Goal: Task Accomplishment & Management: Use online tool/utility

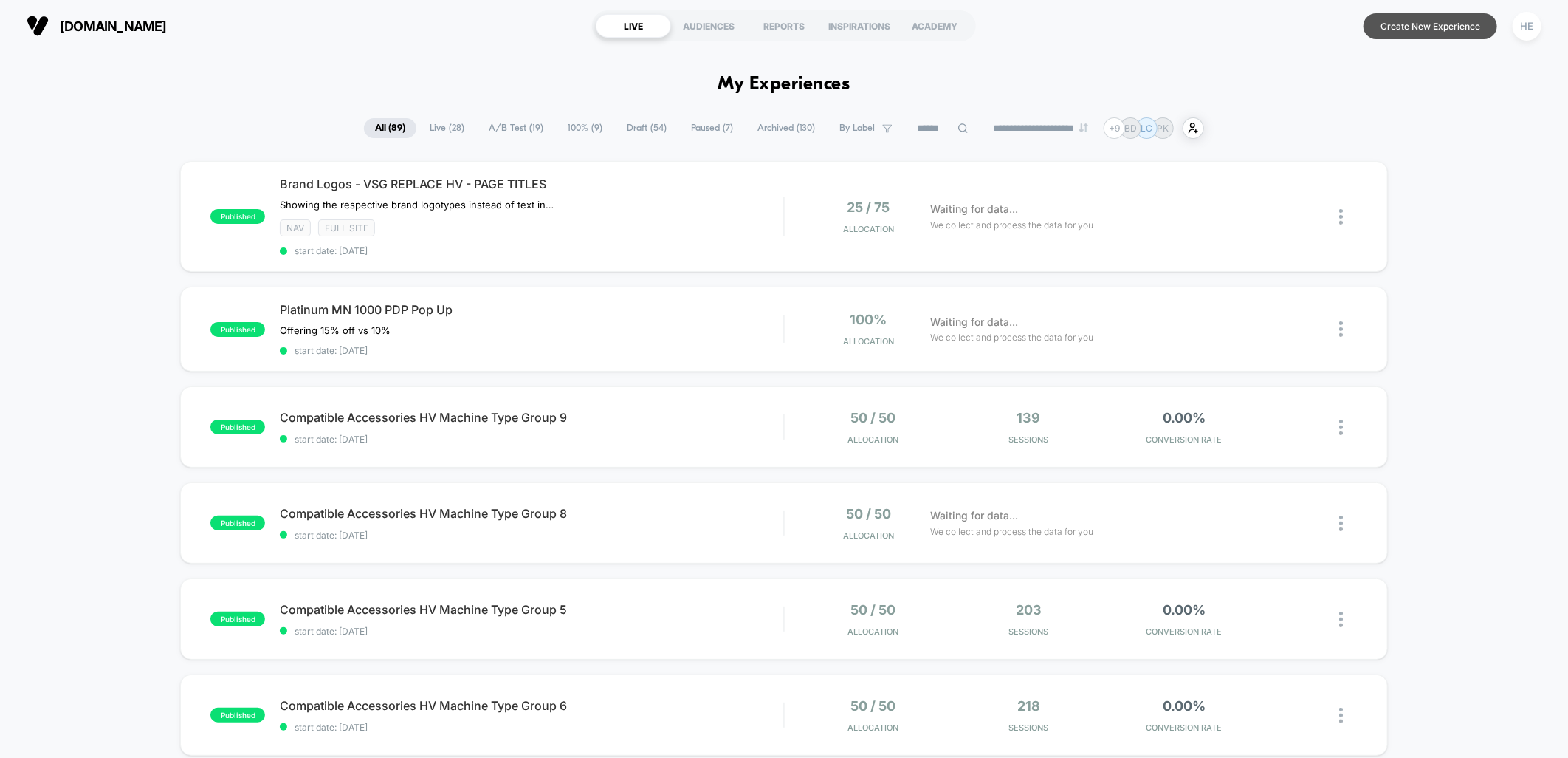
click at [1381, 31] on button "Create New Experience" at bounding box center [1430, 26] width 133 height 26
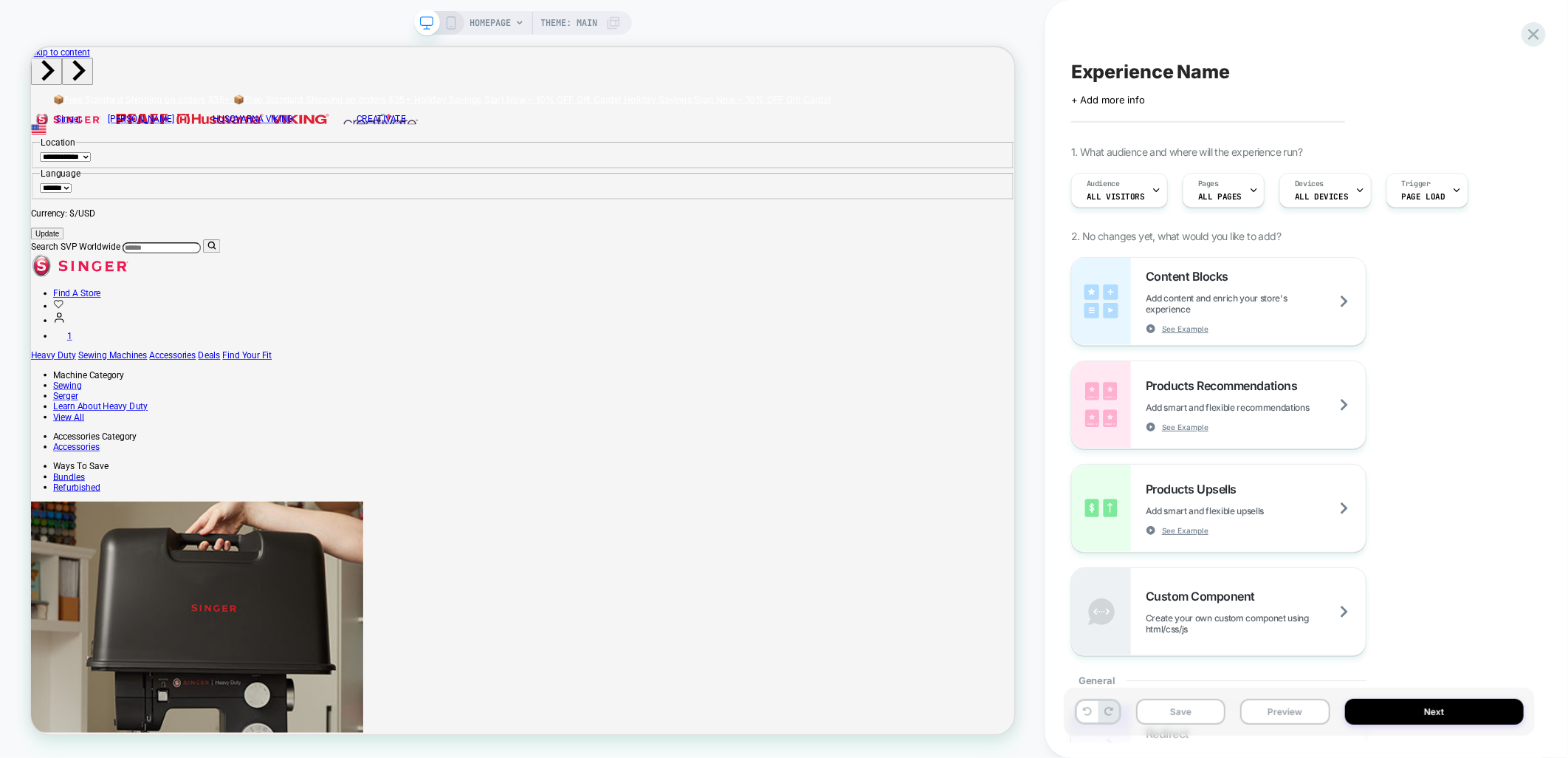
click at [525, 18] on div "HOMEPAGE Theme: MAIN" at bounding box center [546, 23] width 151 height 24
click at [513, 25] on div "HOMEPAGE Theme: MAIN" at bounding box center [546, 23] width 151 height 24
click at [490, 16] on span "HOMEPAGE" at bounding box center [491, 23] width 42 height 24
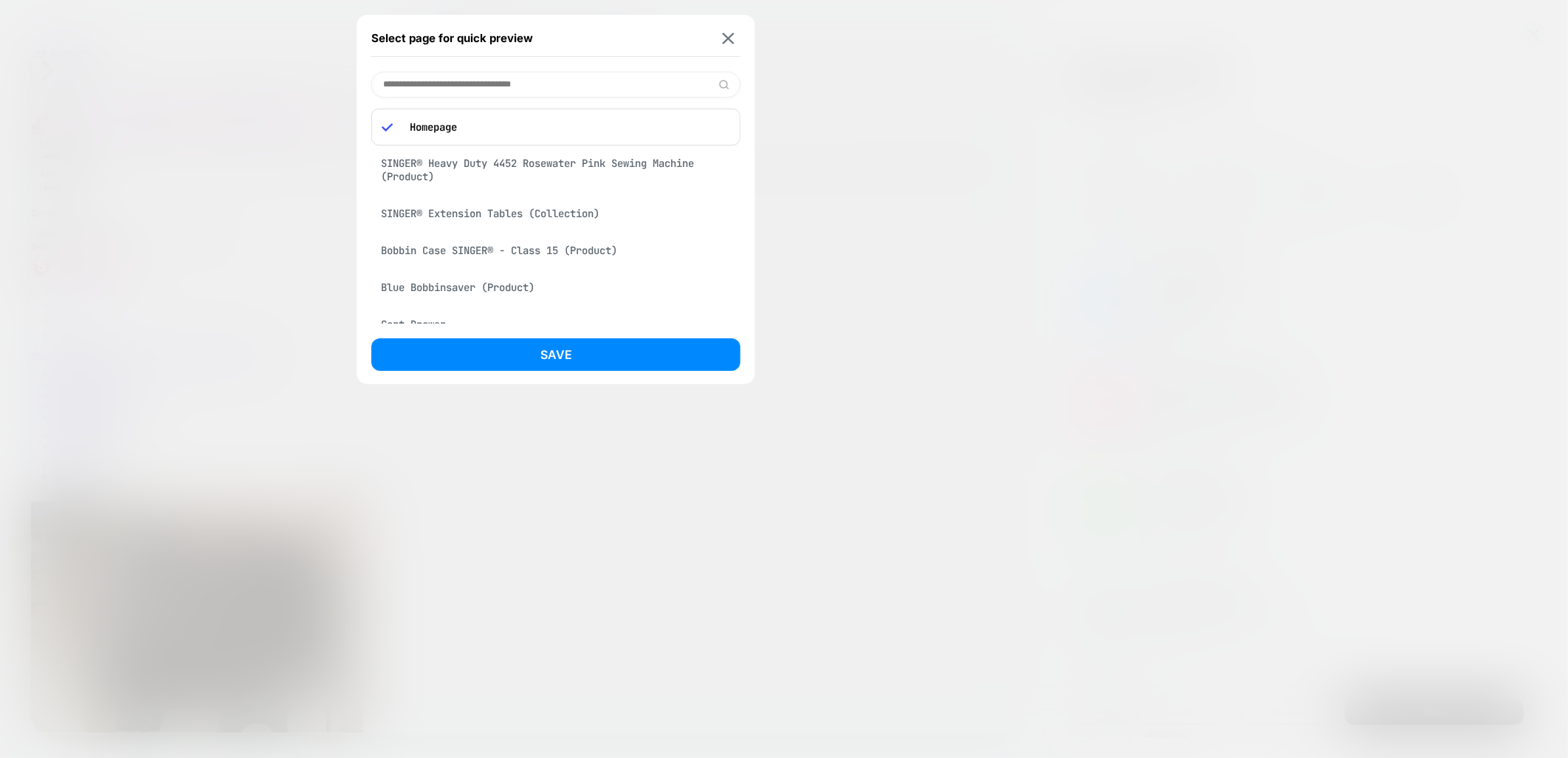
click at [496, 72] on input at bounding box center [556, 85] width 369 height 26
click at [498, 72] on input at bounding box center [556, 85] width 369 height 26
click at [497, 91] on input at bounding box center [556, 85] width 369 height 26
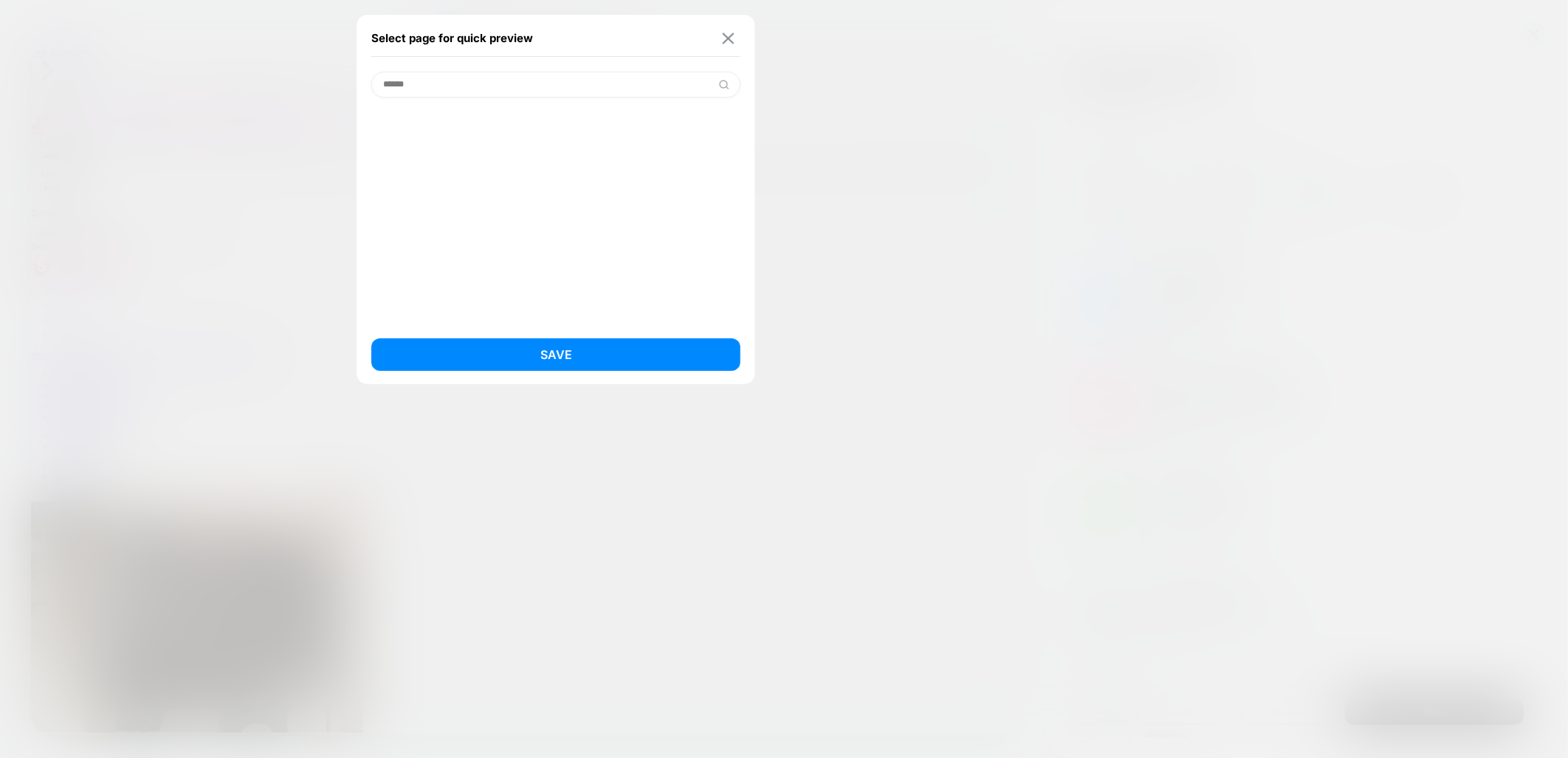
type input "******"
drag, startPoint x: 729, startPoint y: 31, endPoint x: 939, endPoint y: 26, distance: 210.1
click at [729, 32] on button at bounding box center [728, 38] width 19 height 12
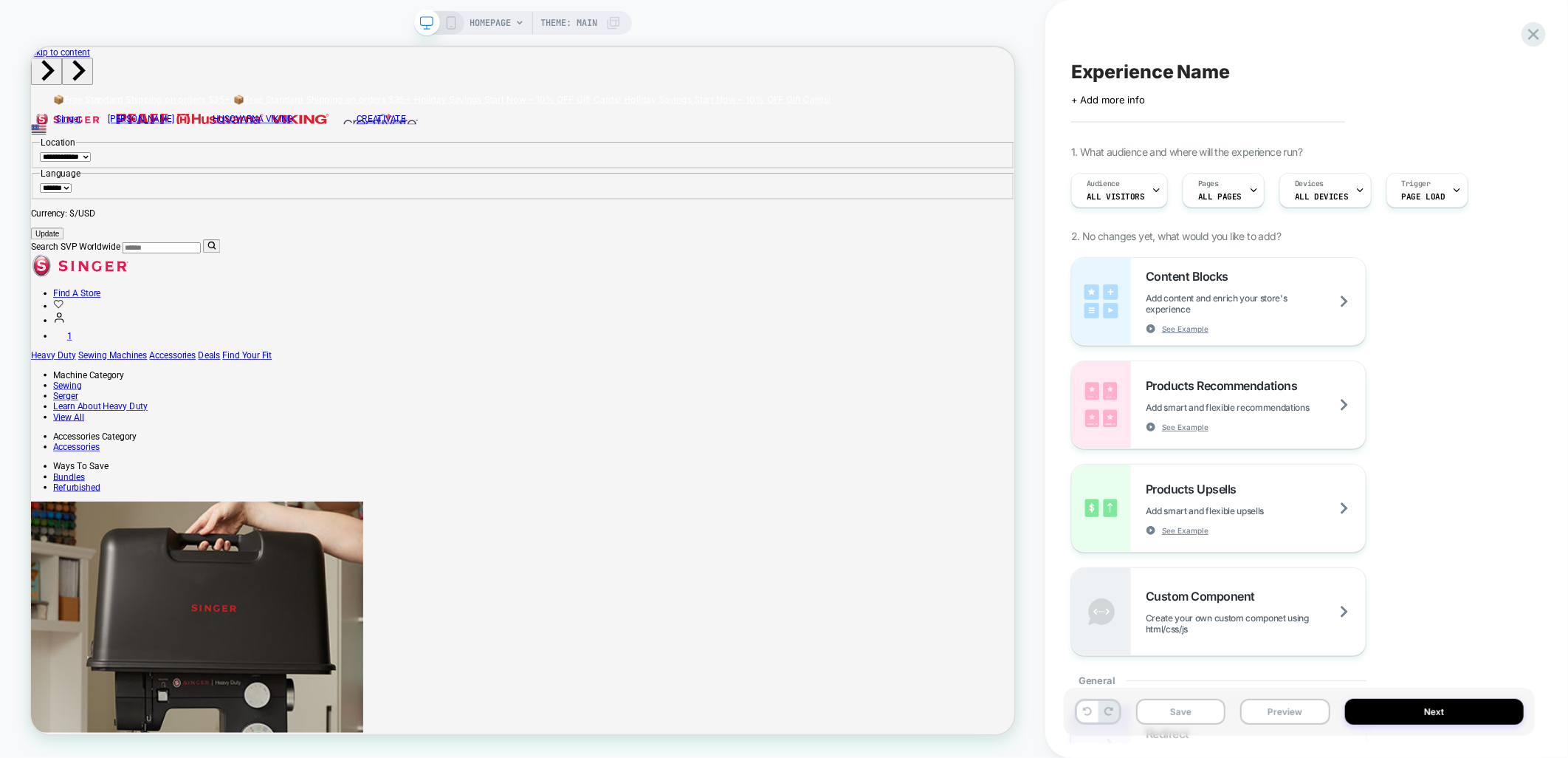
click at [495, 12] on span "HOMEPAGE" at bounding box center [491, 23] width 42 height 24
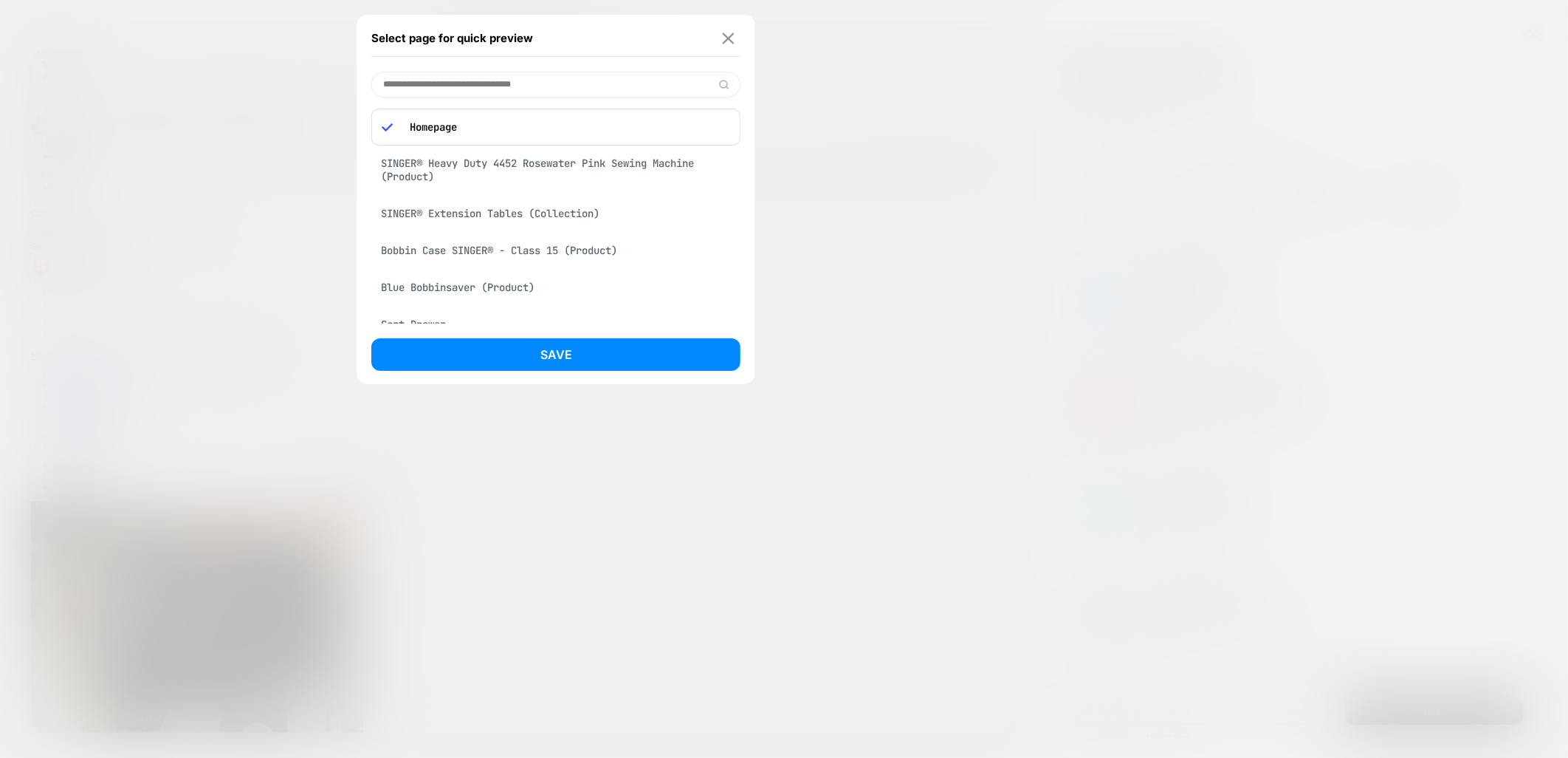
drag, startPoint x: 728, startPoint y: 42, endPoint x: 1300, endPoint y: 106, distance: 575.6
click at [728, 42] on img at bounding box center [728, 38] width 11 height 11
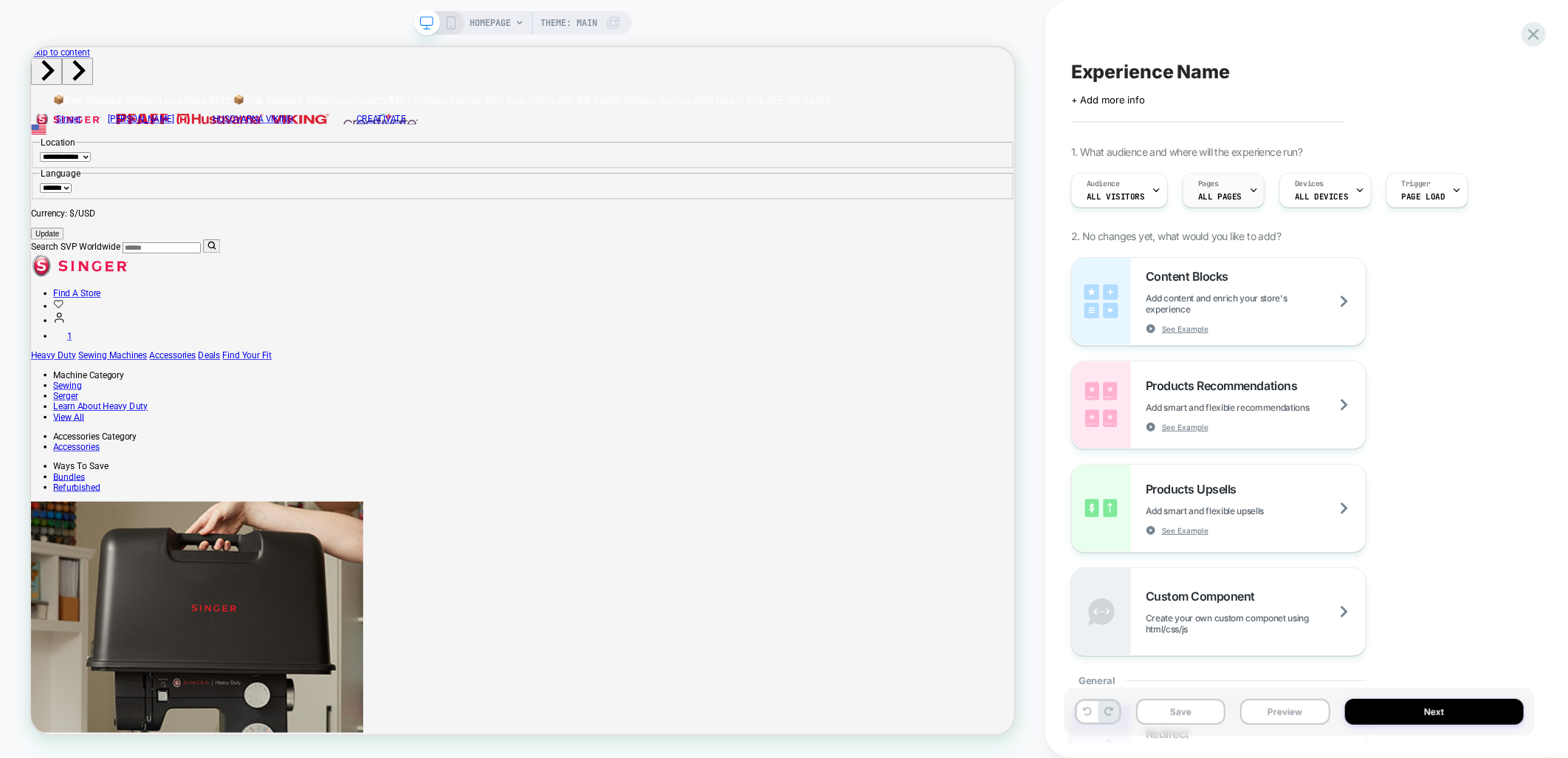
click at [1214, 188] on div "Pages ALL PAGES" at bounding box center [1219, 190] width 73 height 34
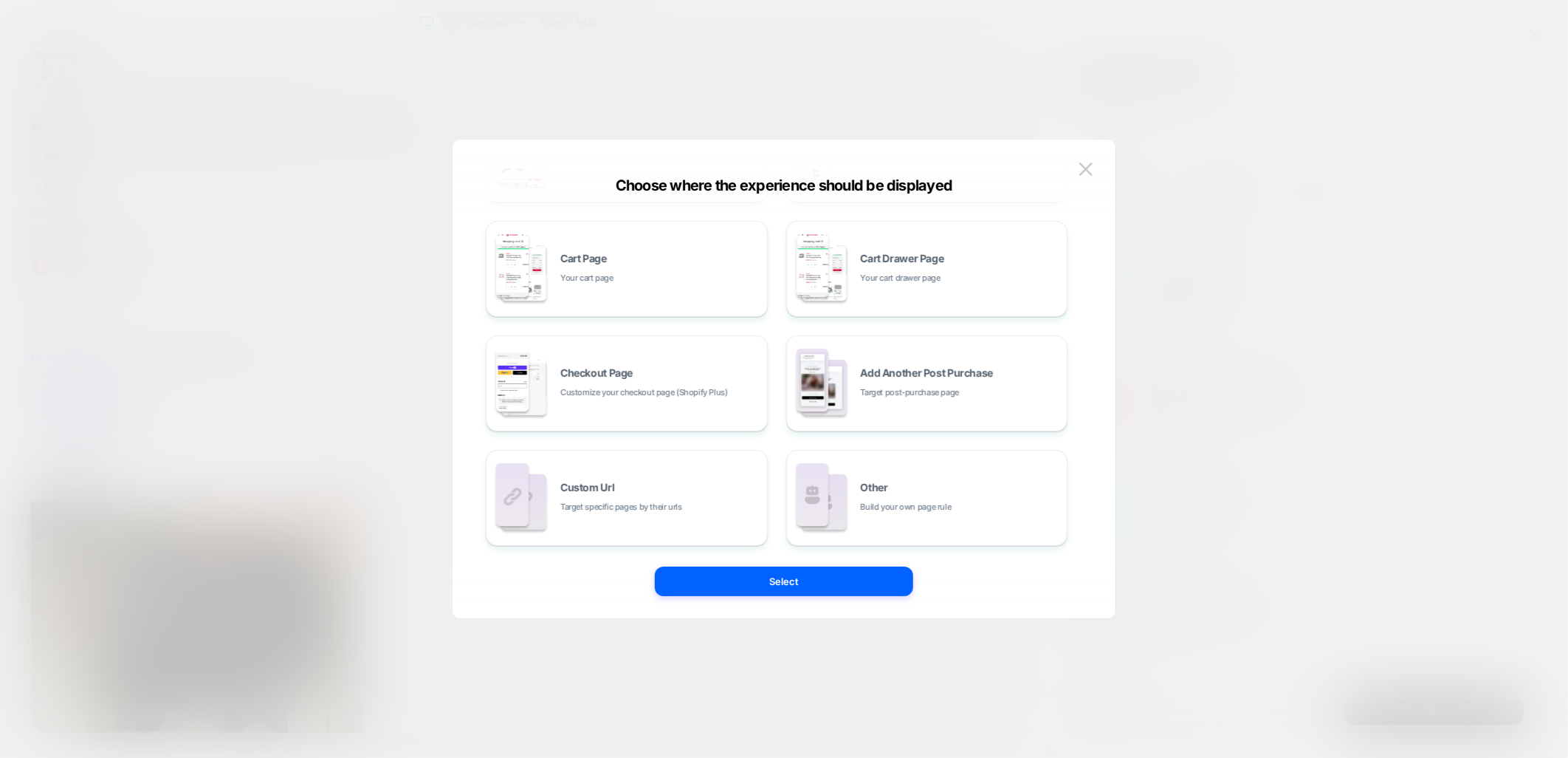
scroll to position [223, 0]
click at [699, 492] on div "Custom Url Target specific pages by their urls" at bounding box center [660, 496] width 200 height 32
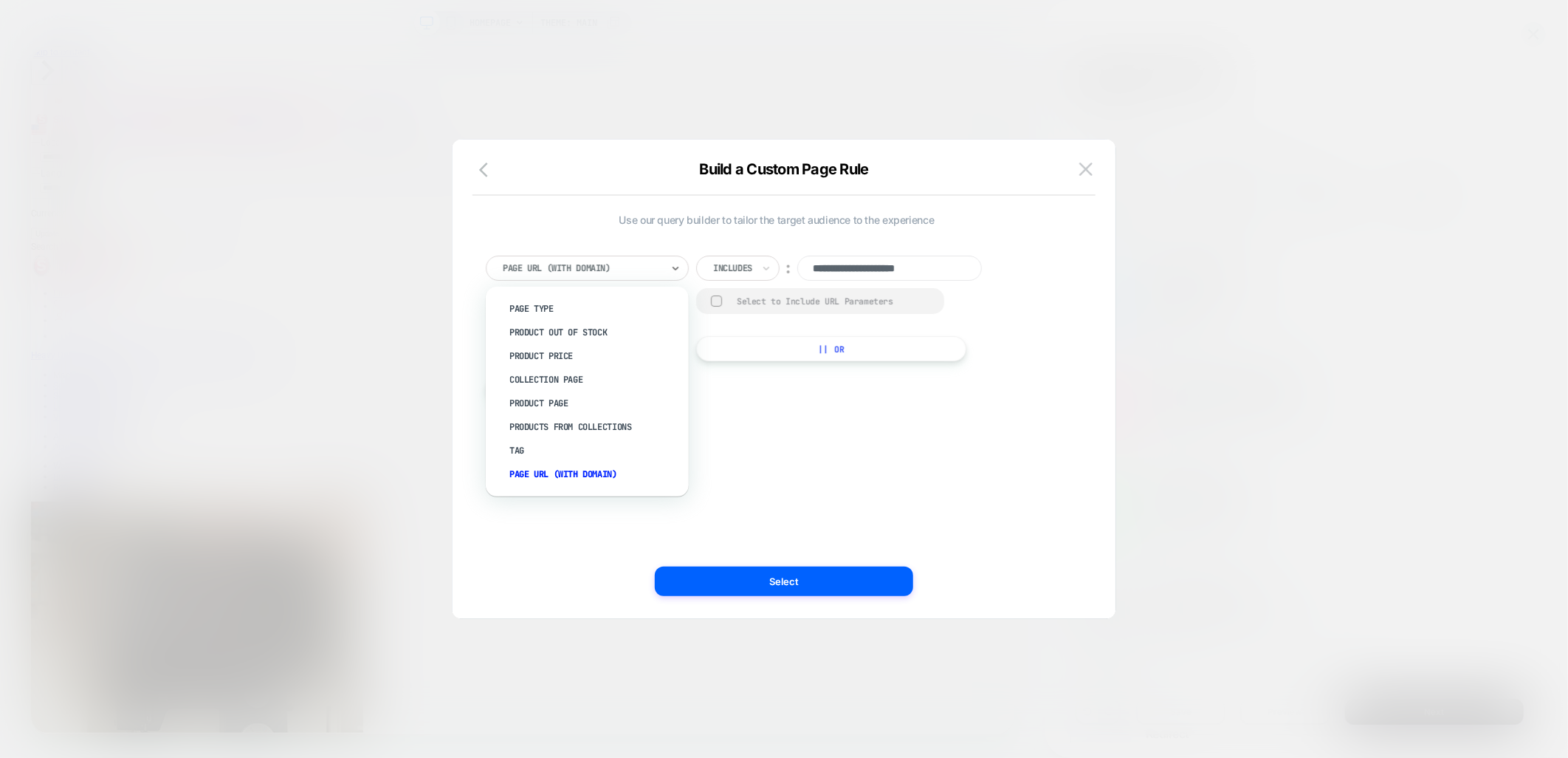
click at [608, 262] on div at bounding box center [582, 268] width 159 height 13
click at [839, 264] on input "**********" at bounding box center [890, 268] width 185 height 25
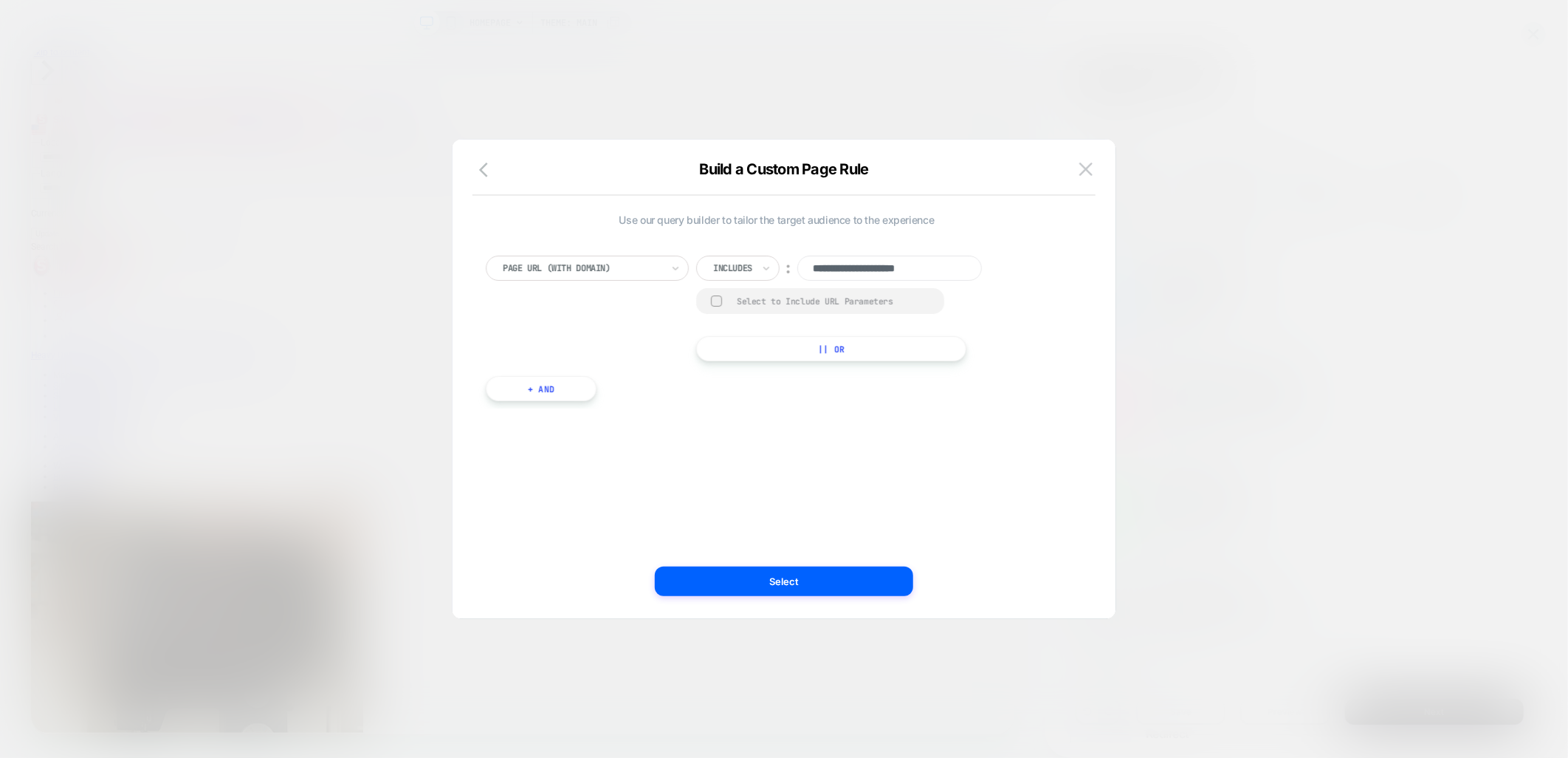
click at [822, 274] on input "**********" at bounding box center [890, 268] width 185 height 25
type input "*******"
click at [732, 586] on button "Select" at bounding box center [784, 581] width 259 height 29
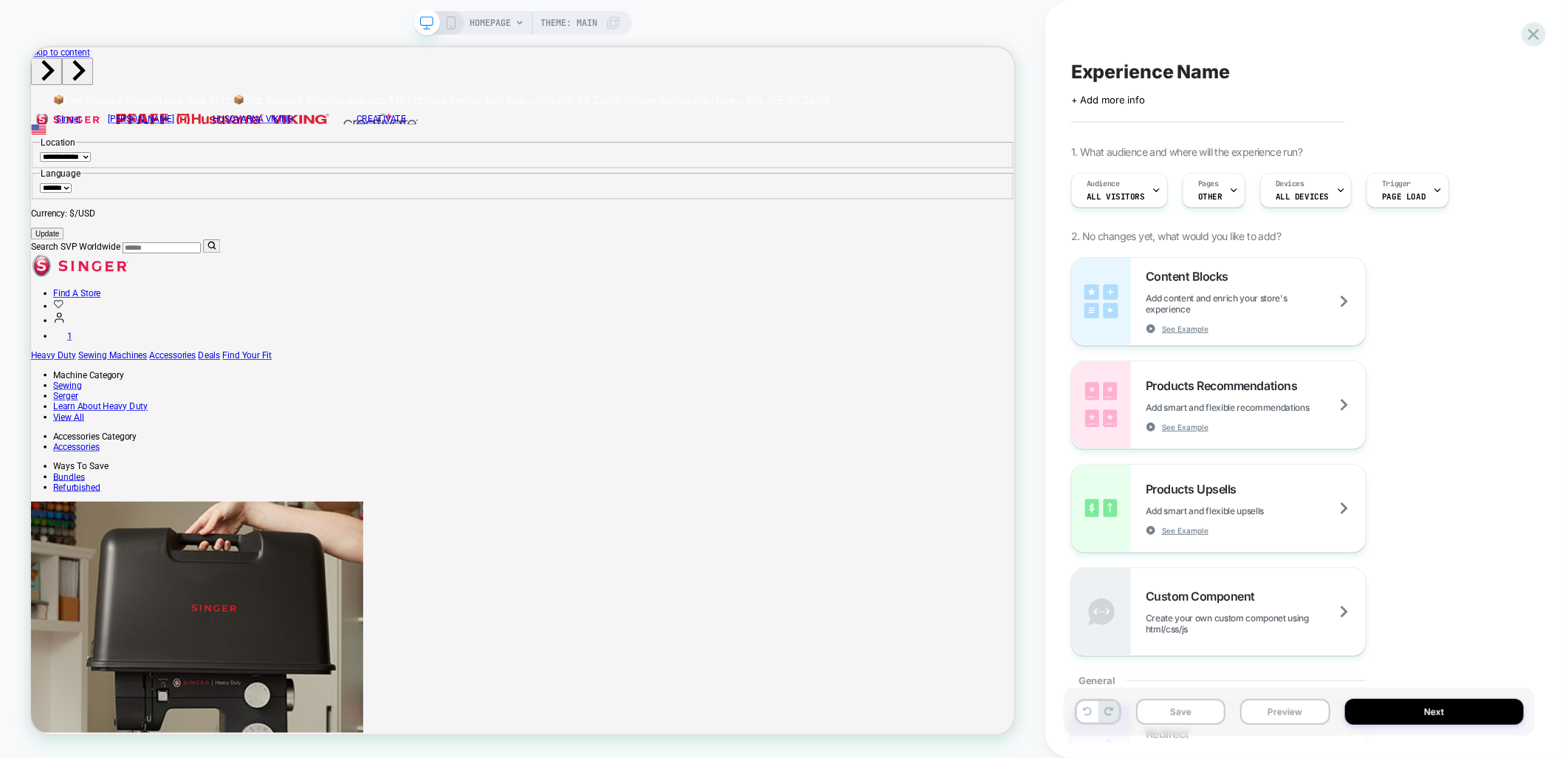
click at [511, 22] on div "HOMEPAGE Theme: MAIN" at bounding box center [546, 23] width 151 height 24
click at [493, 25] on span "HOMEPAGE" at bounding box center [491, 23] width 42 height 24
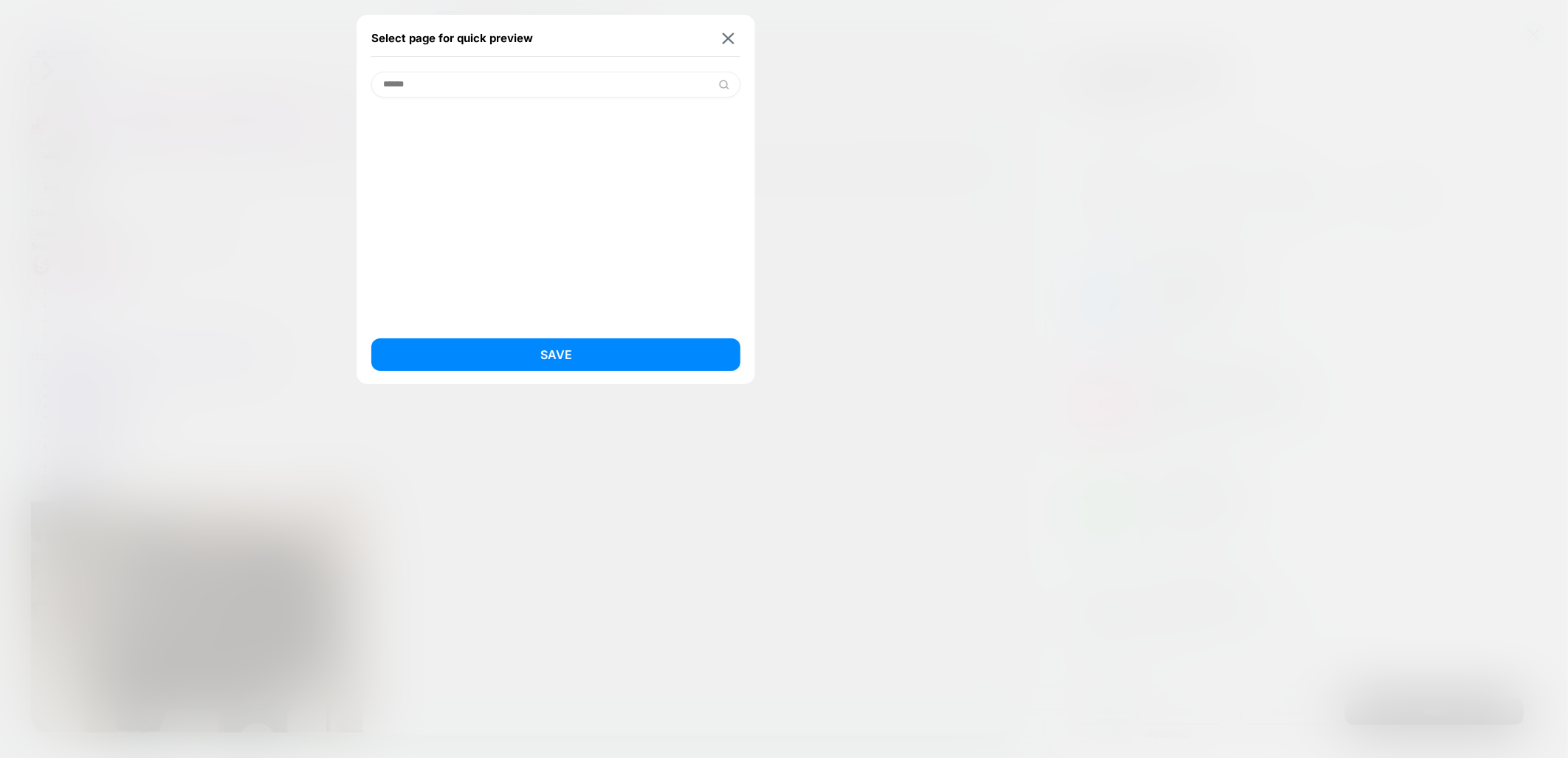
click at [520, 81] on input "******" at bounding box center [556, 85] width 369 height 26
type input "******"
click at [728, 34] on img at bounding box center [728, 38] width 11 height 11
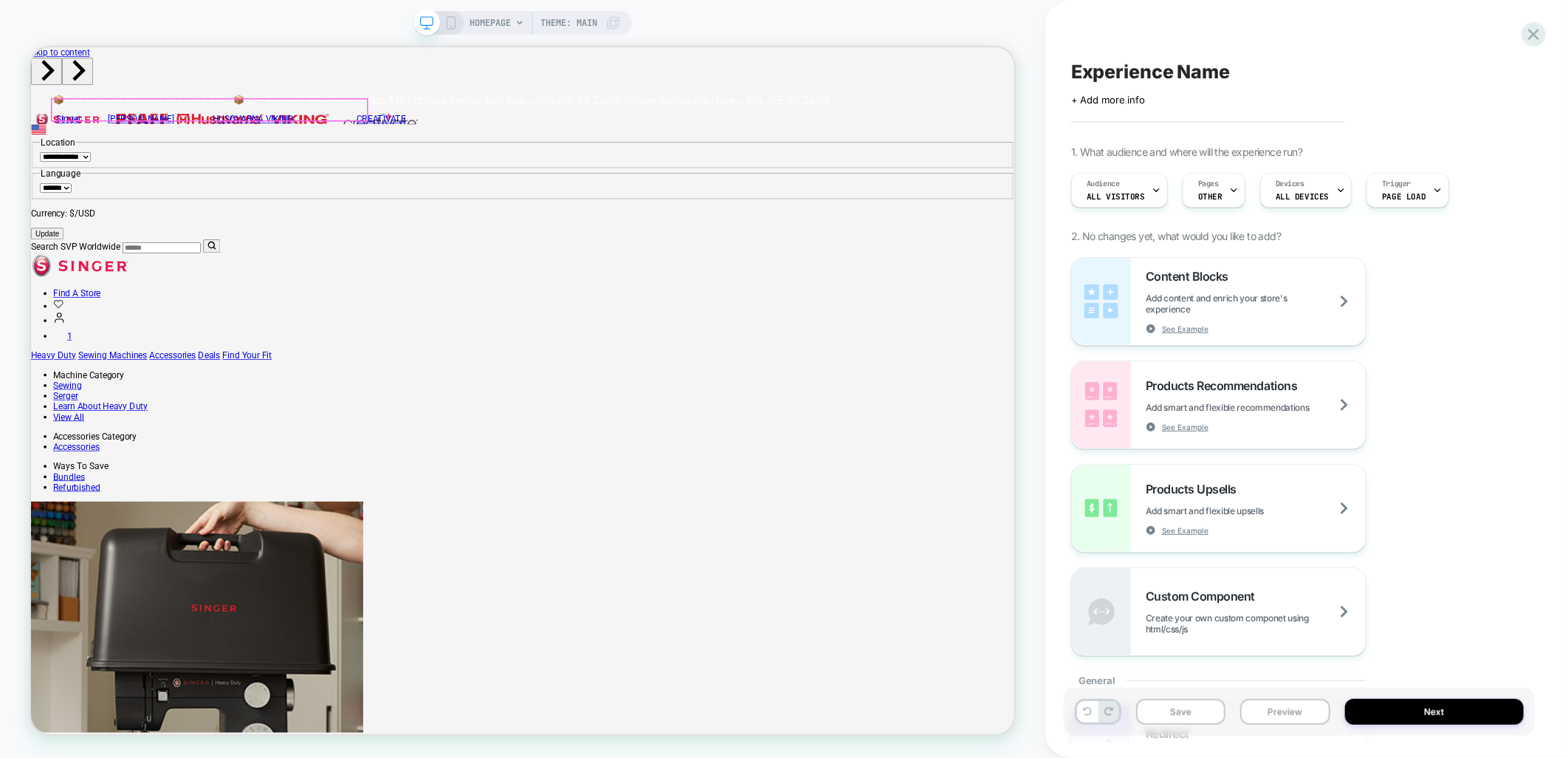
click at [161, 306] on input "Search SVP Worldwide" at bounding box center [205, 314] width 105 height 15
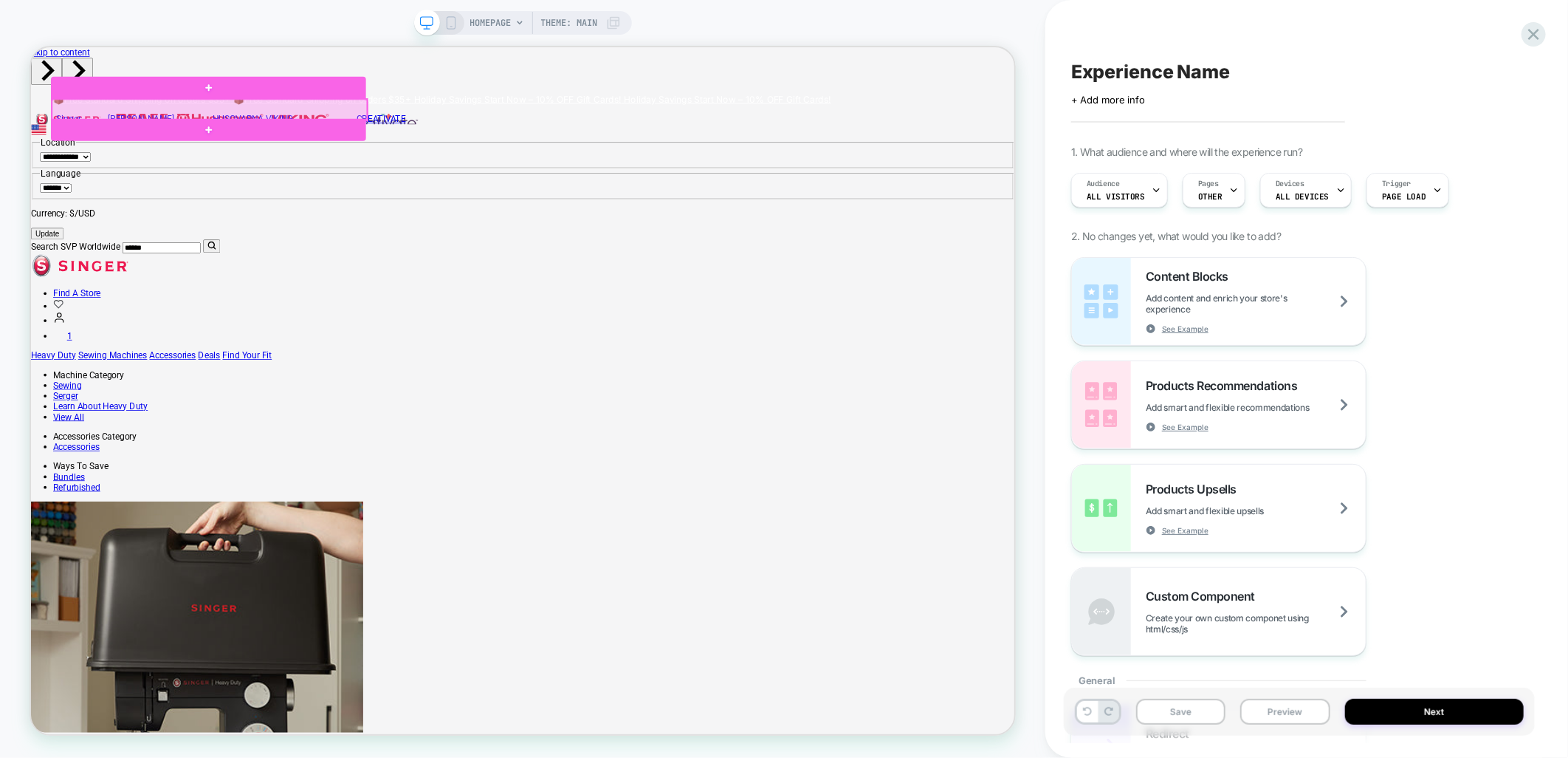
type input "*******"
click at [511, 20] on span "HOMEPAGE" at bounding box center [491, 23] width 42 height 24
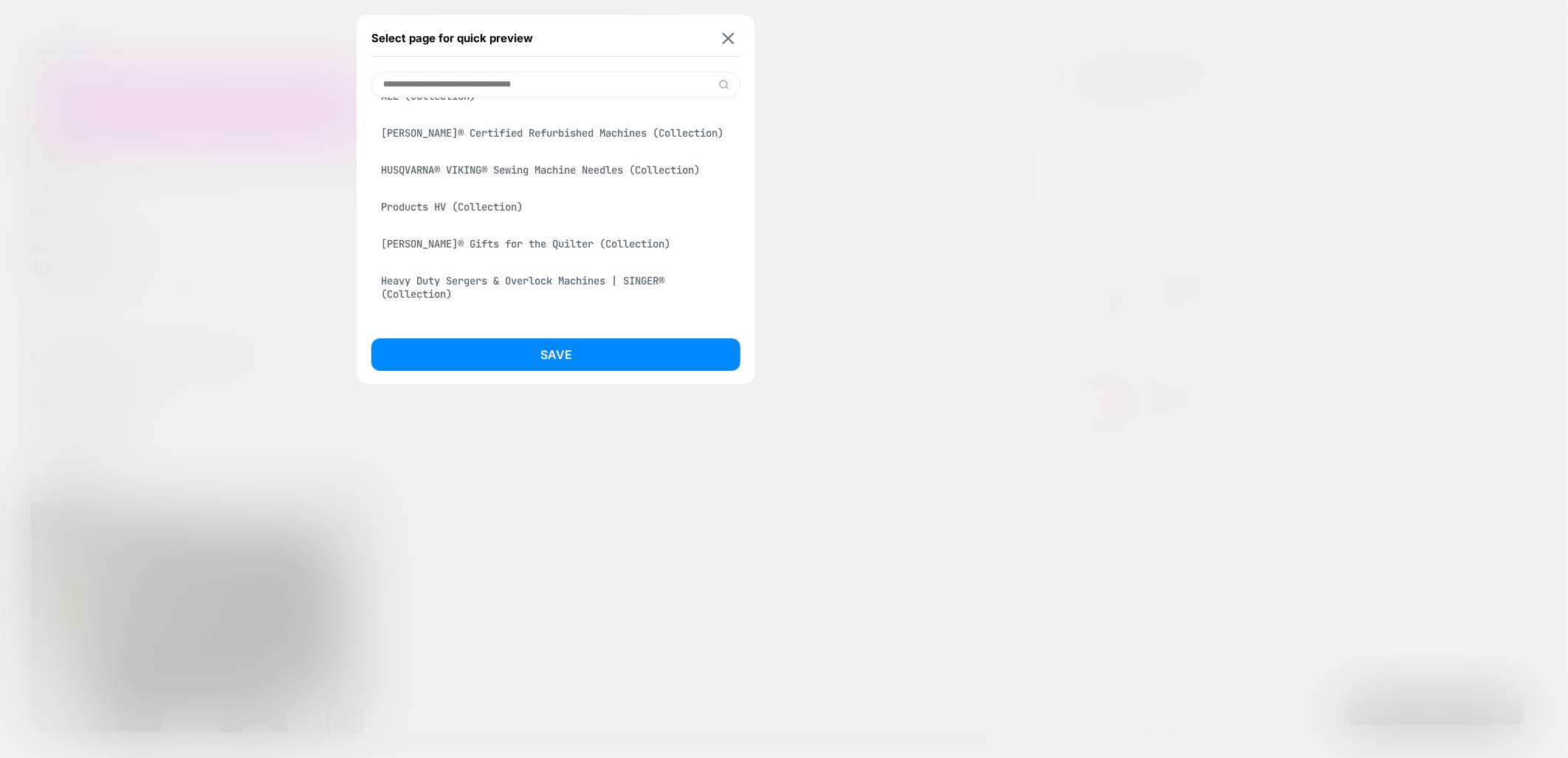
scroll to position [328, 0]
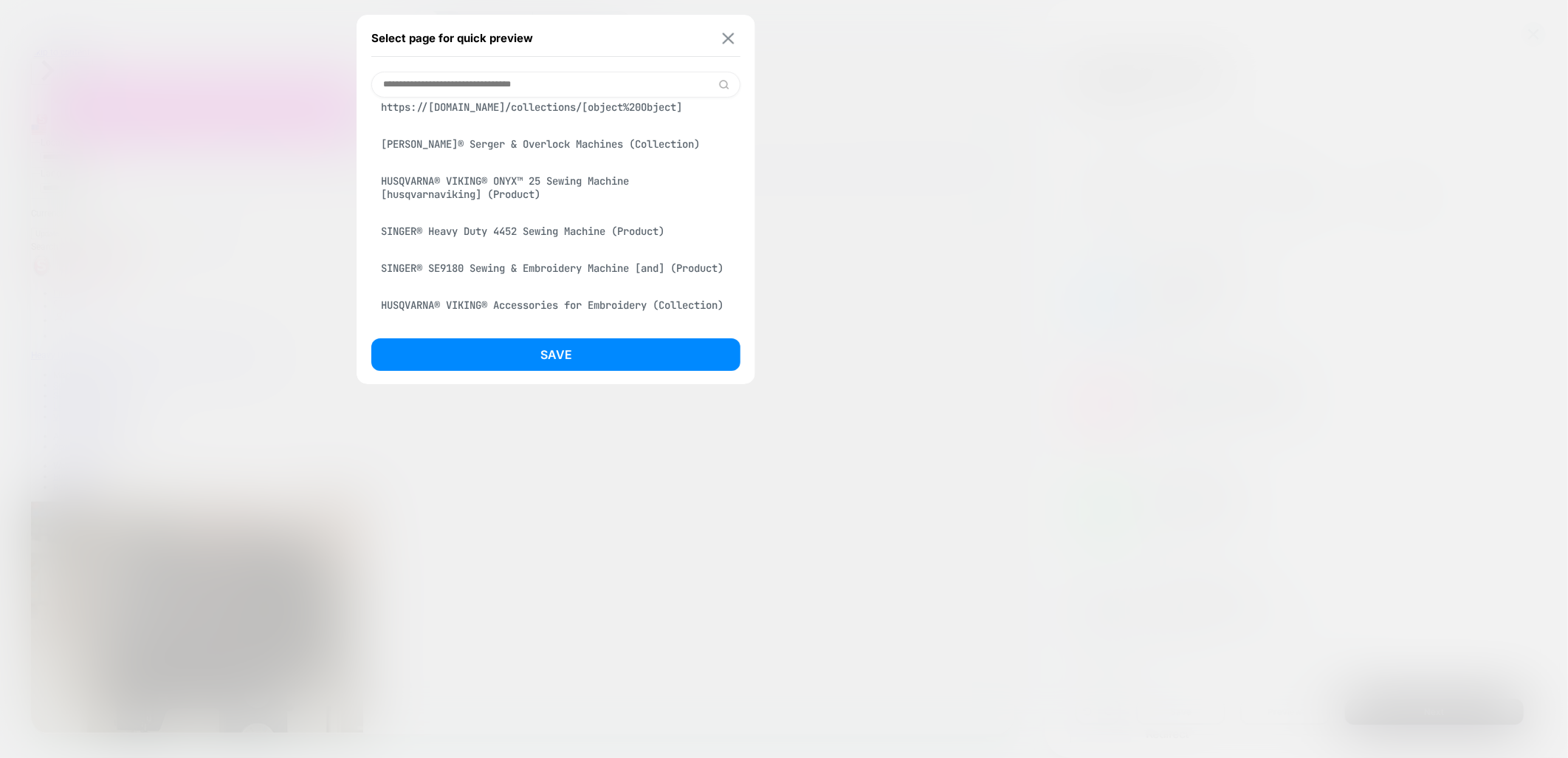
click at [728, 35] on img at bounding box center [728, 38] width 11 height 11
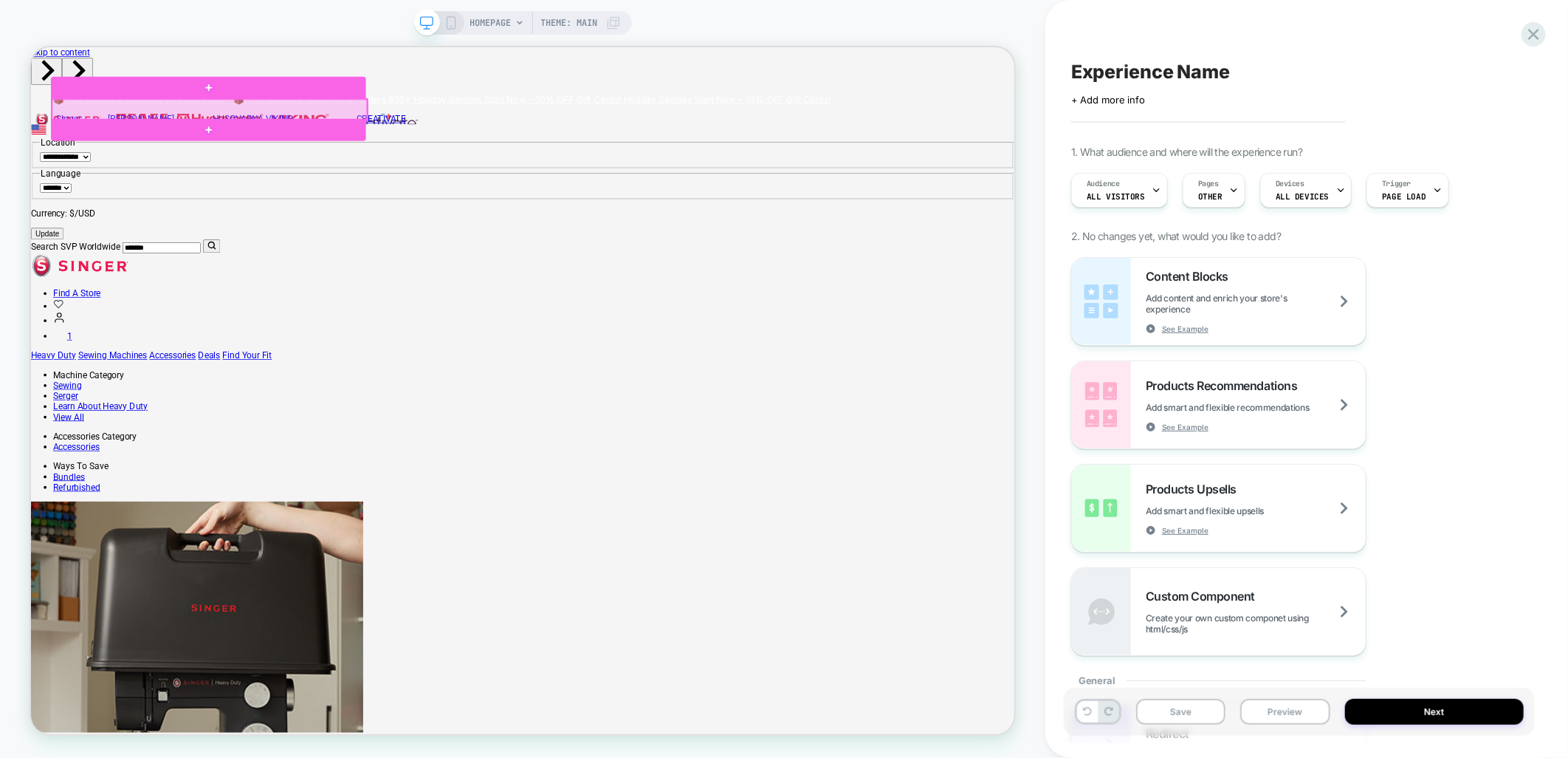
click at [505, 26] on span "HOMEPAGE" at bounding box center [491, 23] width 42 height 24
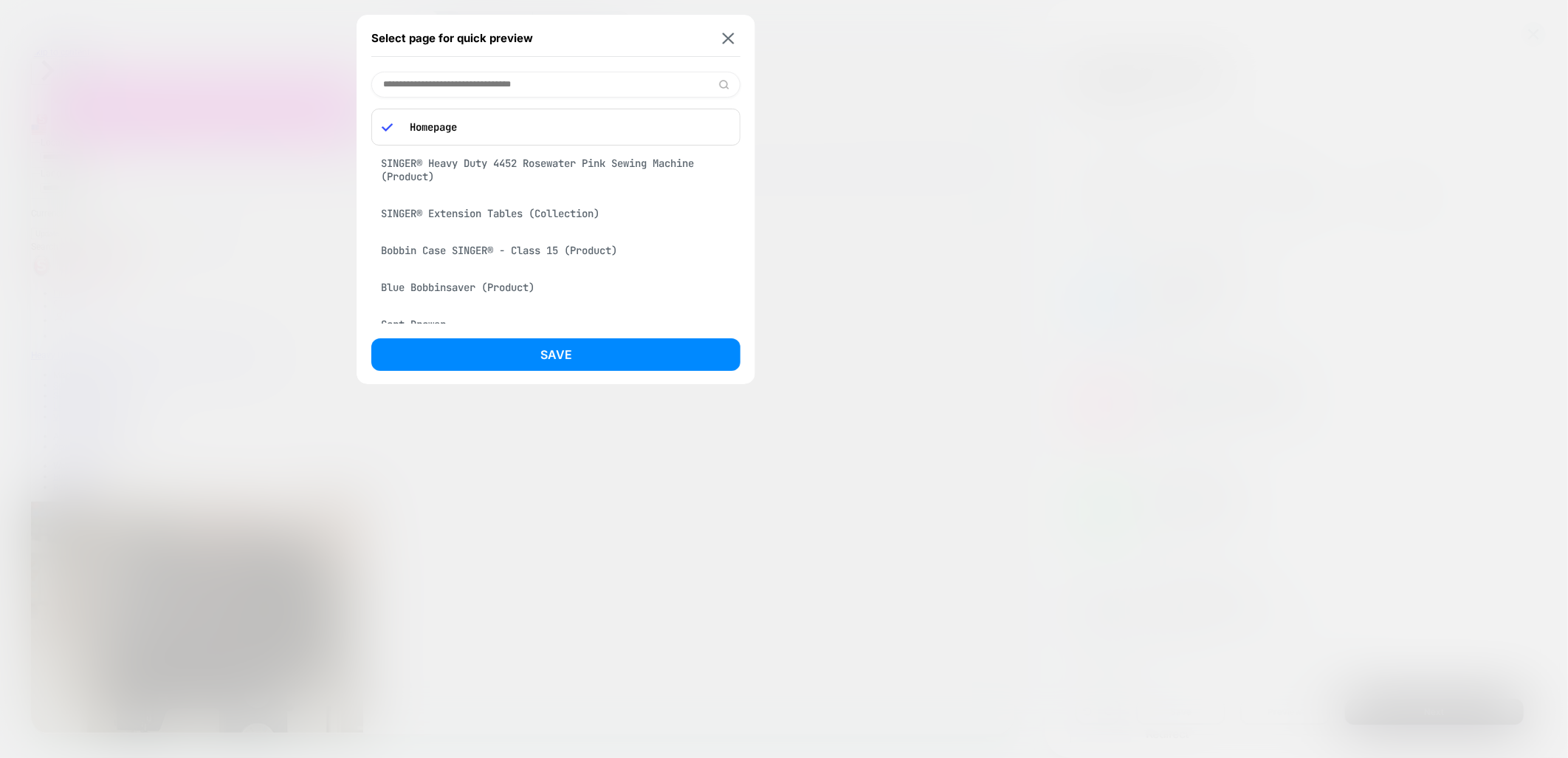
click at [462, 217] on div "SINGER® Extension Tables (Collection)" at bounding box center [556, 214] width 369 height 28
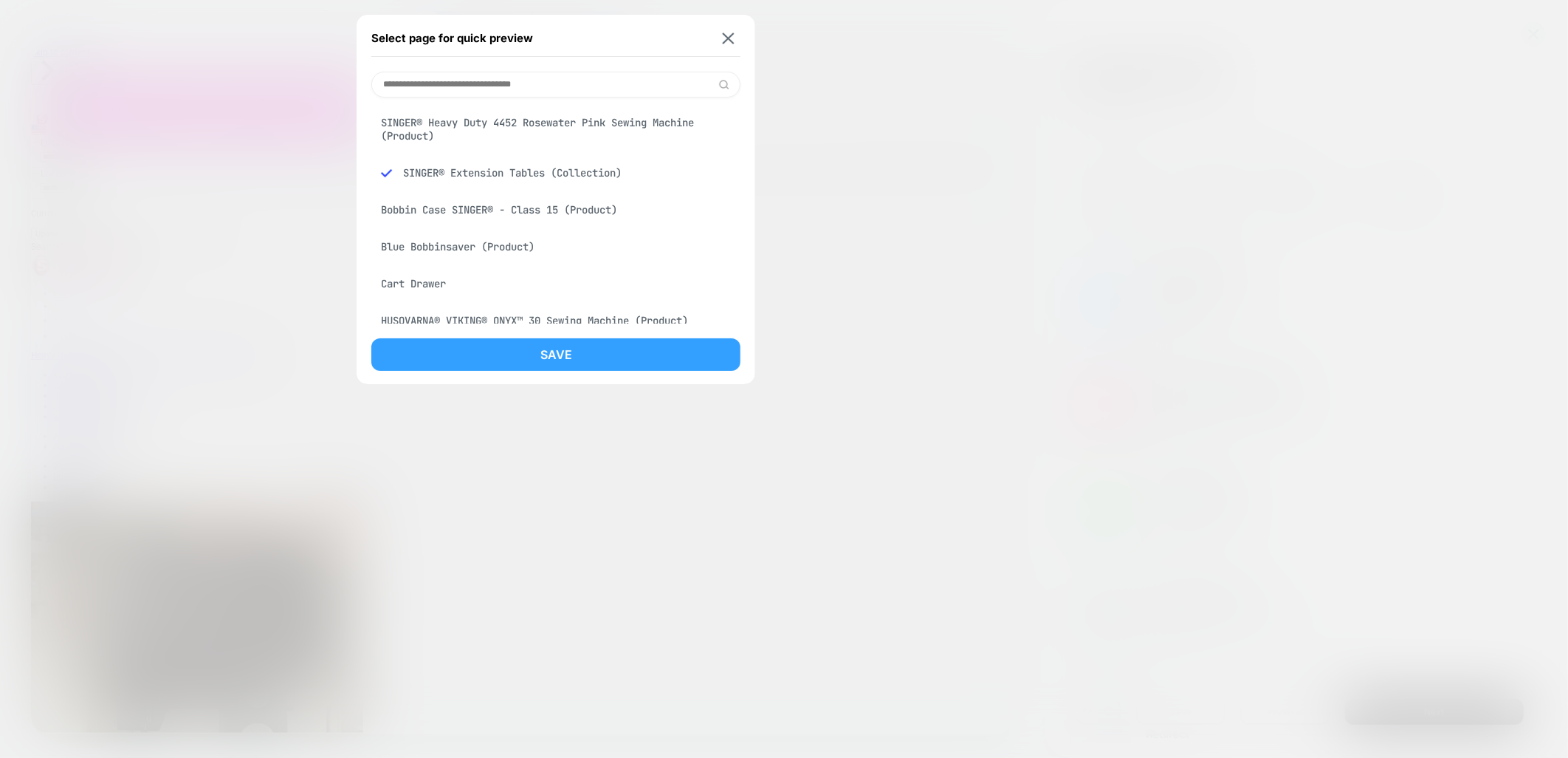
click at [633, 359] on button "Save" at bounding box center [556, 354] width 369 height 33
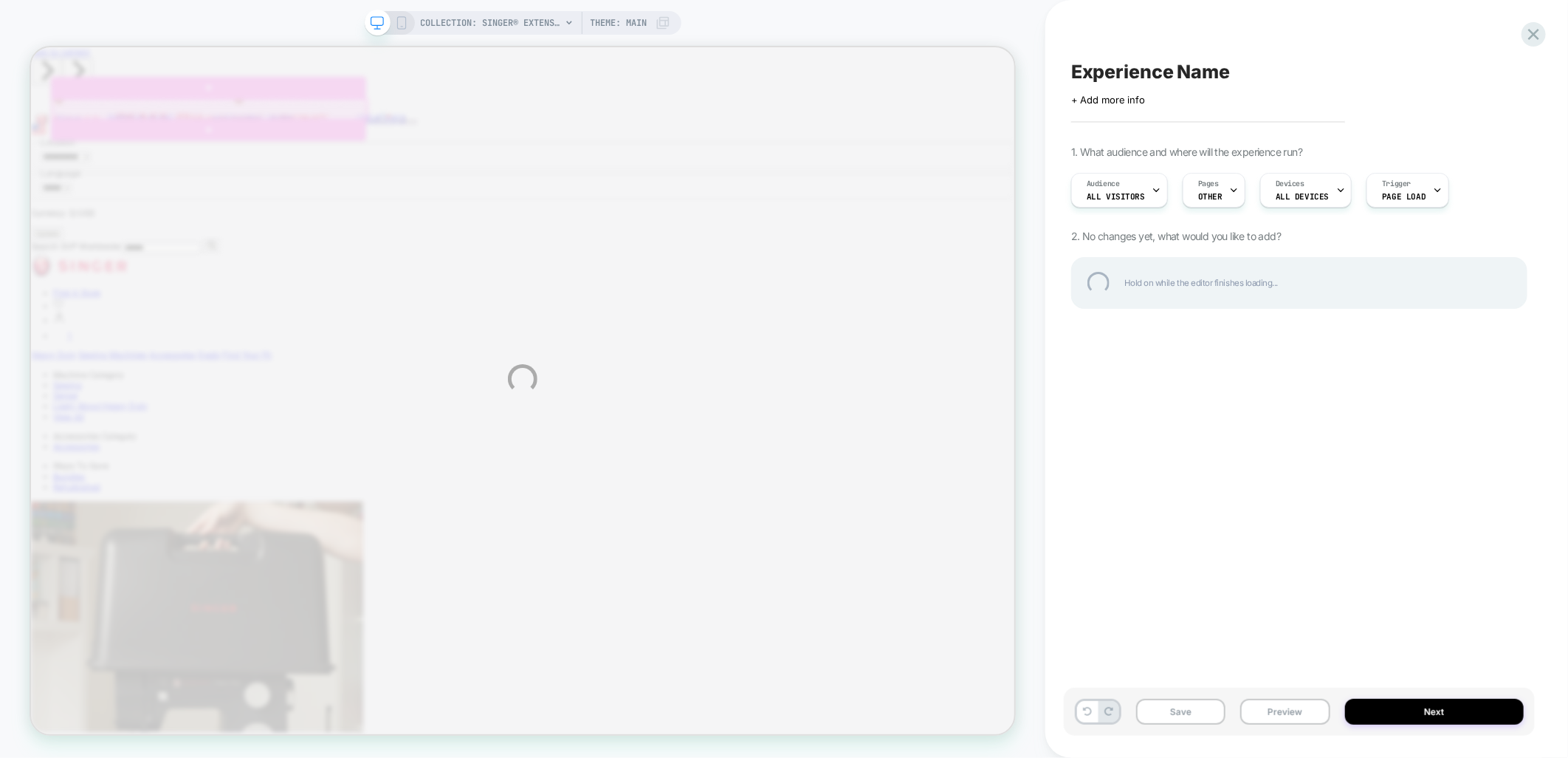
click at [1230, 185] on div "COLLECTION: SINGER® Extension Tables (Category) COLLECTION: SINGER® Extension T…" at bounding box center [784, 379] width 1568 height 758
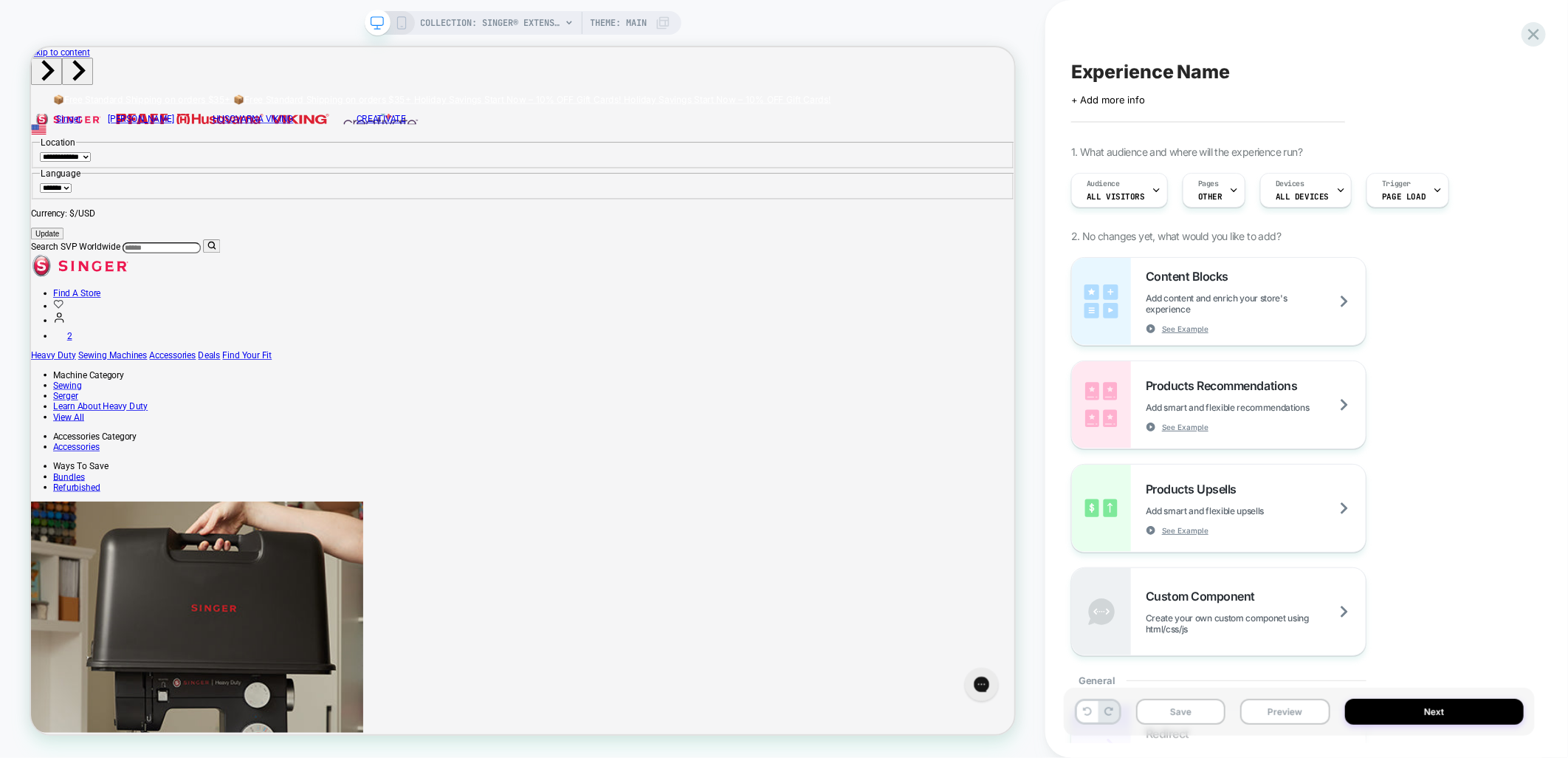
scroll to position [0, 0]
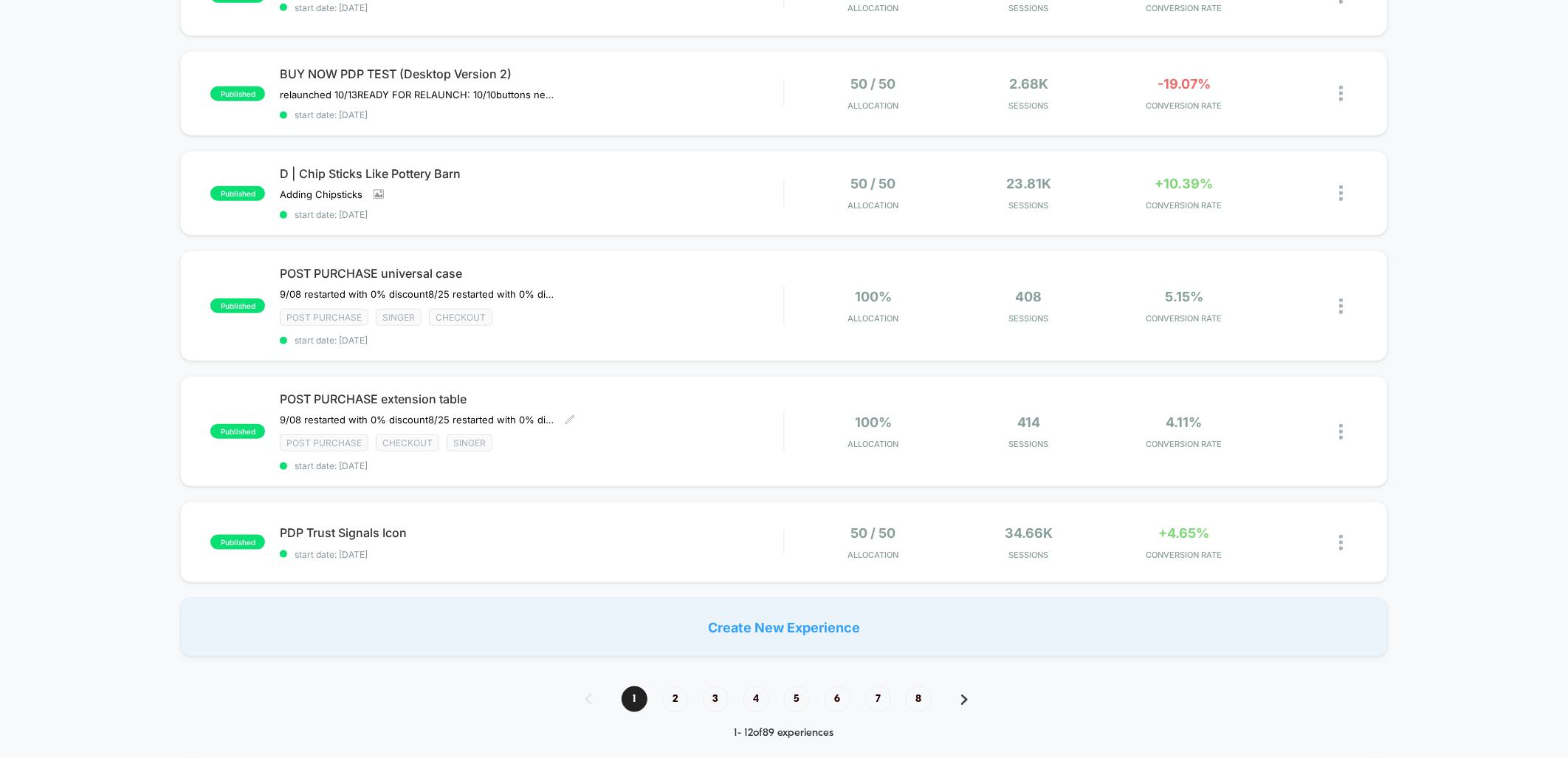
scroll to position [903, 0]
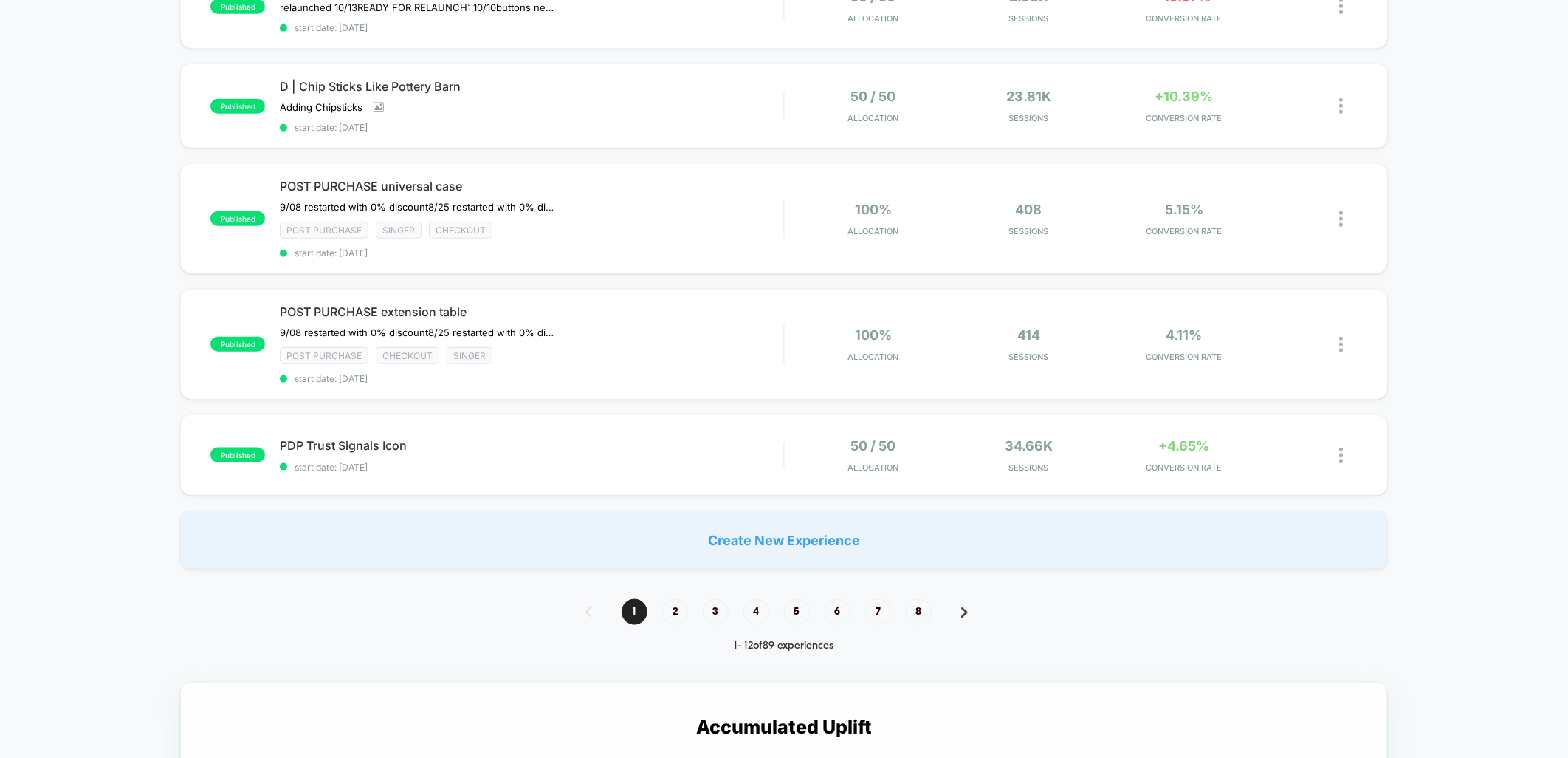
click at [665, 608] on span "2" at bounding box center [675, 612] width 26 height 26
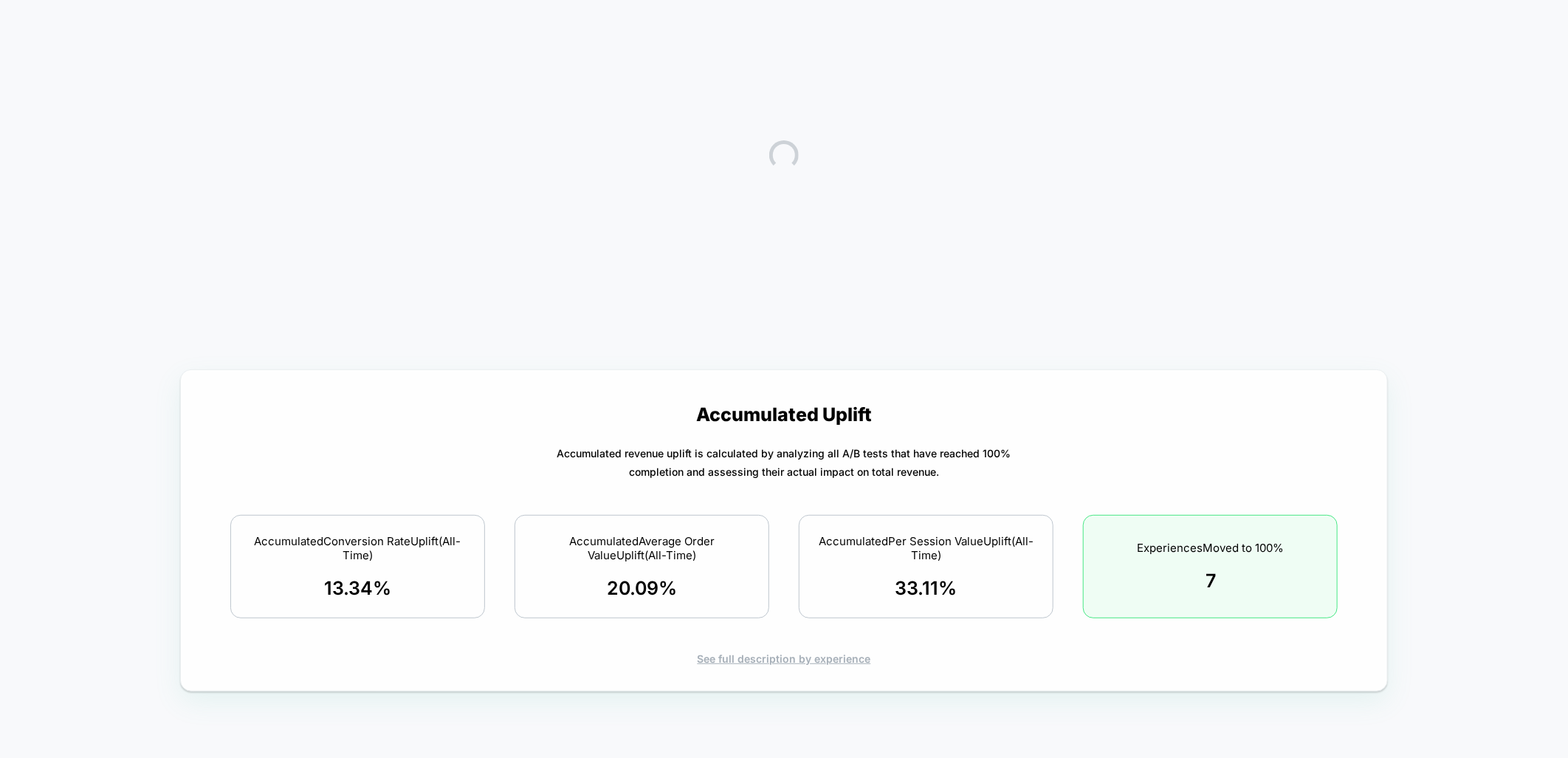
scroll to position [0, 0]
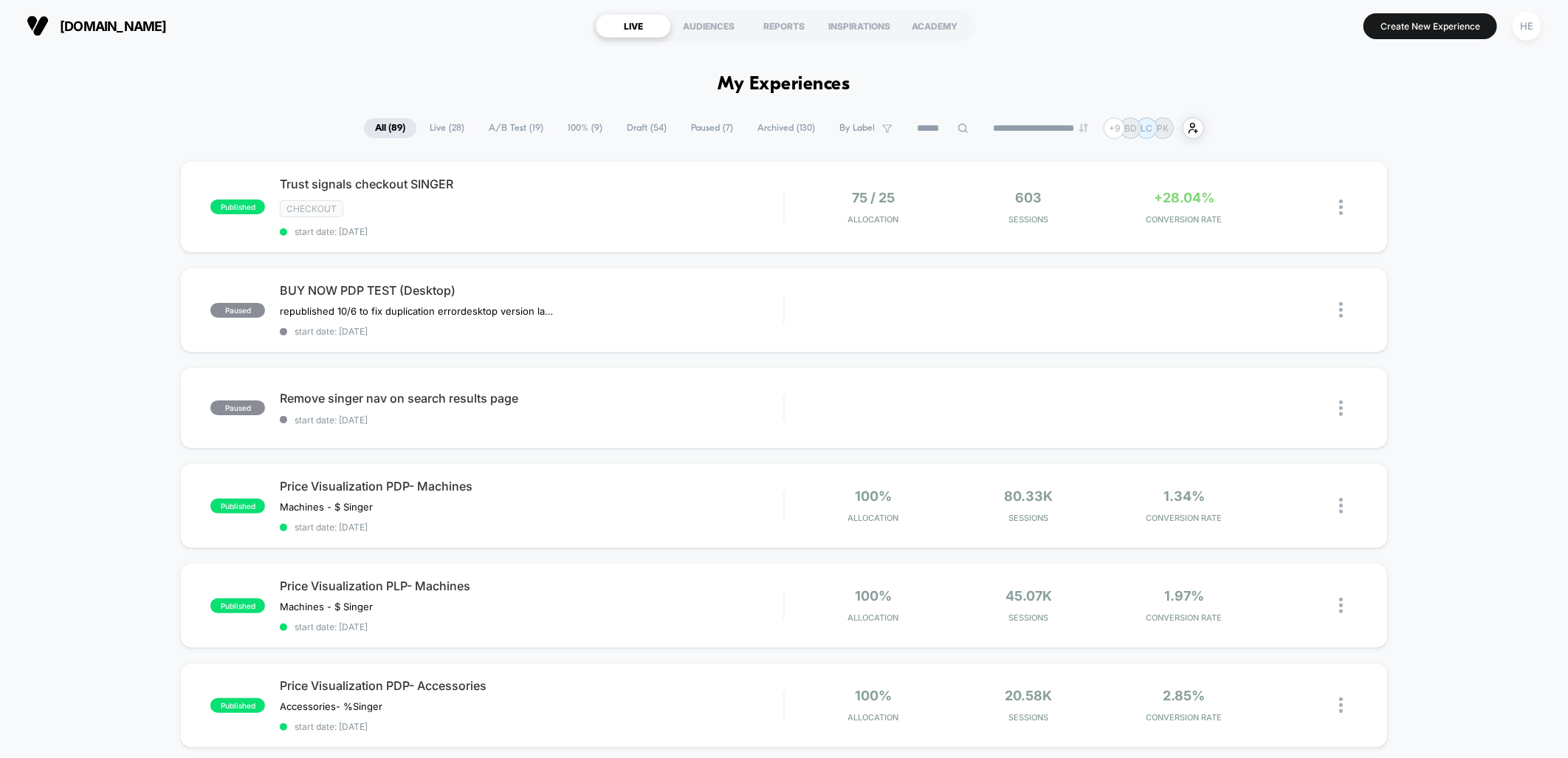
click at [427, 136] on span "Live ( 28 )" at bounding box center [447, 128] width 56 height 20
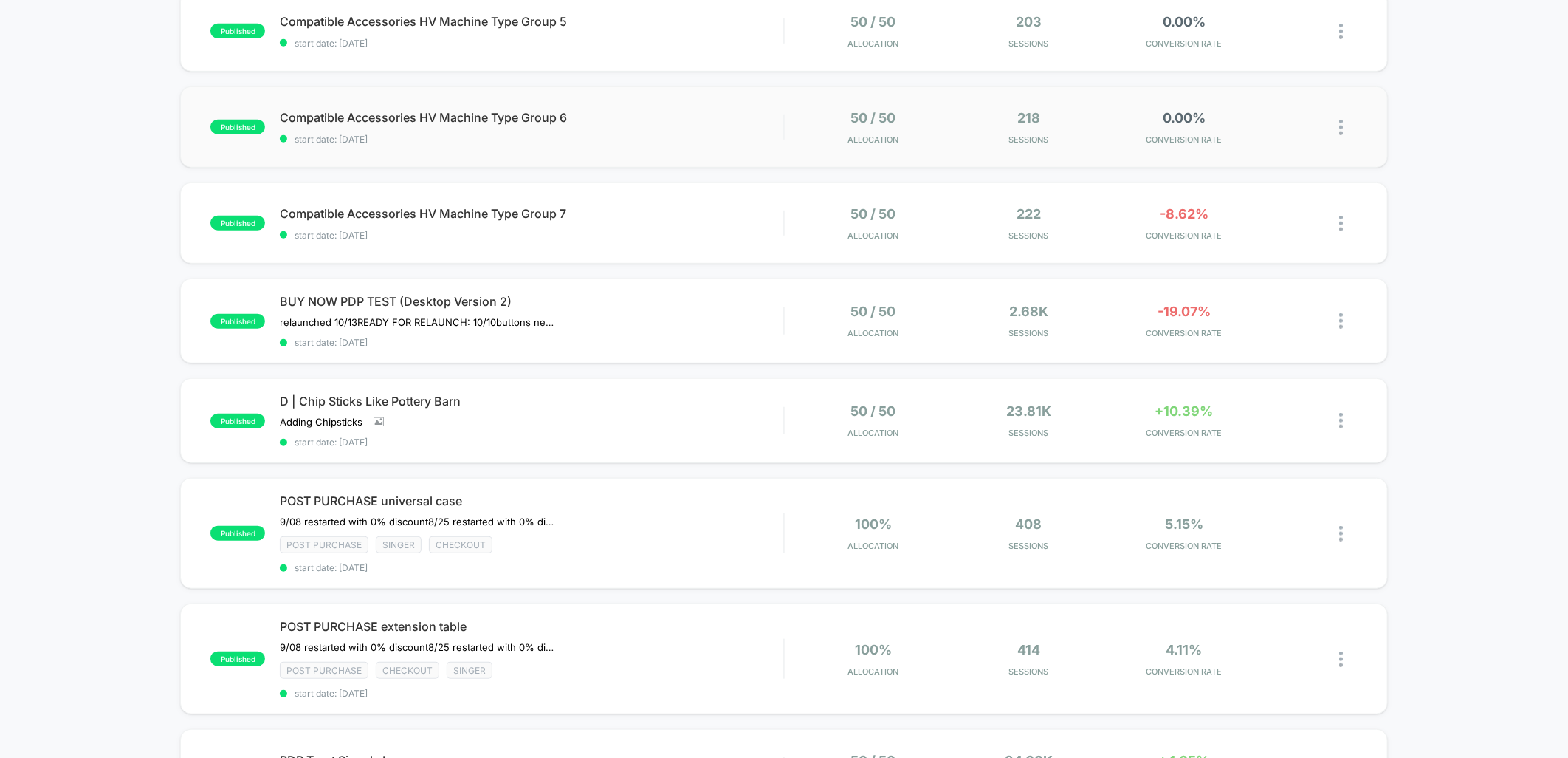
scroll to position [820, 0]
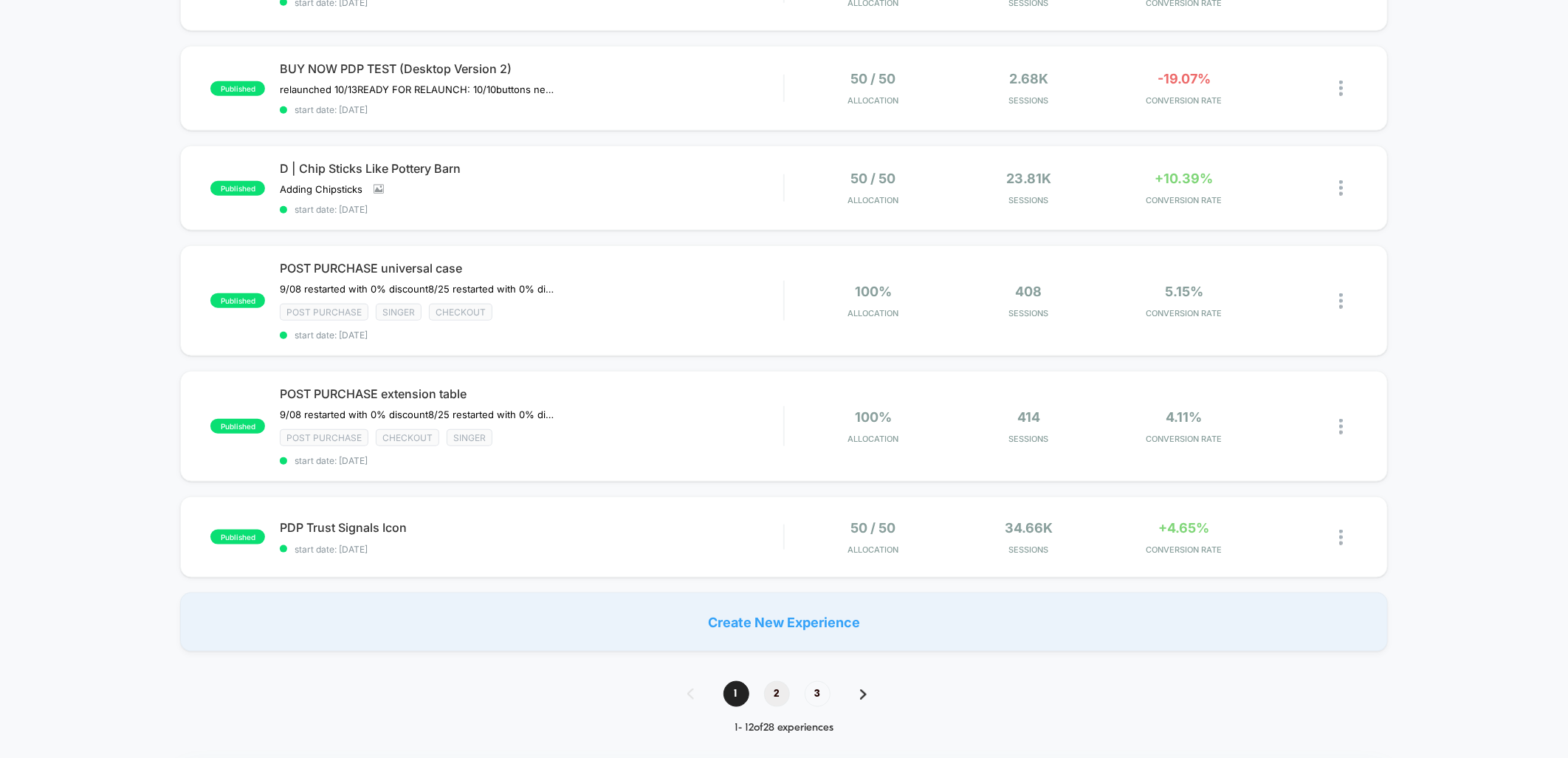
click at [782, 694] on span "2" at bounding box center [777, 694] width 26 height 26
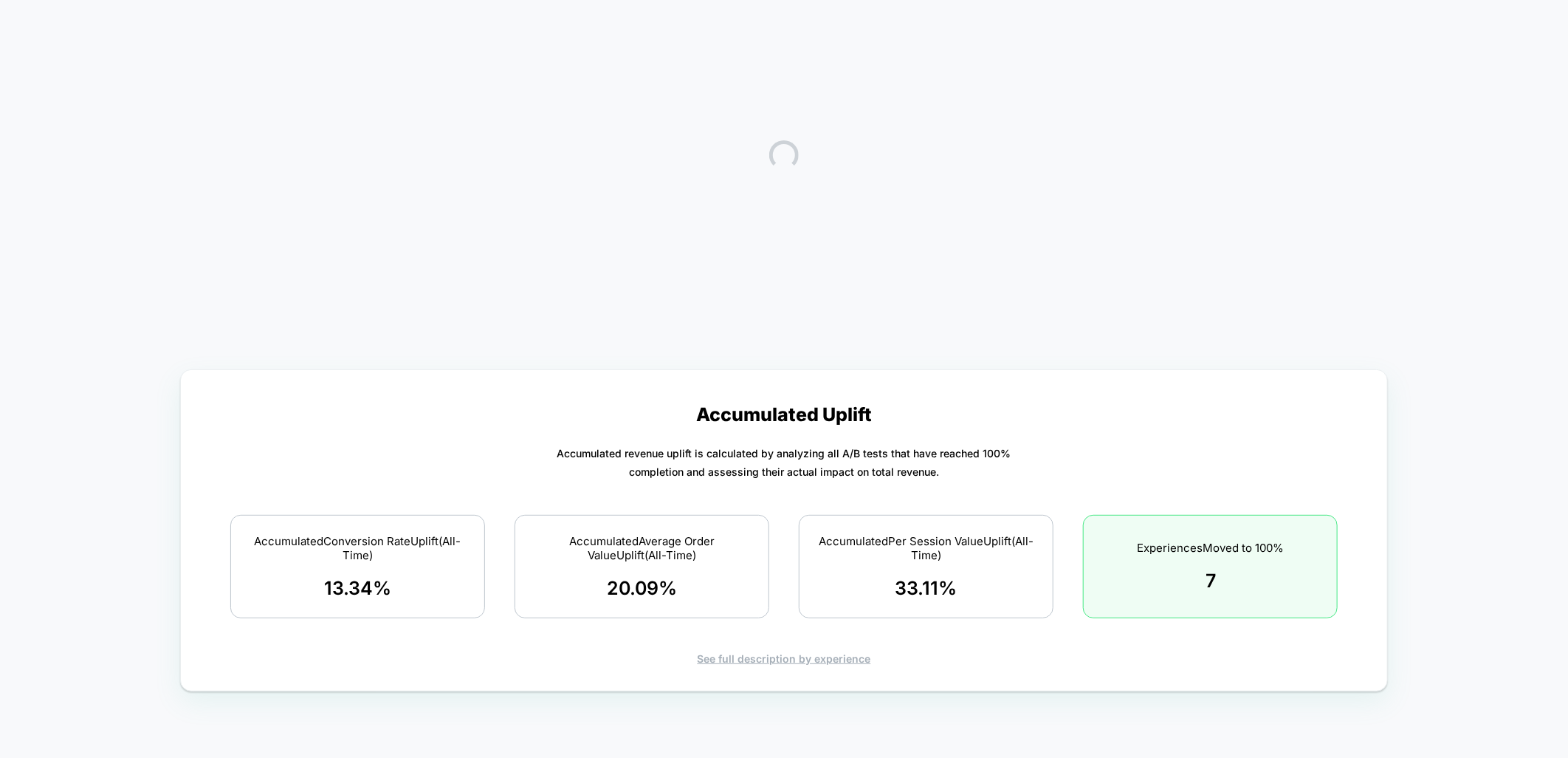
scroll to position [0, 0]
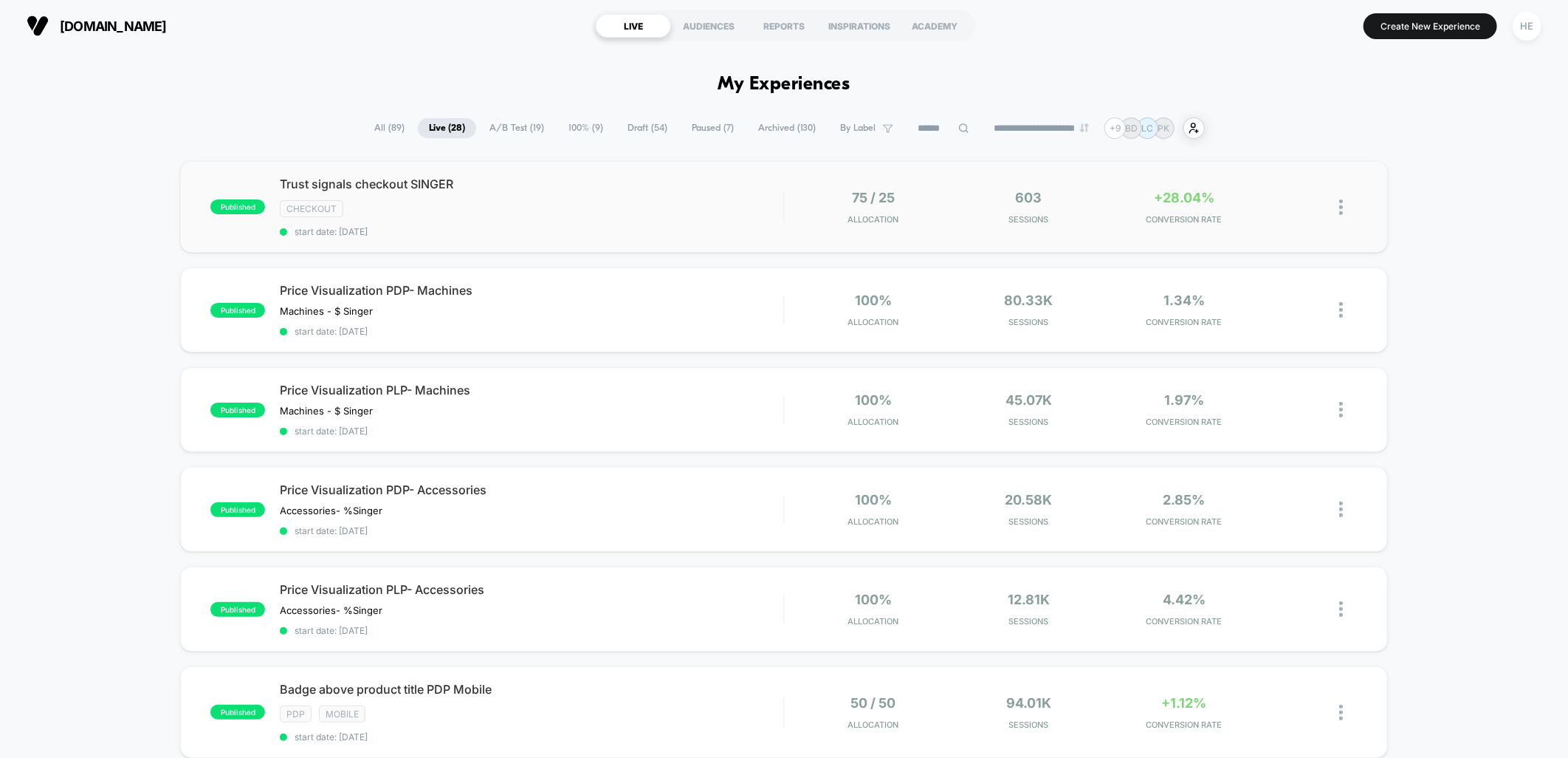
click at [1340, 205] on img at bounding box center [1341, 207] width 4 height 16
click at [1273, 156] on div "Duplicate" at bounding box center [1265, 156] width 133 height 34
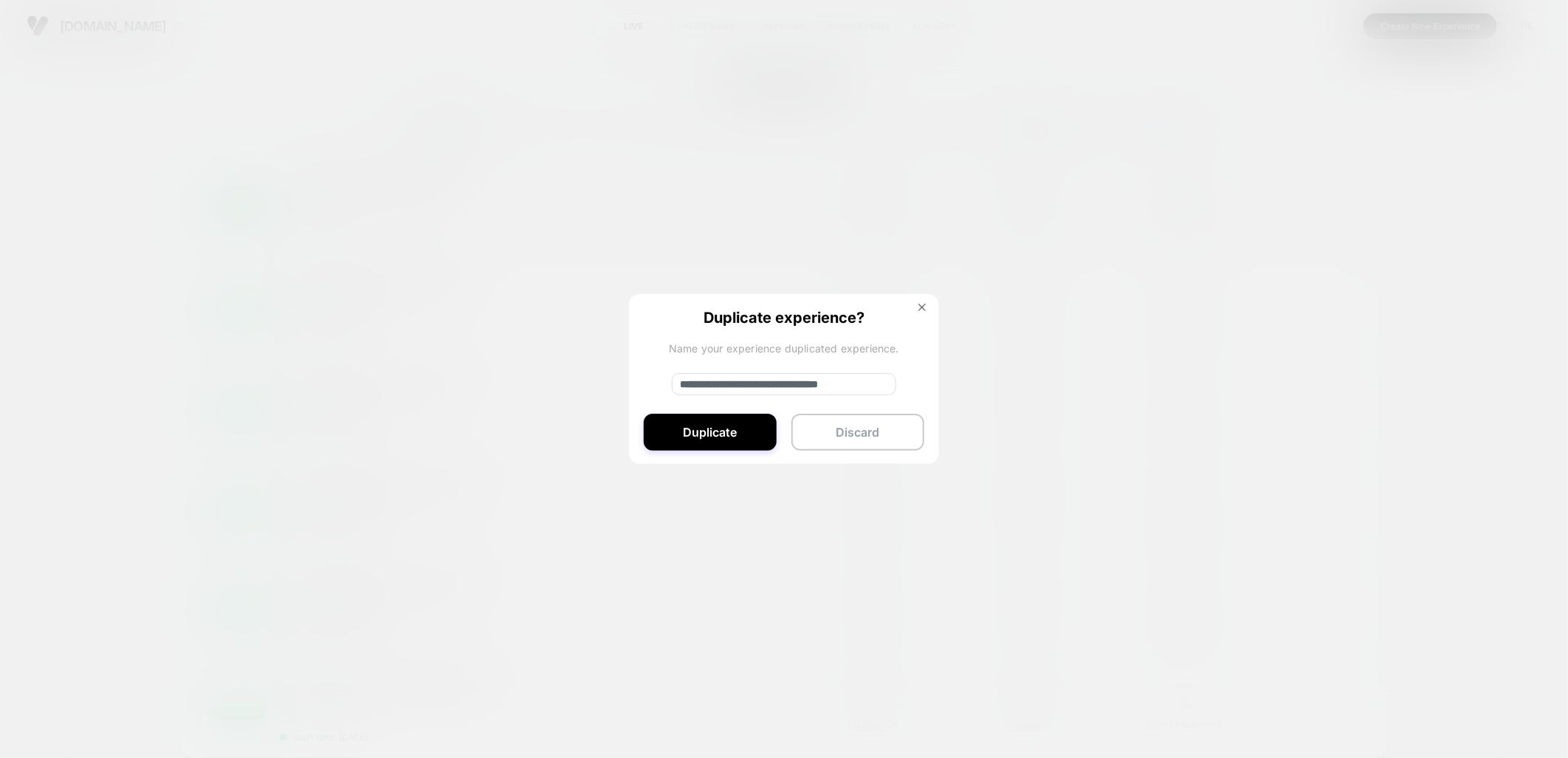
drag, startPoint x: 733, startPoint y: 378, endPoint x: 596, endPoint y: 386, distance: 137.2
click at [1340, 224] on div "**********" at bounding box center [1349, 207] width 19 height 34
click at [865, 379] on input "**********" at bounding box center [784, 384] width 224 height 22
click at [859, 379] on input "**********" at bounding box center [784, 384] width 224 height 22
click at [846, 382] on input "**********" at bounding box center [784, 384] width 224 height 22
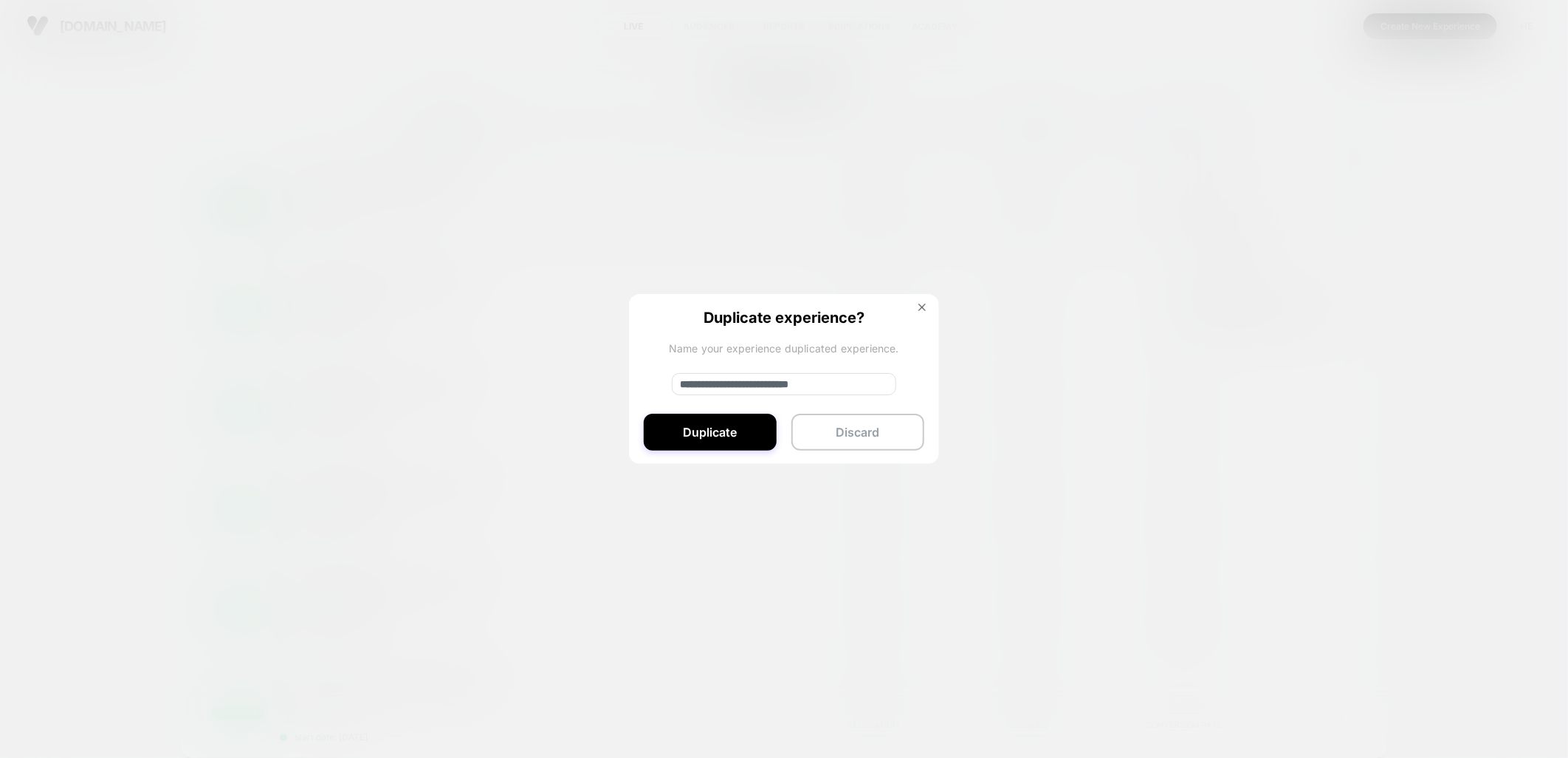
click at [846, 382] on input "**********" at bounding box center [784, 384] width 224 height 22
type input "**********"
click at [738, 428] on button "Duplicate" at bounding box center [710, 431] width 133 height 37
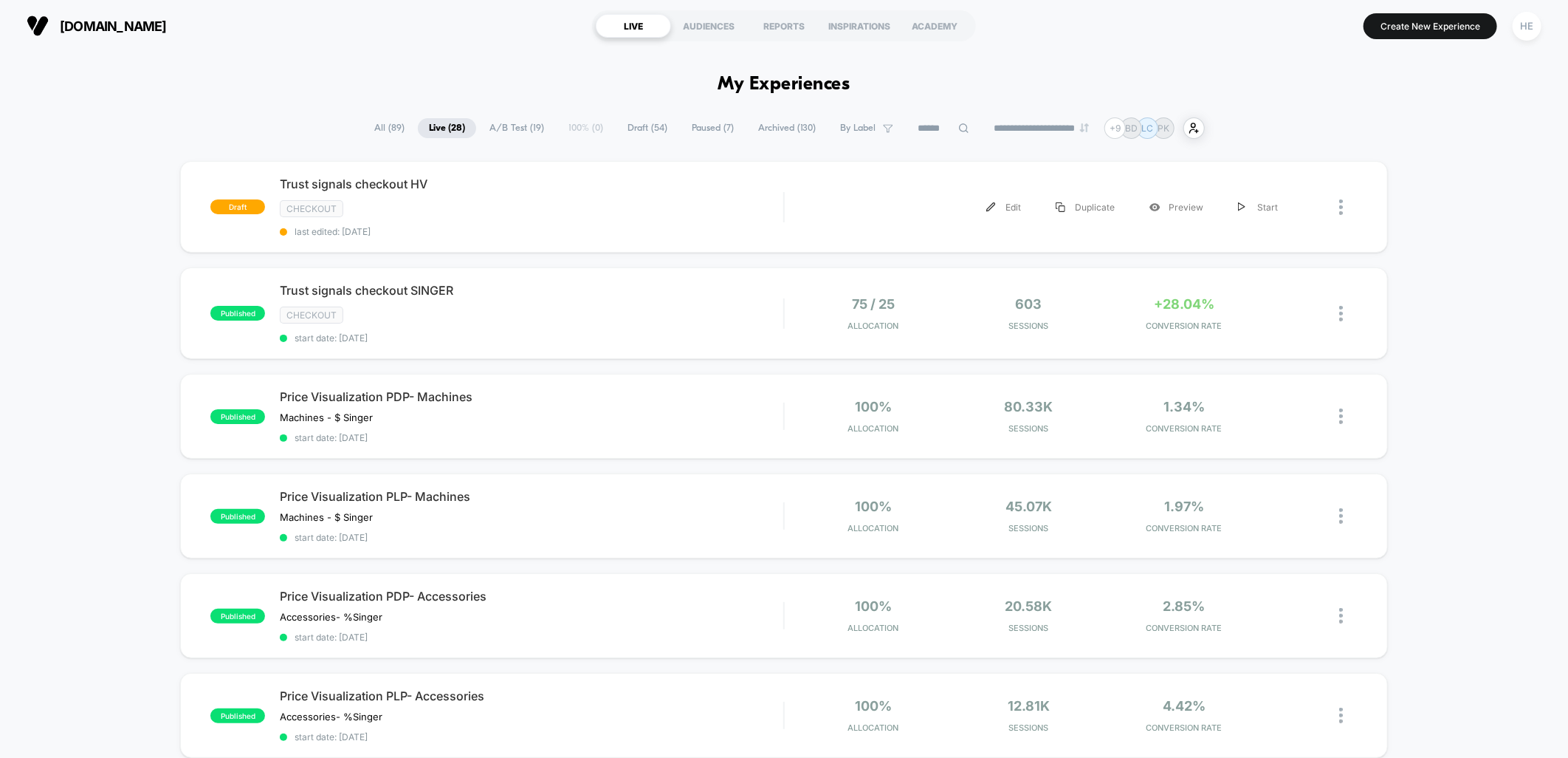
click at [639, 175] on div "draft Trust signals checkout HV checkout last edited: [DATE] Edit Duplicate Pre…" at bounding box center [783, 207] width 1207 height 92
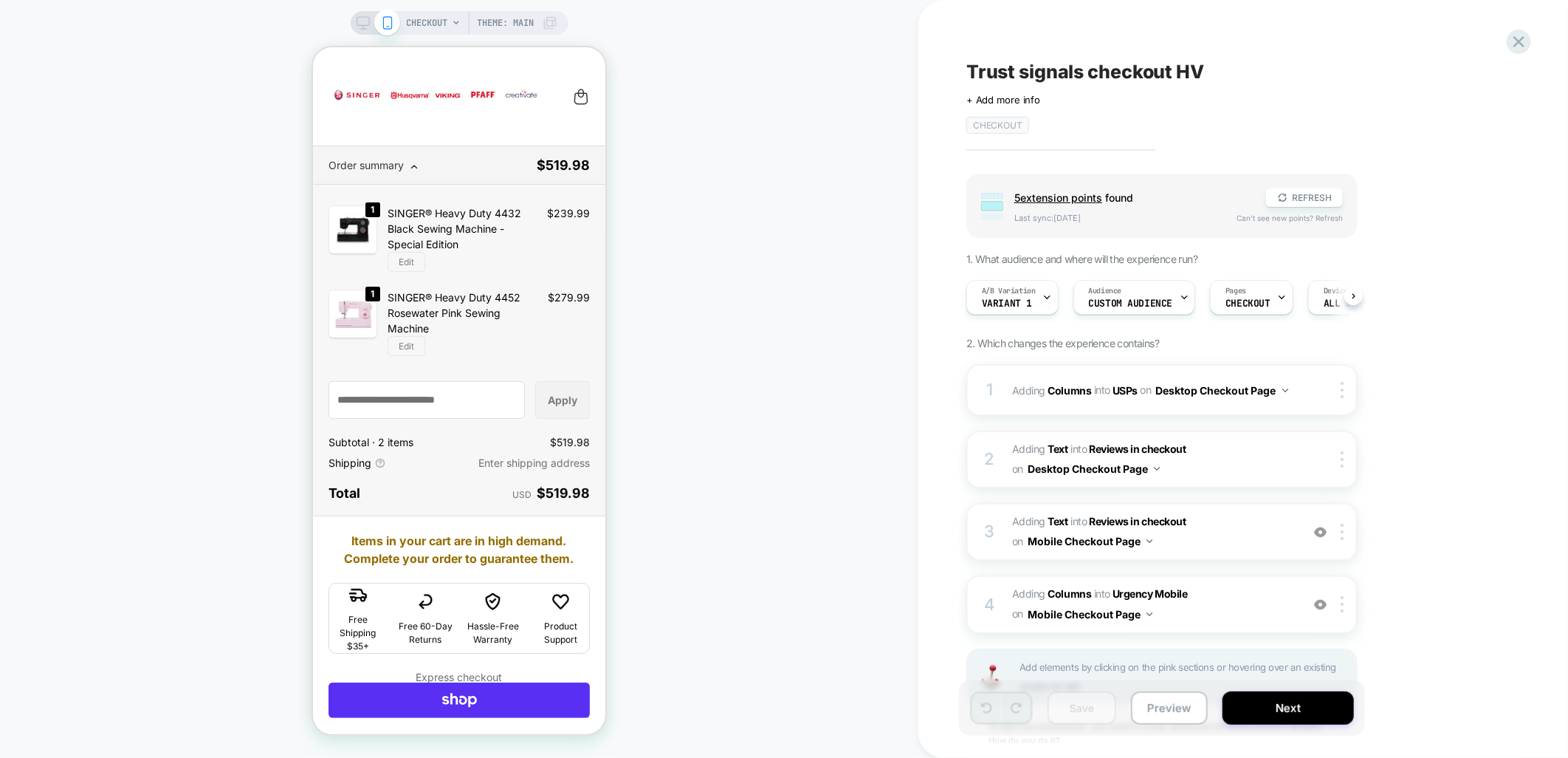
scroll to position [0, 1]
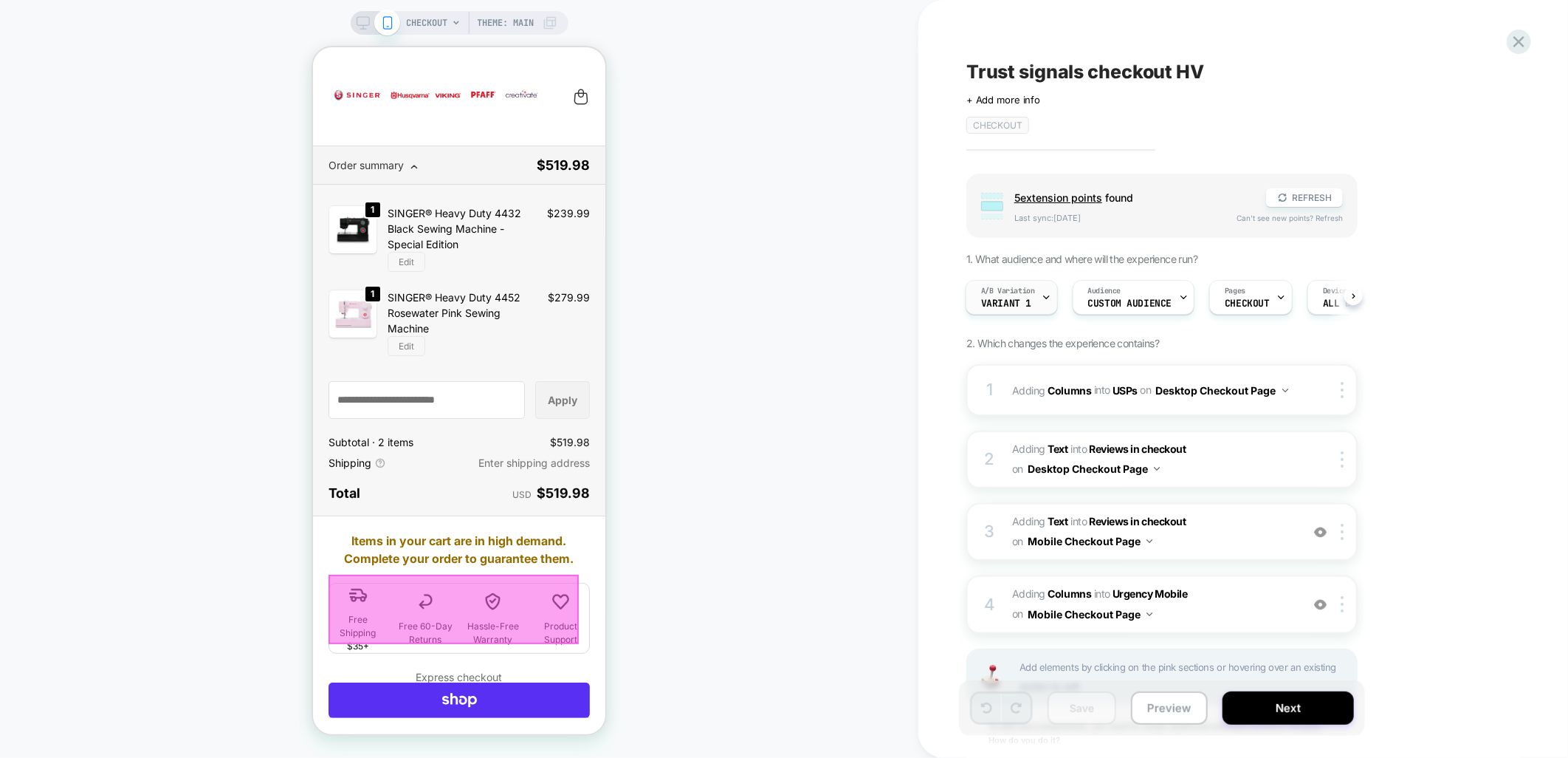
click at [1044, 288] on div at bounding box center [1047, 297] width 10 height 34
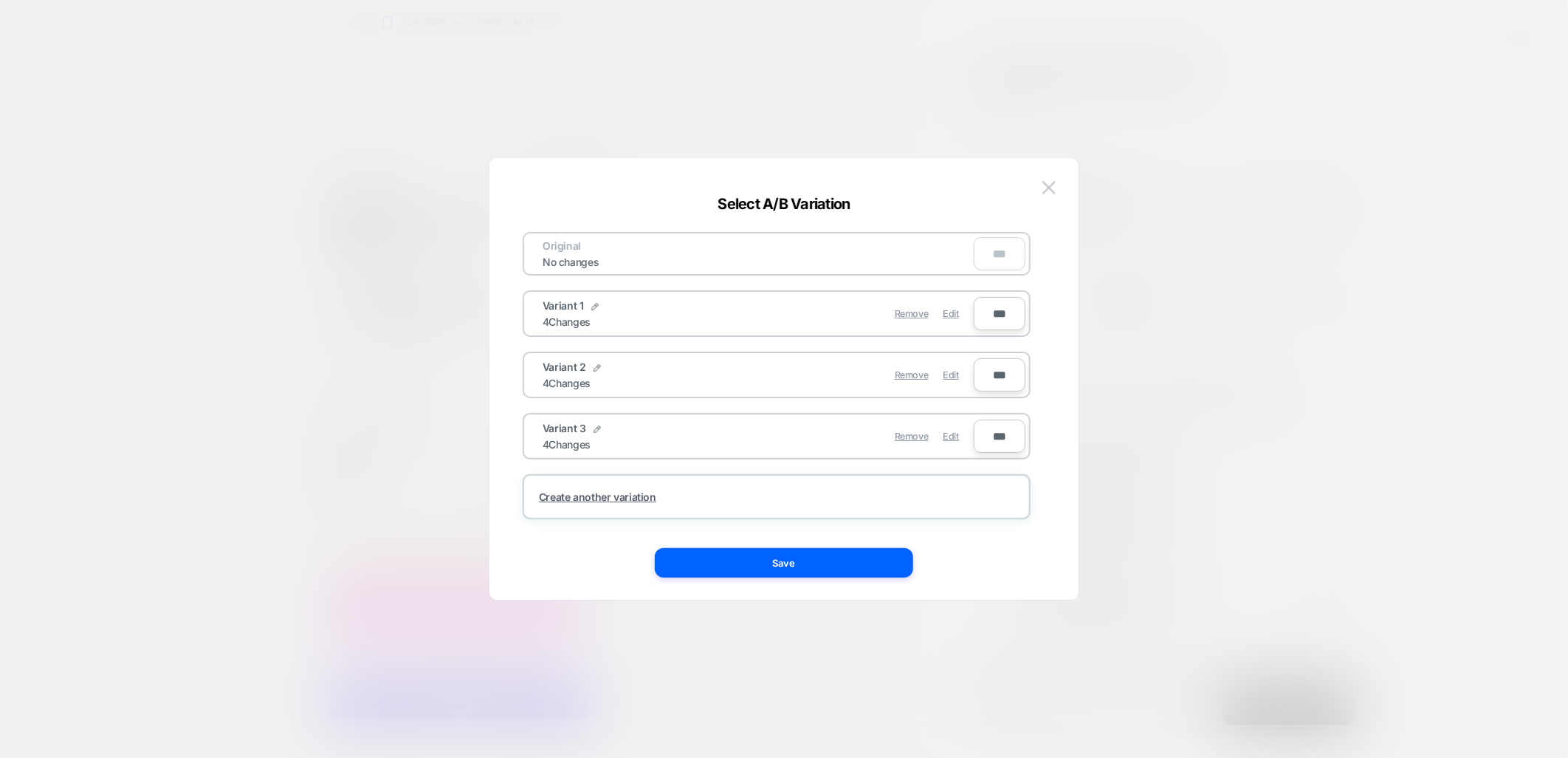
click at [1449, 341] on div at bounding box center [784, 379] width 1568 height 758
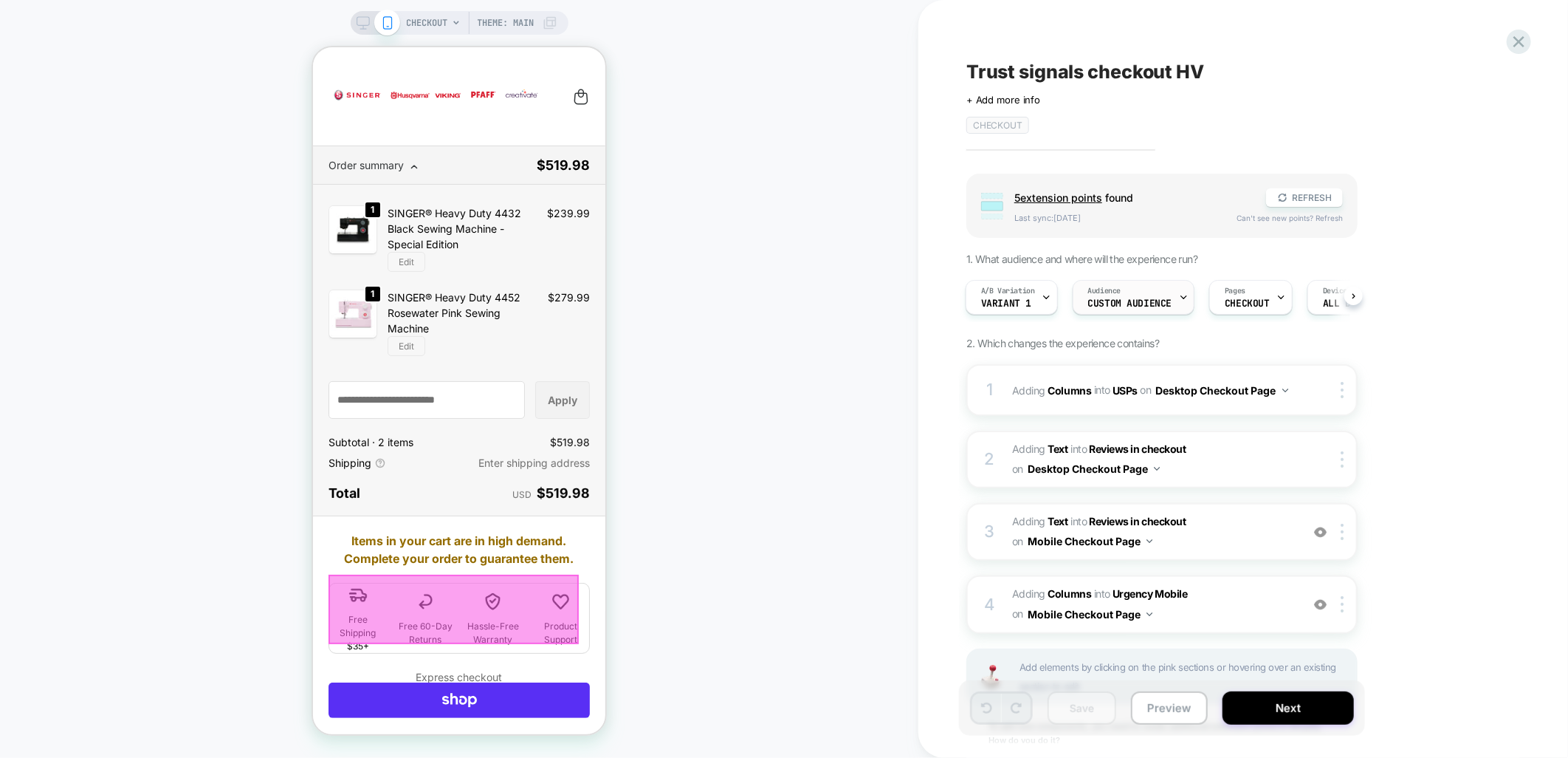
click at [1174, 291] on div "Audience Custom Audience" at bounding box center [1130, 297] width 114 height 34
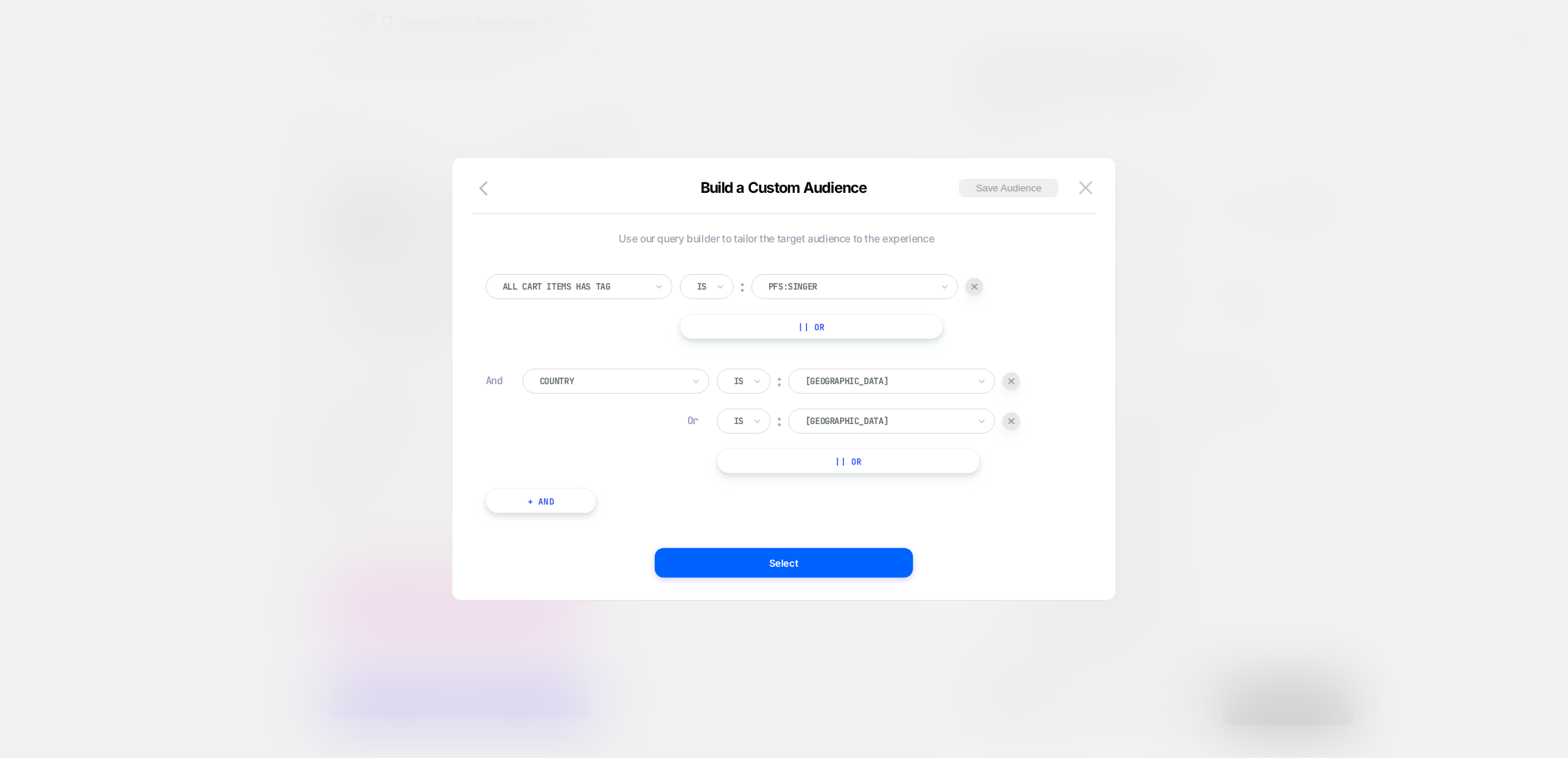
click at [849, 284] on div at bounding box center [849, 287] width 162 height 13
type input "******"
click at [807, 370] on div "pfs:hv" at bounding box center [863, 374] width 192 height 24
click at [767, 553] on button "Select" at bounding box center [784, 562] width 259 height 29
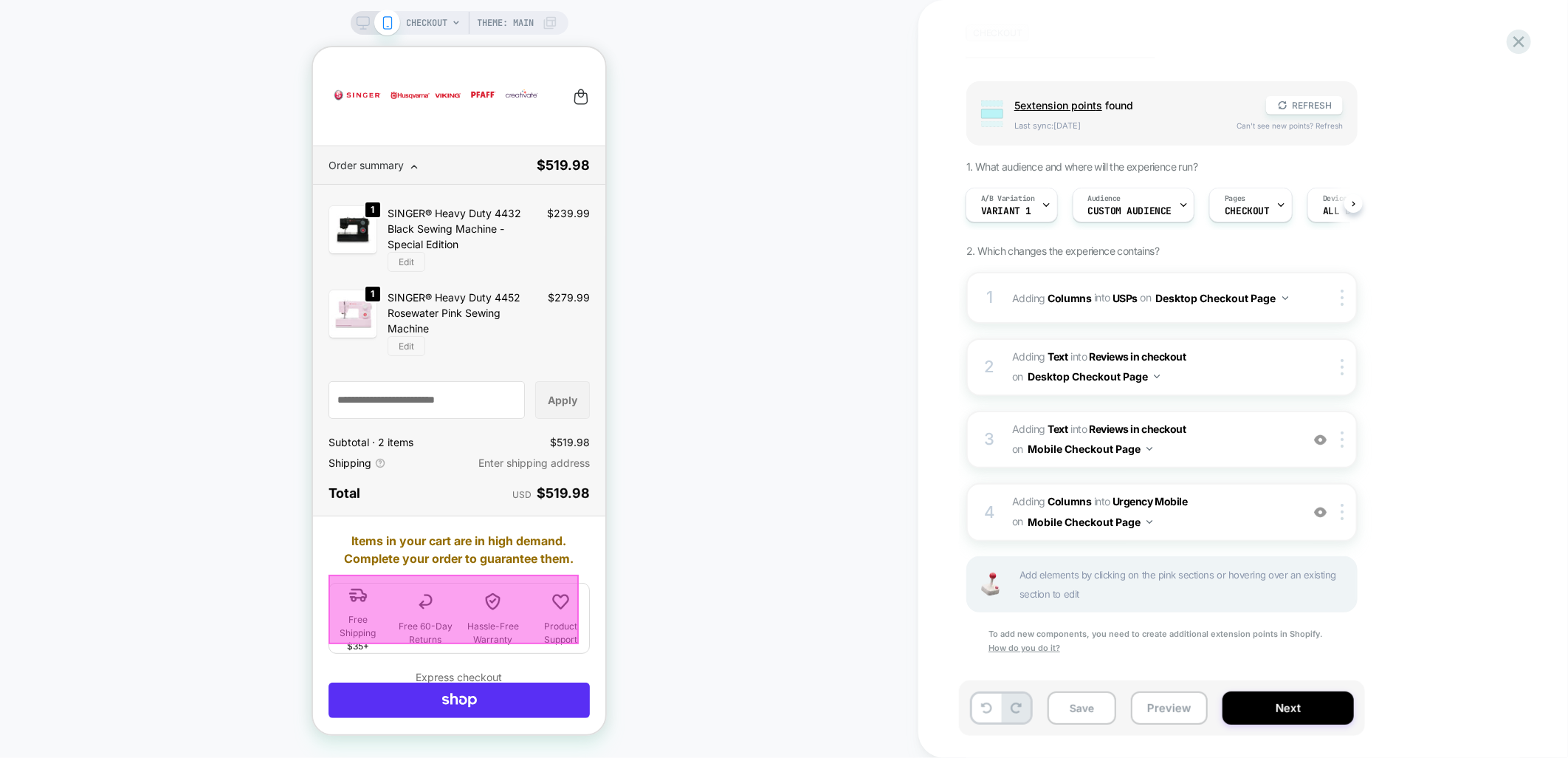
scroll to position [93, 0]
click at [1260, 433] on span "#_loomi_addon_1759919643053_dup1760436965 Adding Text INTO Reviews in checkout …" at bounding box center [1153, 439] width 282 height 40
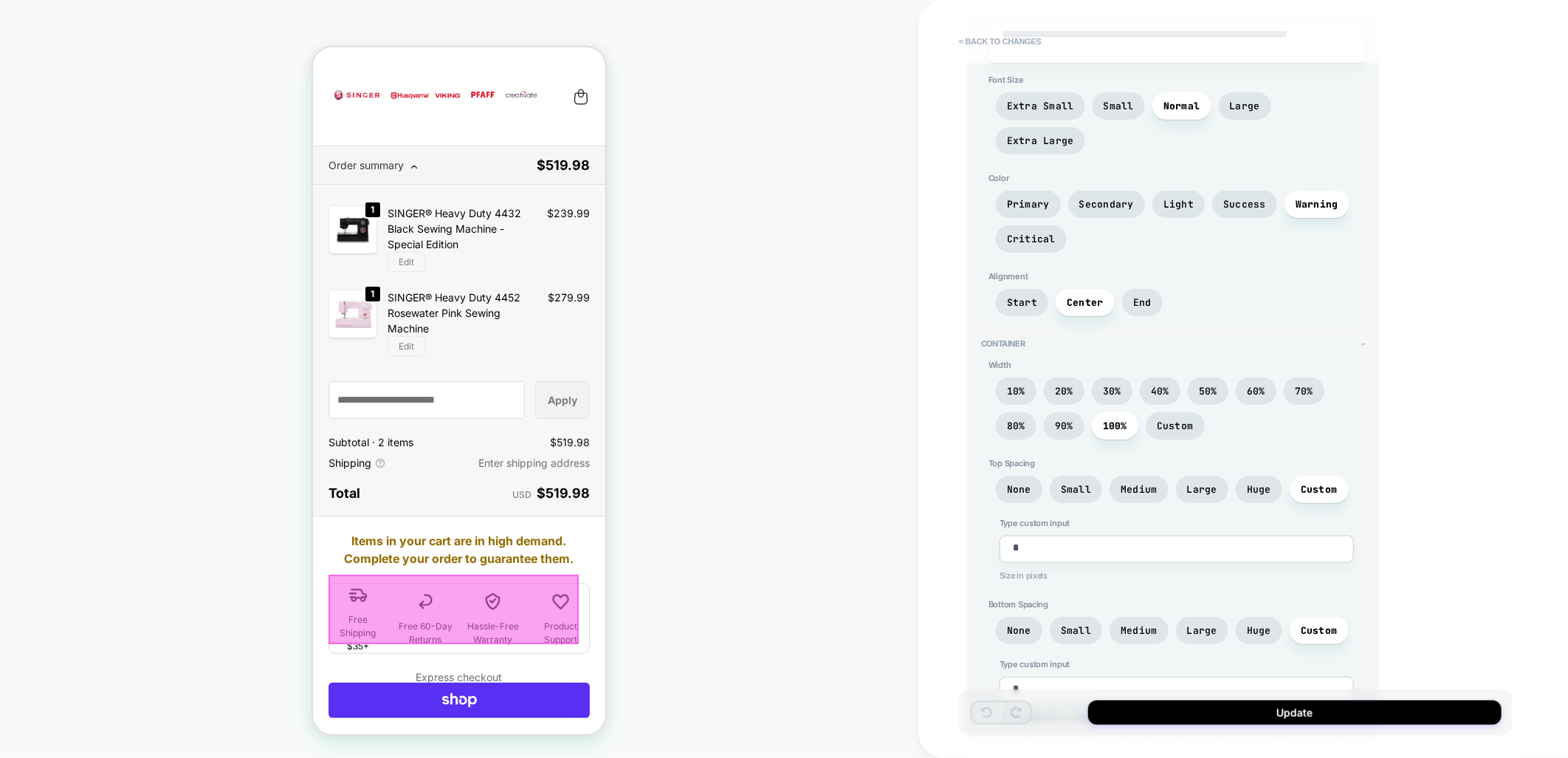
scroll to position [0, 0]
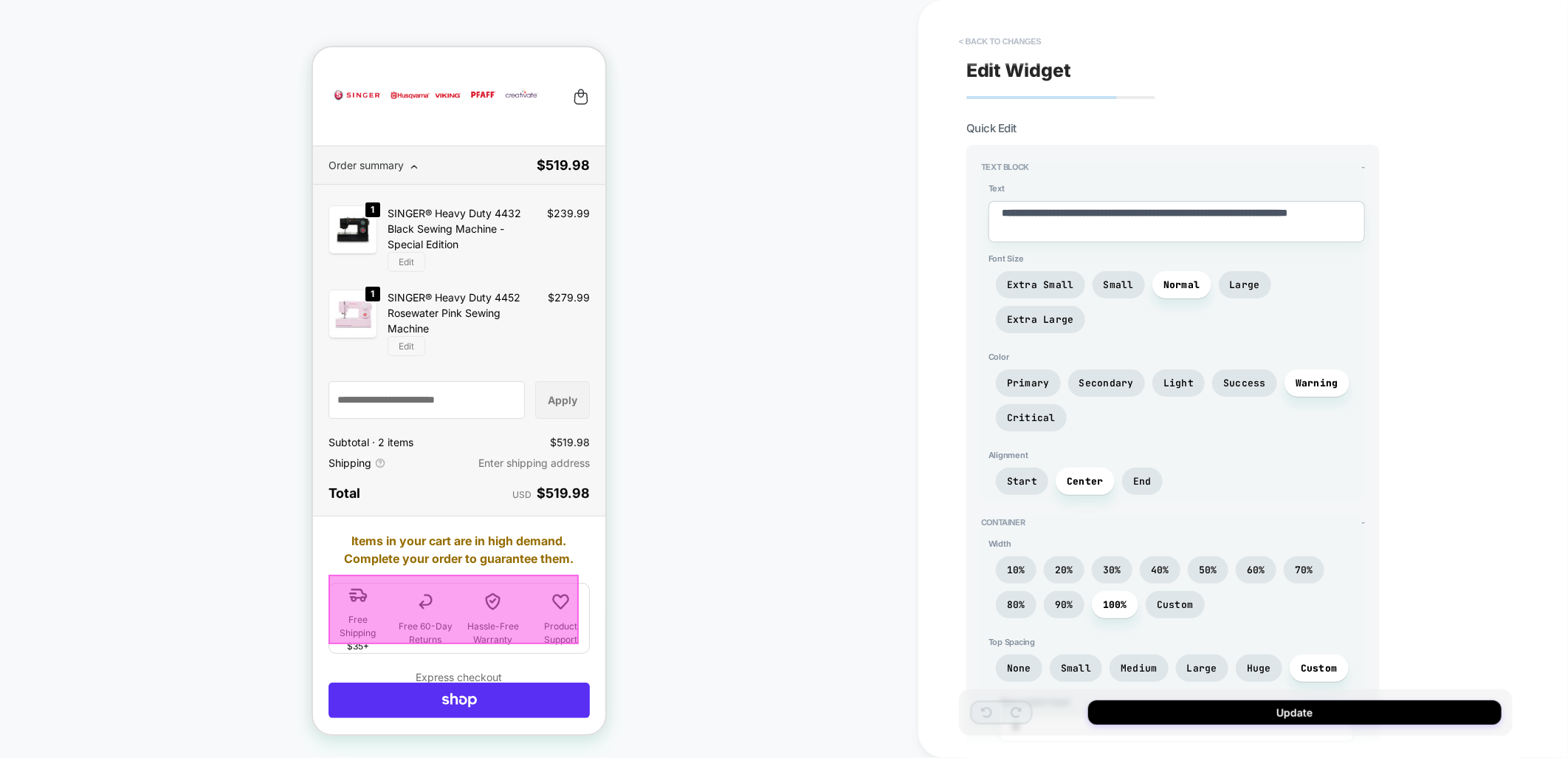
click at [1015, 42] on button "< Back to changes" at bounding box center [1000, 41] width 97 height 24
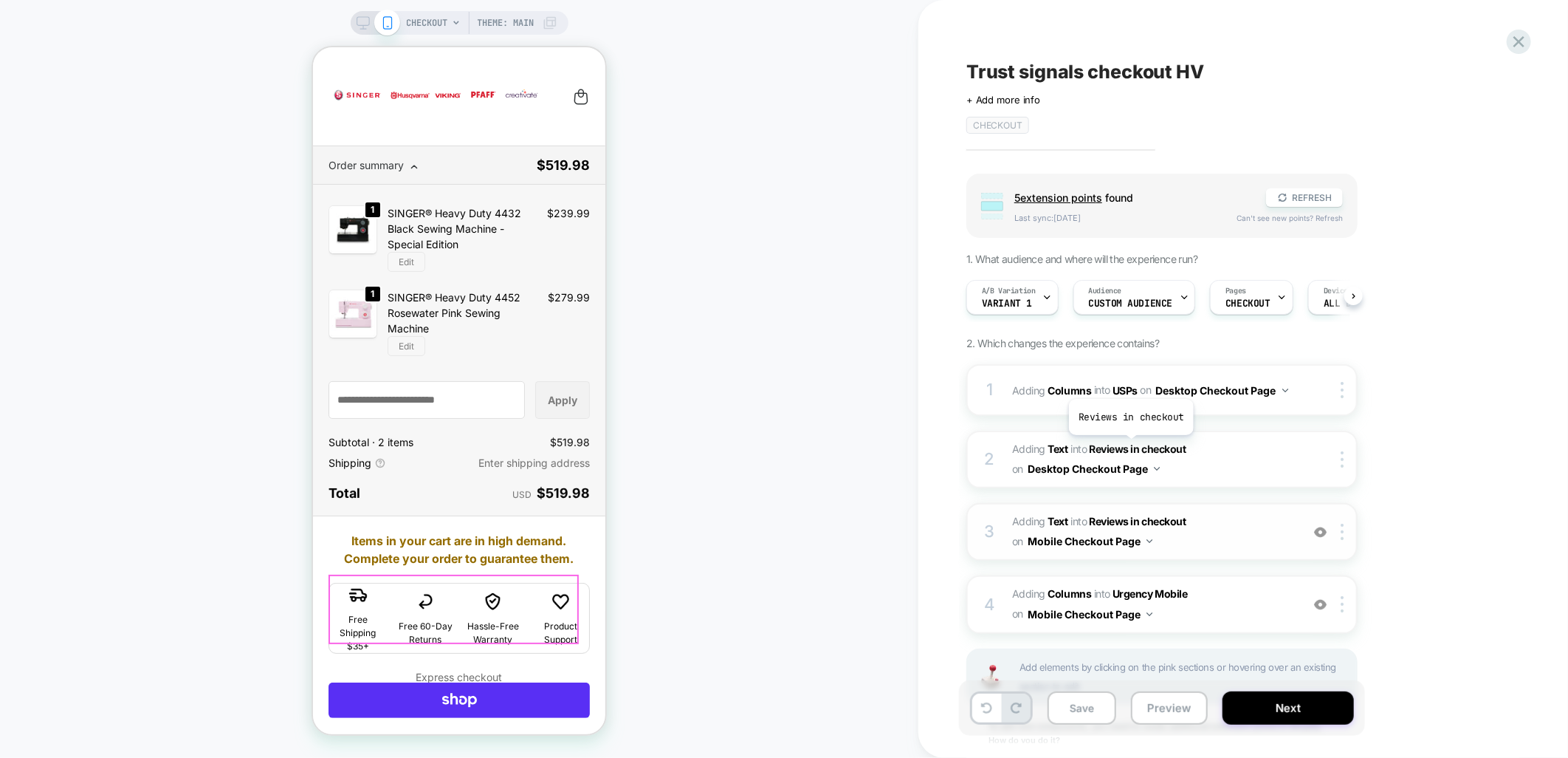
scroll to position [0, 1]
click at [1220, 595] on span "#_loomi_addon_1759919672134_dup1760436965 Adding Columns INTO Urgency Mobile Ur…" at bounding box center [1153, 604] width 282 height 40
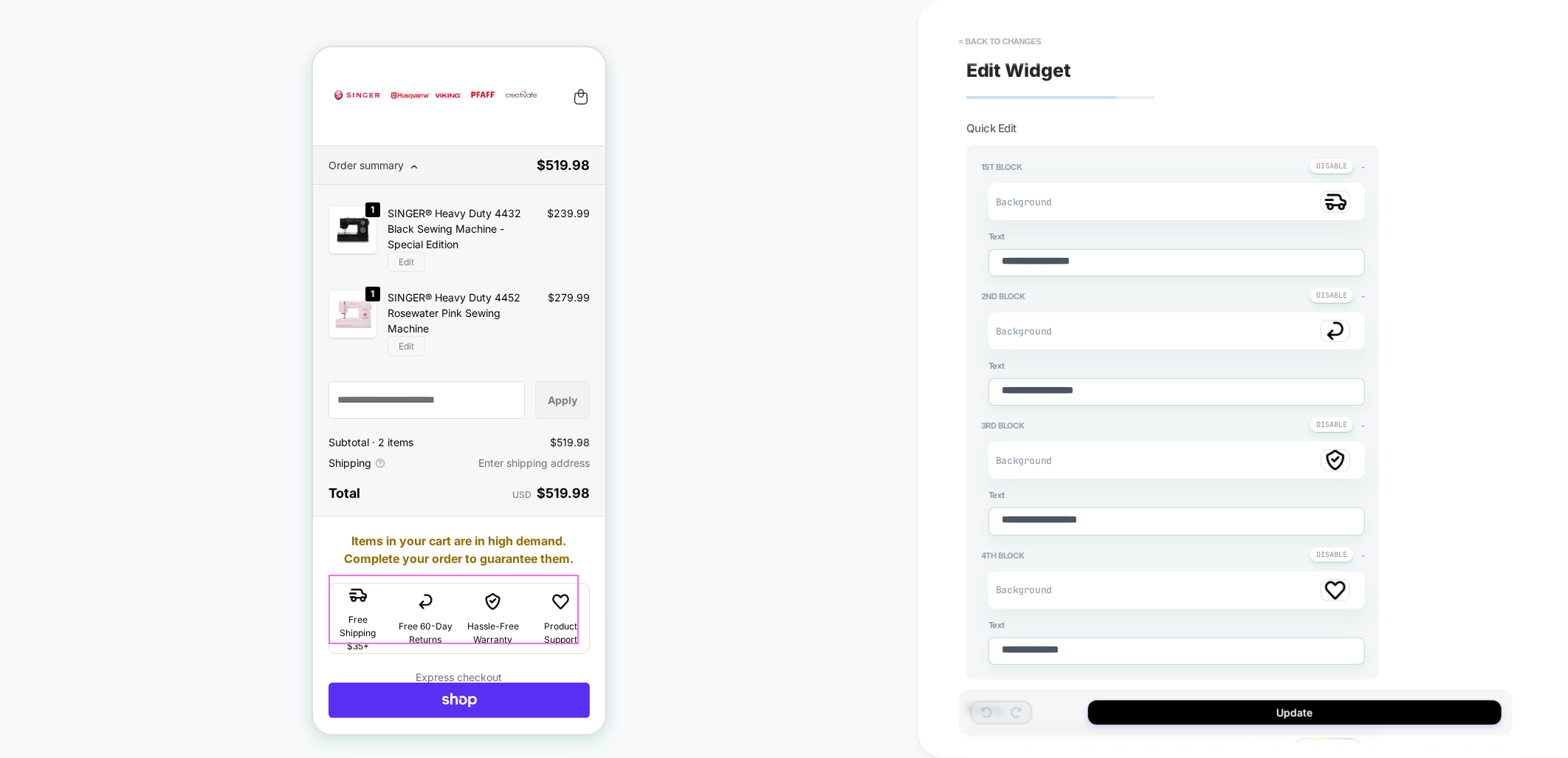
click at [1039, 392] on textarea "**********" at bounding box center [1177, 391] width 376 height 27
type textarea "*"
type textarea "**********"
type textarea "*"
type textarea "**********"
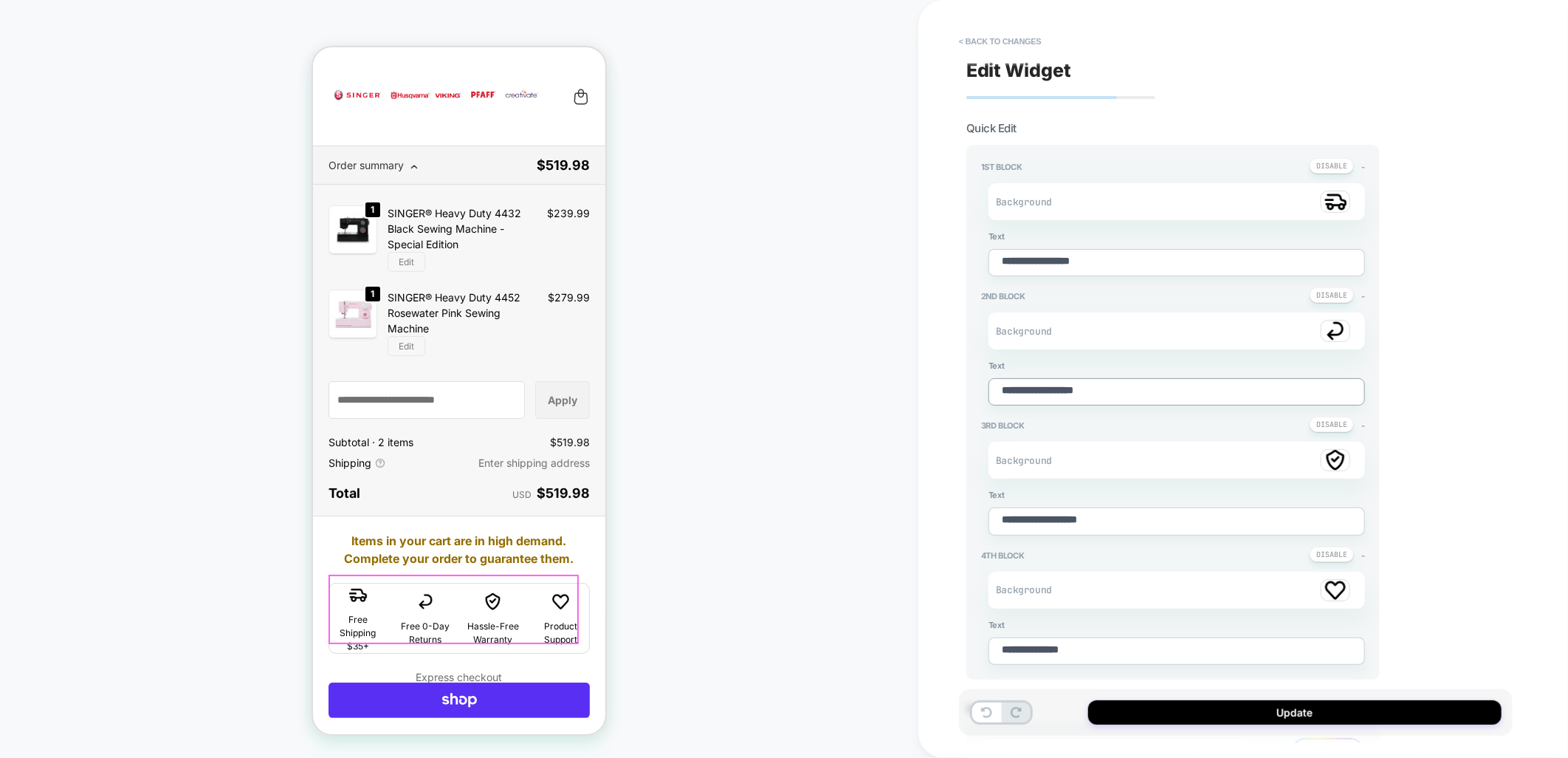
type textarea "*"
type textarea "**********"
click at [1434, 530] on div "**********" at bounding box center [1236, 379] width 554 height 729
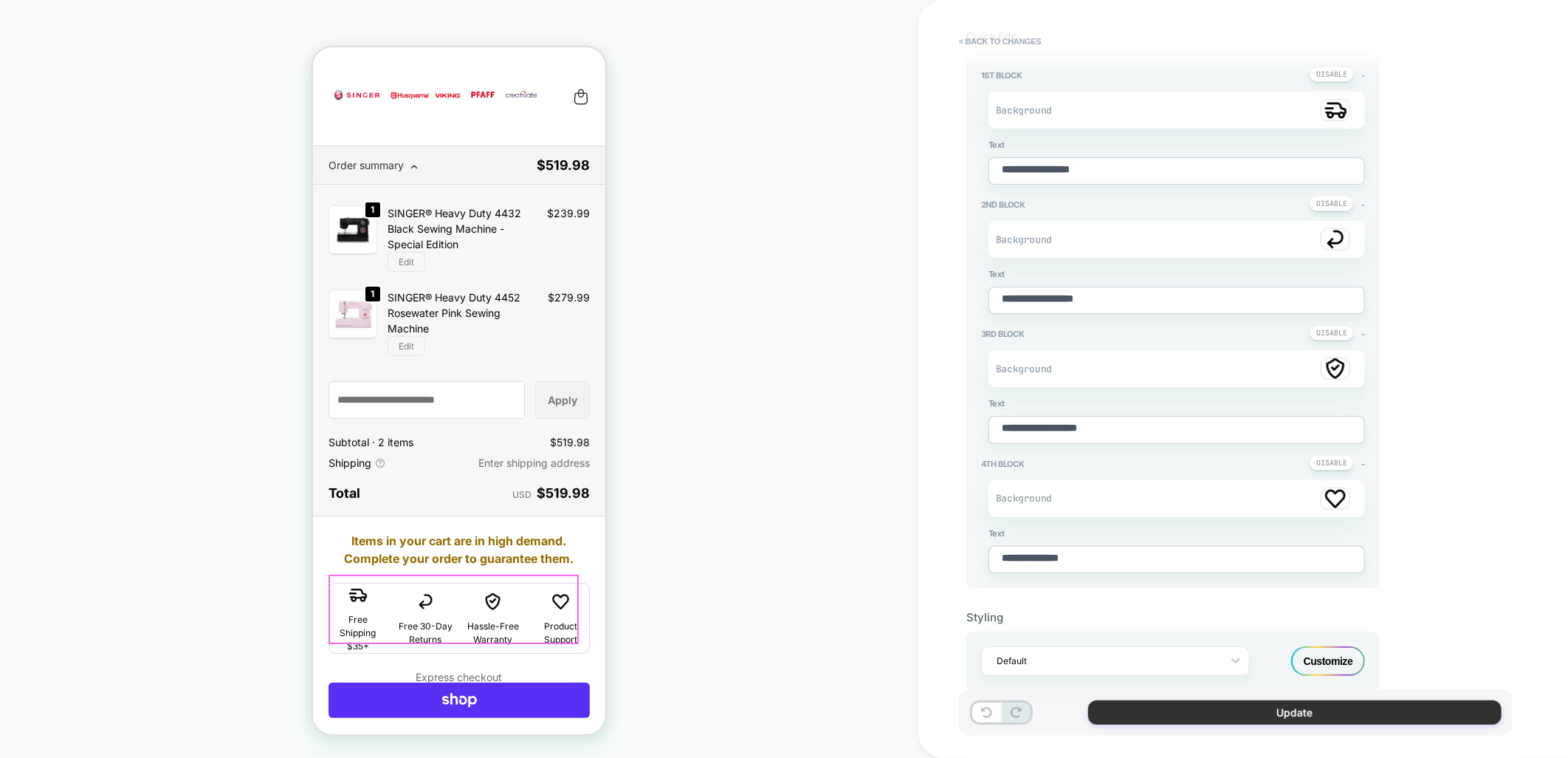
click at [1243, 709] on button "Update" at bounding box center [1295, 712] width 413 height 25
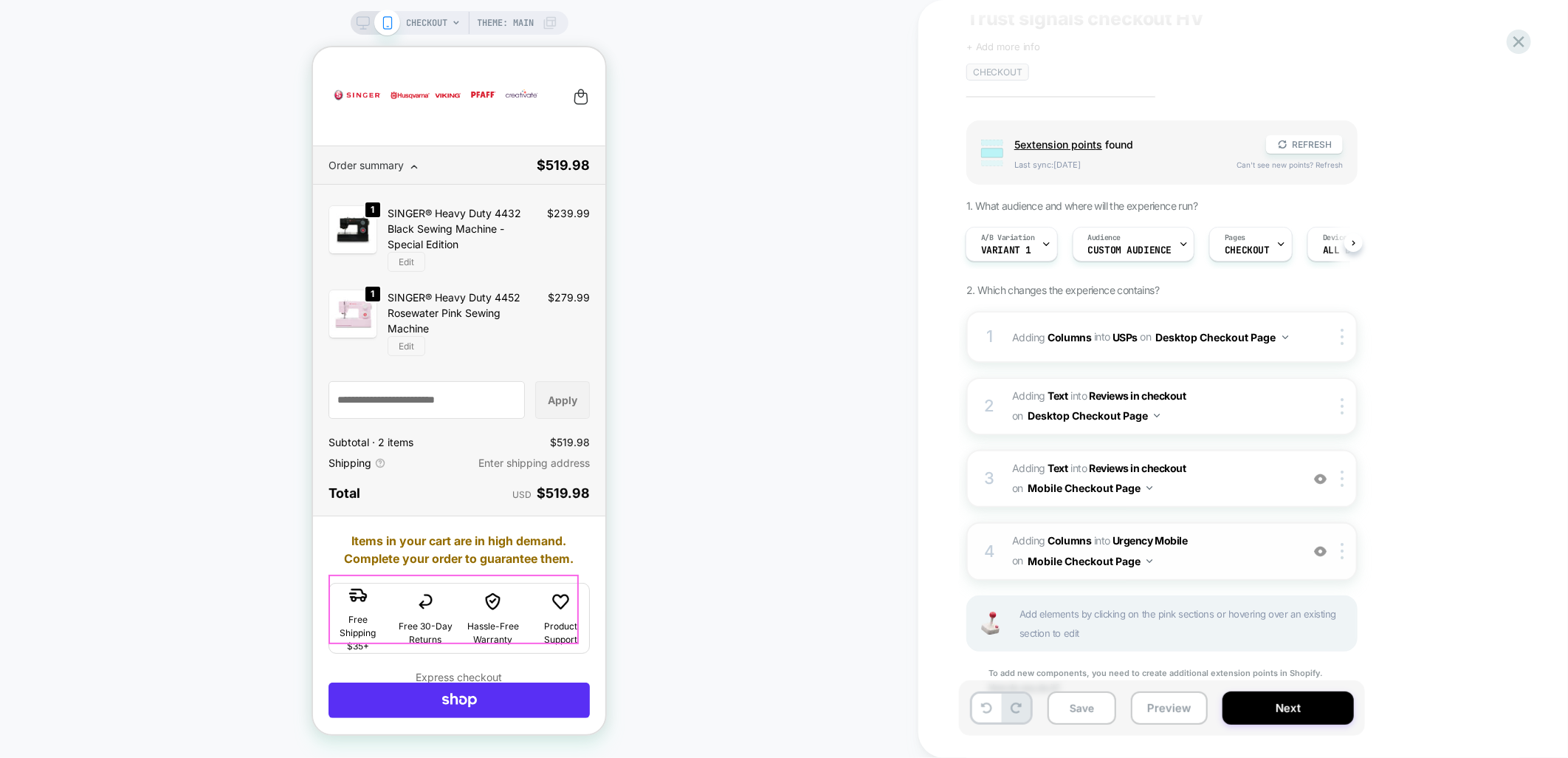
scroll to position [82, 0]
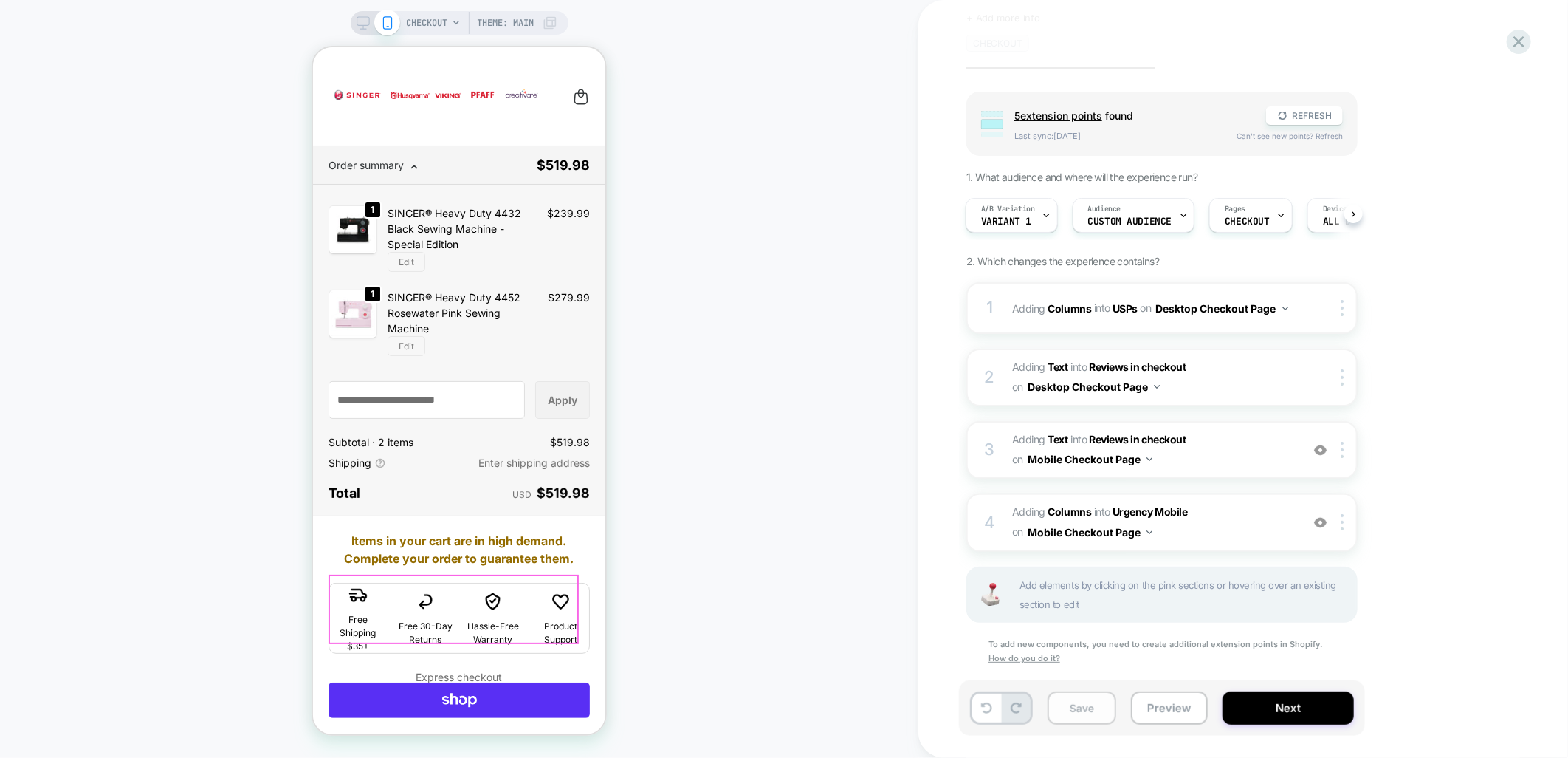
click at [1091, 713] on button "Save" at bounding box center [1082, 708] width 69 height 34
click at [367, 19] on icon at bounding box center [363, 23] width 13 height 13
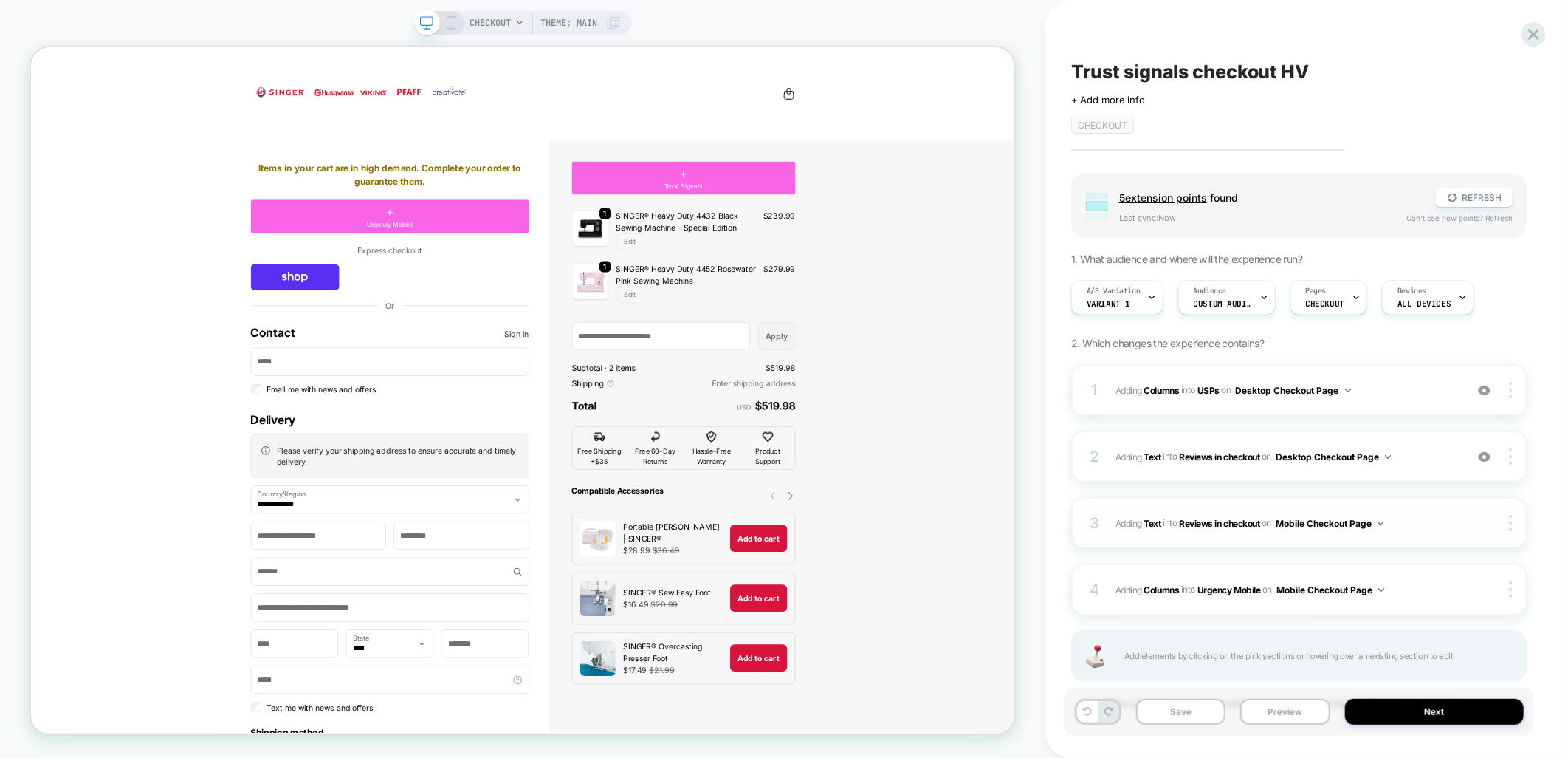
scroll to position [0, 1]
click at [1417, 449] on span "#_loomi_addon_1759918107046_dup1760436965 Adding Text INTO Reviews in checkout …" at bounding box center [1286, 457] width 342 height 19
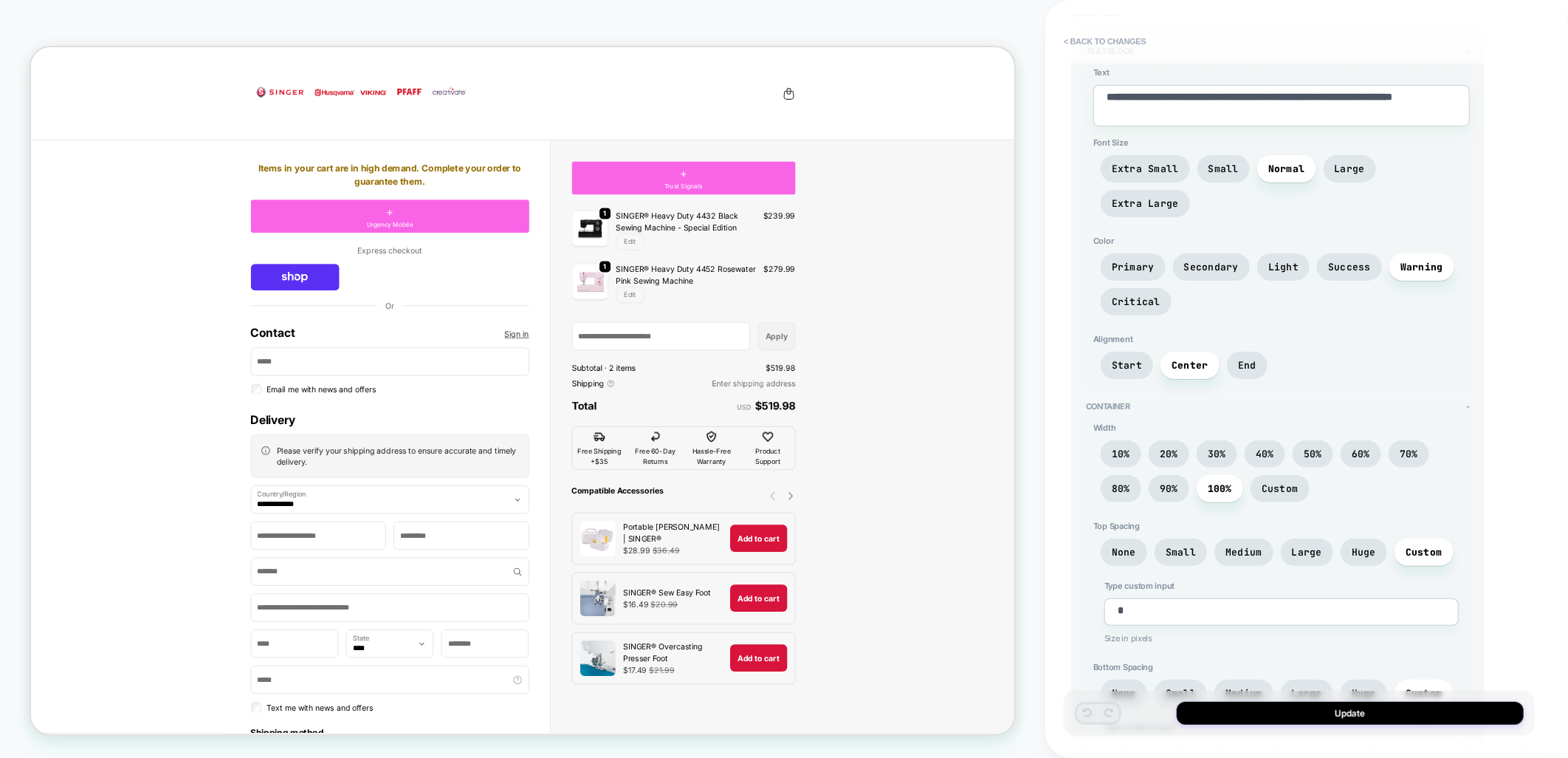
scroll to position [0, 0]
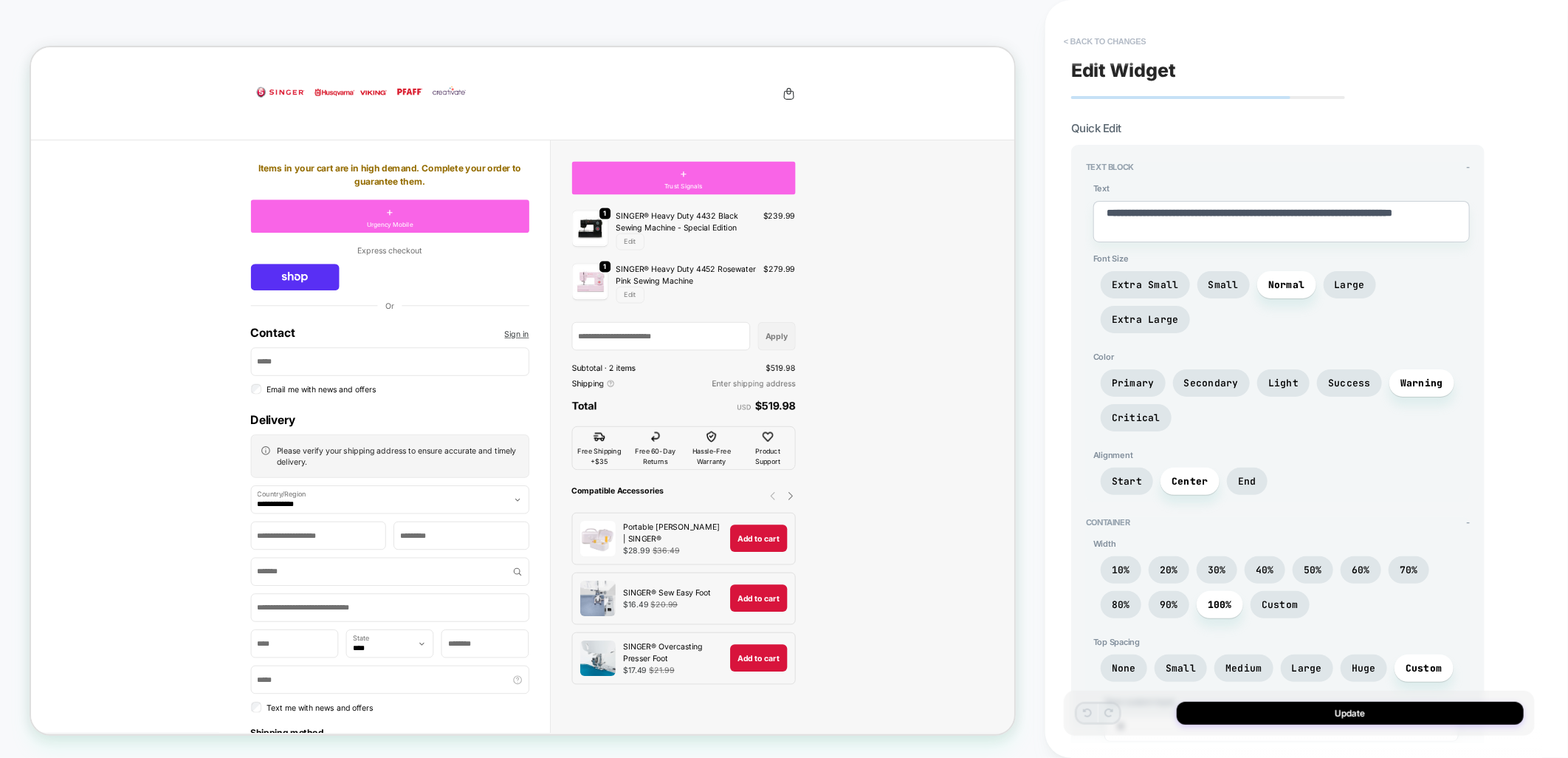
click at [1102, 41] on button "< Back to changes" at bounding box center [1105, 41] width 97 height 24
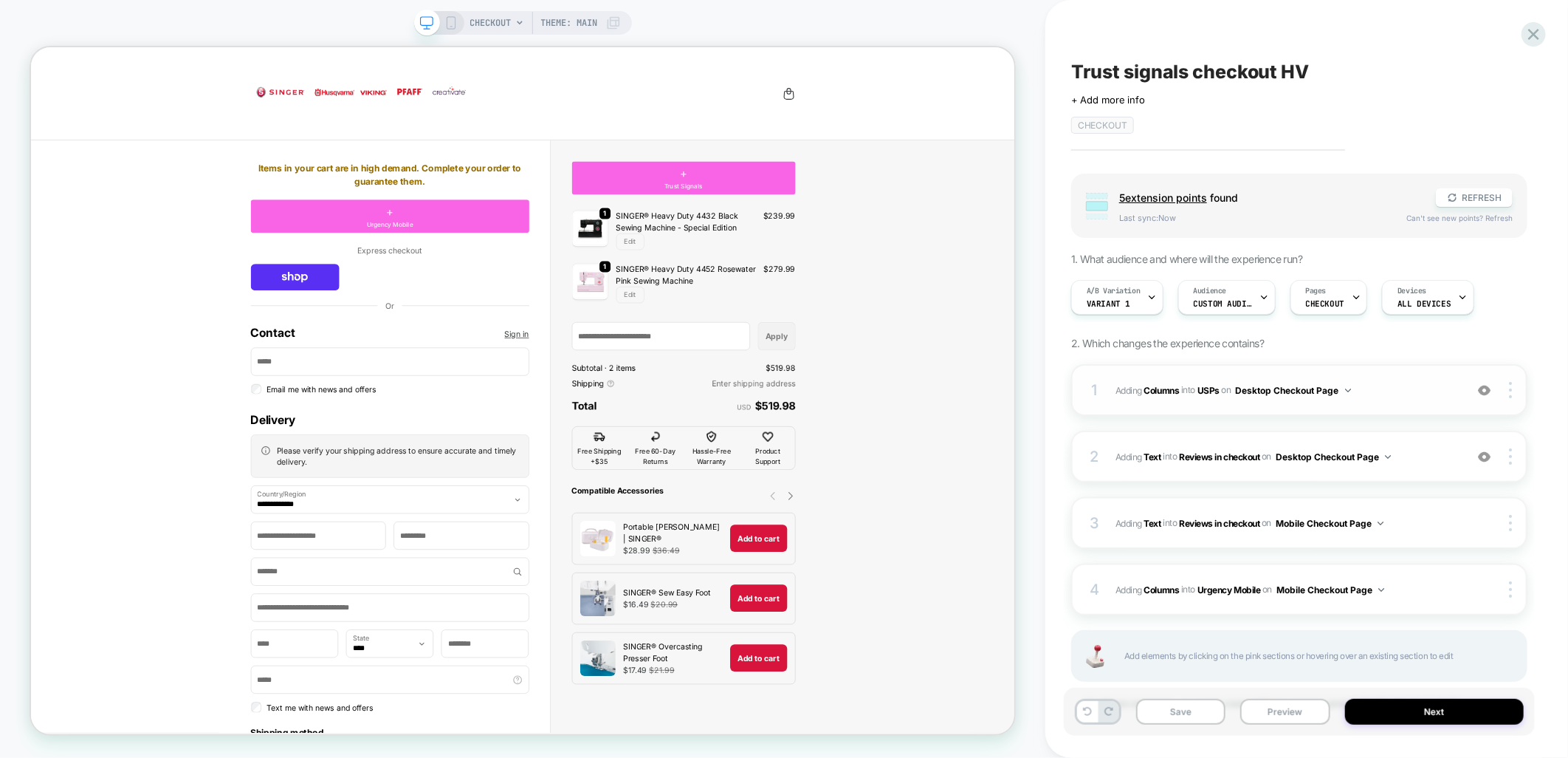
scroll to position [0, 1]
click at [1399, 389] on span "#_loomi_addon_1759917899195_dup1760436965 Adding Columns INTO USPs USPs on Desk…" at bounding box center [1286, 390] width 342 height 19
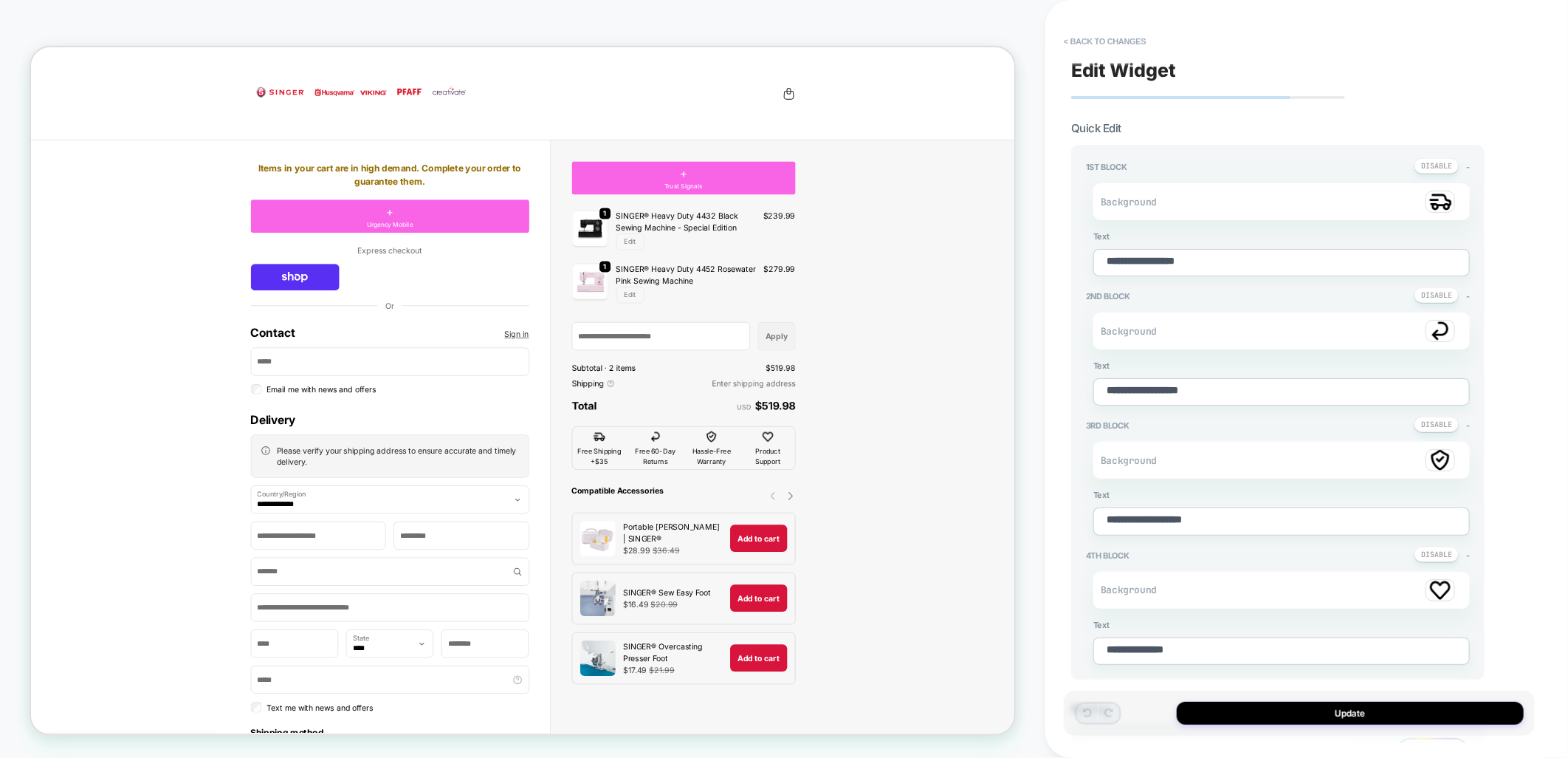
click at [1142, 381] on textarea "**********" at bounding box center [1282, 391] width 376 height 27
type textarea "*"
type textarea "**********"
type textarea "*"
type textarea "**********"
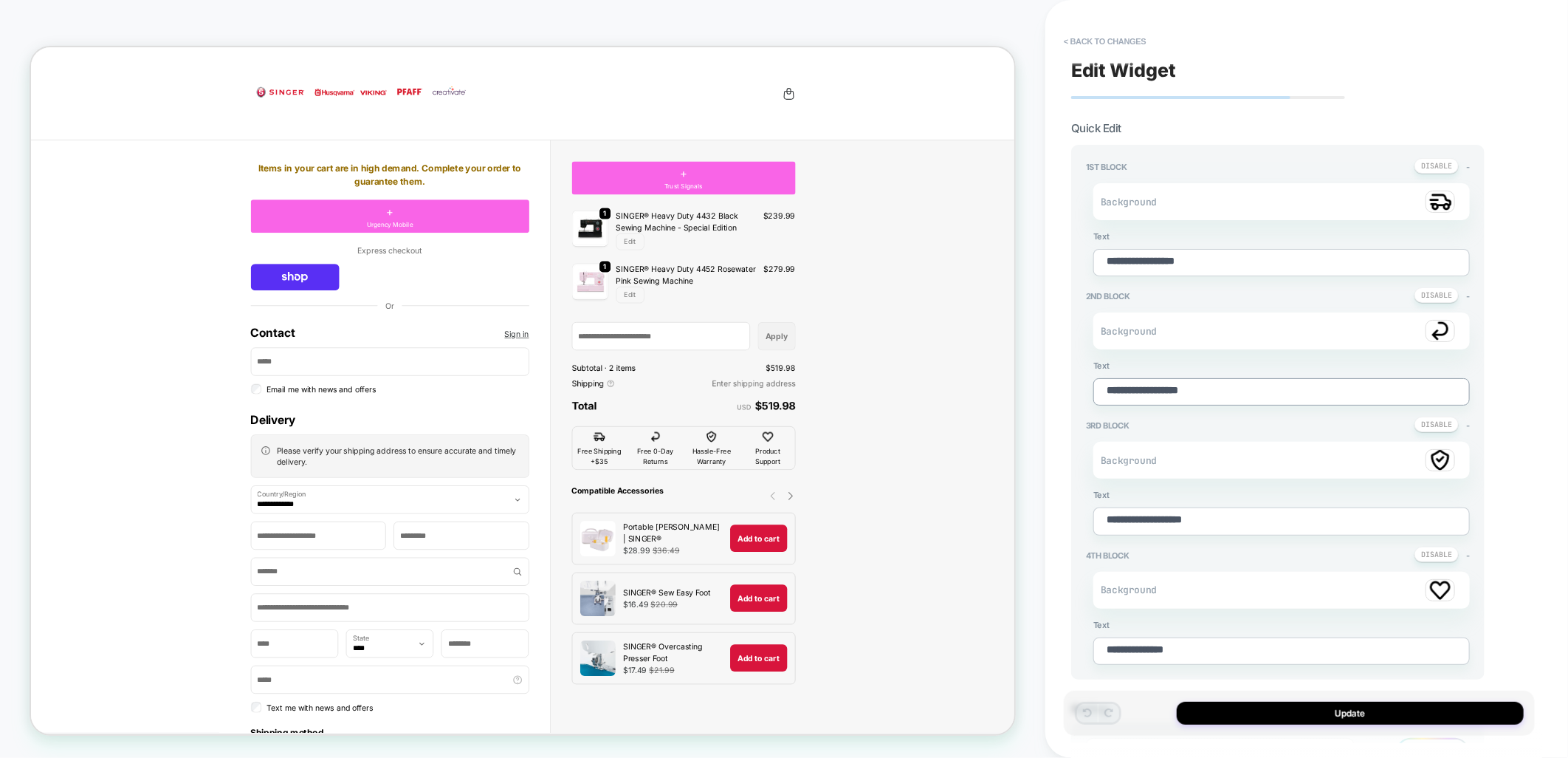
type textarea "*"
type textarea "**********"
click at [1322, 703] on button "Update" at bounding box center [1350, 713] width 347 height 23
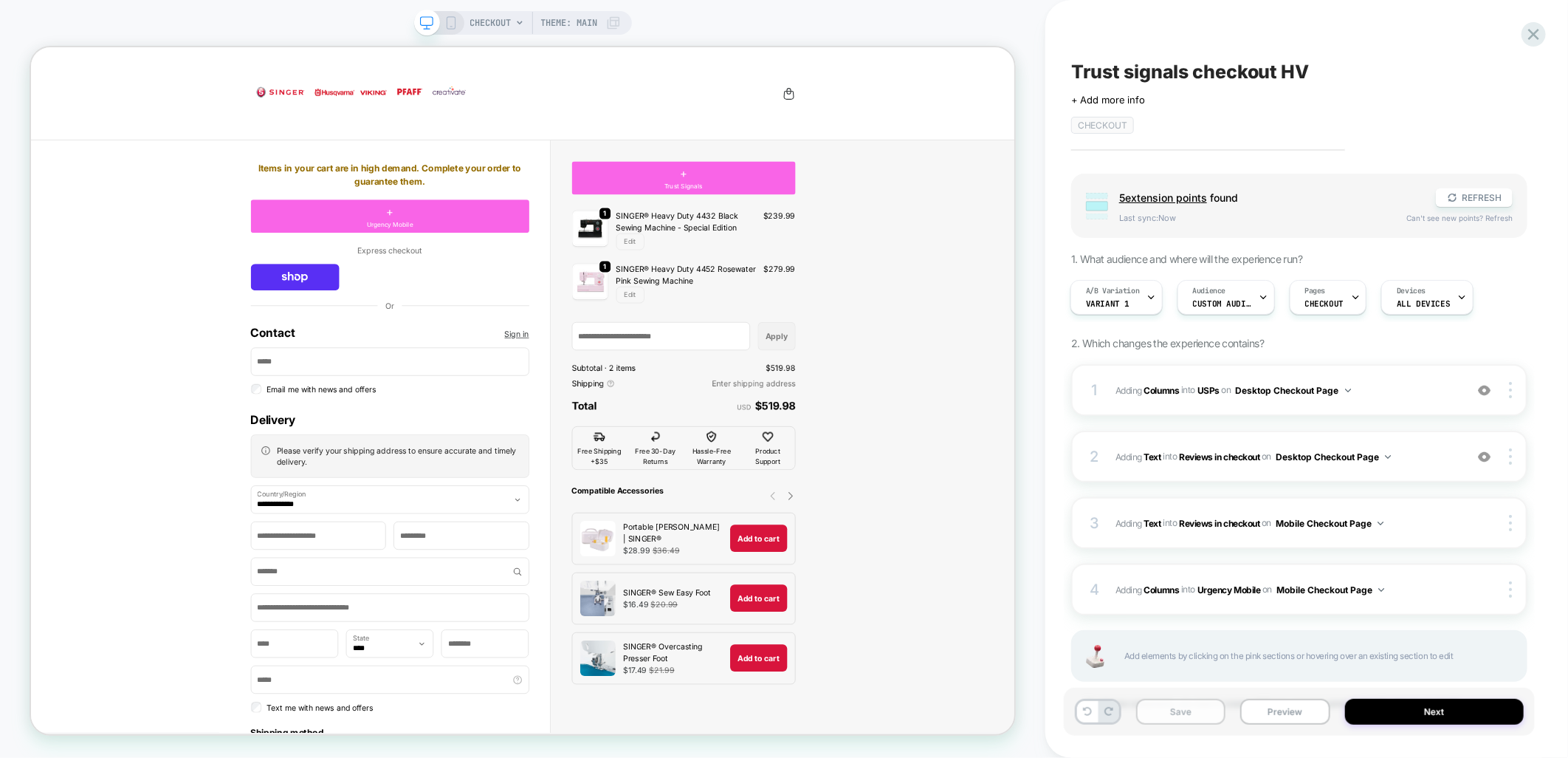
drag, startPoint x: 1163, startPoint y: 715, endPoint x: 1326, endPoint y: 716, distance: 163.0
click at [1164, 715] on button "Save" at bounding box center [1181, 712] width 89 height 26
click at [1252, 296] on div "Audience Custom Audience" at bounding box center [1223, 297] width 88 height 34
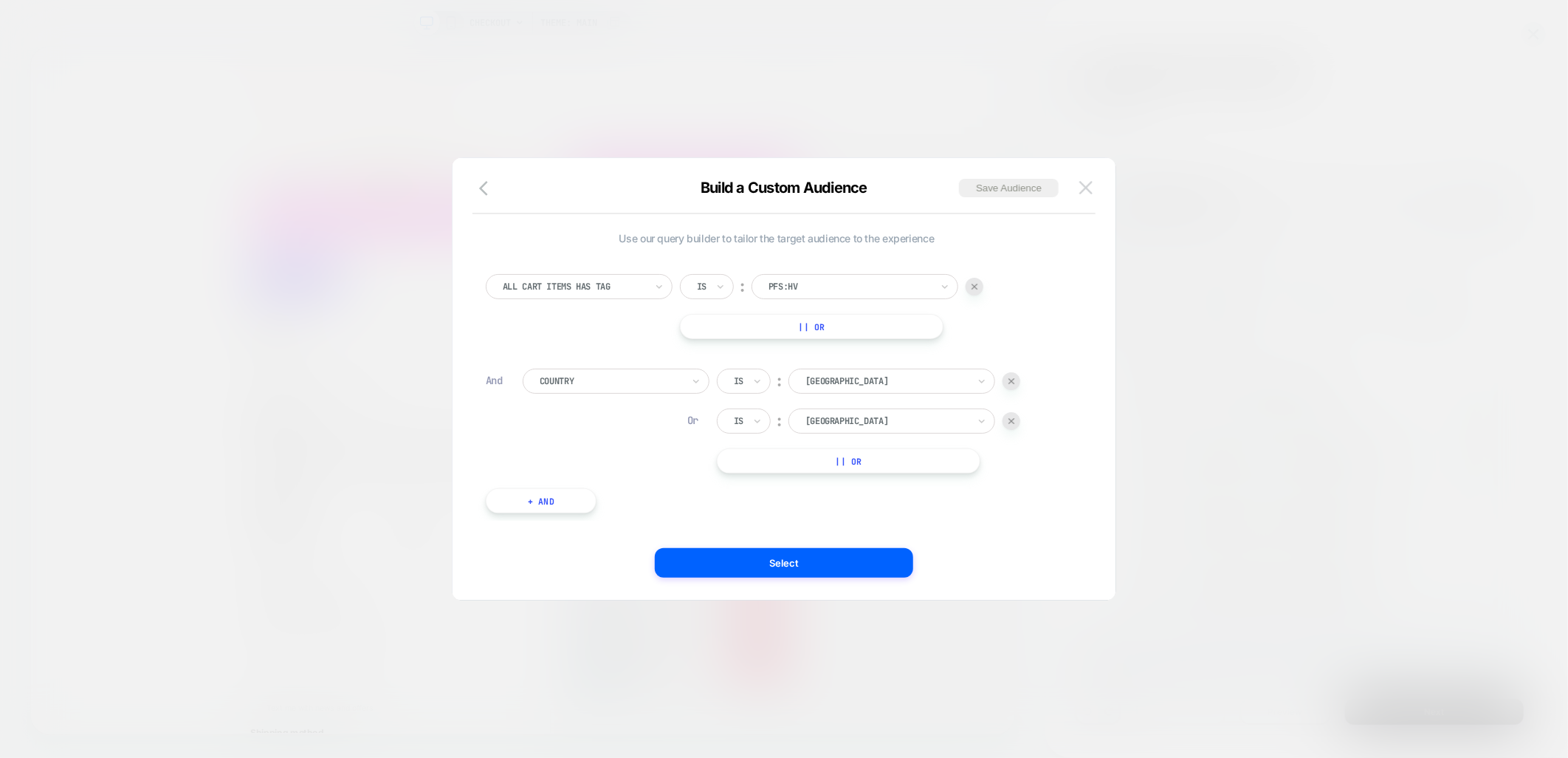
click at [1093, 181] on button at bounding box center [1086, 187] width 22 height 22
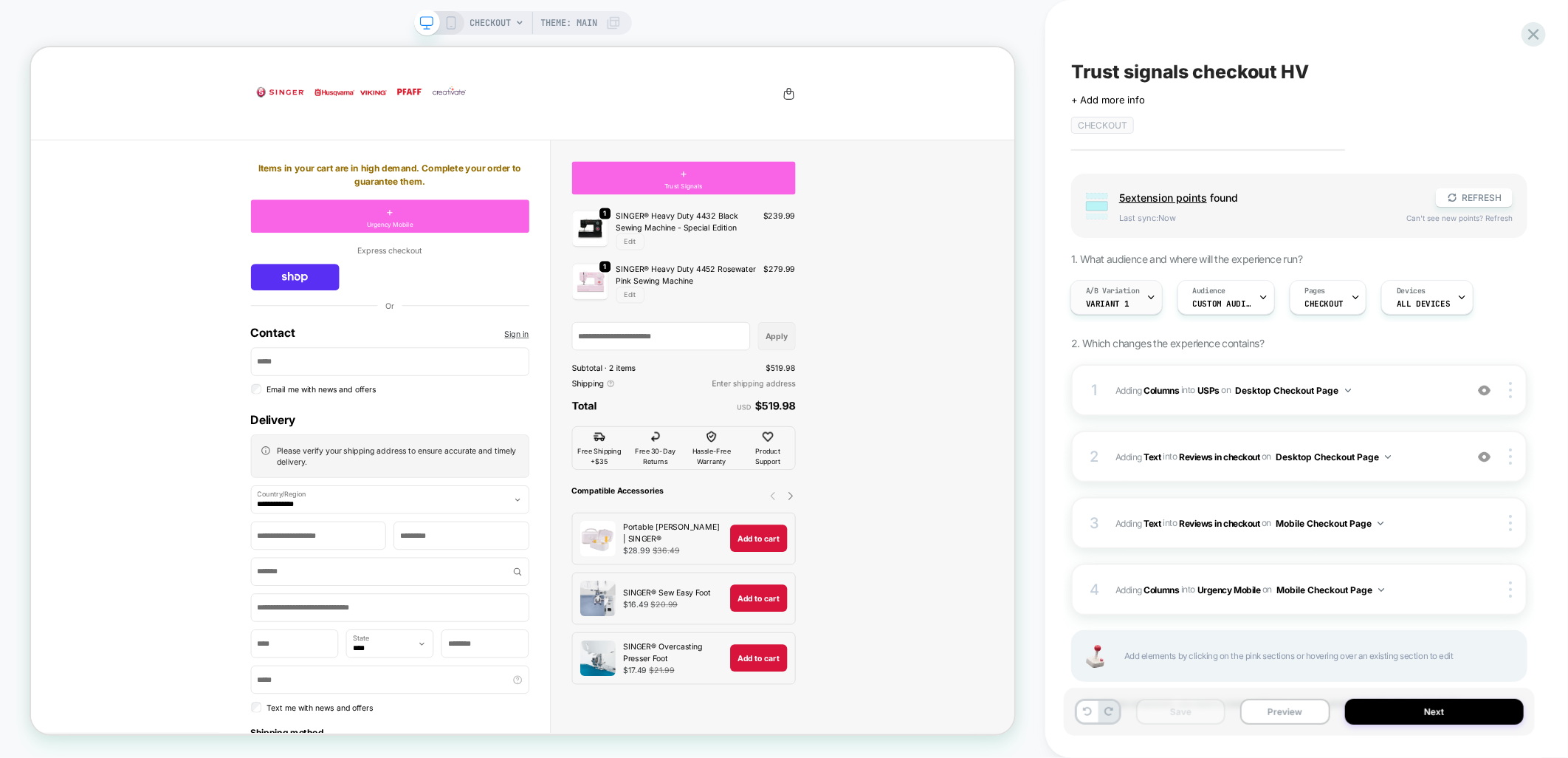
click at [1133, 304] on div "A/B Variation Variant 1" at bounding box center [1113, 297] width 83 height 34
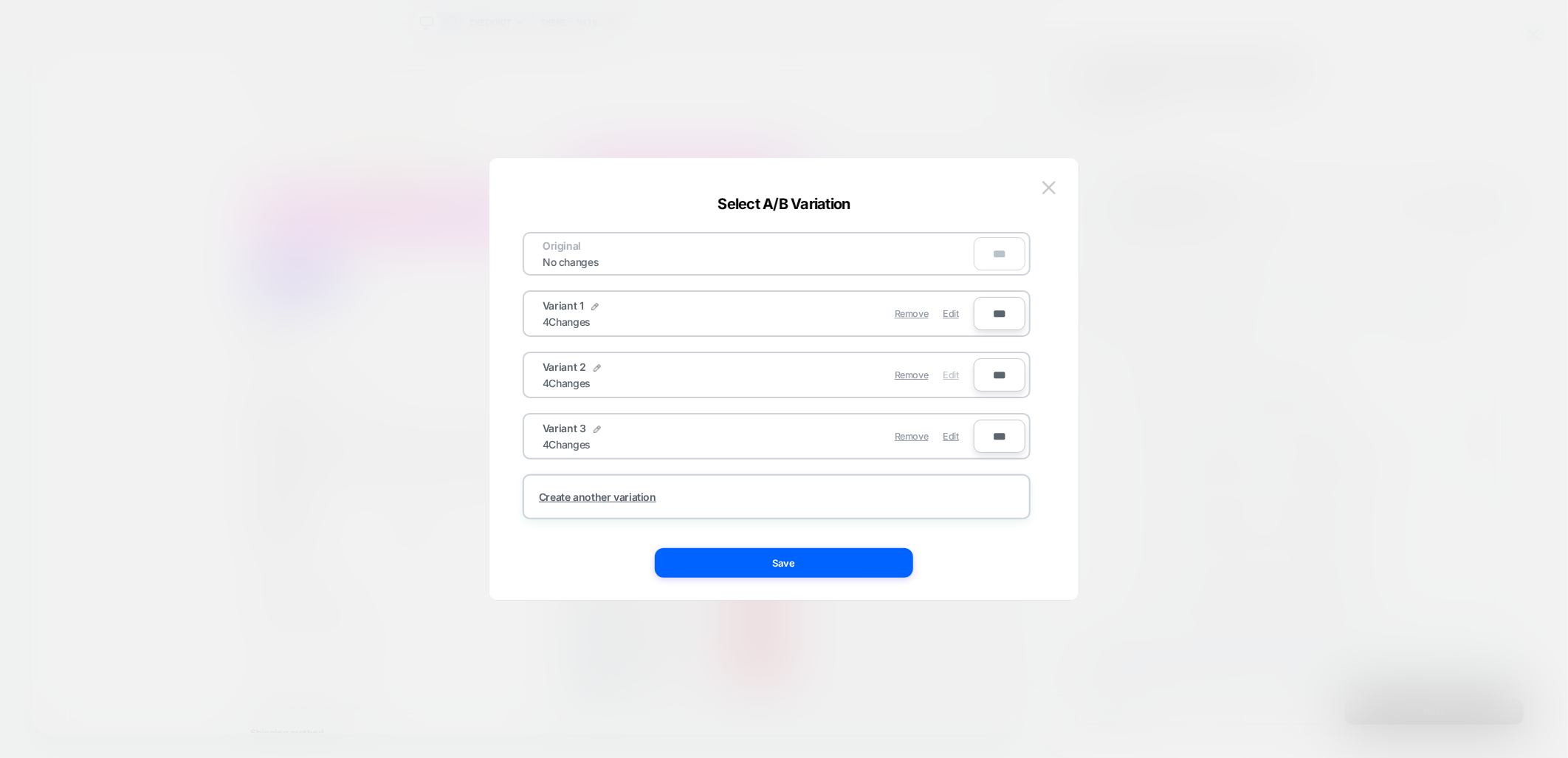
click at [948, 370] on span "Edit" at bounding box center [951, 375] width 16 height 11
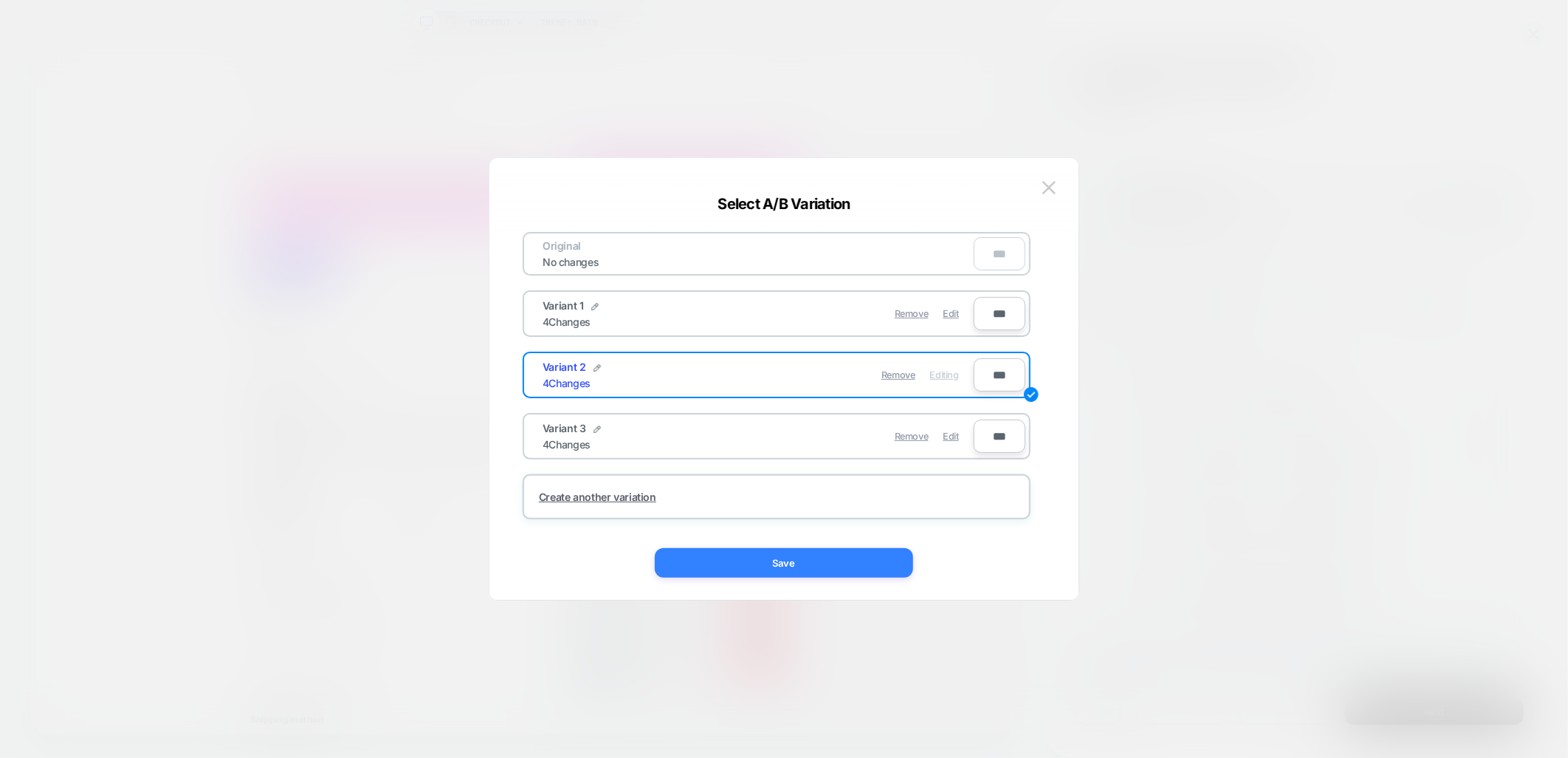
click at [803, 564] on button "Save" at bounding box center [784, 562] width 259 height 29
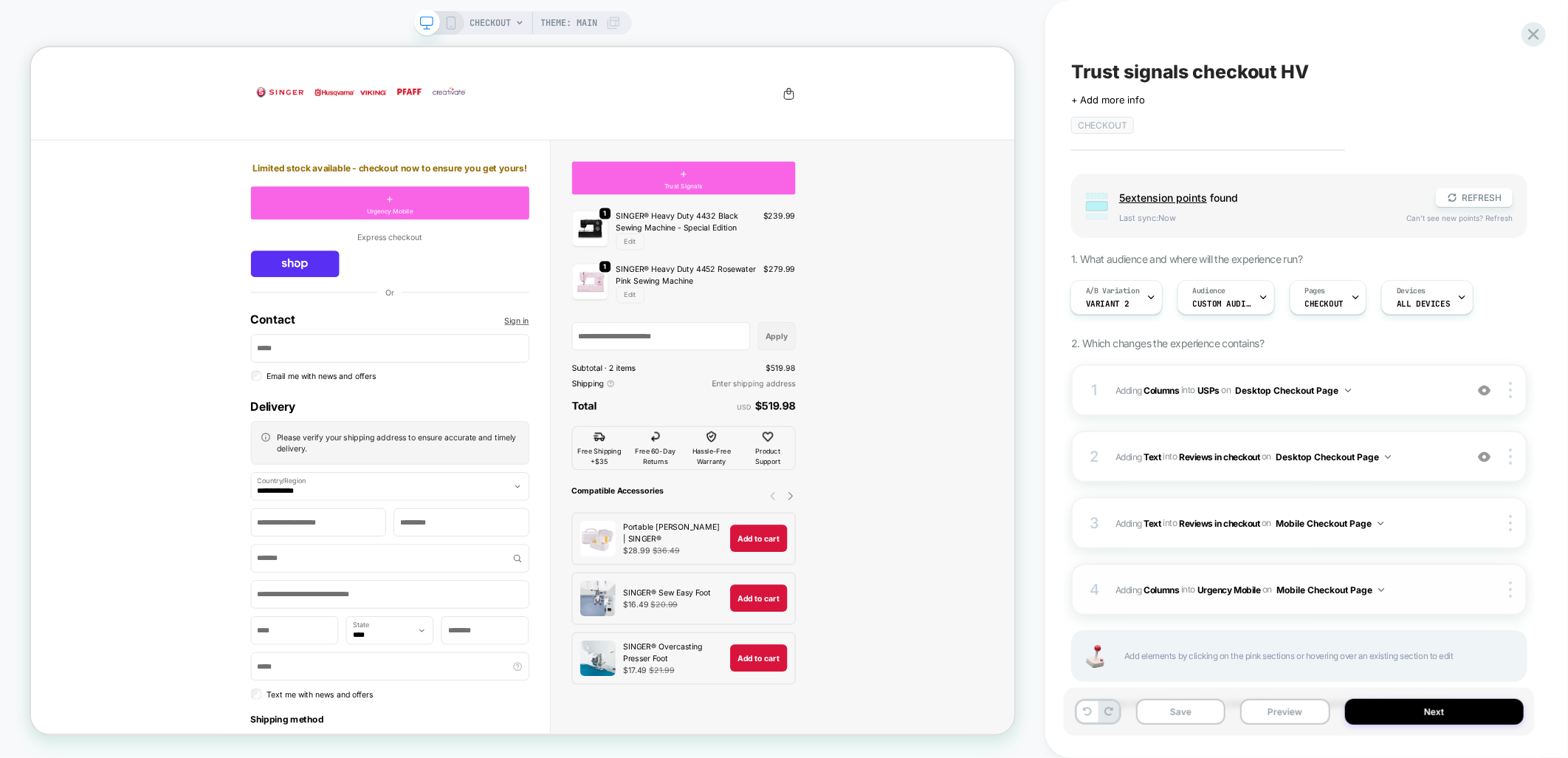
click at [1408, 591] on span "#_loomi_addon_1759919672134_dup1760436965 Adding Columns INTO Urgency Mobile Ur…" at bounding box center [1286, 589] width 342 height 19
click at [1411, 571] on div "4 #_loomi_addon_1759919672134_dup1760436965 Adding Columns INTO Urgency Mobile …" at bounding box center [1300, 589] width 457 height 52
click at [1431, 494] on div "1 #_loomi_addon_1759917899195_dup1760436965 Adding Columns INTO USPs USPs on De…" at bounding box center [1300, 555] width 457 height 382
click at [1427, 503] on div "3 #_loomi_addon_1759919643053_dup1760436965 Adding Text INTO Reviews in checkou…" at bounding box center [1300, 522] width 457 height 52
click at [1417, 440] on div "2 #_loomi_addon_1759918107046_dup1760436965 Adding Text INTO Reviews in checkou…" at bounding box center [1300, 456] width 457 height 52
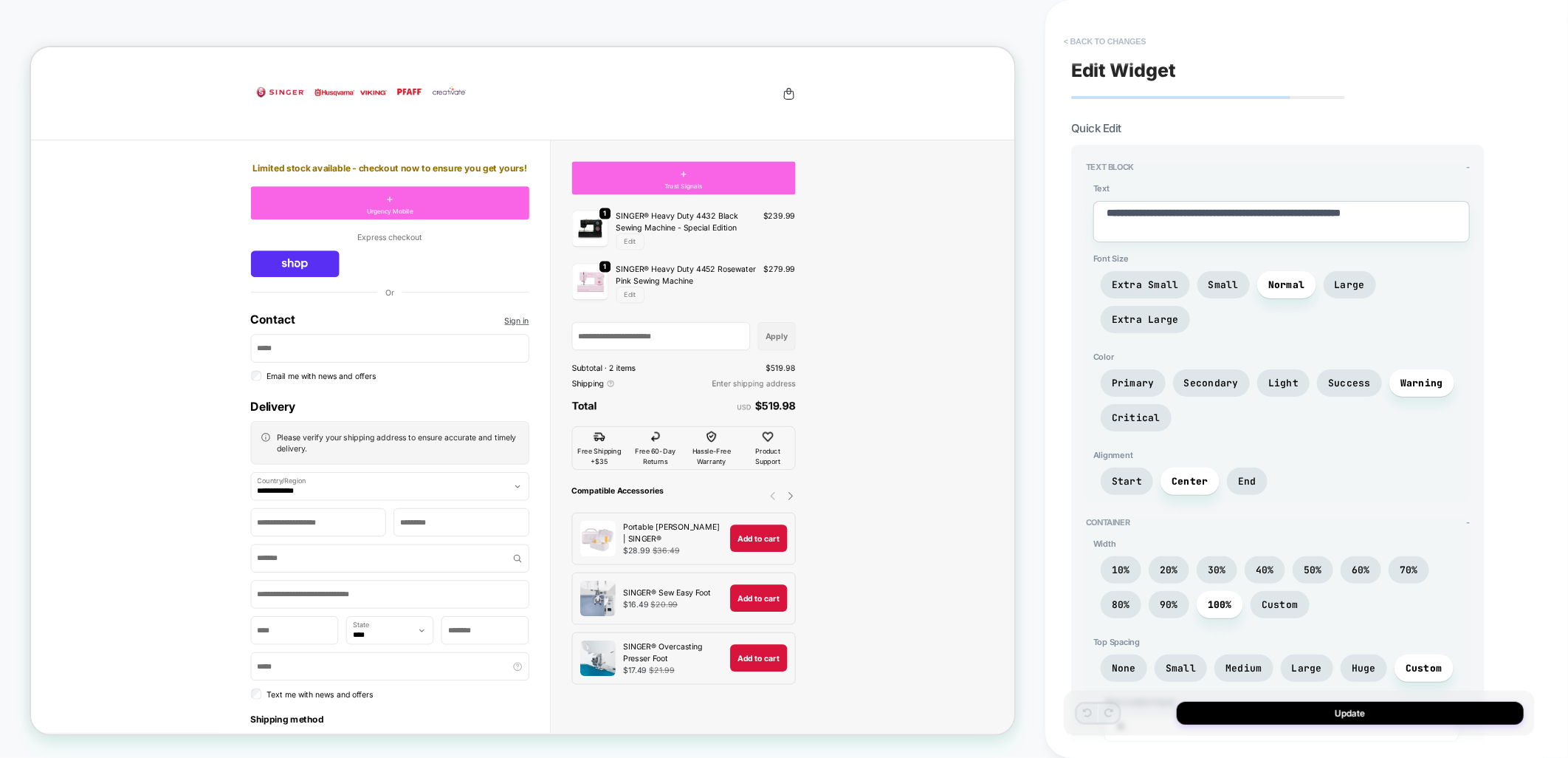
click at [1111, 42] on button "< Back to changes" at bounding box center [1105, 41] width 97 height 24
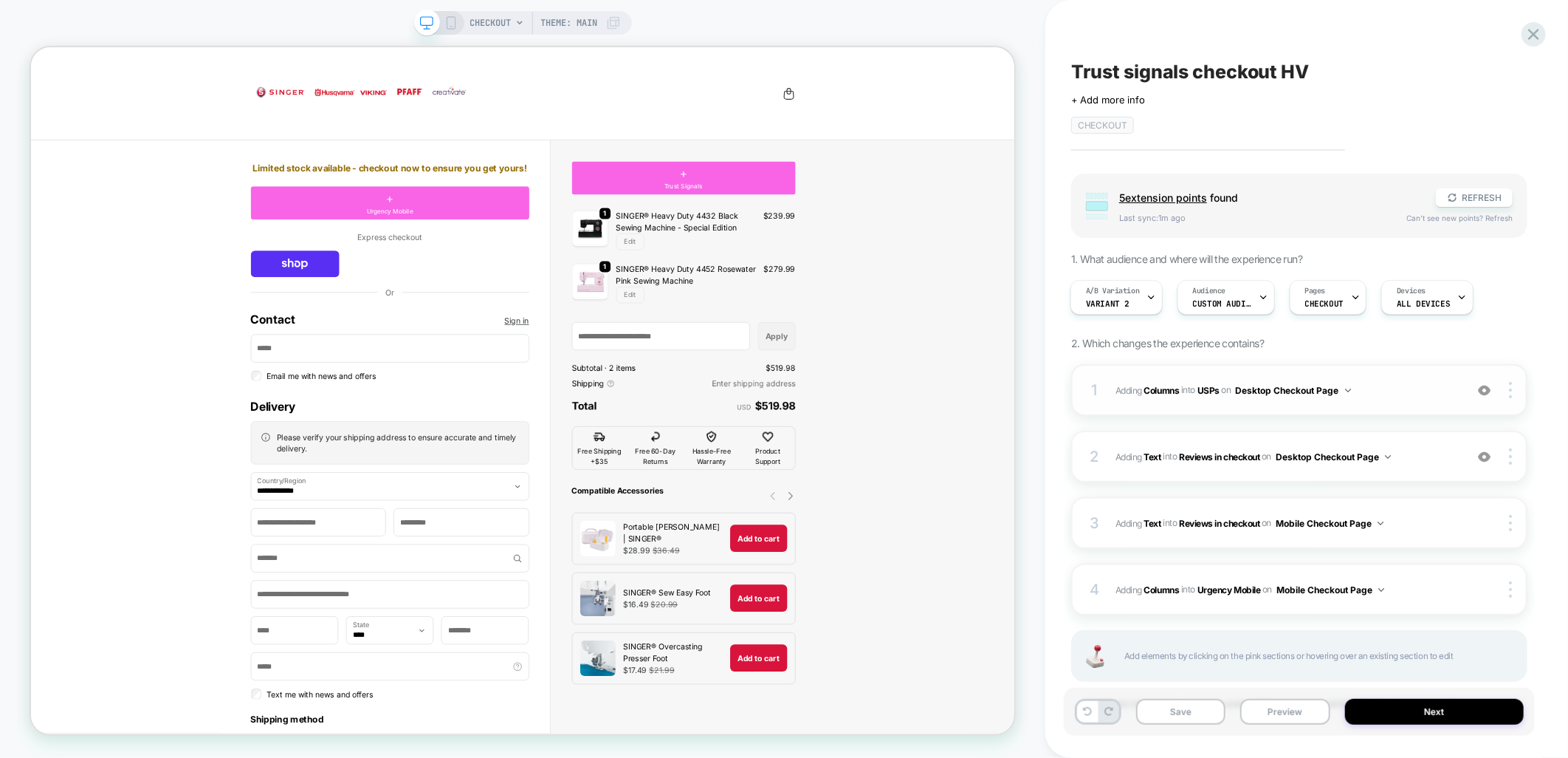
click at [1389, 393] on span "#_loomi_addon_1759917899195_dup1760436965 Adding Columns INTO USPs USPs on Desk…" at bounding box center [1286, 390] width 342 height 19
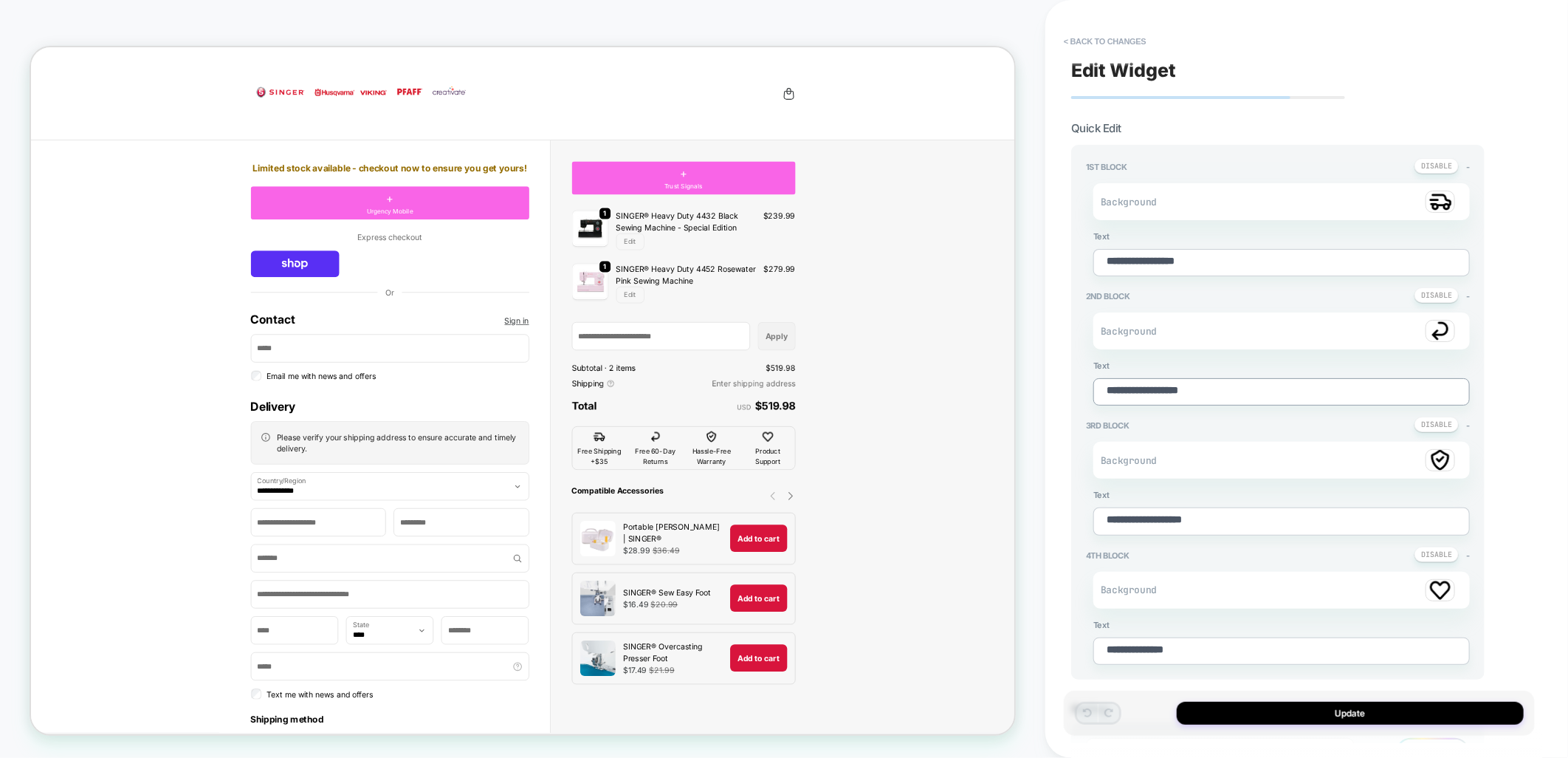
click at [1138, 386] on textarea "**********" at bounding box center [1282, 391] width 376 height 27
type textarea "*"
type textarea "**********"
type textarea "*"
type textarea "**********"
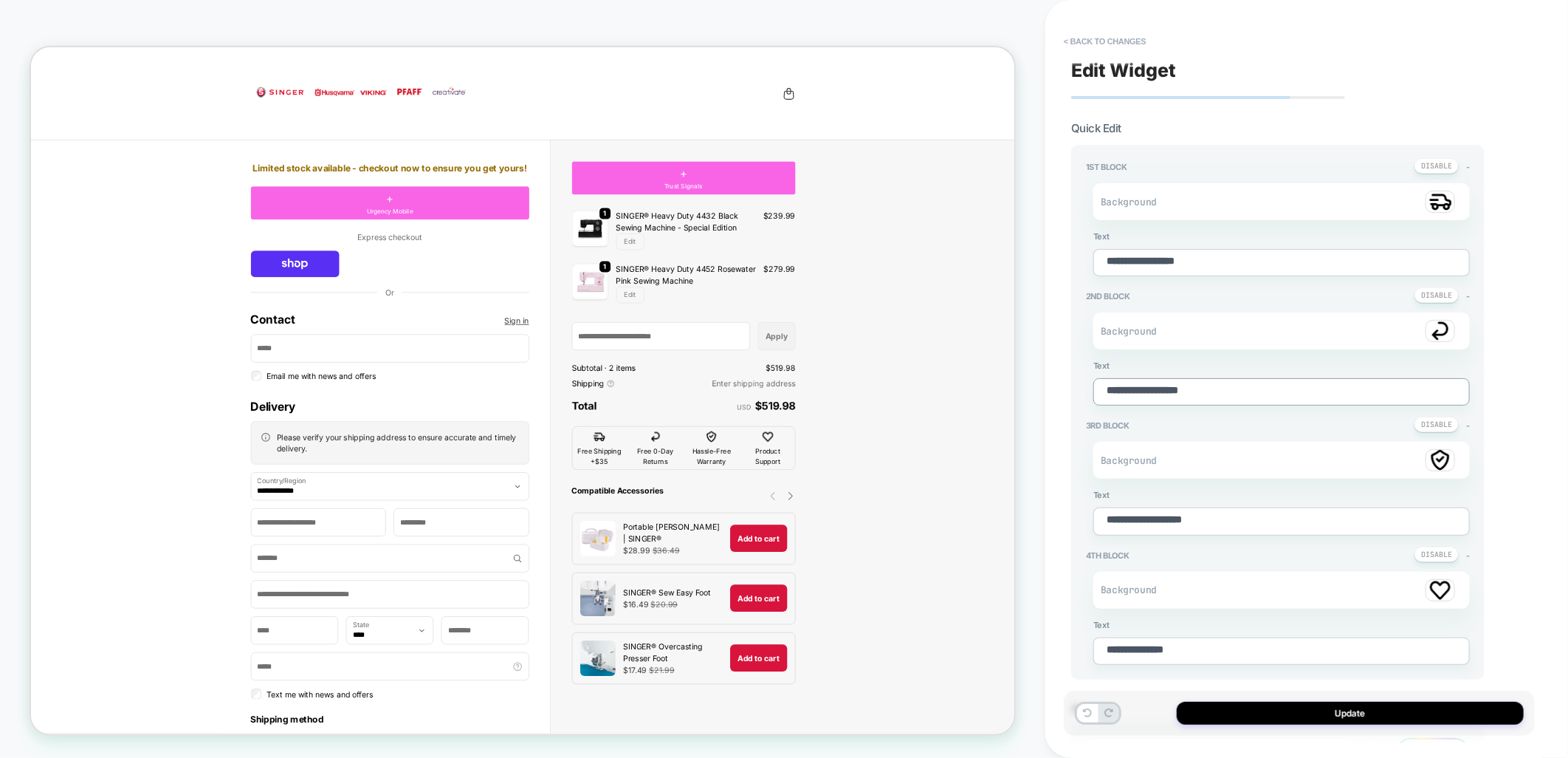
type textarea "*"
type textarea "**********"
click at [1230, 725] on div "Update" at bounding box center [1300, 713] width 471 height 45
click at [1230, 714] on button "Update" at bounding box center [1350, 713] width 347 height 23
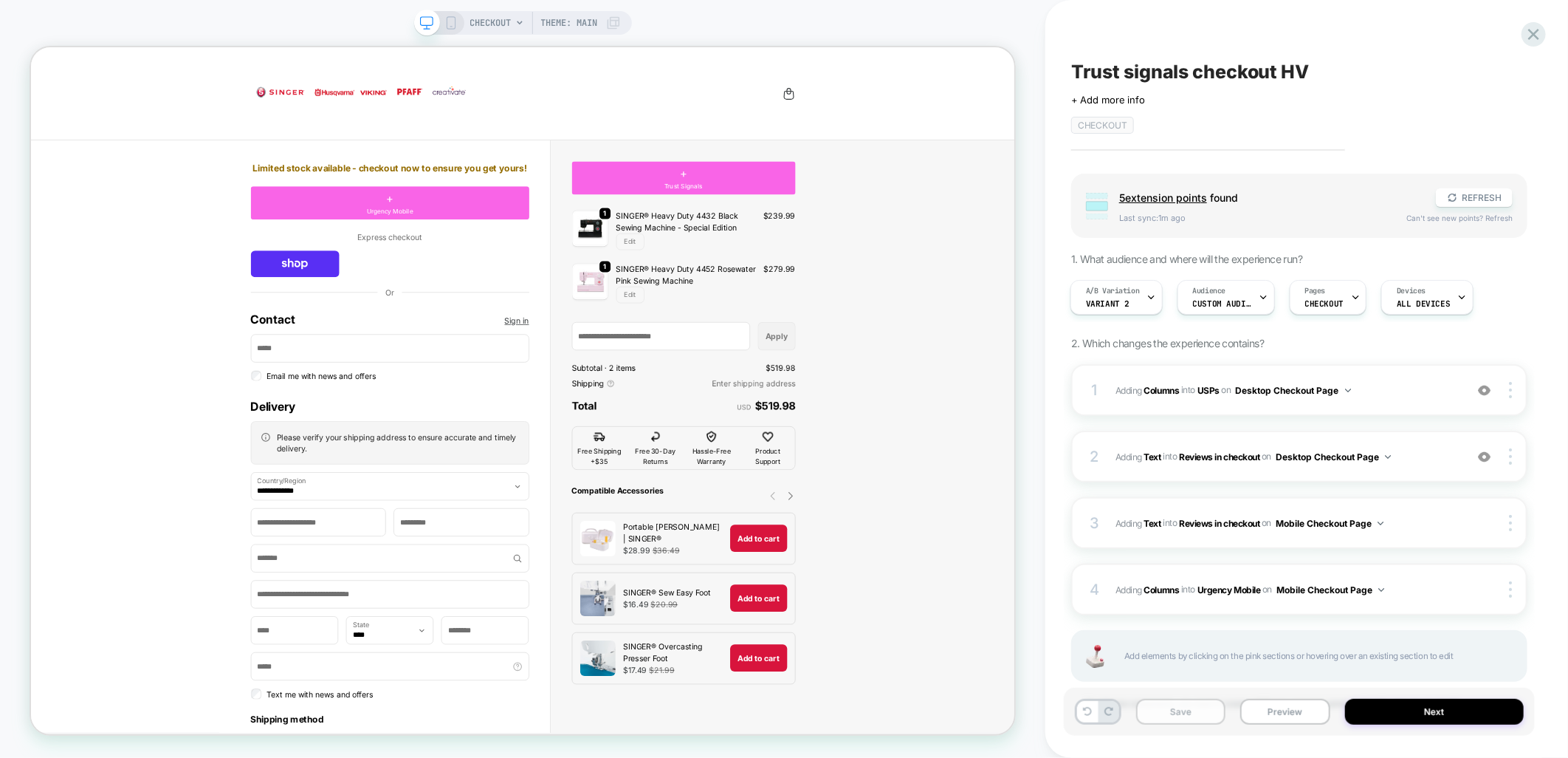
click at [1149, 712] on button "Save" at bounding box center [1181, 712] width 89 height 26
drag, startPoint x: 455, startPoint y: 20, endPoint x: 208, endPoint y: 53, distance: 249.2
click at [455, 20] on icon at bounding box center [451, 23] width 13 height 13
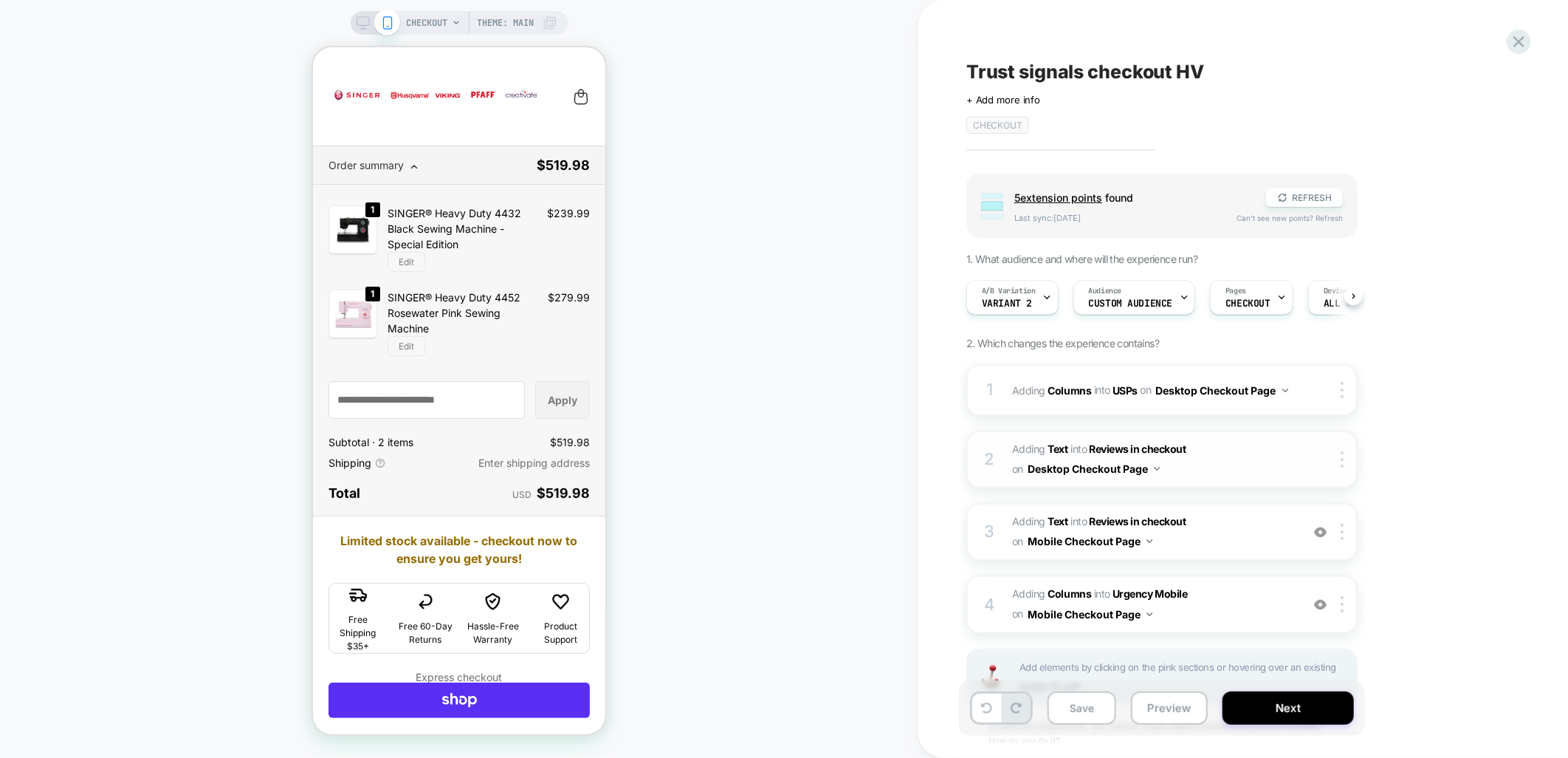
scroll to position [0, 1]
click at [1228, 607] on span "#_loomi_addon_1759919672134_dup1760436965 Adding Columns INTO Urgency Mobile Ur…" at bounding box center [1153, 604] width 282 height 40
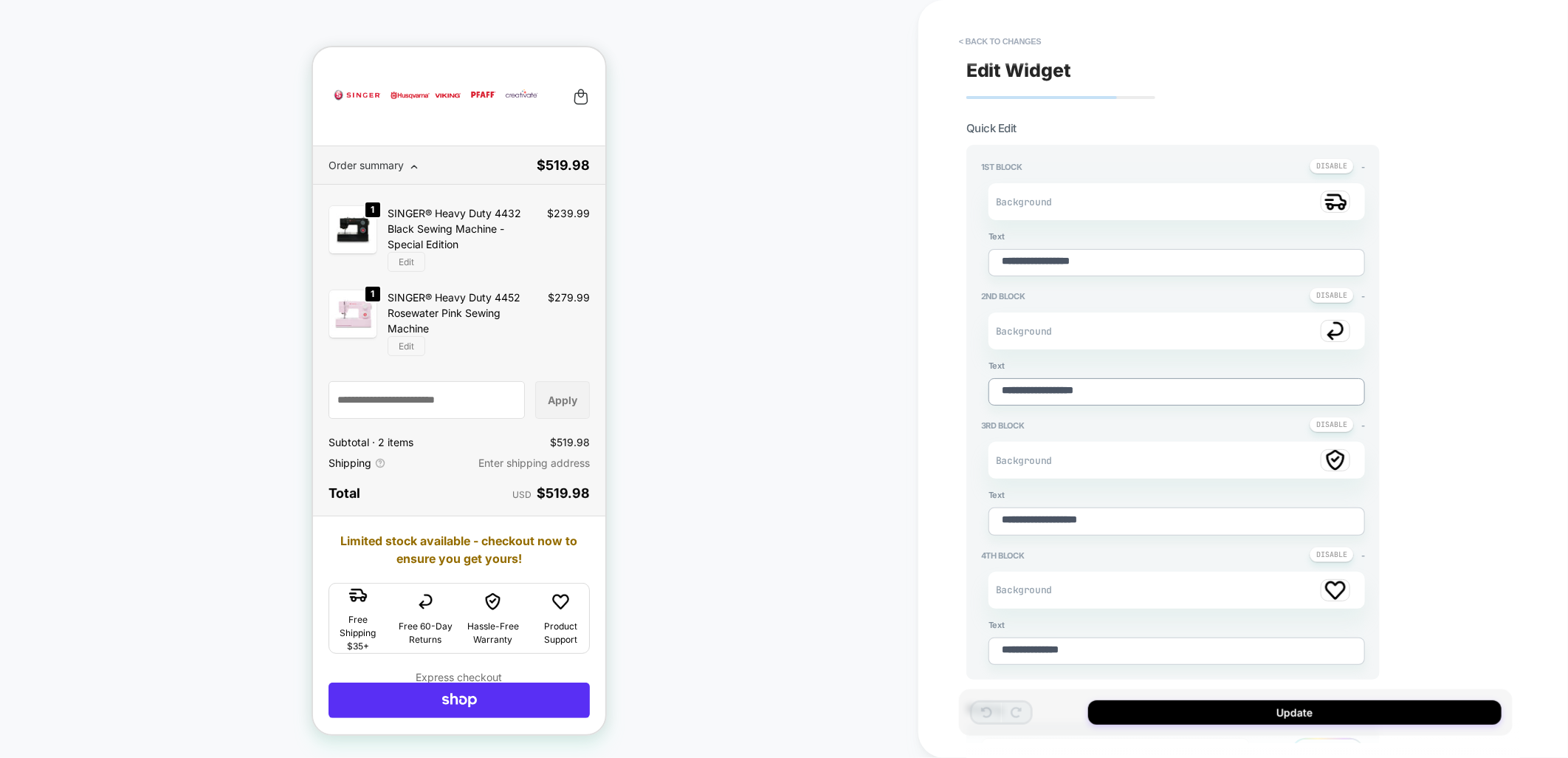
click at [1035, 382] on textarea "**********" at bounding box center [1177, 391] width 376 height 27
type textarea "*"
type textarea "**********"
type textarea "*"
type textarea "**********"
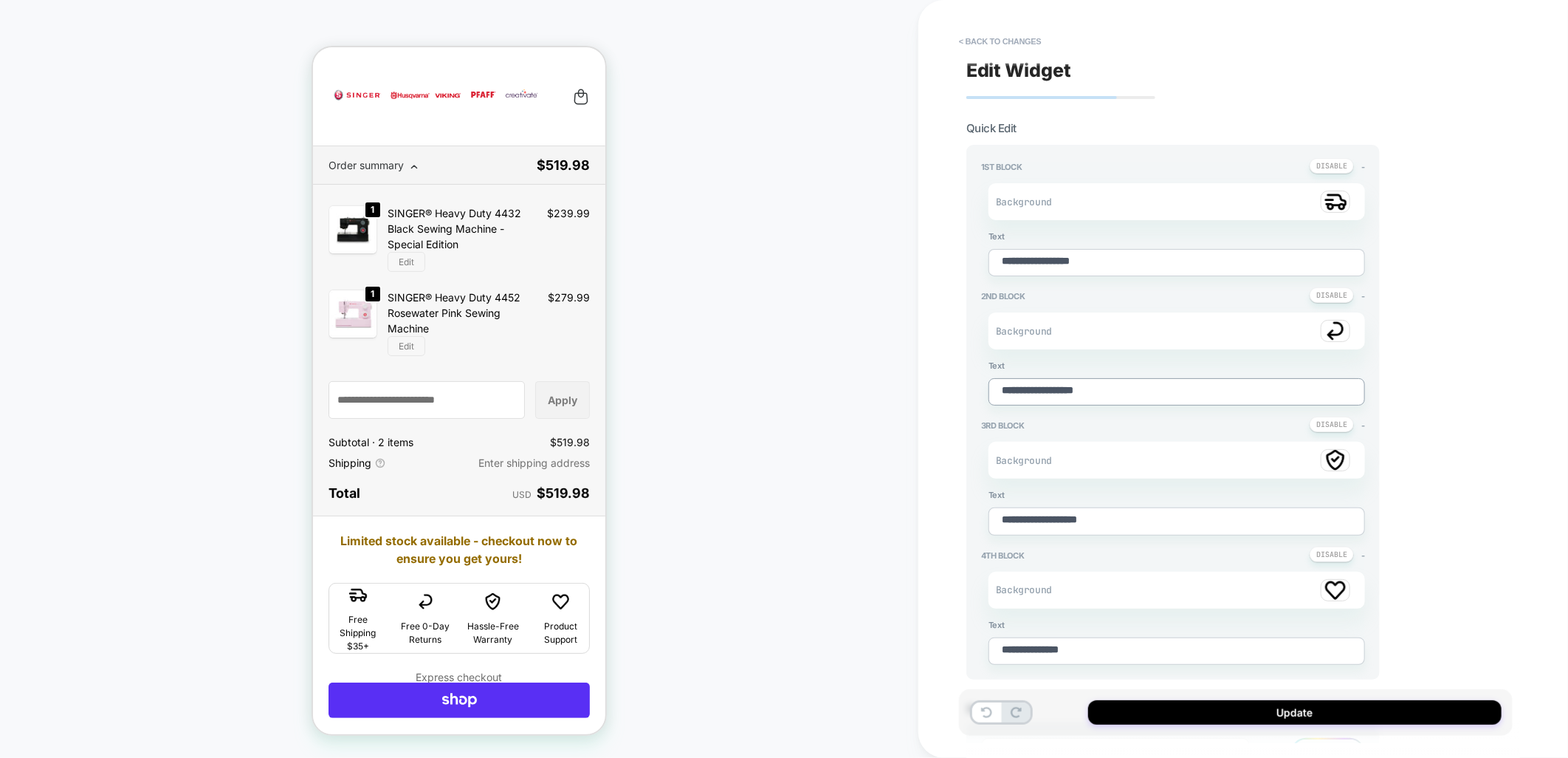
type textarea "*"
type textarea "**********"
click at [1279, 718] on button "Update" at bounding box center [1295, 712] width 413 height 25
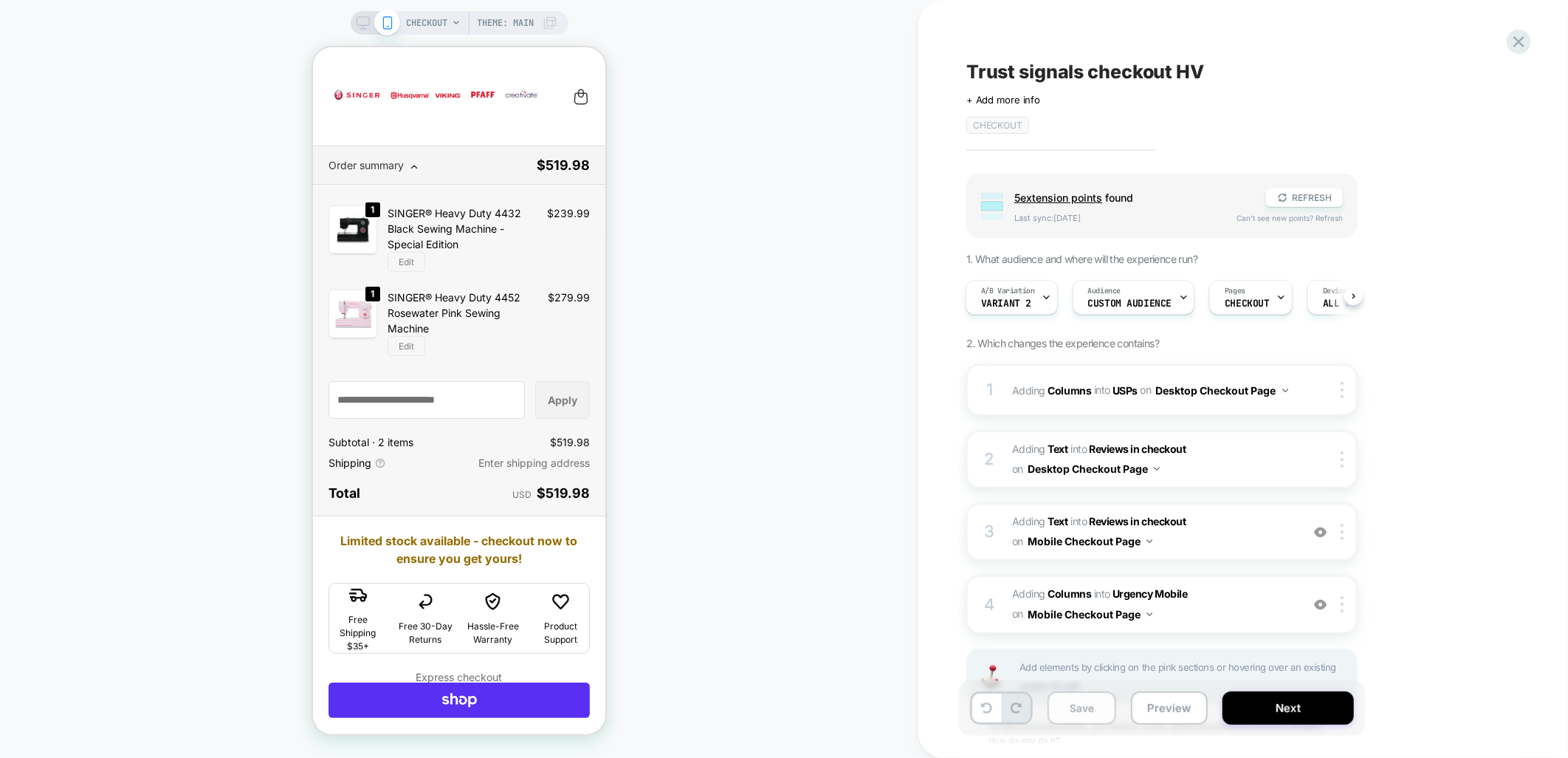
click at [1089, 710] on button "Save" at bounding box center [1082, 708] width 69 height 34
click at [1031, 307] on div "A/B Variation Variant 2" at bounding box center [1008, 297] width 83 height 34
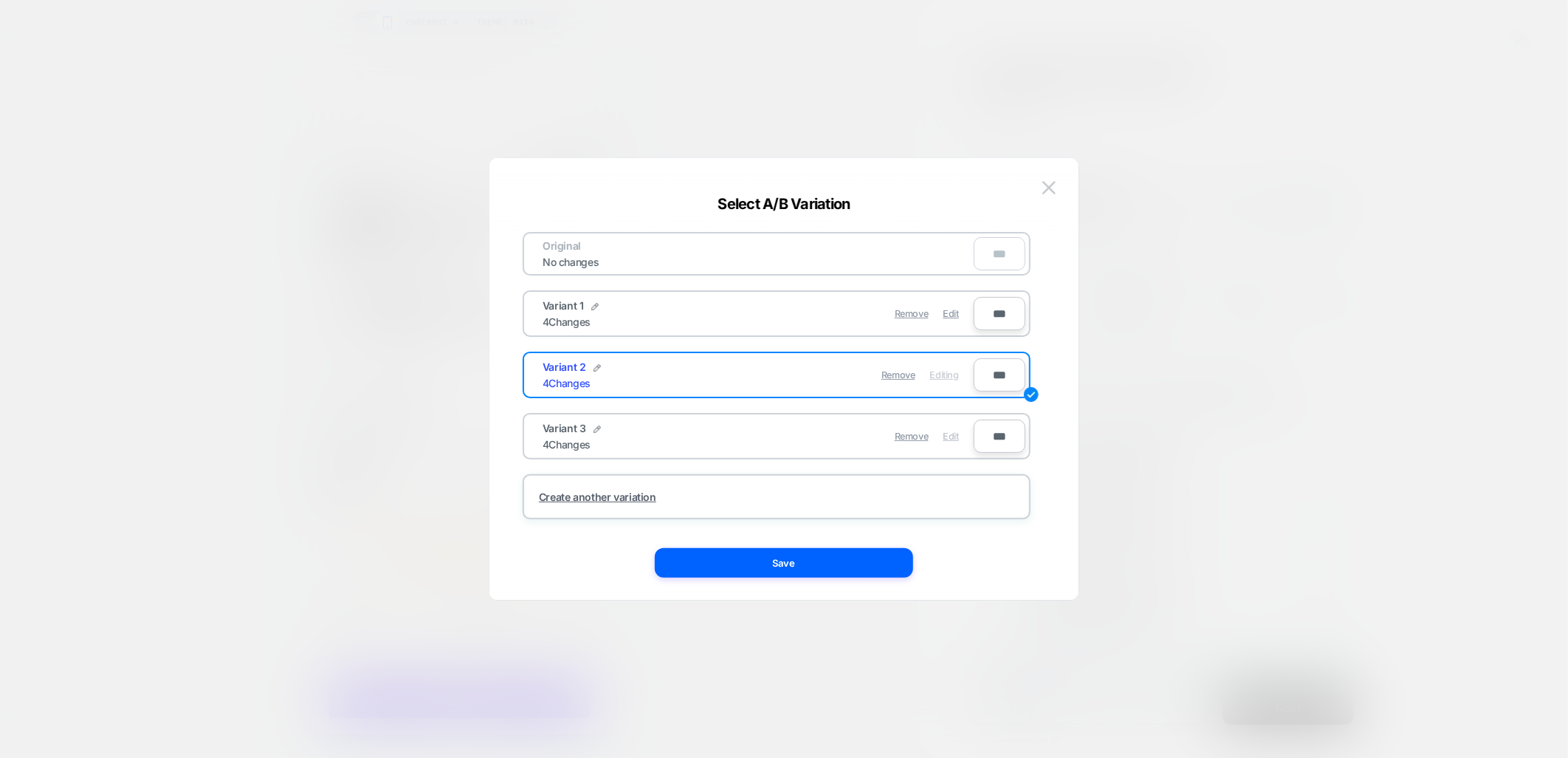
click at [956, 431] on span "Edit" at bounding box center [951, 436] width 16 height 11
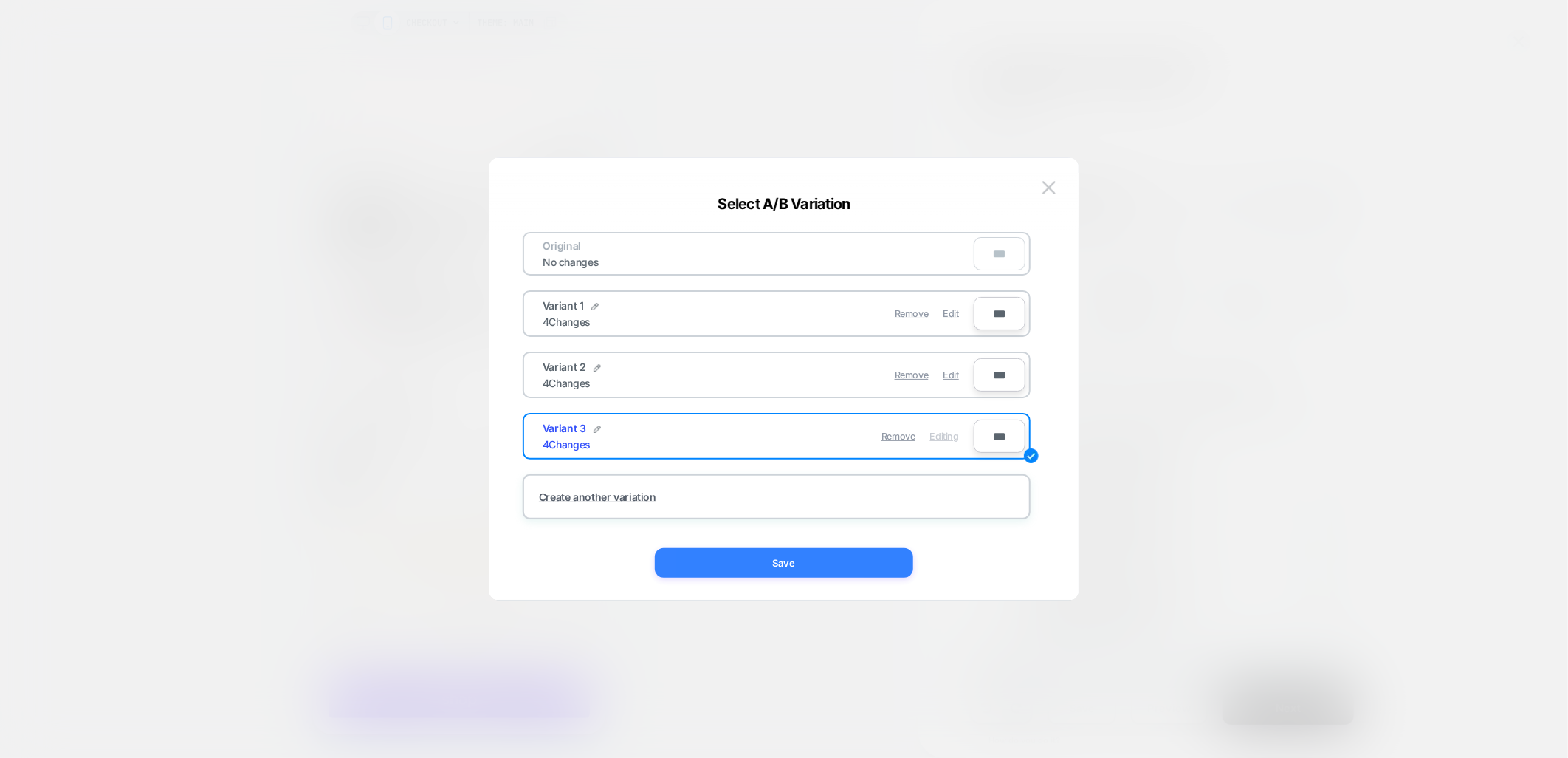
click at [817, 565] on button "Save" at bounding box center [784, 562] width 259 height 29
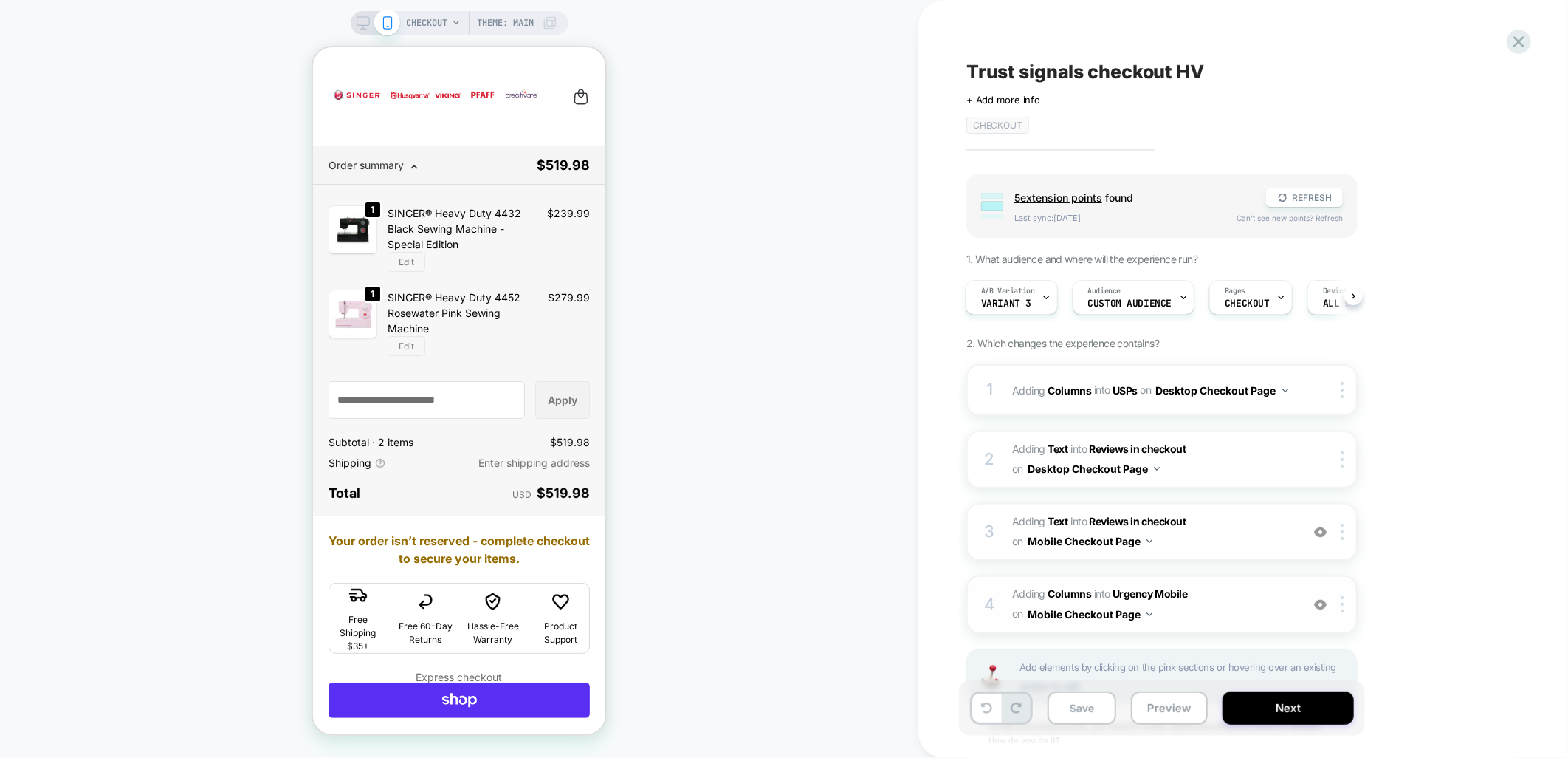
click at [1212, 584] on span "#_loomi_addon_1759919672134_dup1760436965 Adding Columns INTO Urgency Mobile Ur…" at bounding box center [1153, 604] width 282 height 40
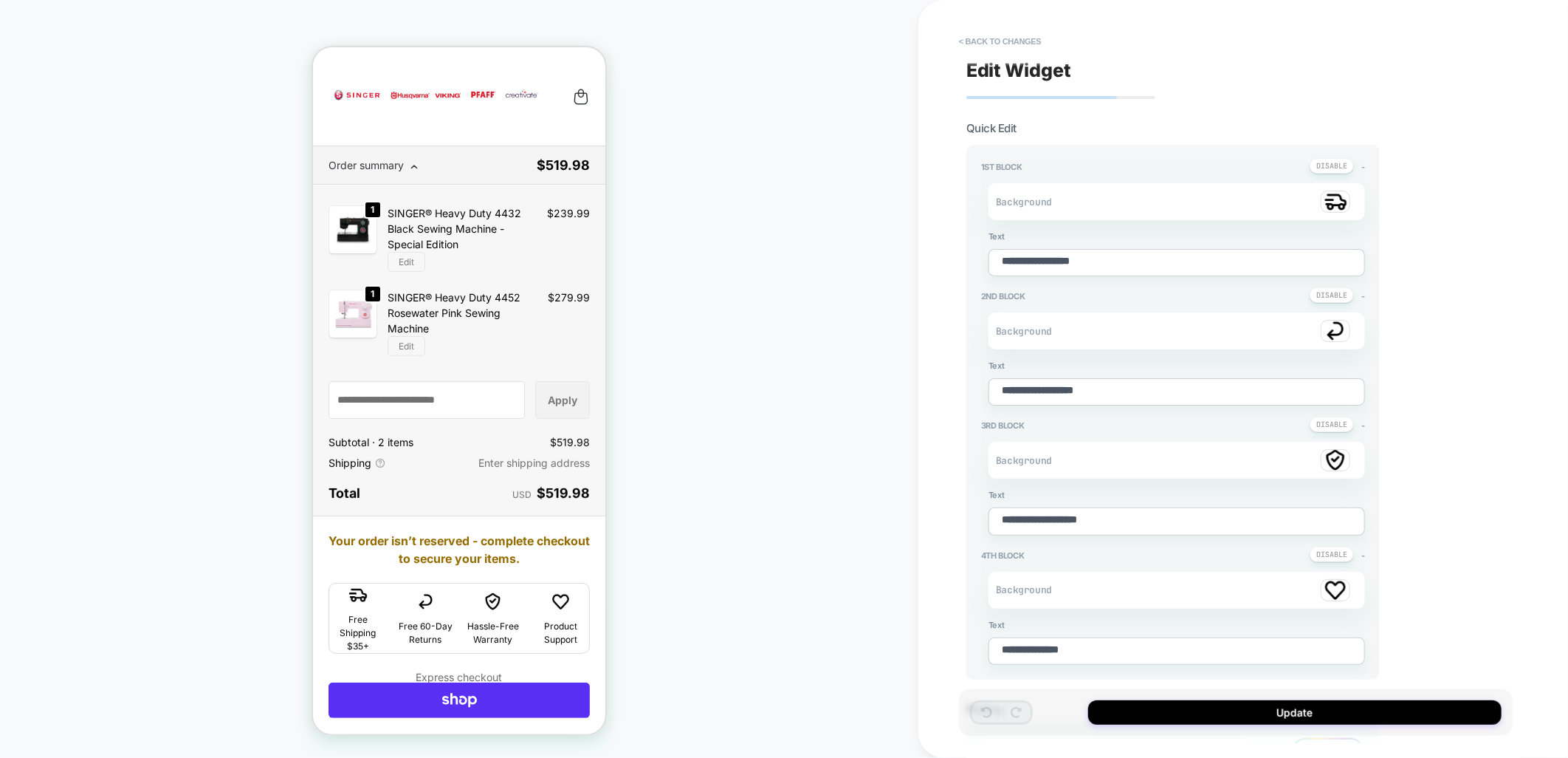
click at [1039, 382] on textarea "**********" at bounding box center [1177, 391] width 376 height 27
type textarea "*"
type textarea "**********"
type textarea "*"
type textarea "**********"
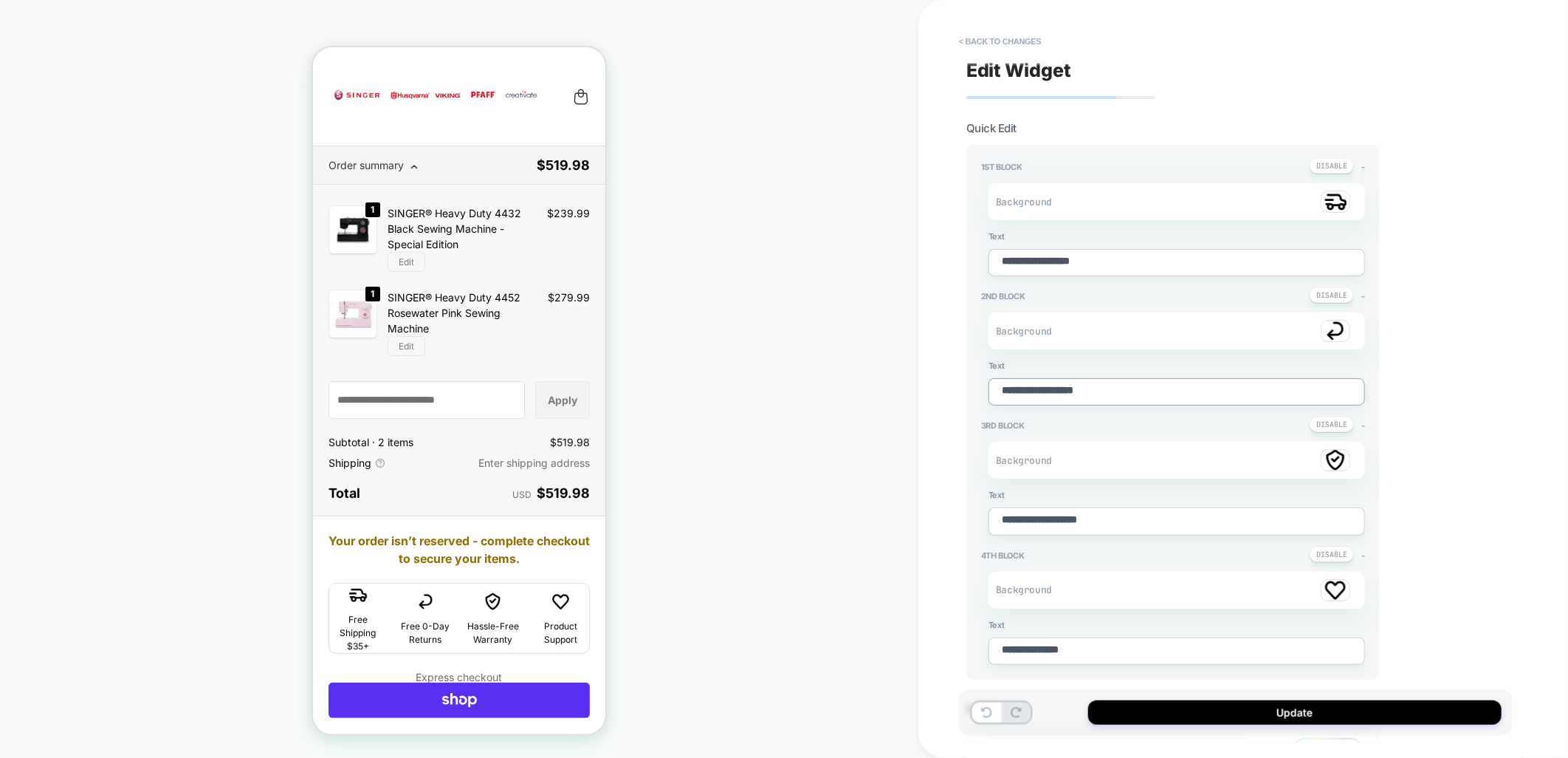
type textarea "*"
type textarea "**********"
click at [1288, 712] on button "Update" at bounding box center [1295, 712] width 413 height 25
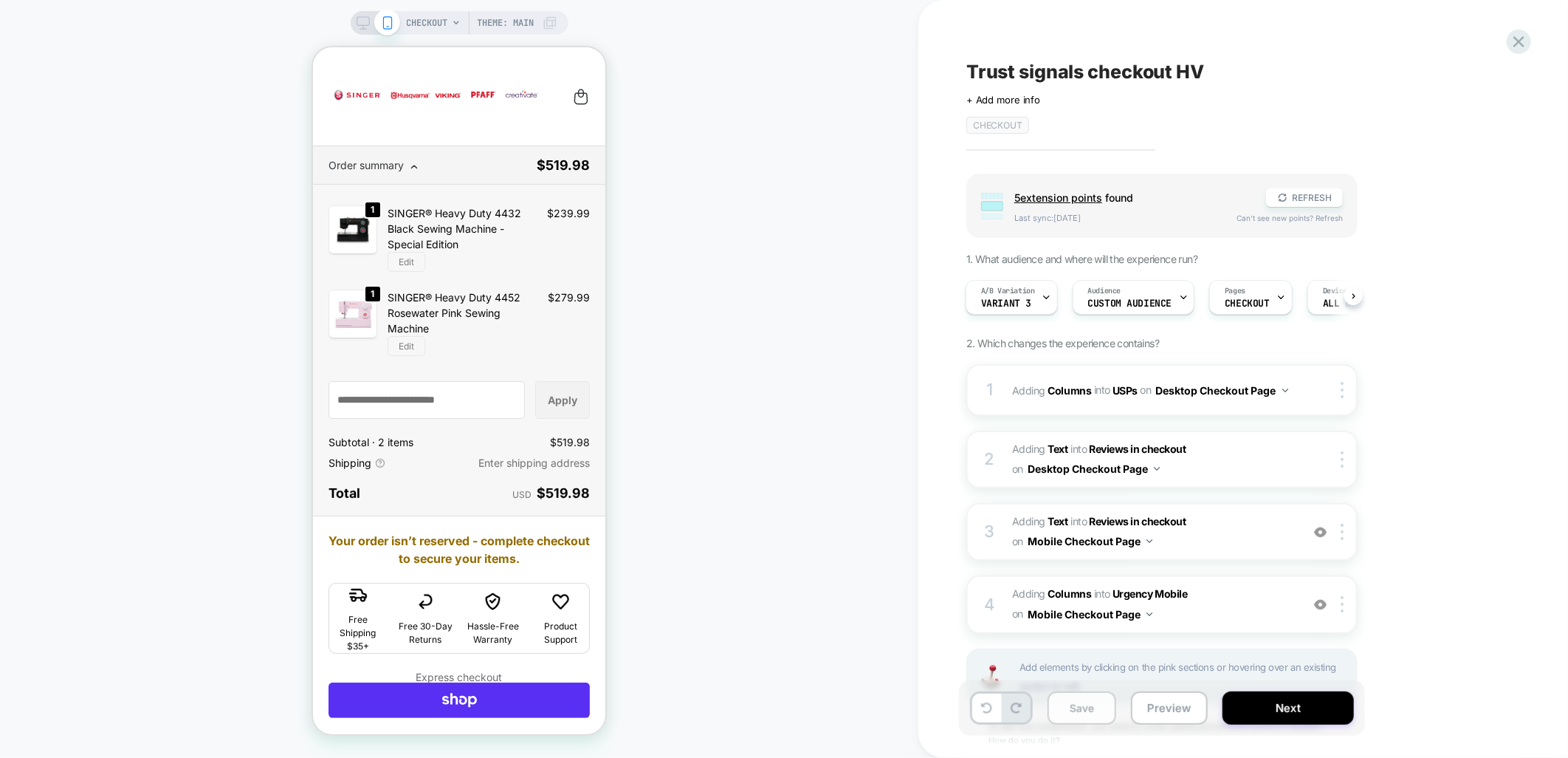
click at [1078, 715] on button "Save" at bounding box center [1082, 708] width 69 height 34
click at [359, 25] on icon at bounding box center [363, 23] width 13 height 13
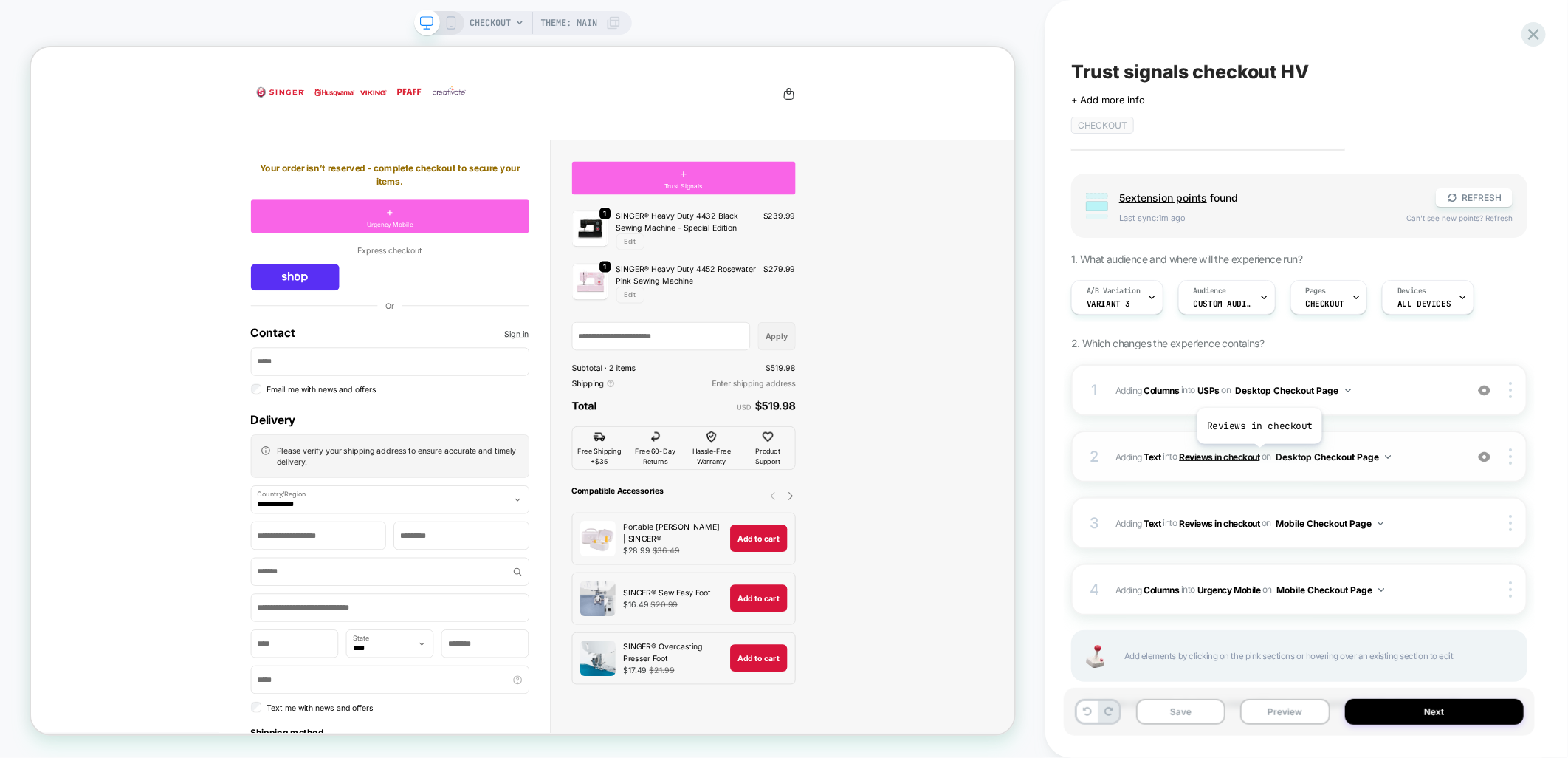
scroll to position [0, 1]
click at [1407, 392] on span "#_loomi_addon_1759917899195_dup1760436965 Adding Columns INTO USPs USPs on Desk…" at bounding box center [1286, 390] width 342 height 19
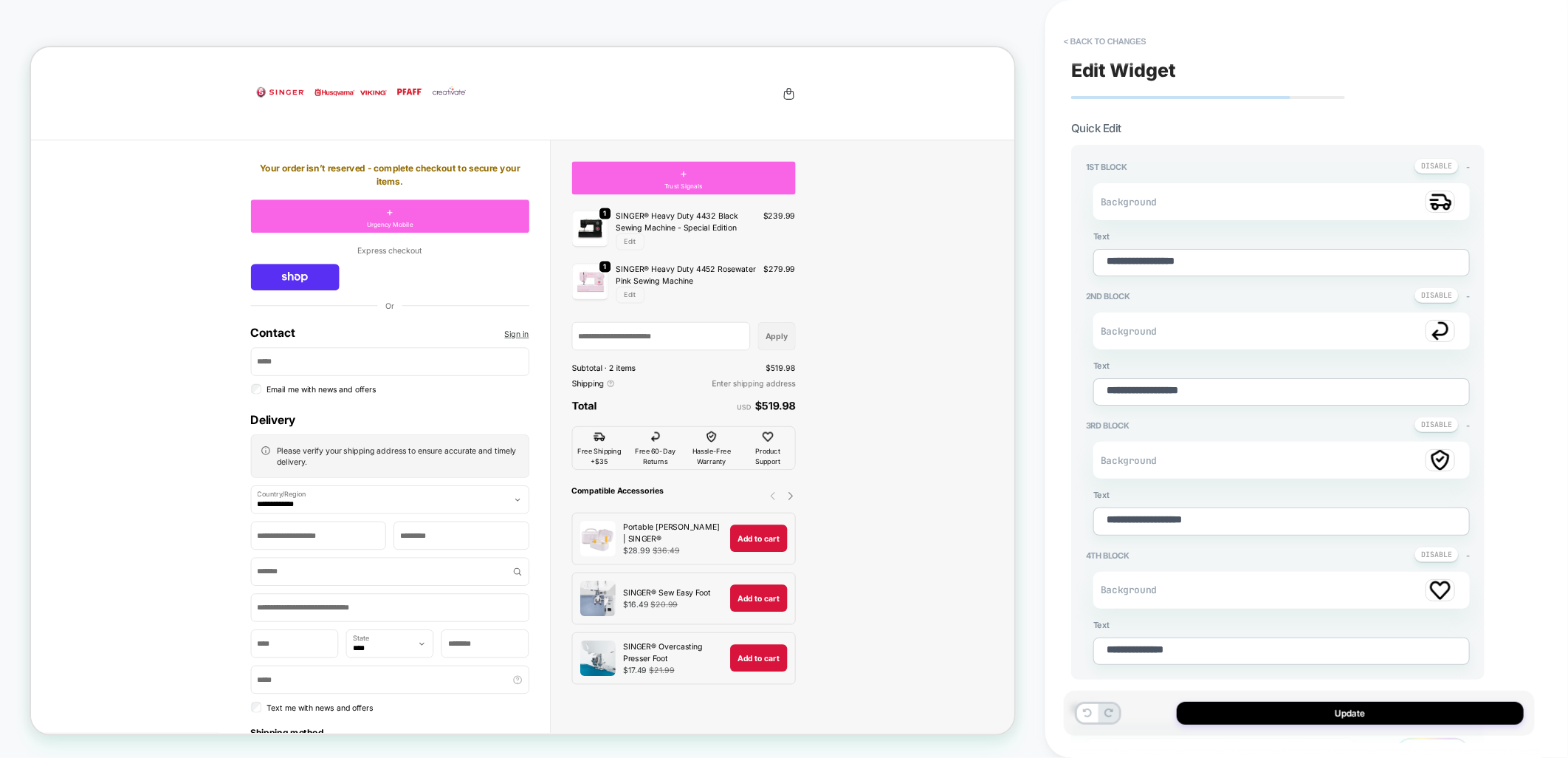
click at [1142, 385] on textarea "**********" at bounding box center [1282, 391] width 376 height 27
type textarea "*"
type textarea "**********"
type textarea "*"
type textarea "**********"
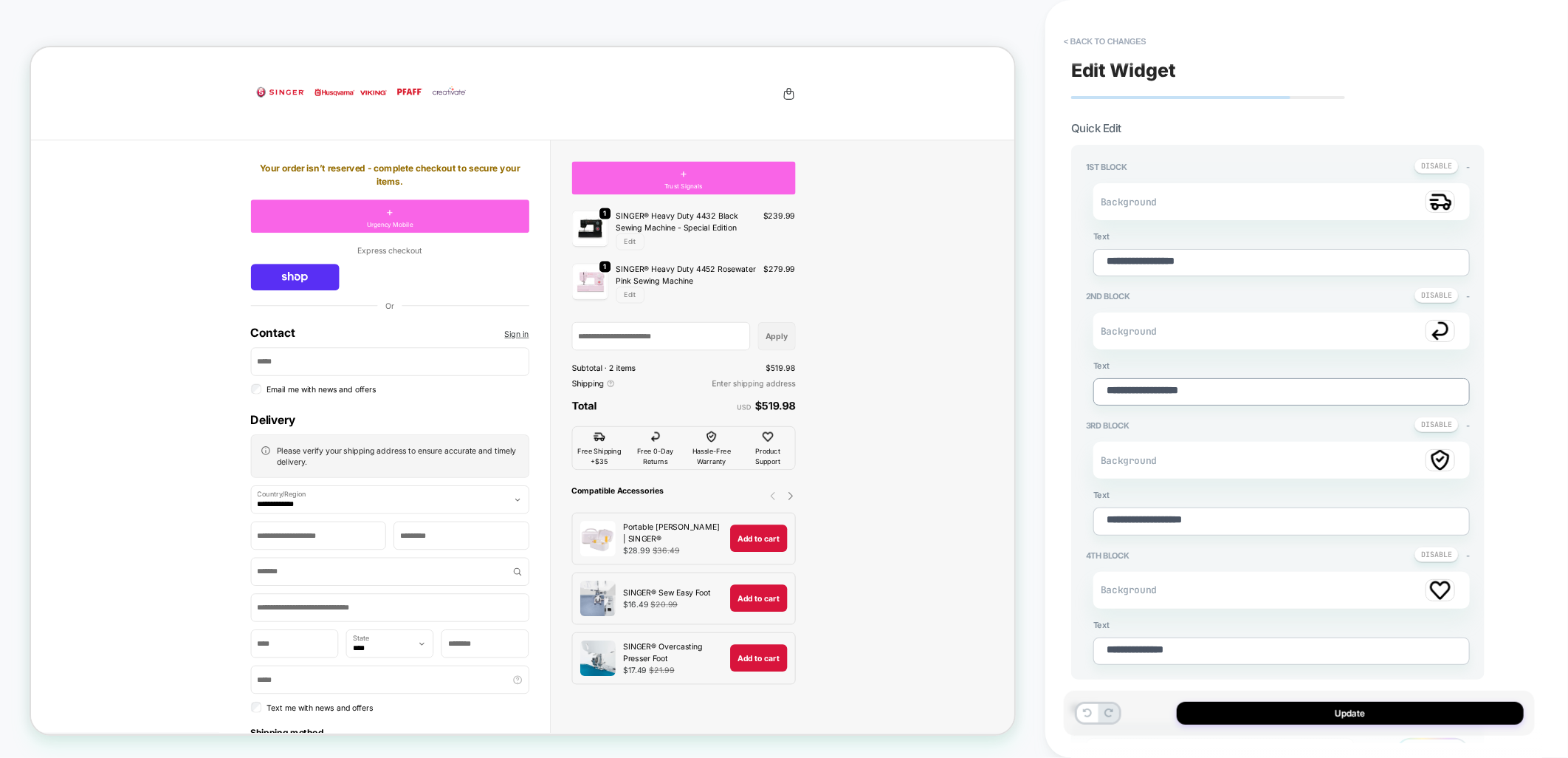
type textarea "*"
type textarea "**********"
click at [1338, 718] on button "Update" at bounding box center [1350, 713] width 347 height 23
type textarea "*"
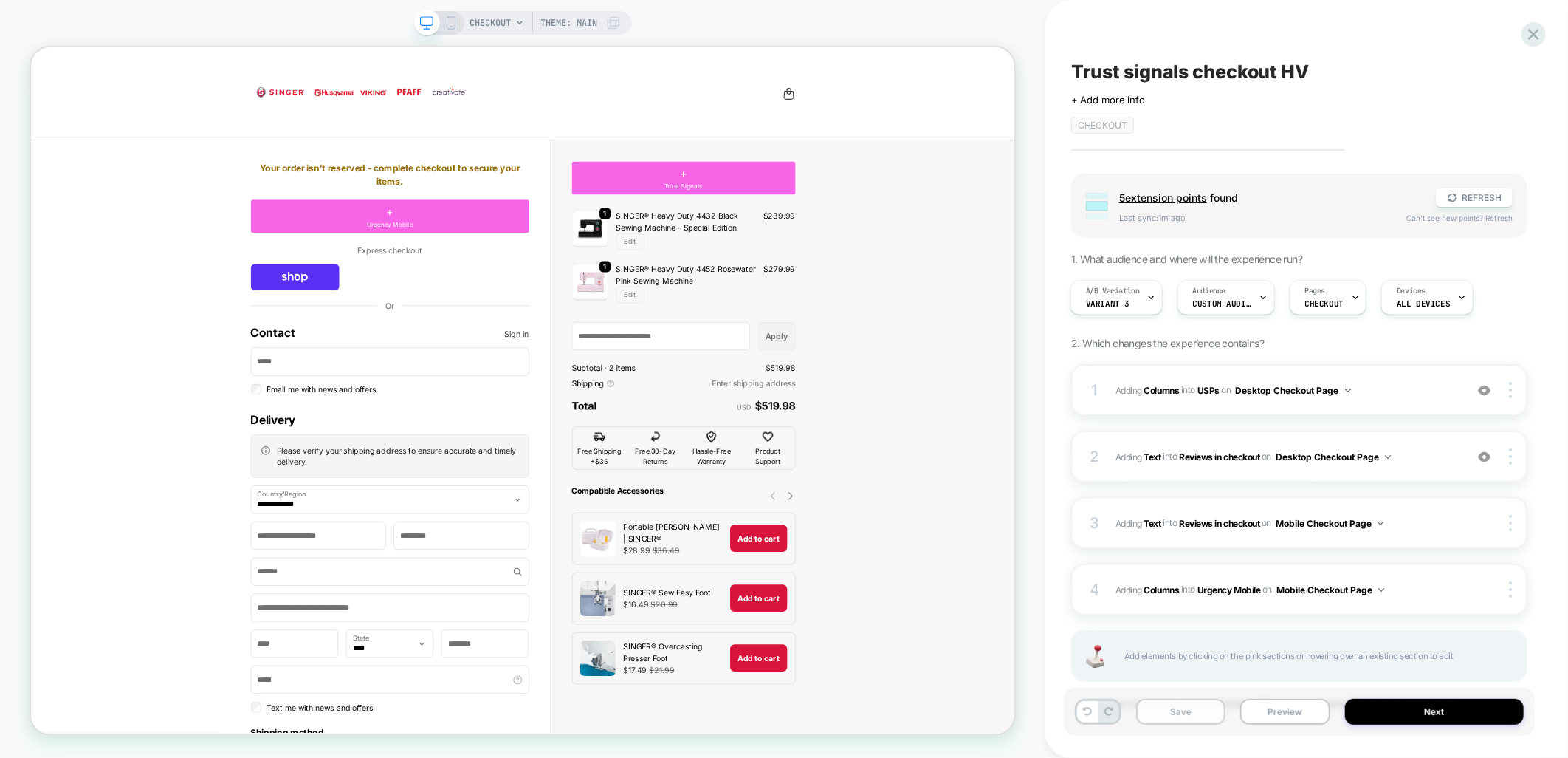
click at [1169, 707] on button "Save" at bounding box center [1181, 712] width 89 height 26
click at [1406, 714] on button "Next" at bounding box center [1435, 712] width 179 height 26
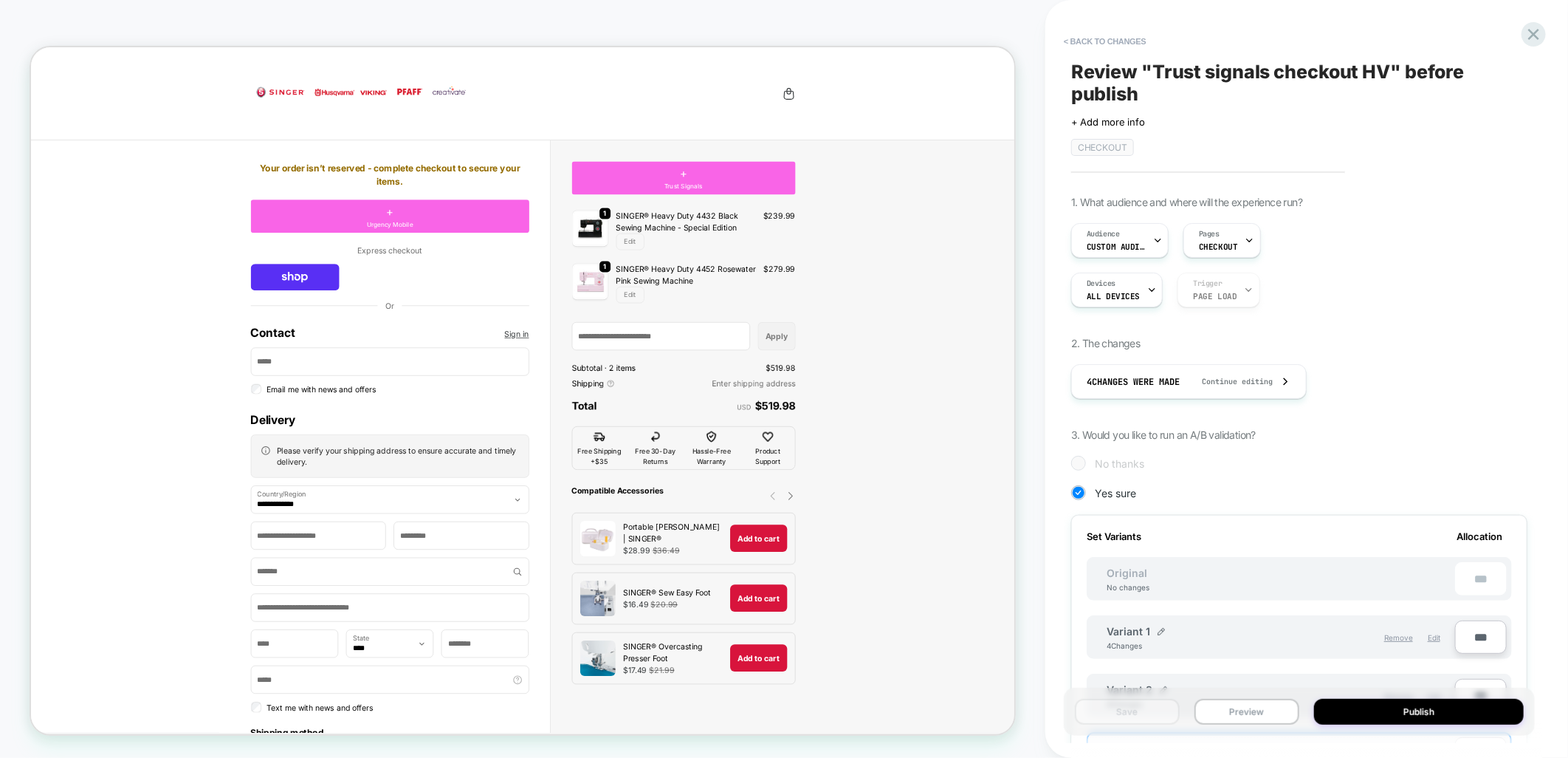
scroll to position [0, 2]
click at [1360, 713] on button "Publish" at bounding box center [1419, 712] width 210 height 26
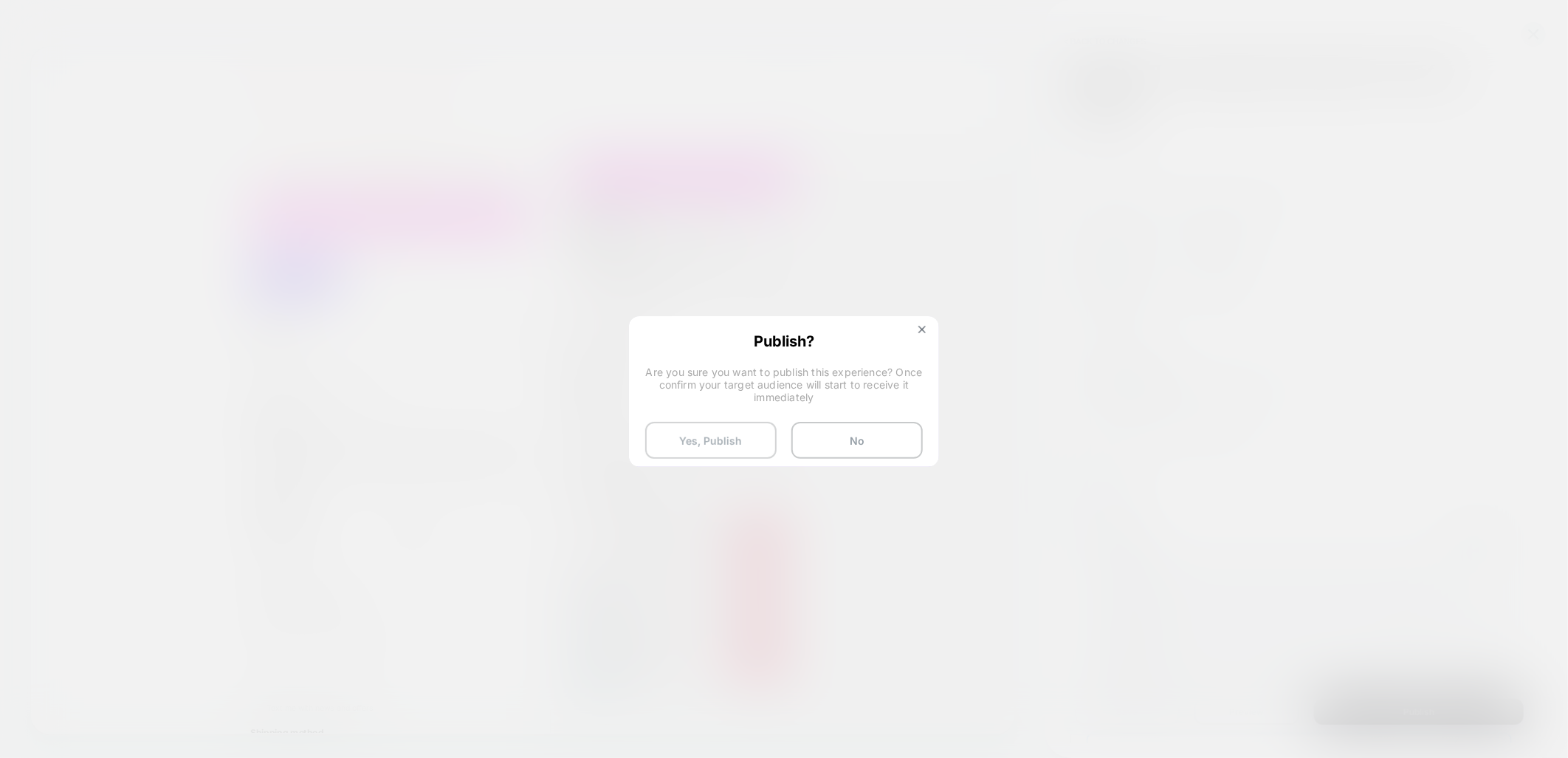
click at [719, 437] on button "Yes, Publish" at bounding box center [711, 440] width 132 height 37
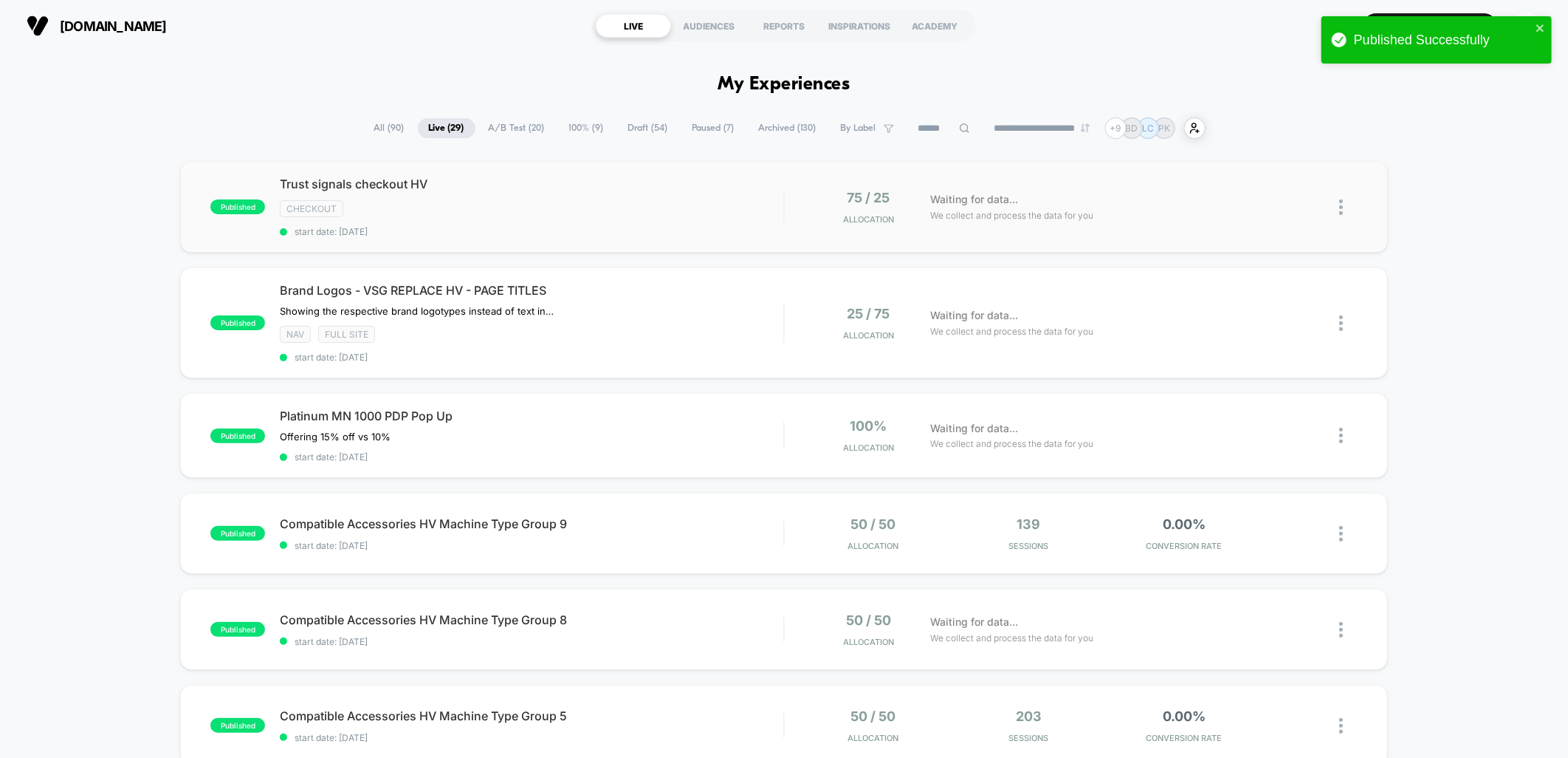
click at [1340, 205] on img at bounding box center [1341, 207] width 4 height 16
click at [1255, 156] on div "Duplicate" at bounding box center [1265, 156] width 133 height 34
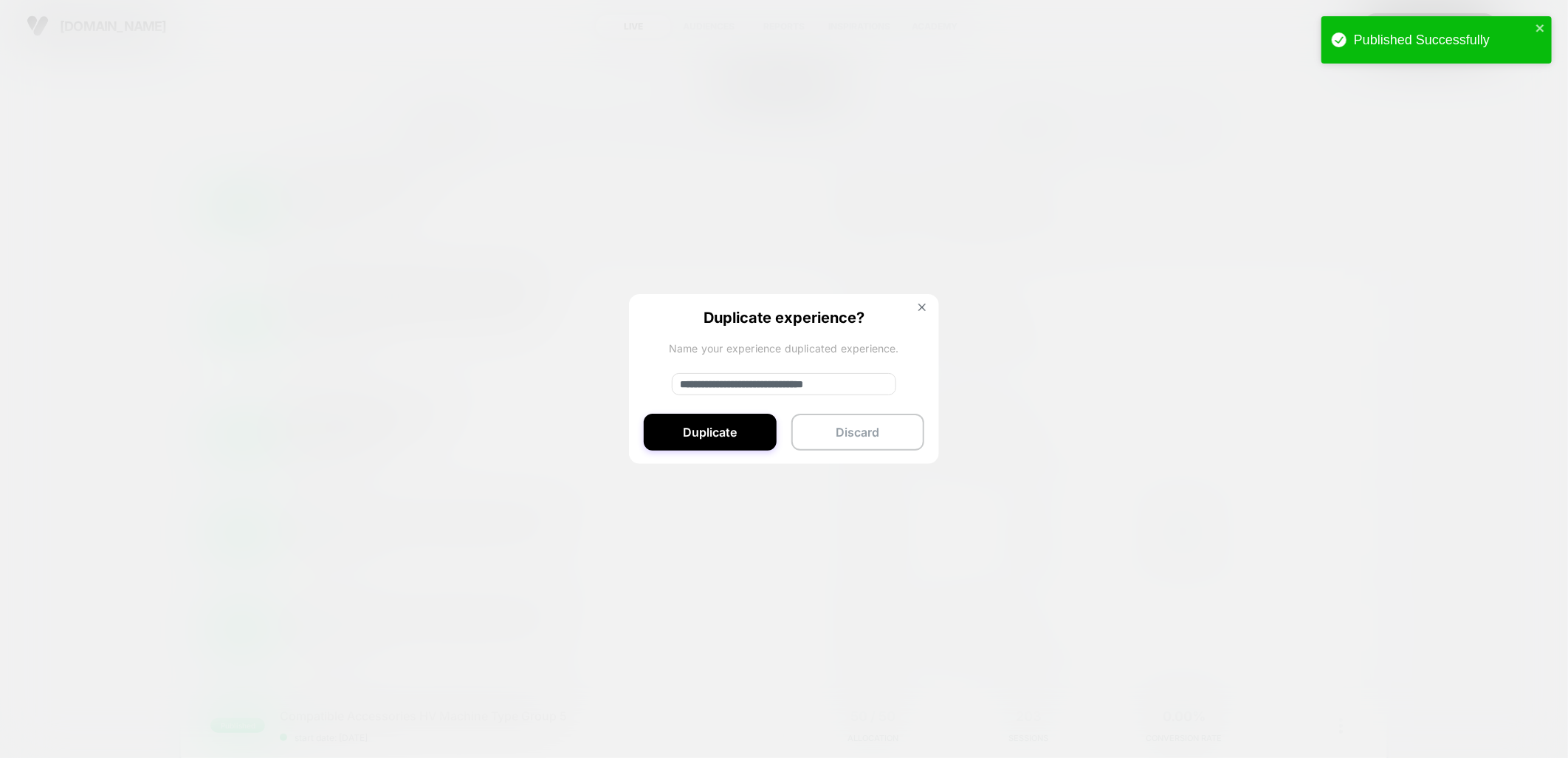
click at [688, 386] on input "**********" at bounding box center [784, 384] width 224 height 22
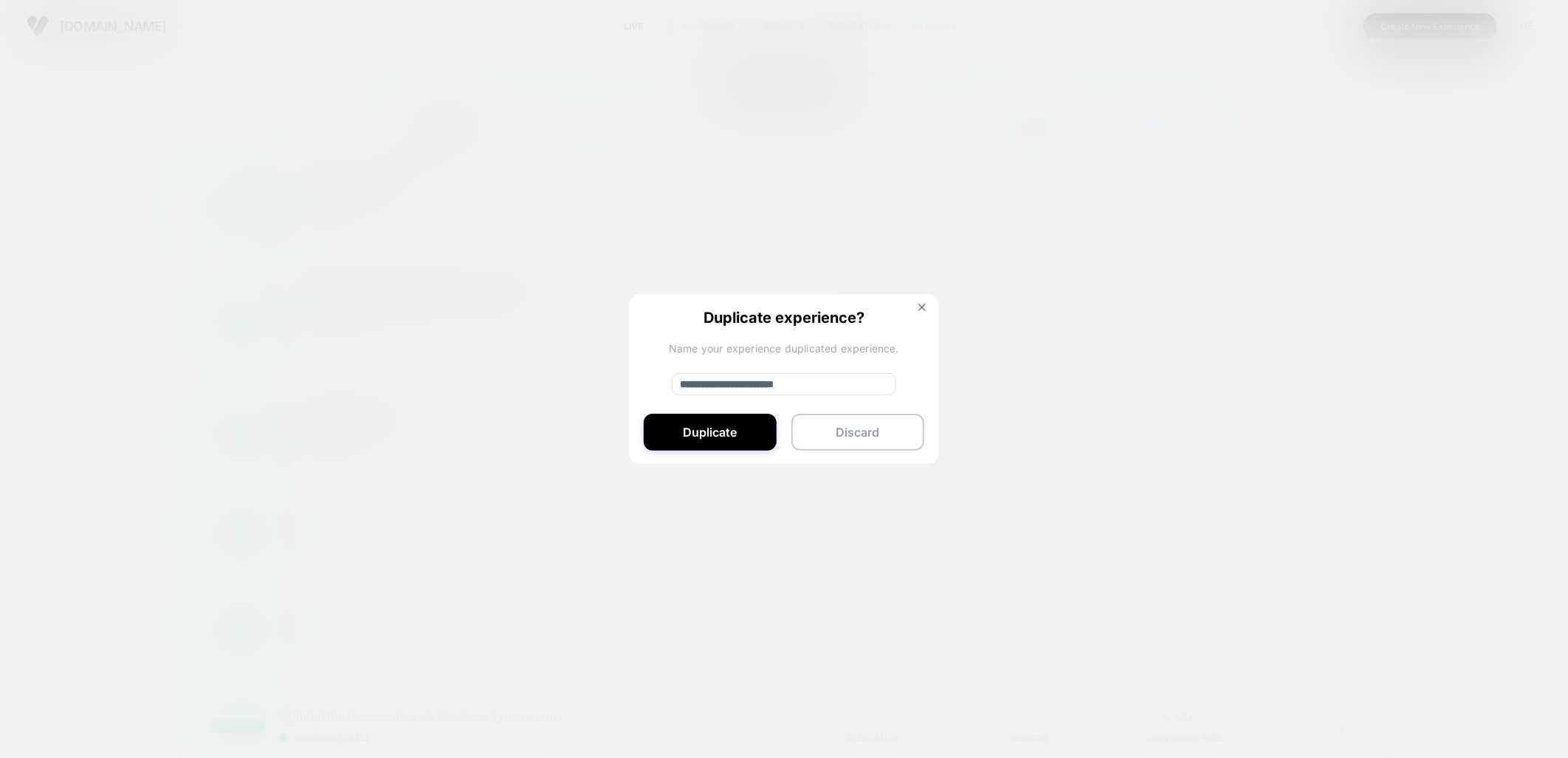
click at [824, 384] on input "**********" at bounding box center [784, 384] width 224 height 22
type input "**********"
click at [744, 426] on button "Duplicate" at bounding box center [710, 431] width 133 height 37
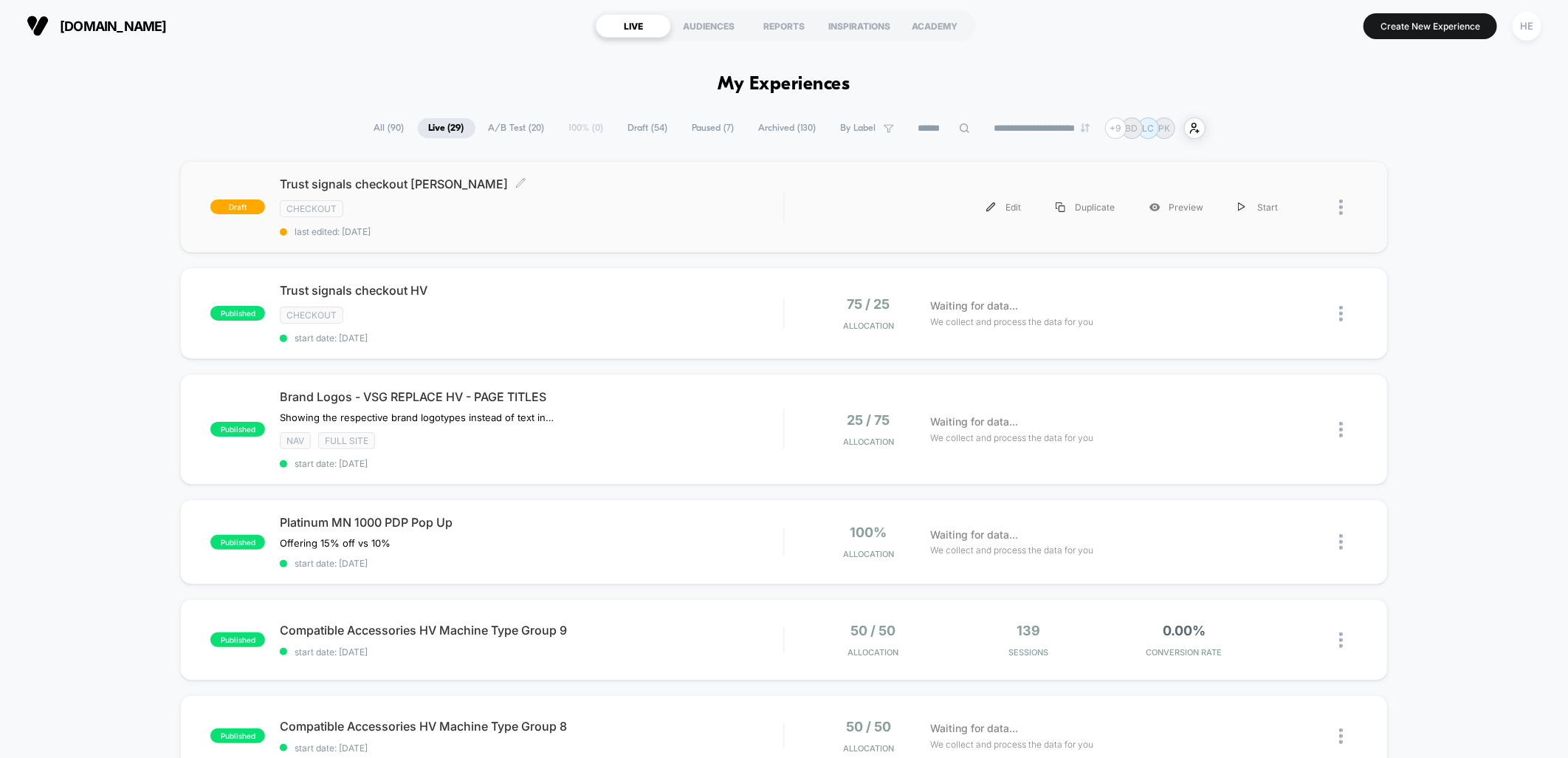
click at [619, 185] on span "Trust signals checkout [PERSON_NAME] Click to edit experience details" at bounding box center [531, 184] width 503 height 15
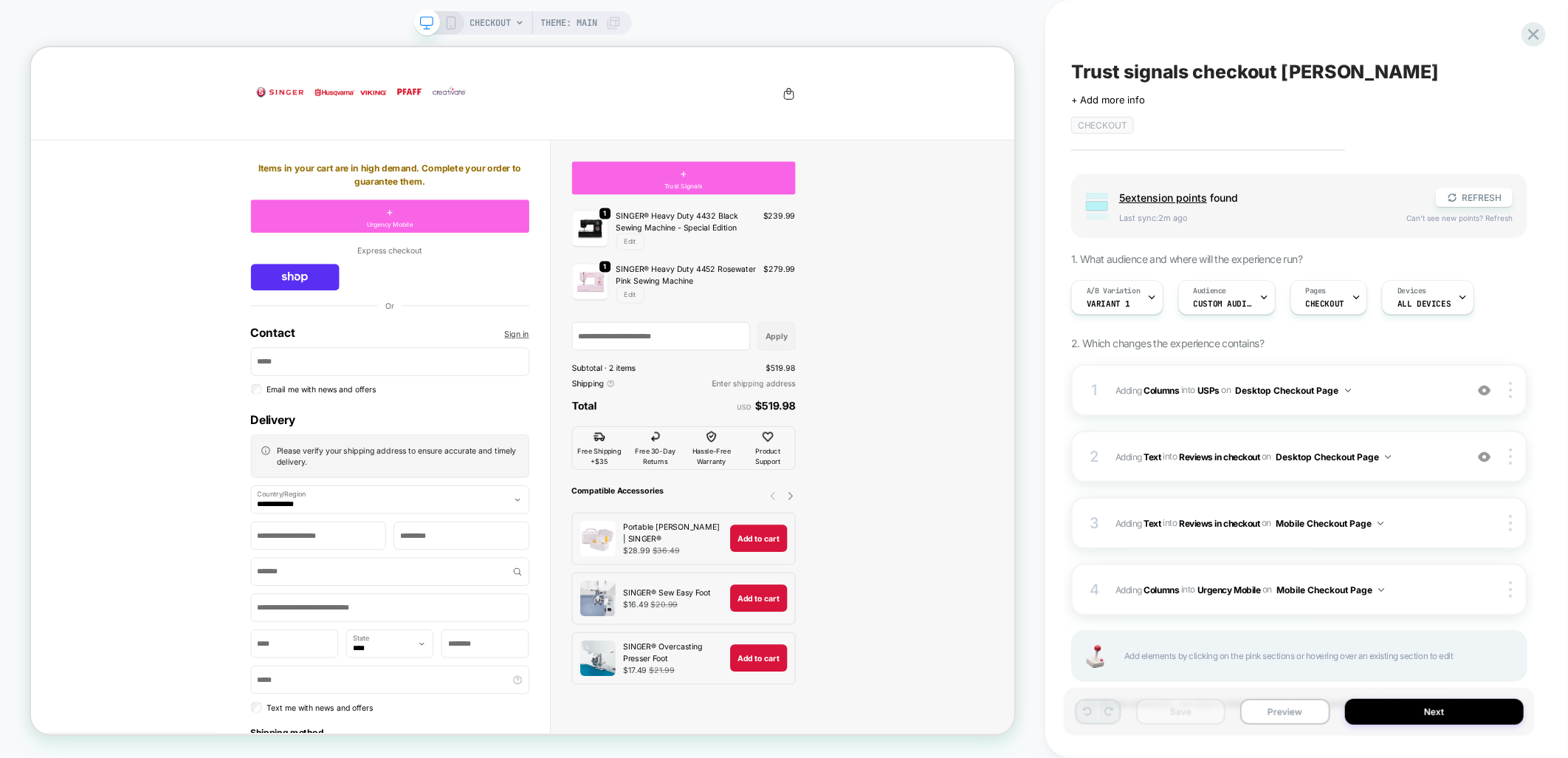
scroll to position [0, 1]
click at [1245, 299] on span "Custom Audience" at bounding box center [1223, 304] width 59 height 11
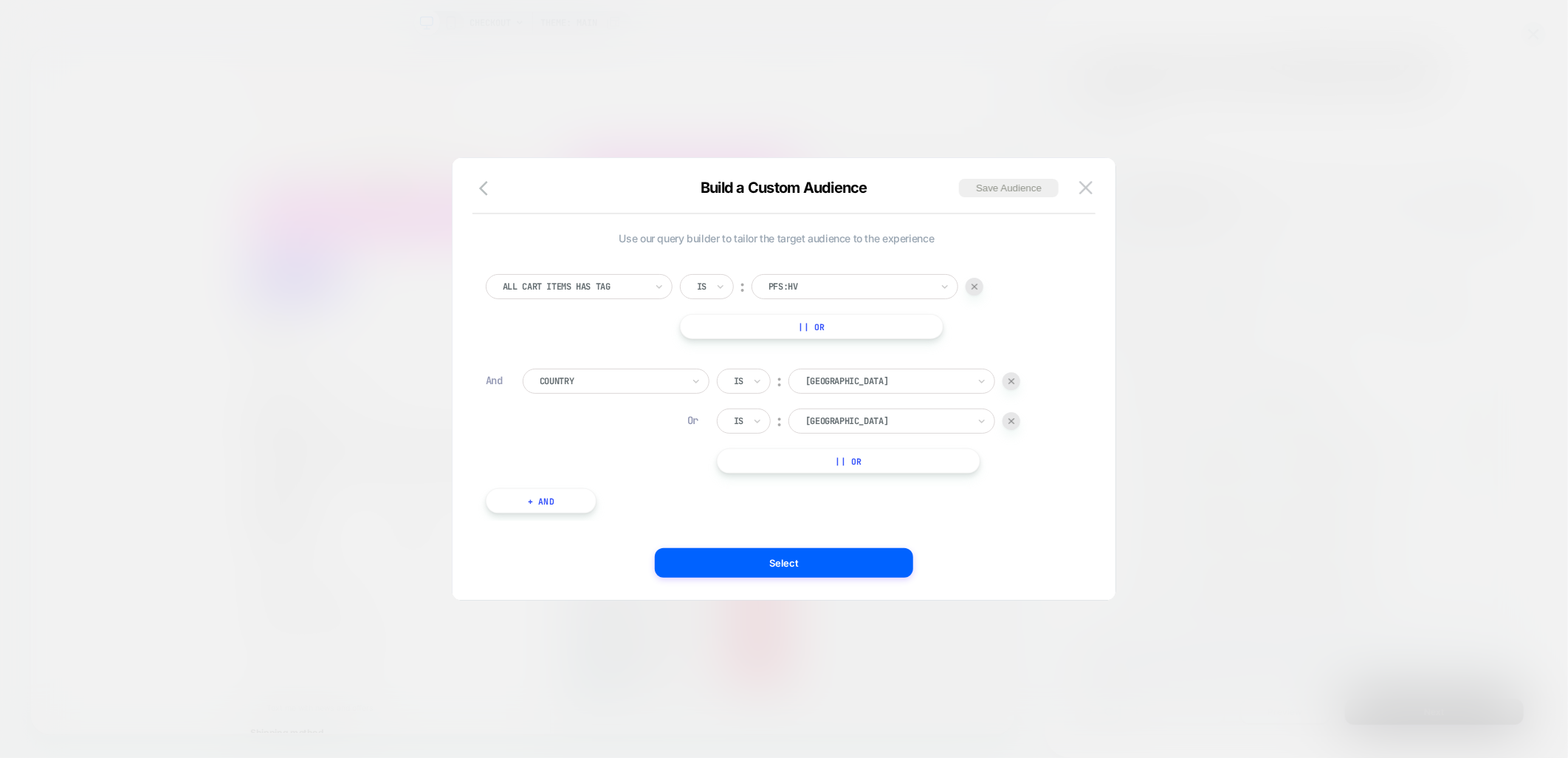
click at [809, 286] on div at bounding box center [849, 287] width 162 height 13
type input "*********"
click at [851, 381] on div "pfs:[PERSON_NAME]" at bounding box center [863, 374] width 192 height 24
click at [786, 560] on button "Select" at bounding box center [784, 562] width 259 height 29
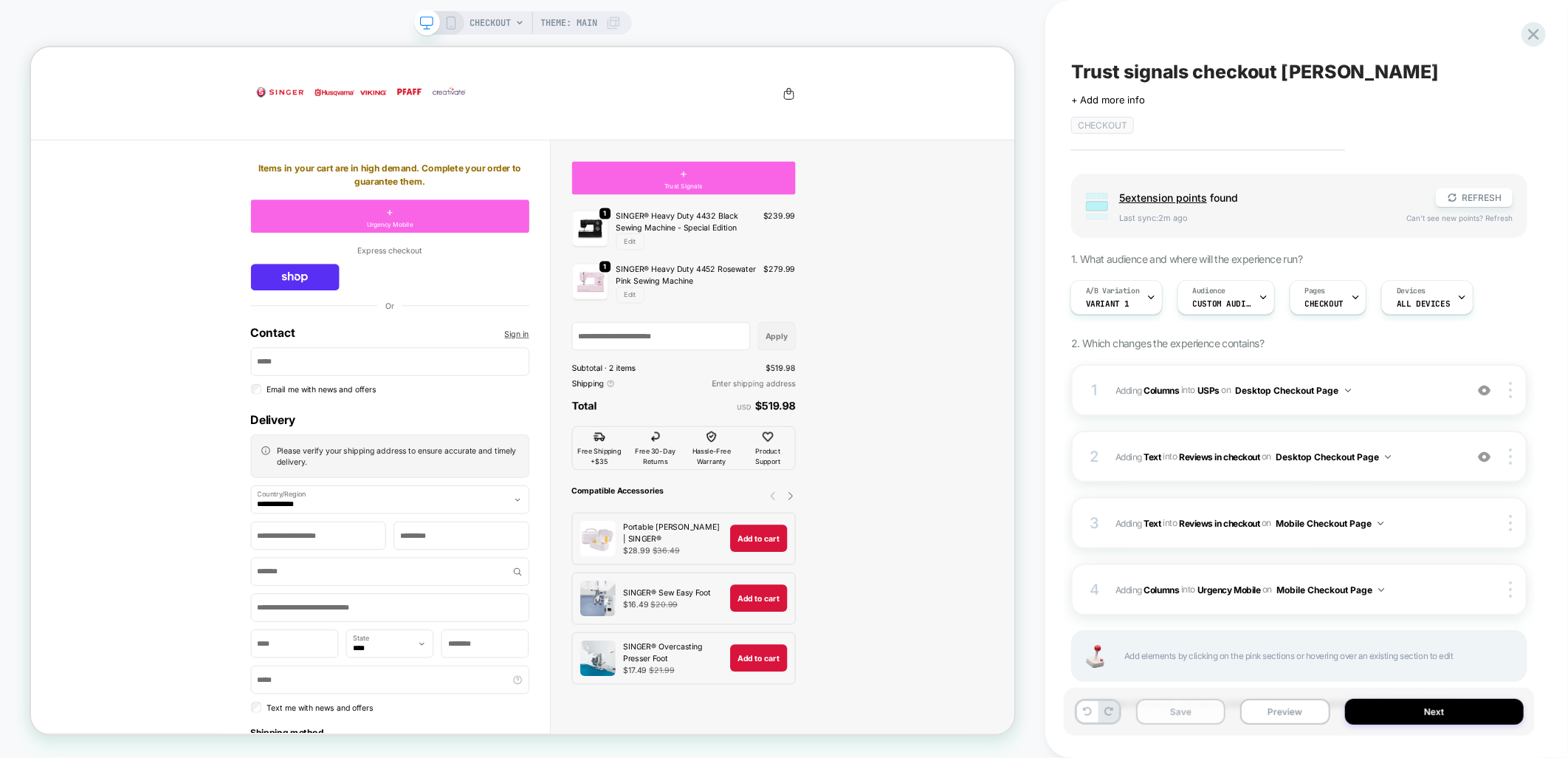
click at [1191, 721] on button "Save" at bounding box center [1181, 712] width 89 height 26
click at [1429, 715] on button "Next" at bounding box center [1435, 712] width 179 height 26
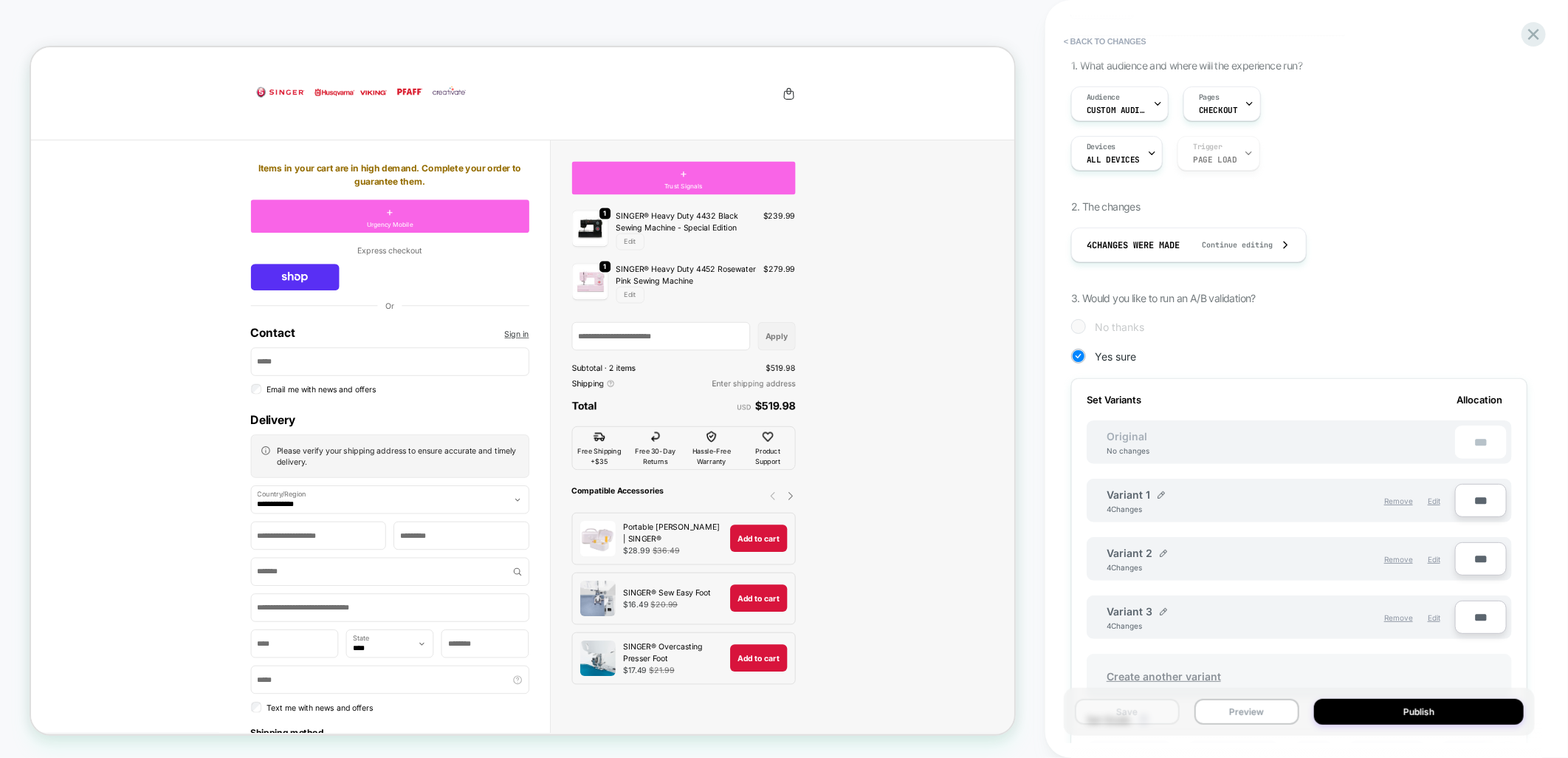
scroll to position [492, 0]
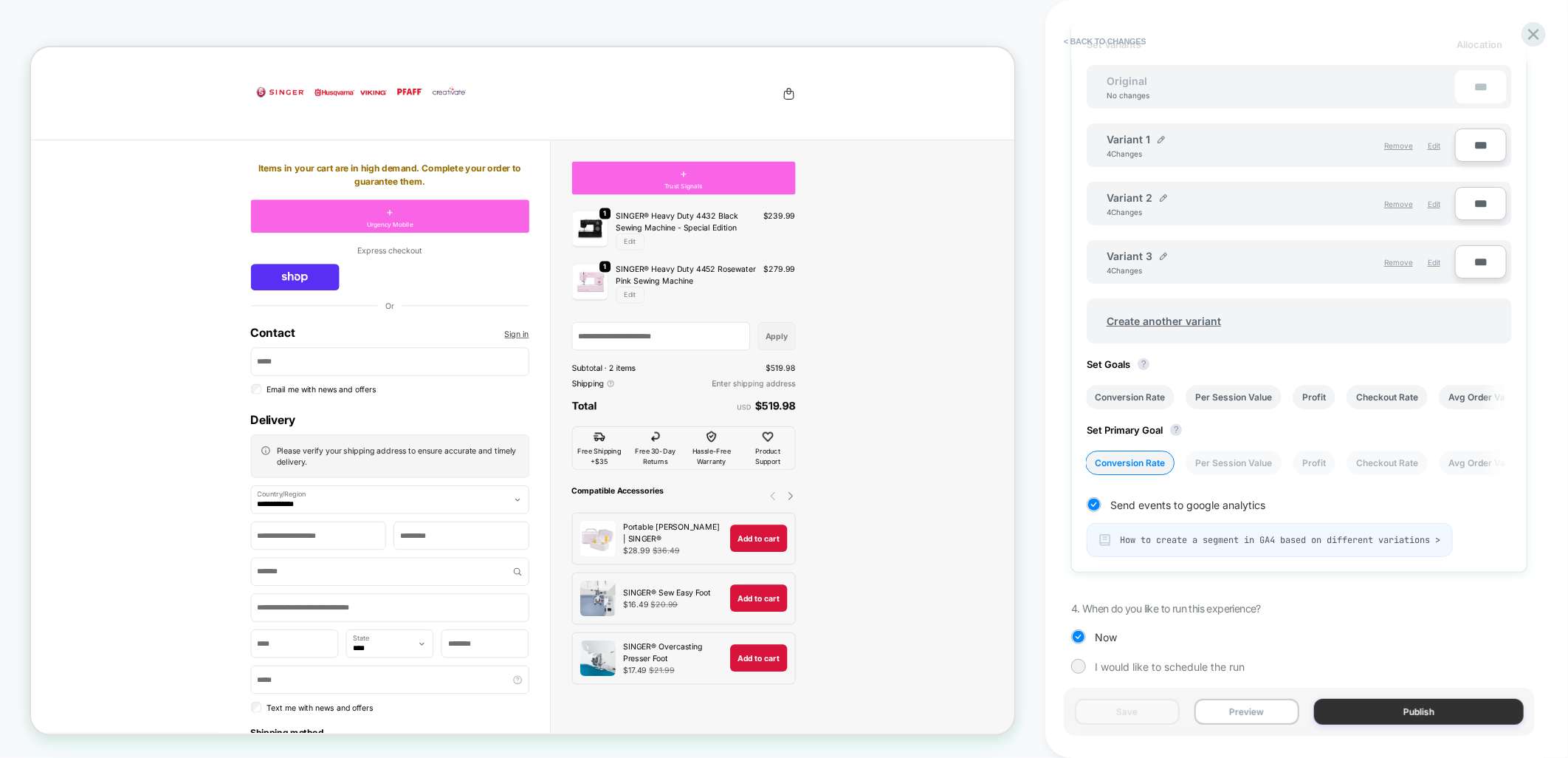
click at [1418, 706] on button "Publish" at bounding box center [1419, 712] width 210 height 26
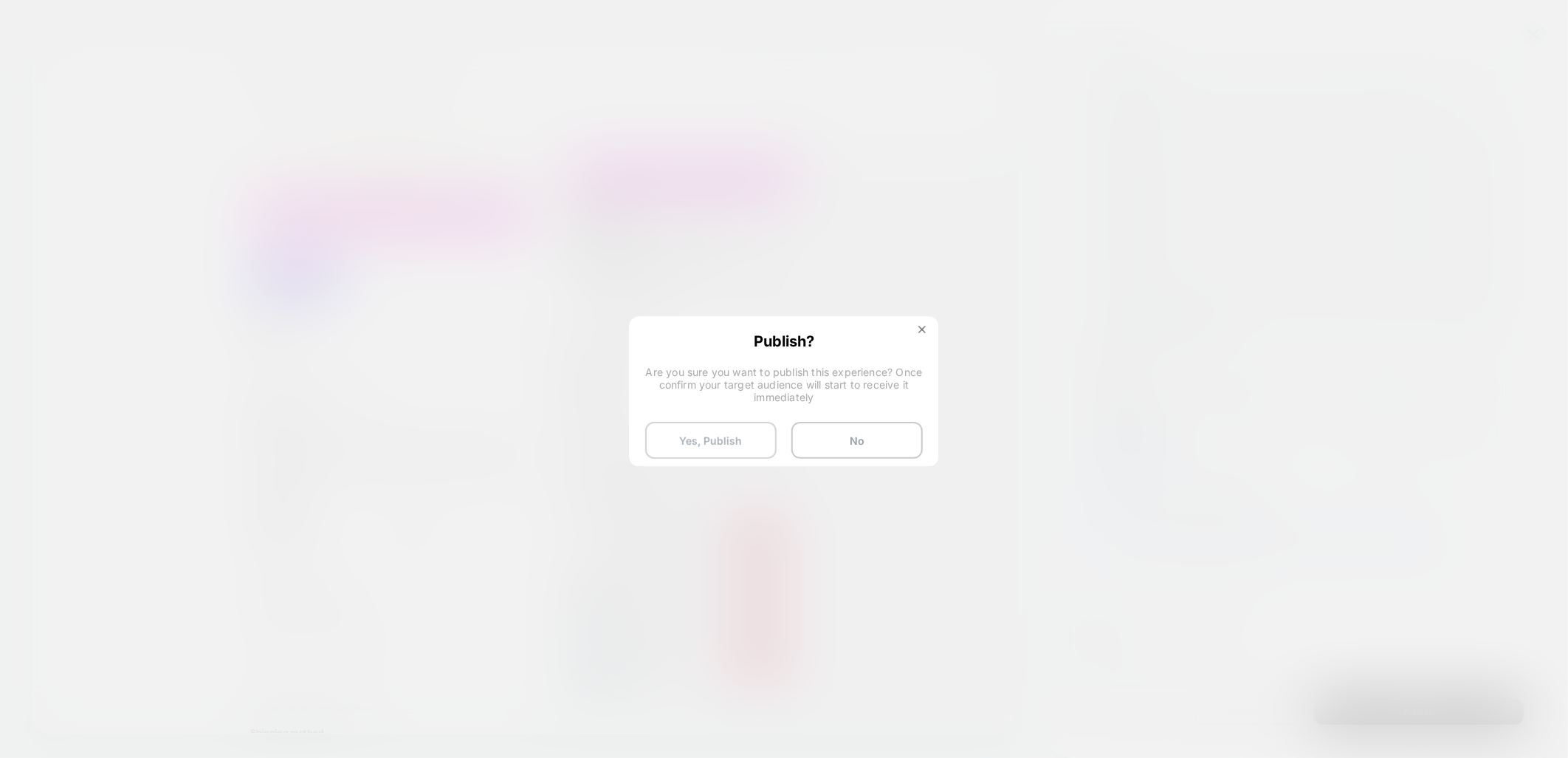
click at [722, 436] on button "Yes, Publish" at bounding box center [711, 440] width 132 height 37
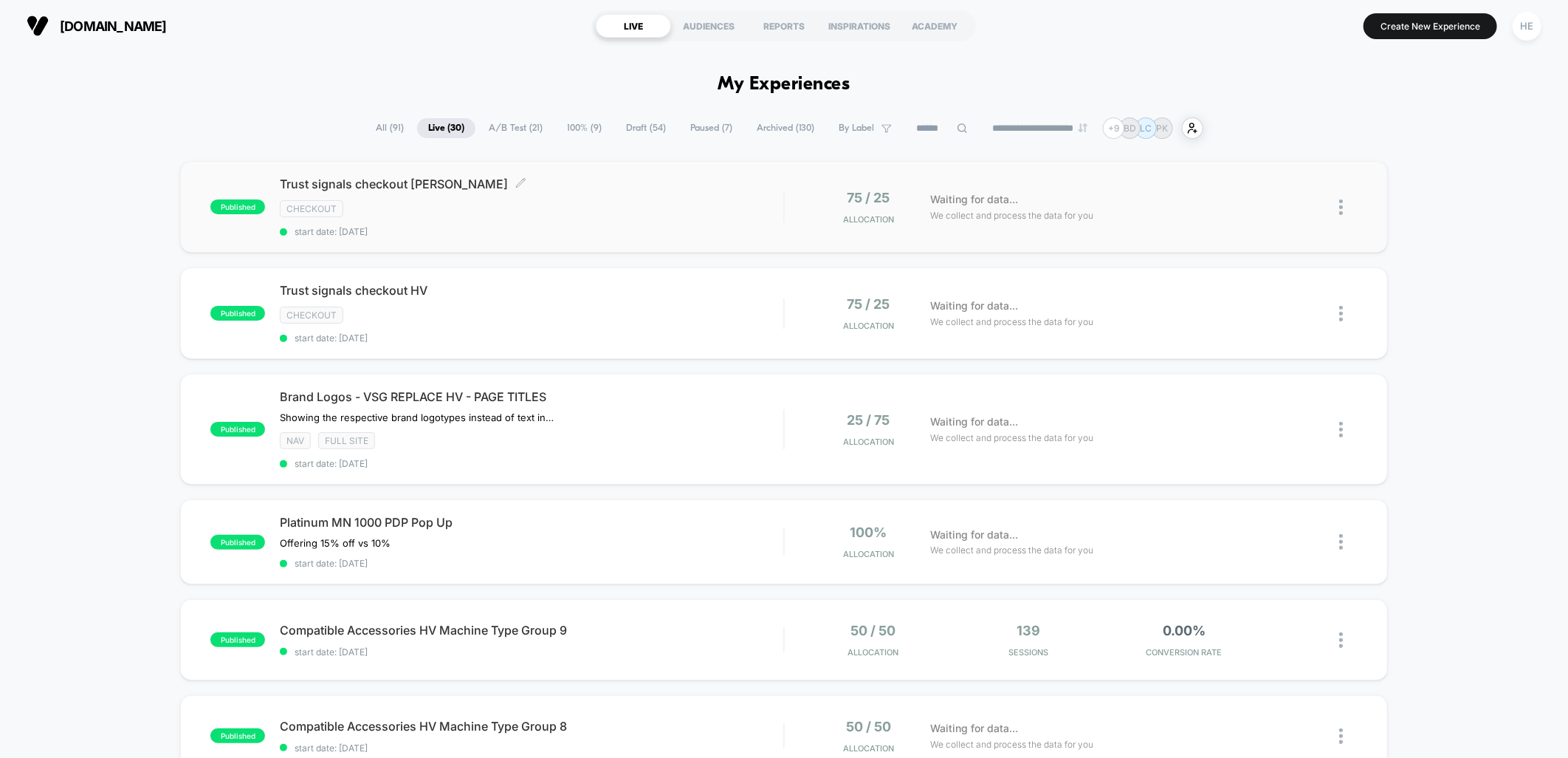
drag, startPoint x: 532, startPoint y: 190, endPoint x: 1344, endPoint y: 211, distance: 812.3
click at [1344, 211] on div at bounding box center [1349, 207] width 19 height 34
drag, startPoint x: 393, startPoint y: 187, endPoint x: 178, endPoint y: 250, distance: 224.0
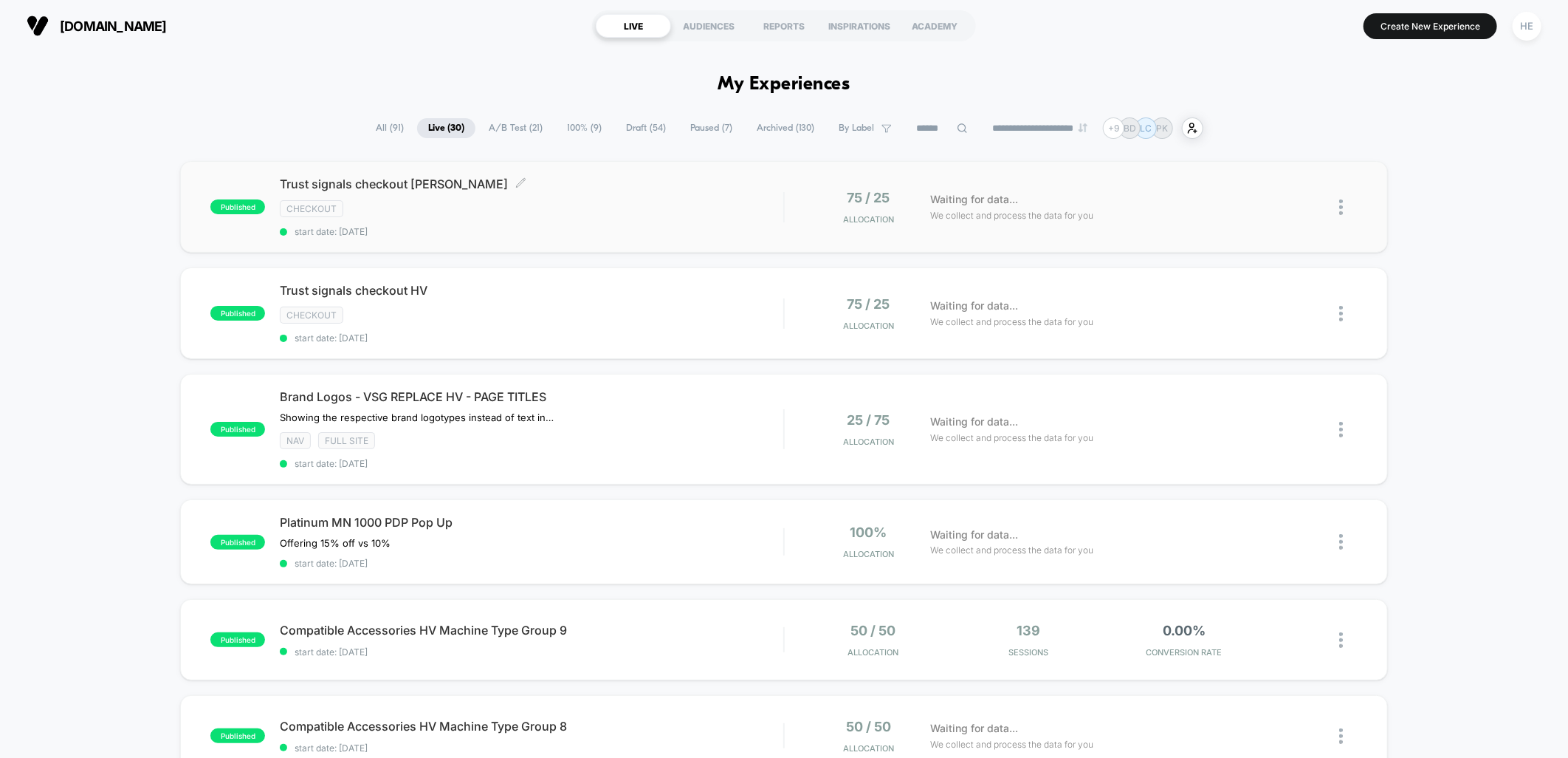
drag, startPoint x: 419, startPoint y: 211, endPoint x: 392, endPoint y: 234, distance: 35.5
click at [392, 234] on span "start date: [DATE]" at bounding box center [531, 232] width 503 height 11
click at [665, 306] on div "checkout" at bounding box center [531, 314] width 503 height 17
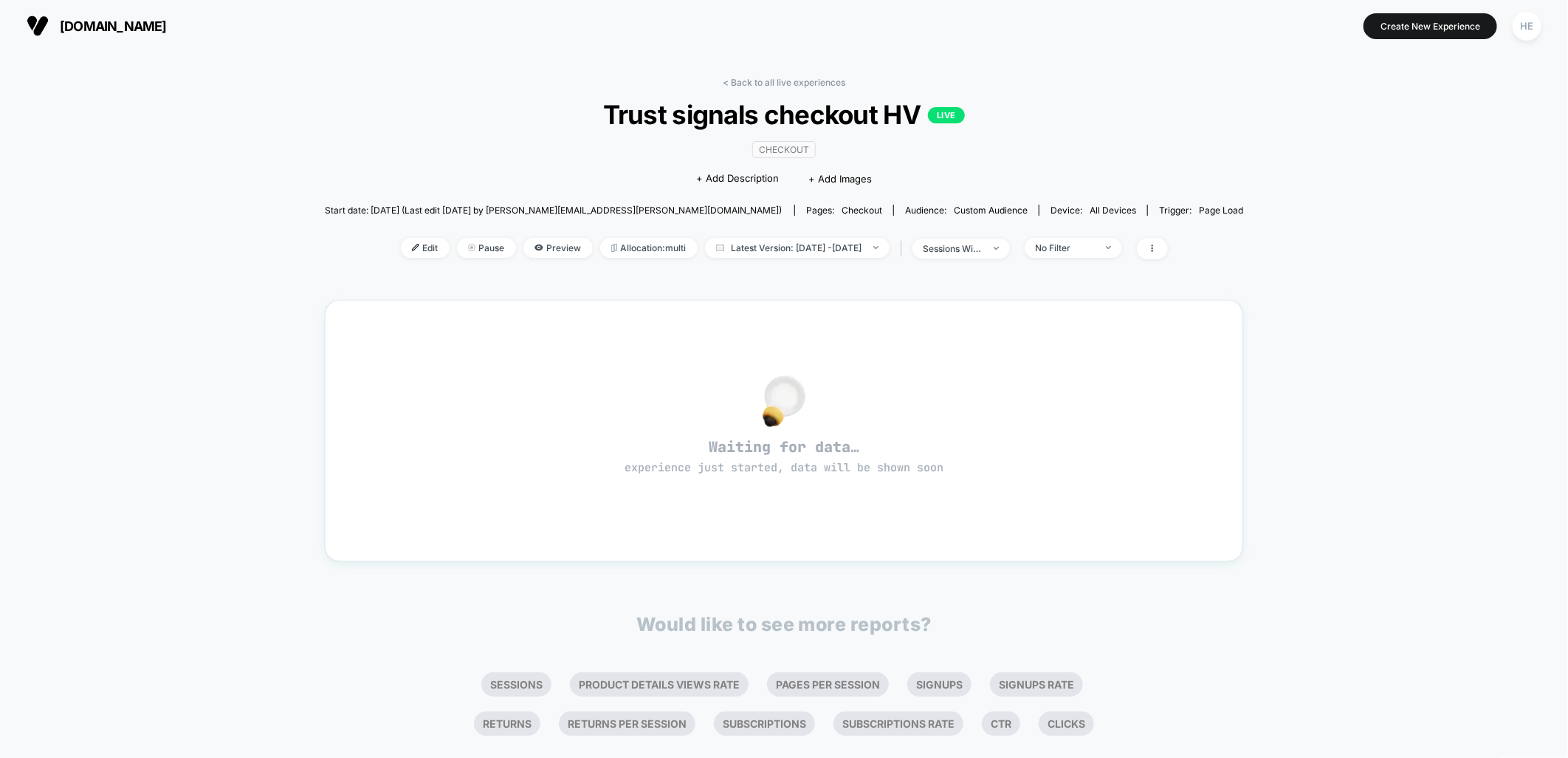
click at [168, 297] on div "< Back to all live experiences Trust signals checkout HV LIVE checkout Click to…" at bounding box center [784, 419] width 1568 height 736
drag, startPoint x: 212, startPoint y: 195, endPoint x: 211, endPoint y: 170, distance: 25.0
click at [212, 189] on div "< Back to all live experiences Trust signals checkout HV LIVE checkout Click to…" at bounding box center [784, 419] width 1568 height 736
click at [782, 79] on link "< Back to all live experiences" at bounding box center [784, 83] width 123 height 11
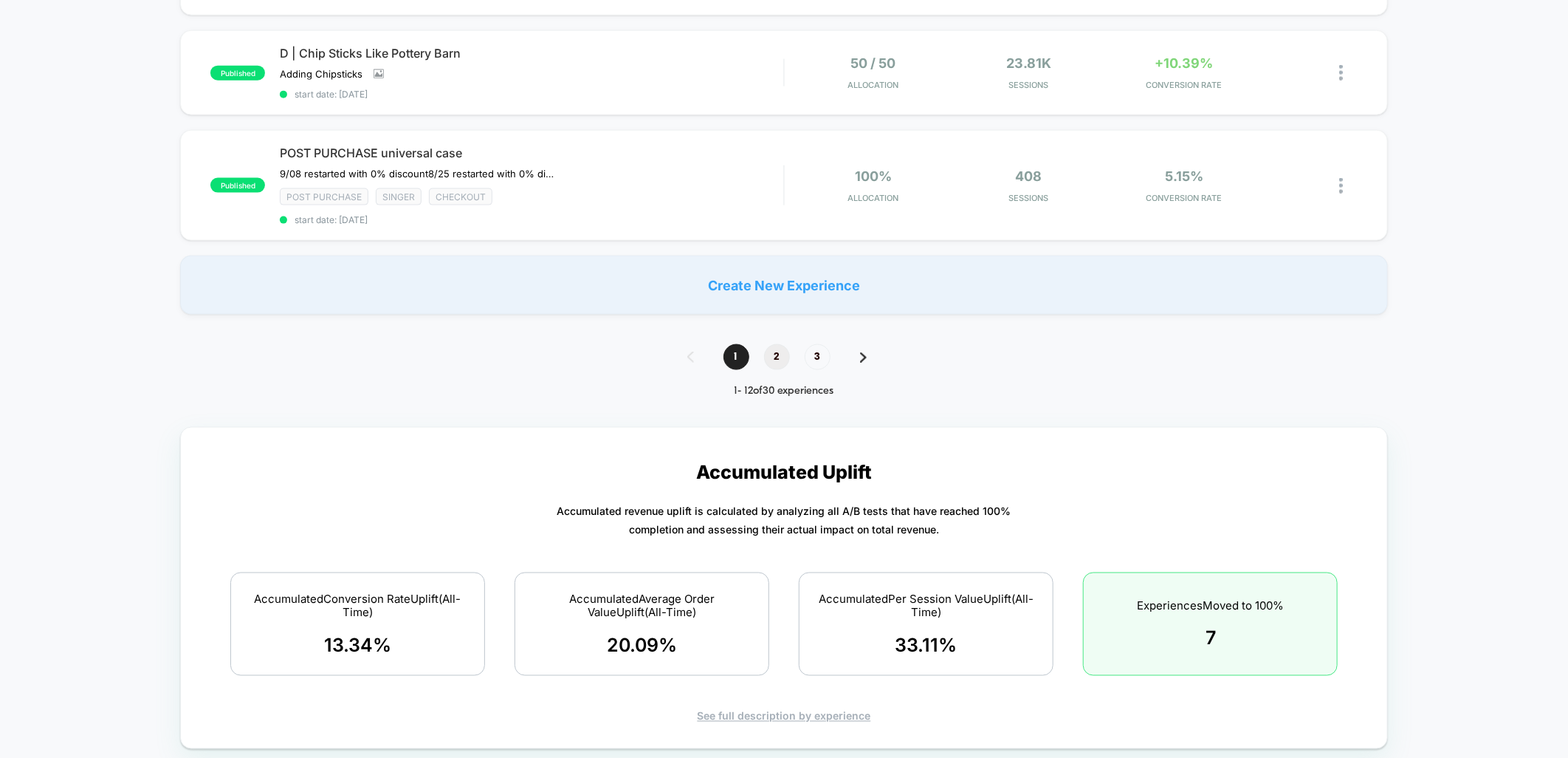
click at [773, 344] on span "2" at bounding box center [777, 357] width 26 height 26
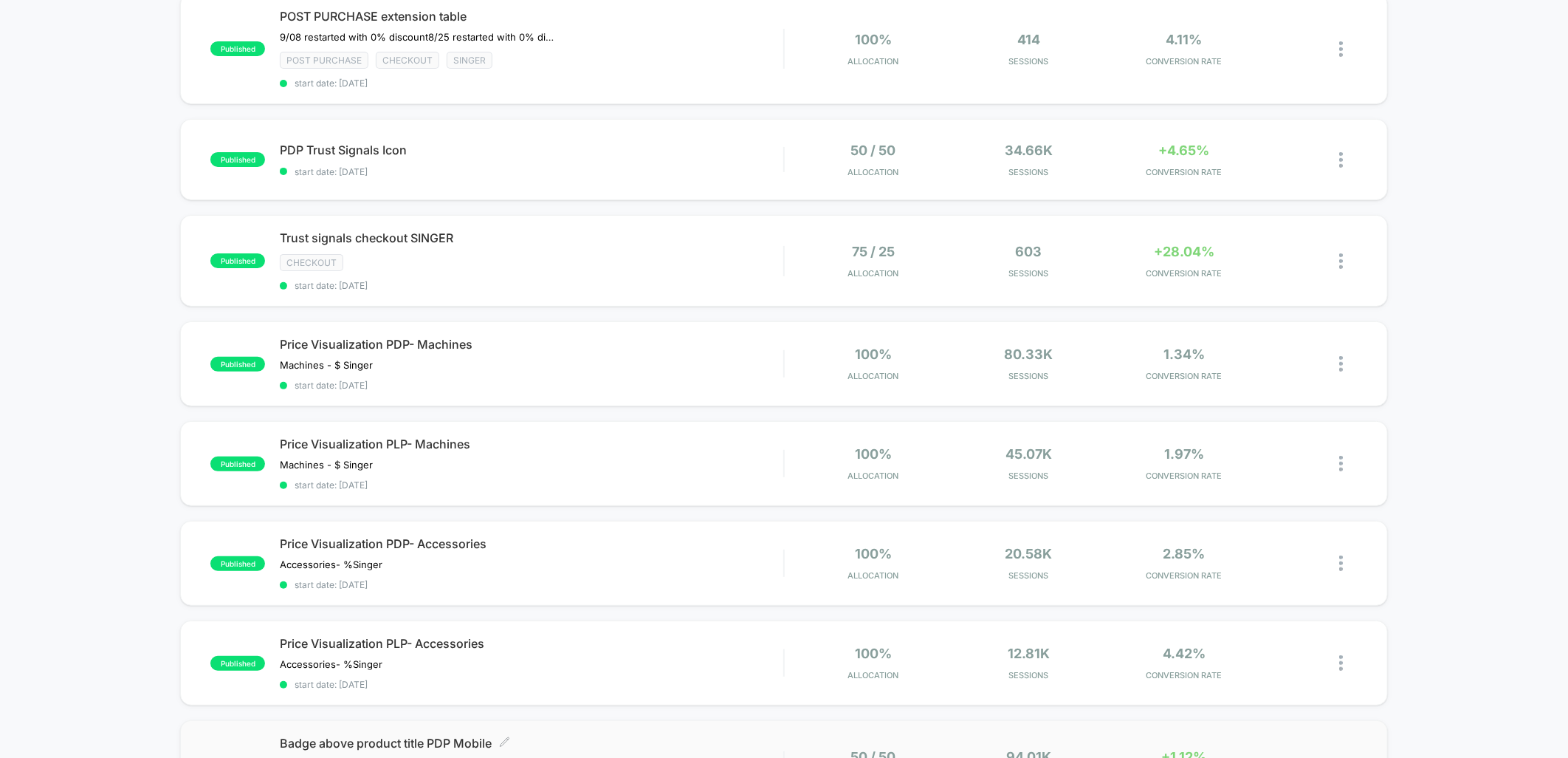
scroll to position [65, 0]
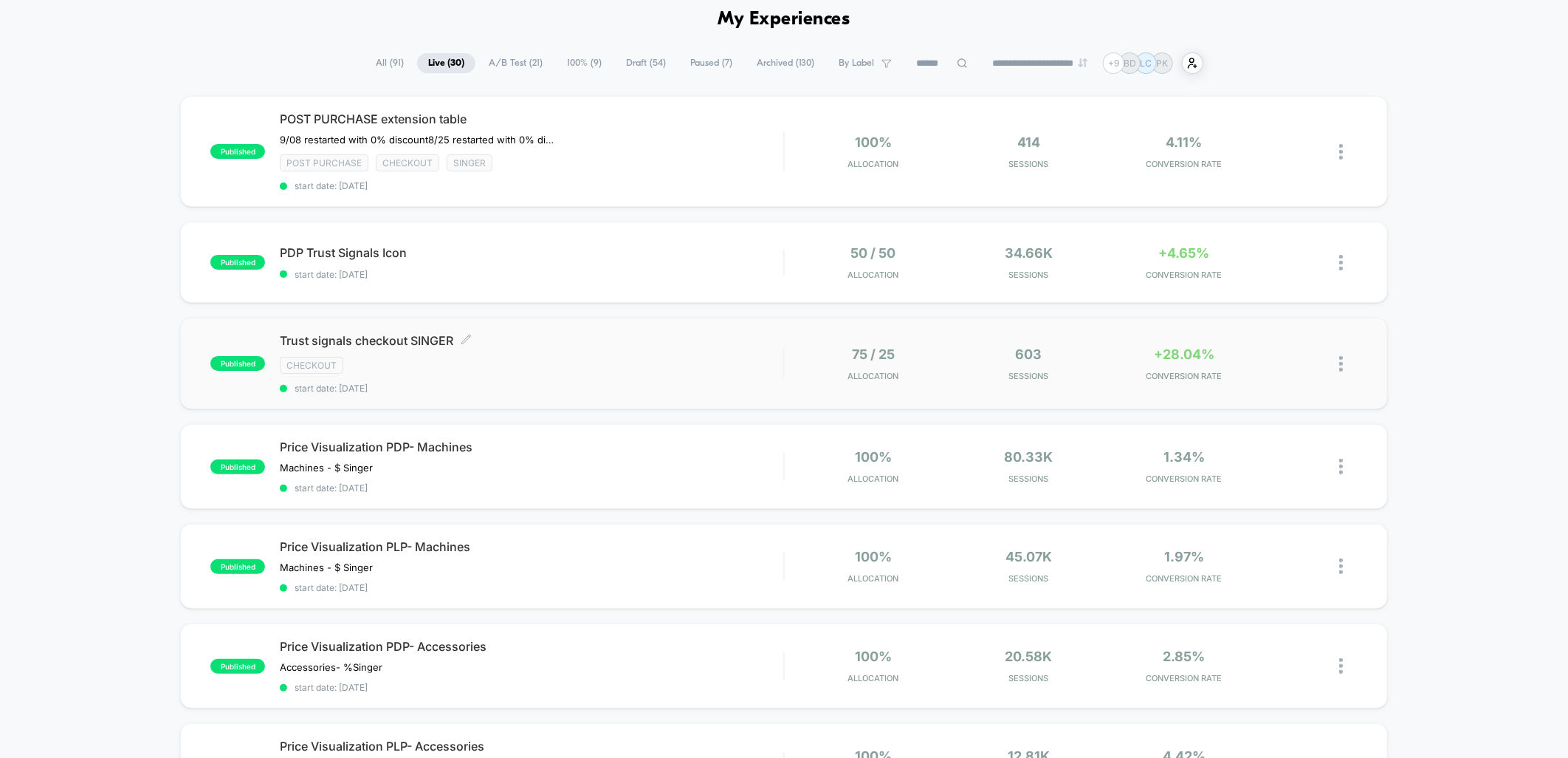
click at [588, 357] on div "checkout" at bounding box center [531, 365] width 503 height 17
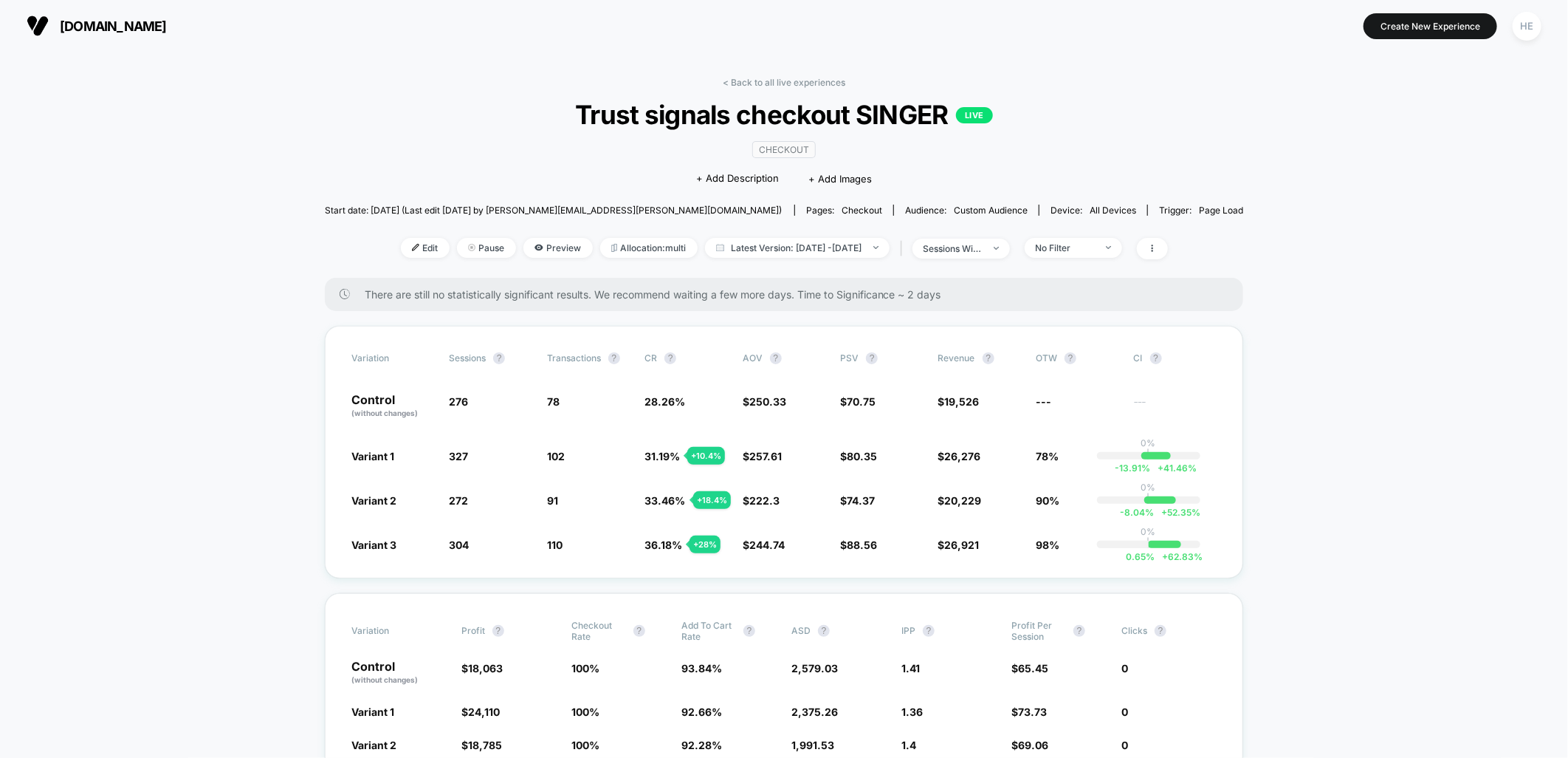
drag, startPoint x: 768, startPoint y: 81, endPoint x: 1467, endPoint y: 210, distance: 710.8
click at [768, 81] on link "< Back to all live experiences" at bounding box center [784, 83] width 123 height 11
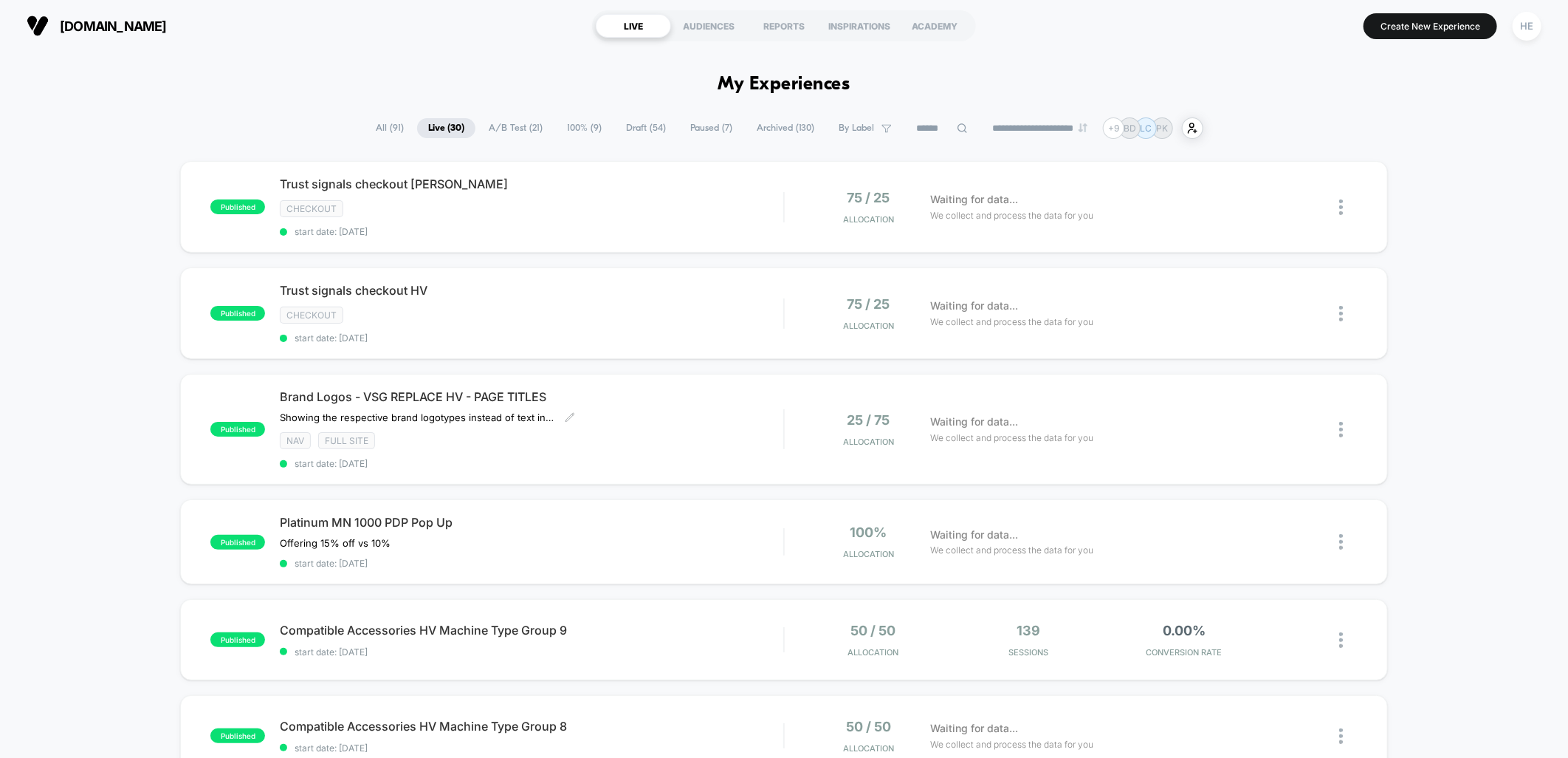
drag, startPoint x: 657, startPoint y: 411, endPoint x: 630, endPoint y: 240, distance: 173.1
click at [657, 411] on div "Brand Logos - VSG REPLACE HV - PAGE TITLES ﻿Showing the respective brand logoty…" at bounding box center [531, 428] width 503 height 79
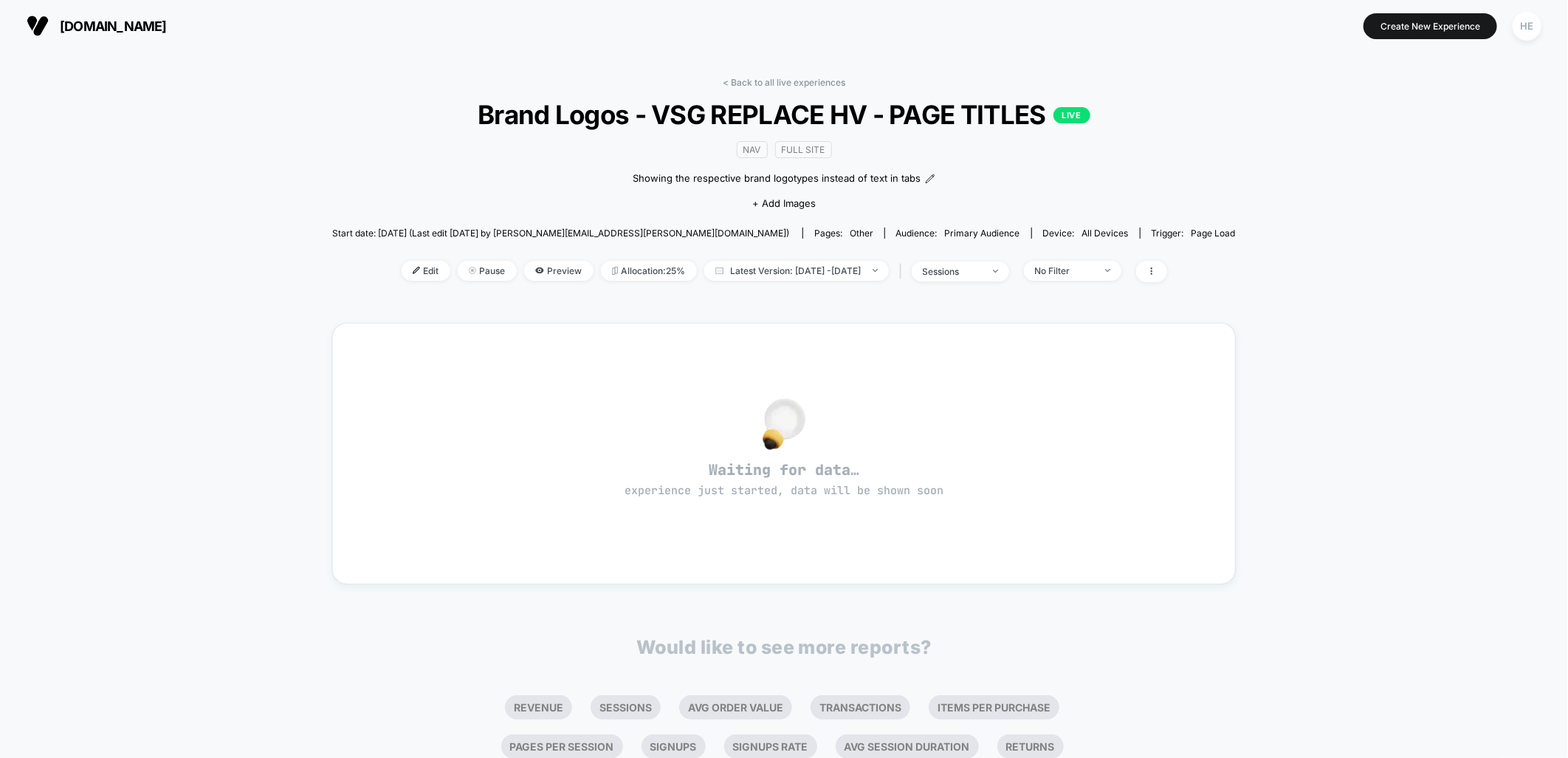
click at [1227, 187] on div "< Back to all live experiences Brand Logos - VSG REPLACE HV - PAGE TITLES LIVE …" at bounding box center [784, 450] width 1568 height 797
click at [832, 268] on span "Latest Version: [DATE] - [DATE]" at bounding box center [797, 270] width 185 height 20
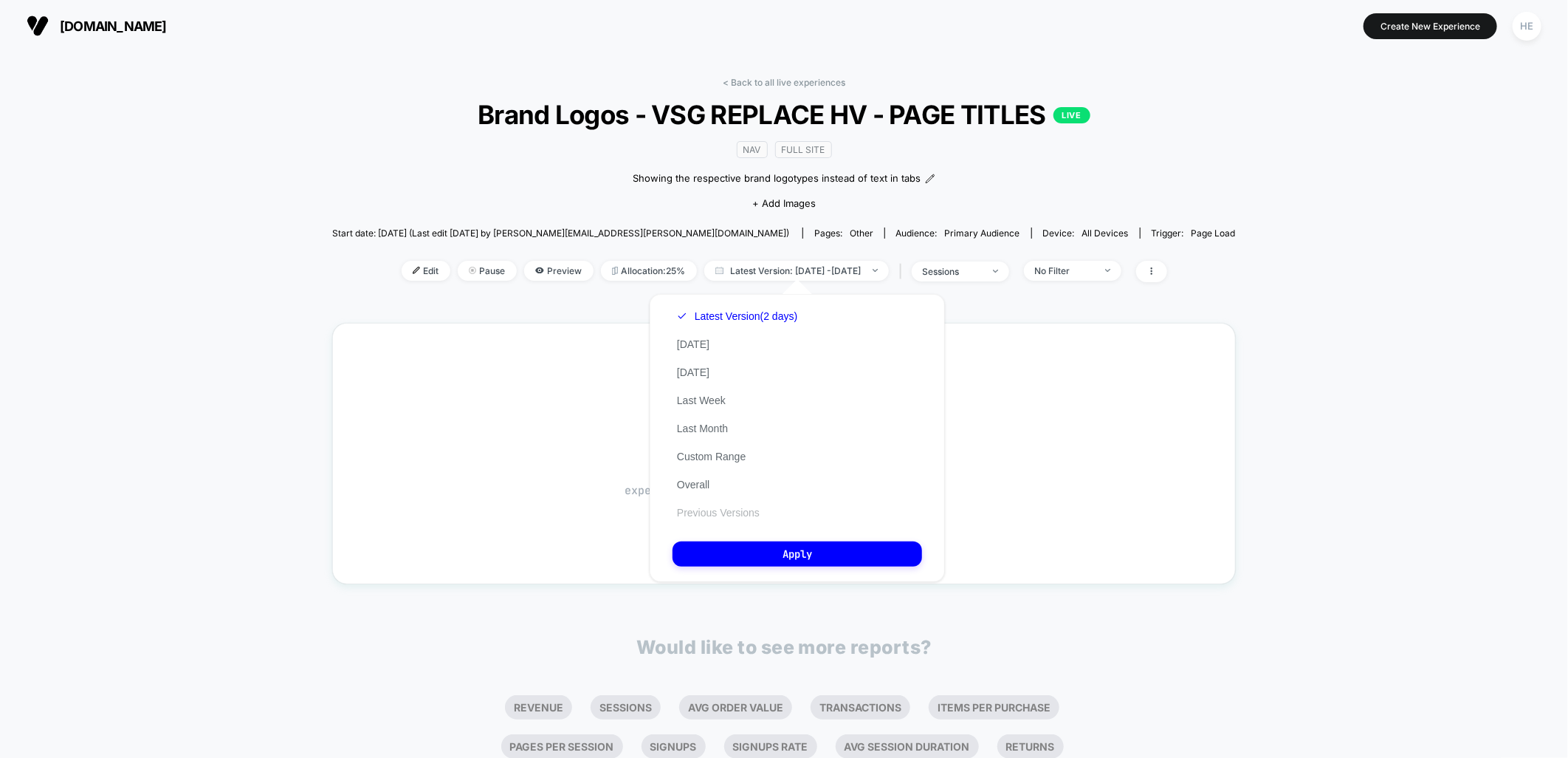
click at [697, 510] on button "Previous Versions" at bounding box center [719, 512] width 92 height 13
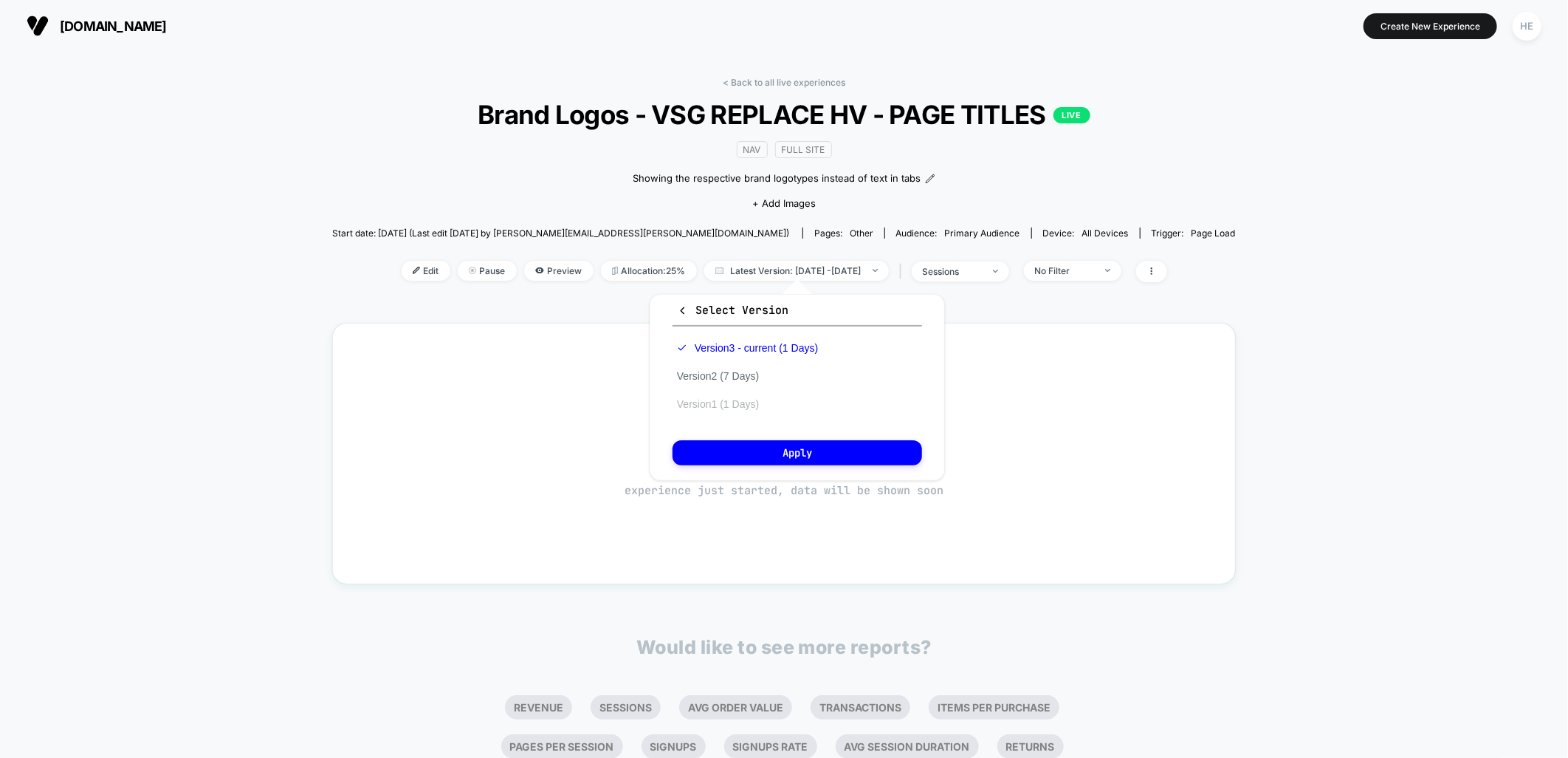
click at [705, 397] on button "Version 1 (1 Days)" at bounding box center [718, 404] width 91 height 13
click at [775, 454] on button "Apply" at bounding box center [797, 453] width 250 height 25
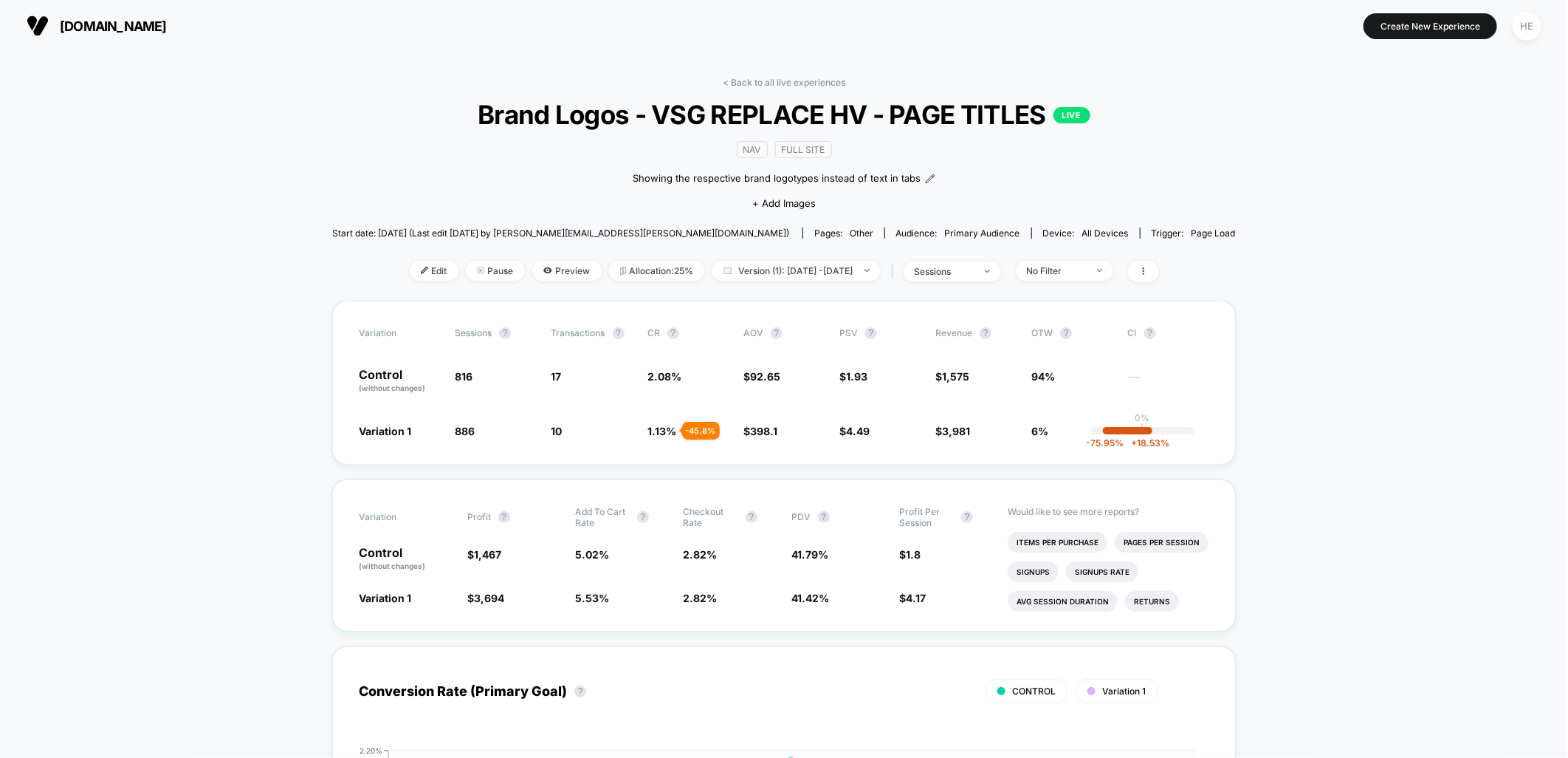
drag, startPoint x: 751, startPoint y: 82, endPoint x: 806, endPoint y: 107, distance: 60.4
click at [751, 82] on link "< Back to all live experiences" at bounding box center [784, 83] width 123 height 11
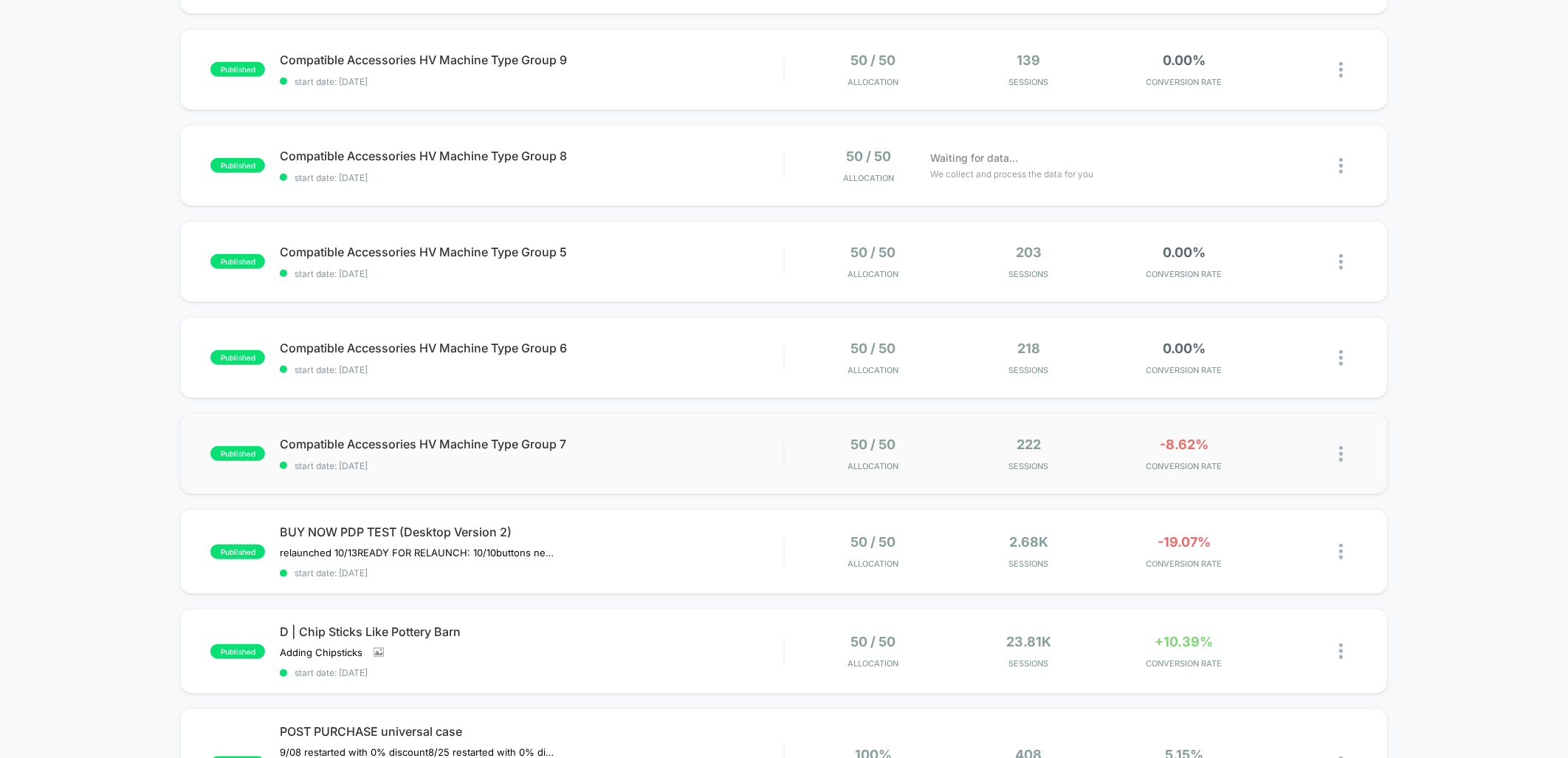
scroll to position [656, 0]
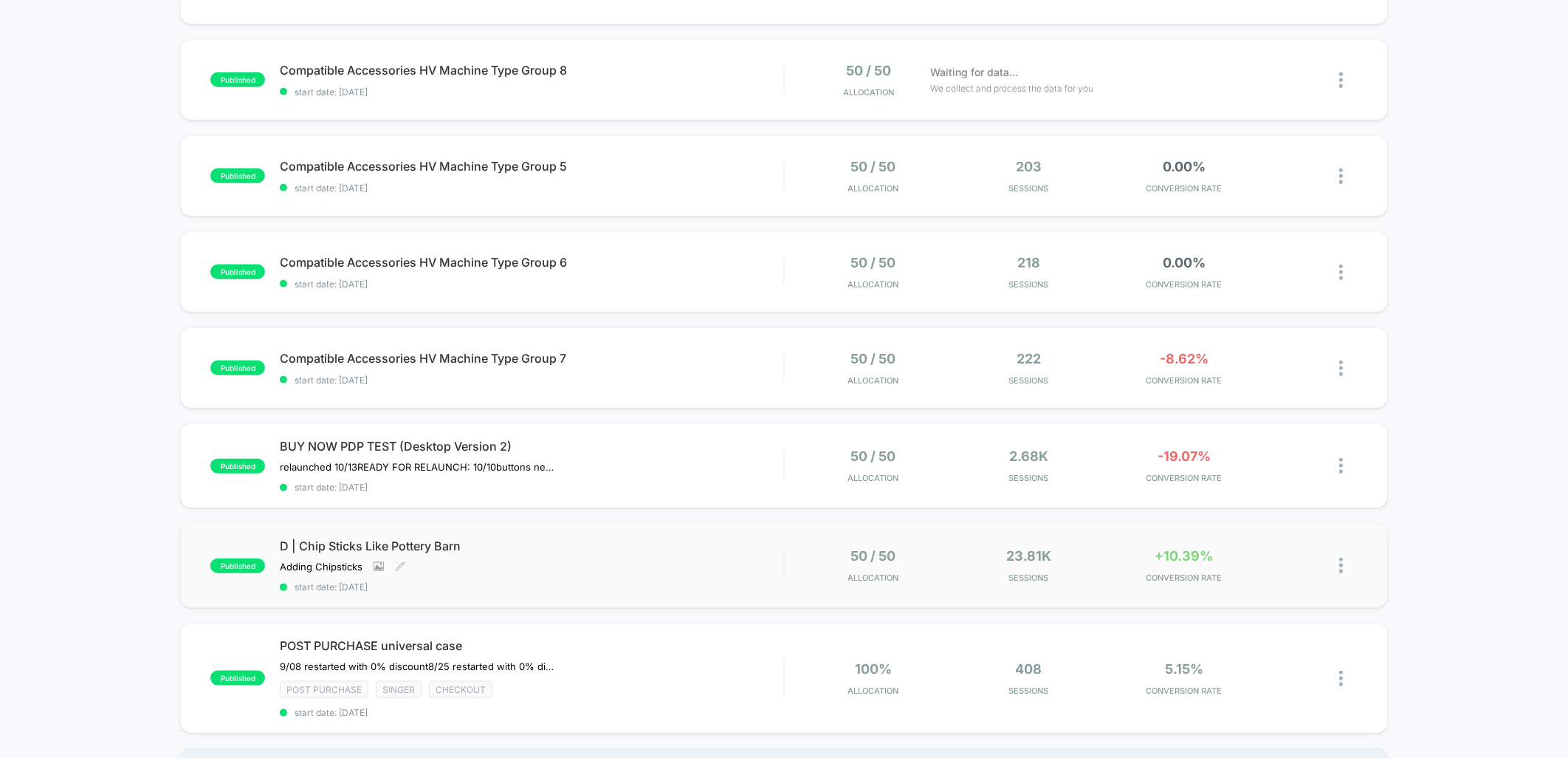
click at [607, 539] on span "D | Chip Sticks Like Pottery Barn" at bounding box center [531, 546] width 503 height 15
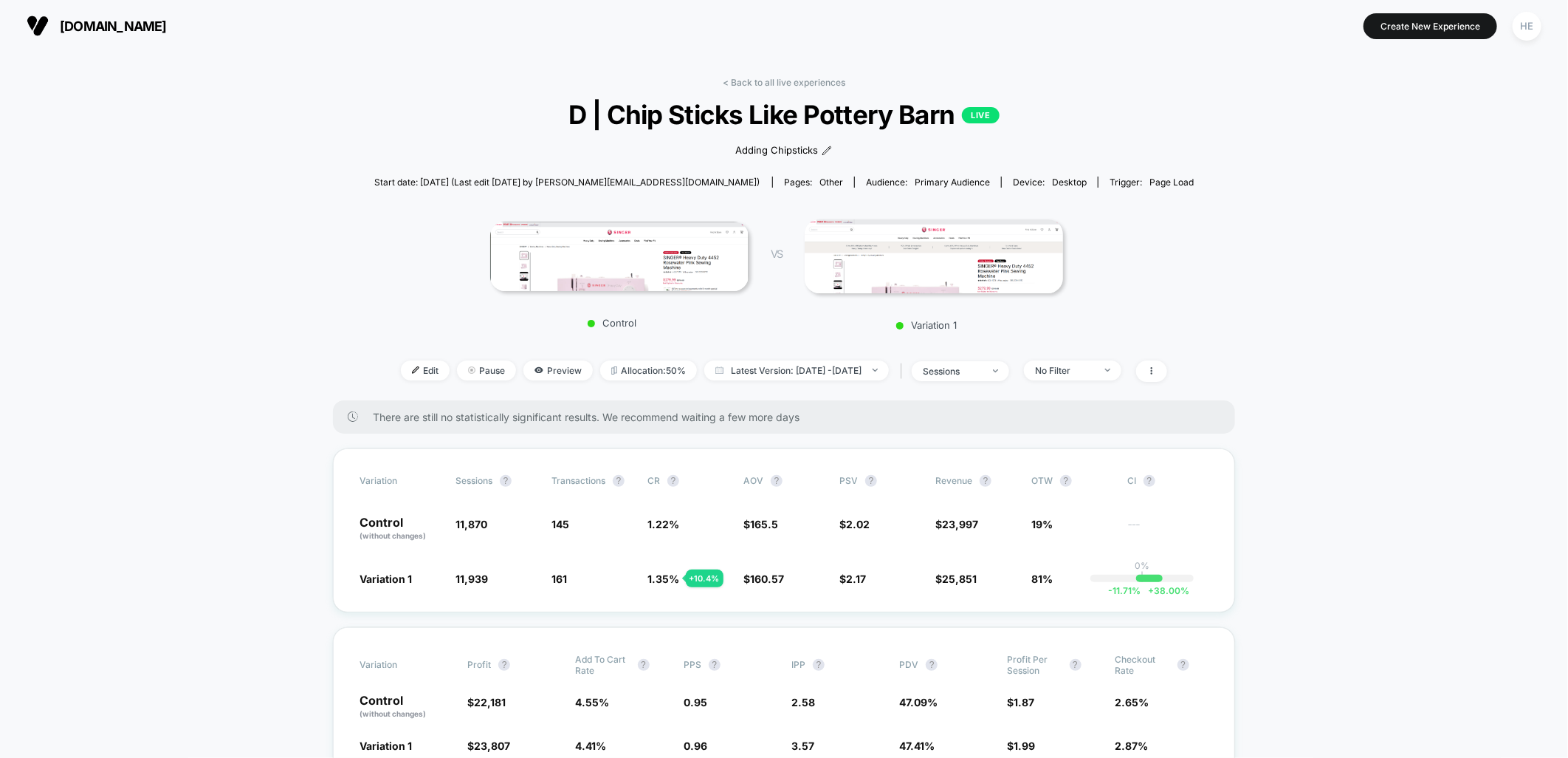
click at [404, 372] on span "Edit" at bounding box center [426, 370] width 49 height 20
click at [802, 377] on span "Latest Version: [DATE] - [DATE]" at bounding box center [797, 370] width 185 height 20
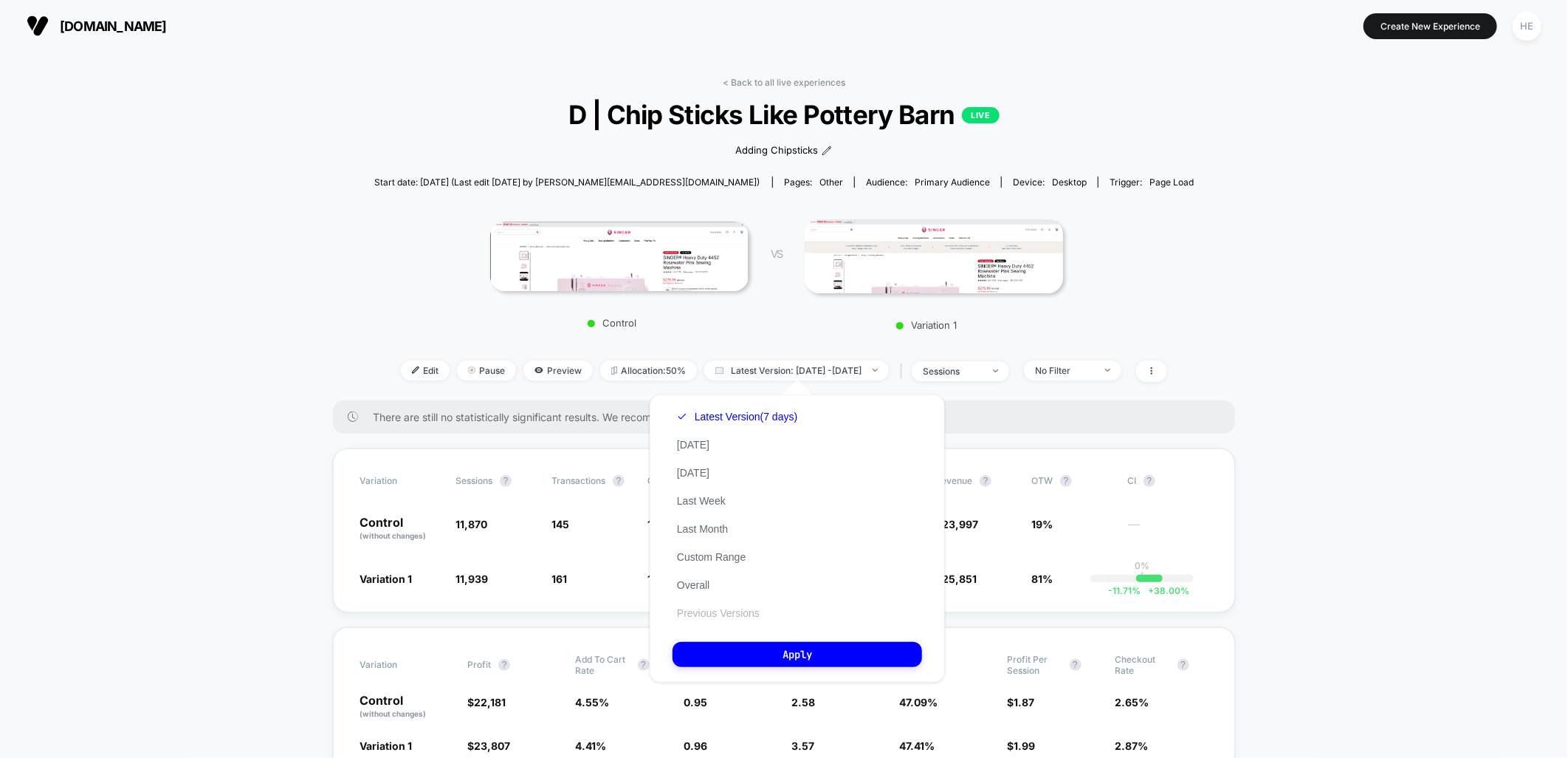
click at [717, 608] on button "Previous Versions" at bounding box center [719, 613] width 92 height 13
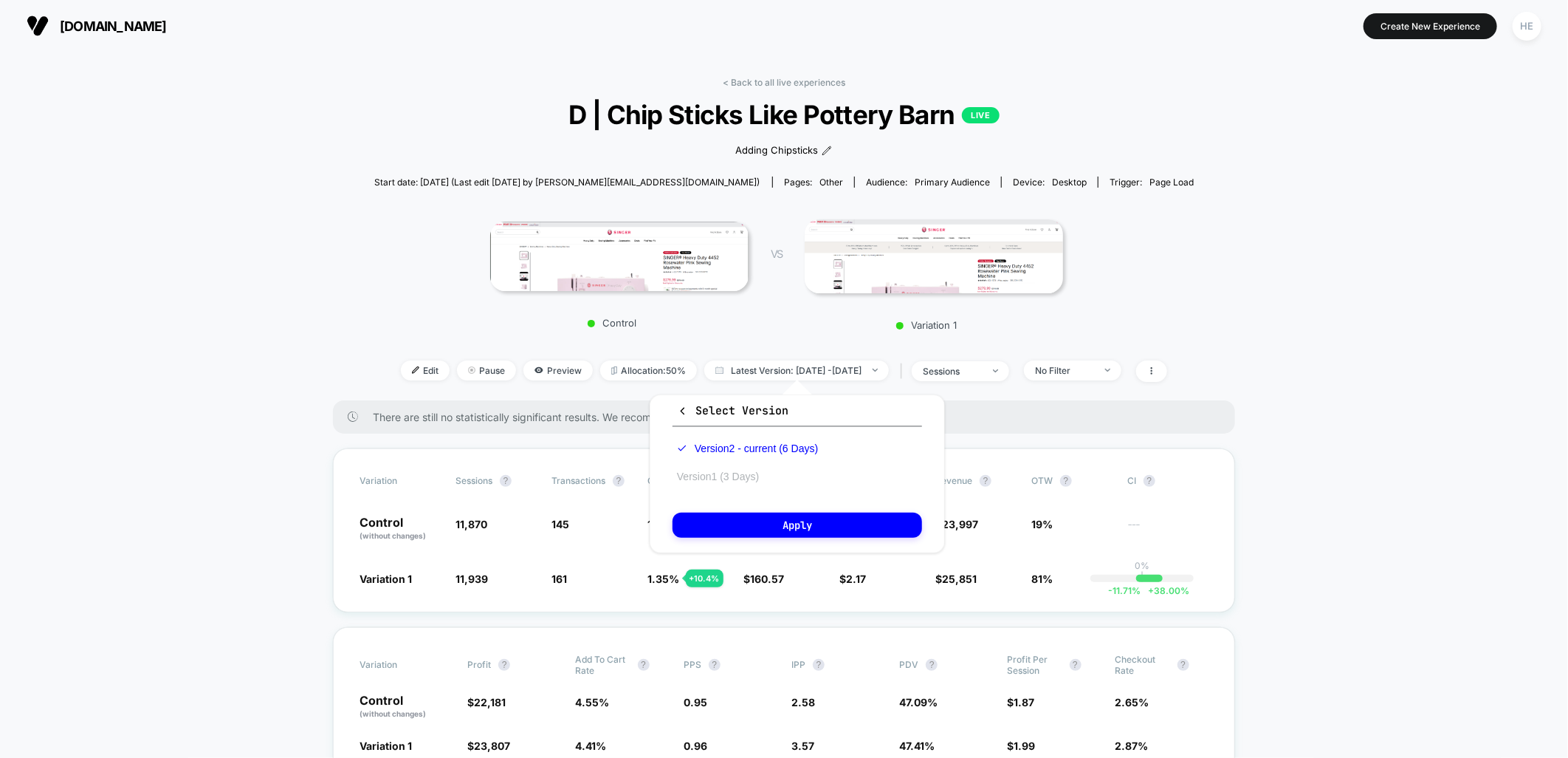
click at [744, 473] on button "Version 1 (3 Days)" at bounding box center [718, 476] width 91 height 13
click at [811, 527] on button "Apply" at bounding box center [797, 525] width 250 height 25
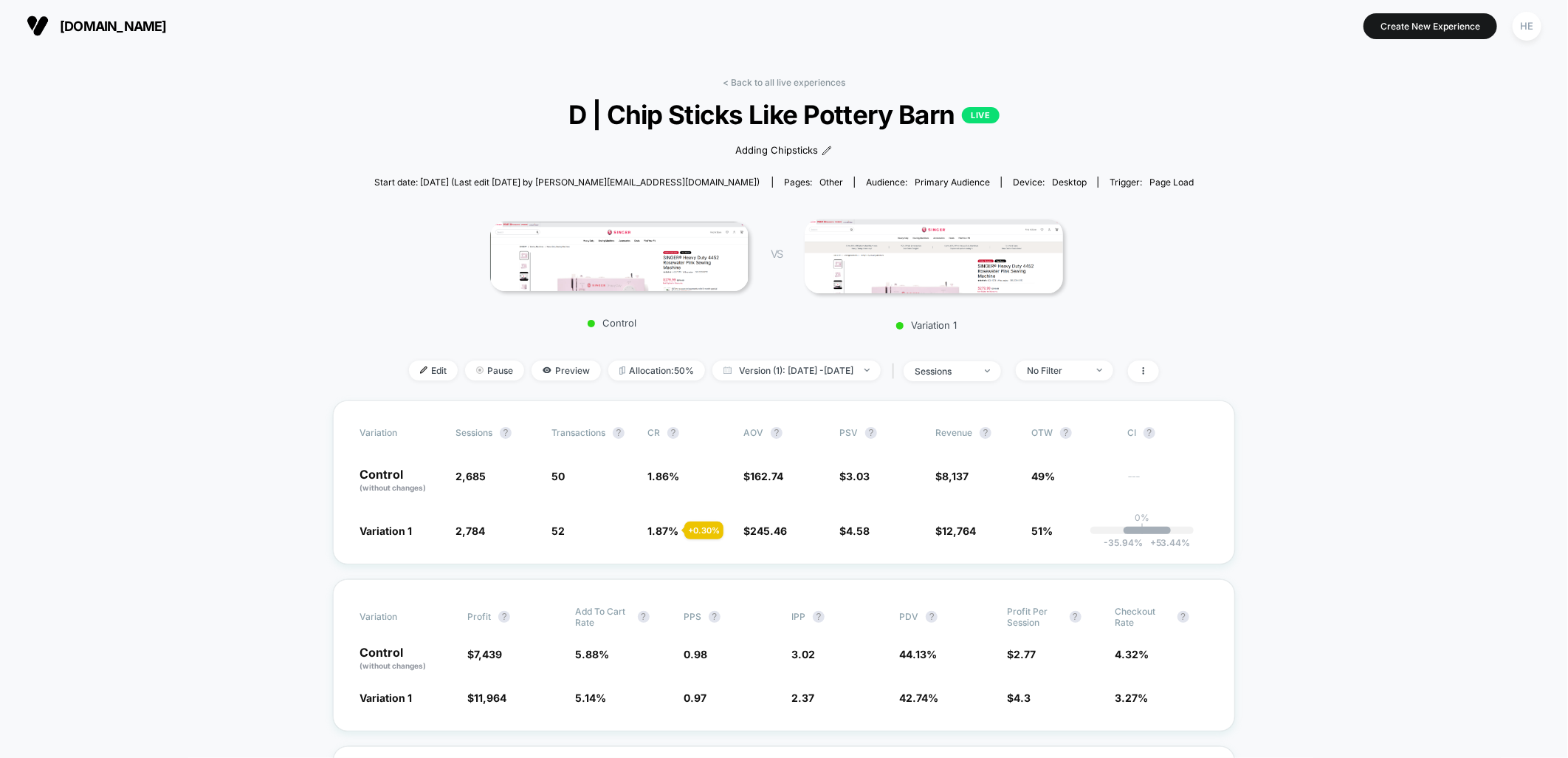
drag, startPoint x: 771, startPoint y: 81, endPoint x: 994, endPoint y: 175, distance: 242.0
click at [771, 81] on link "< Back to all live experiences" at bounding box center [784, 83] width 123 height 11
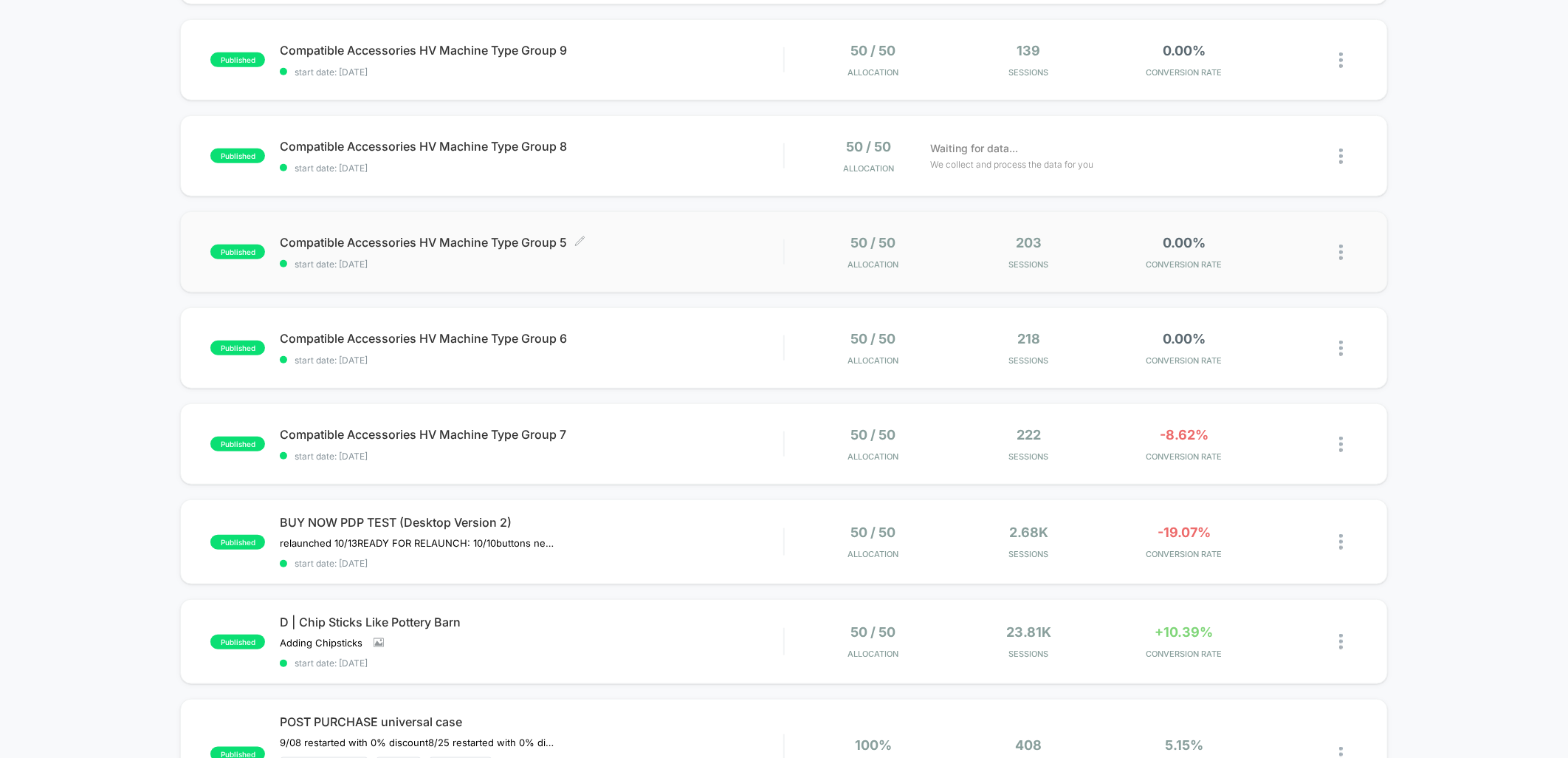
scroll to position [820, 0]
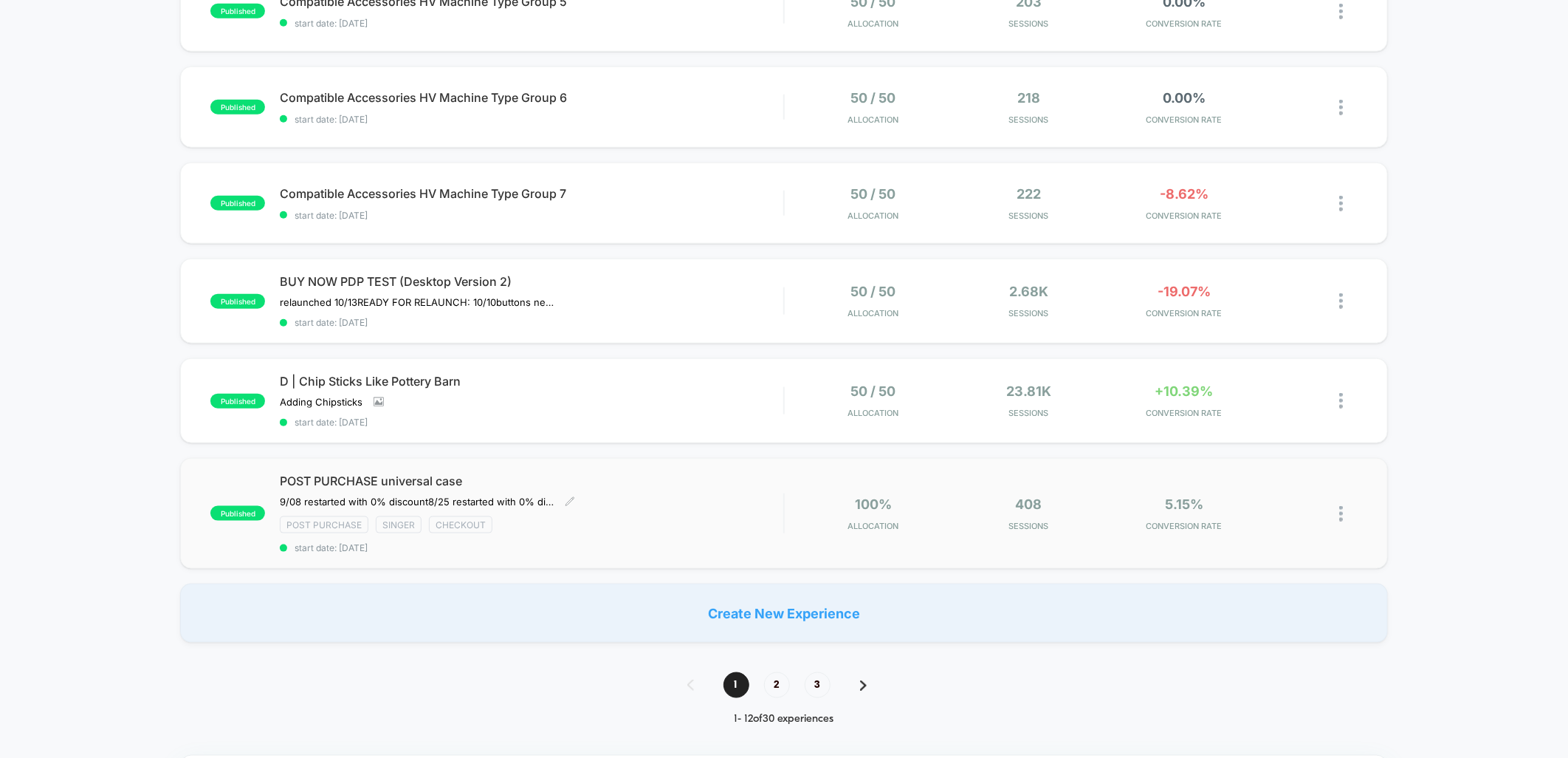
drag, startPoint x: 653, startPoint y: 474, endPoint x: 435, endPoint y: 467, distance: 218.1
click at [435, 473] on span "POST PURCHASE universal case" at bounding box center [531, 481] width 503 height 15
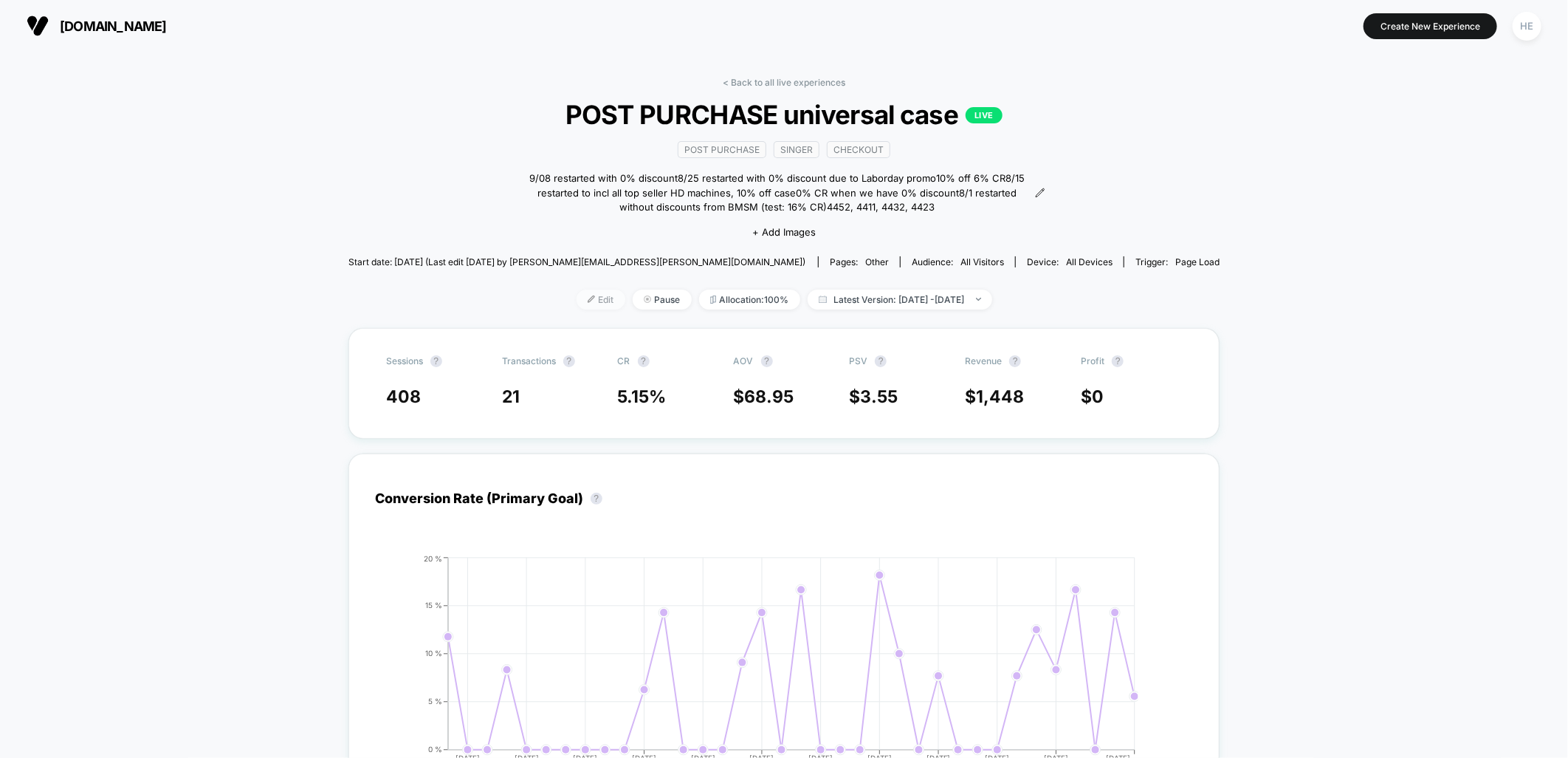
click at [577, 292] on span "Edit" at bounding box center [602, 300] width 49 height 20
click at [842, 291] on span "Latest Version: [DATE] - [DATE]" at bounding box center [900, 300] width 185 height 20
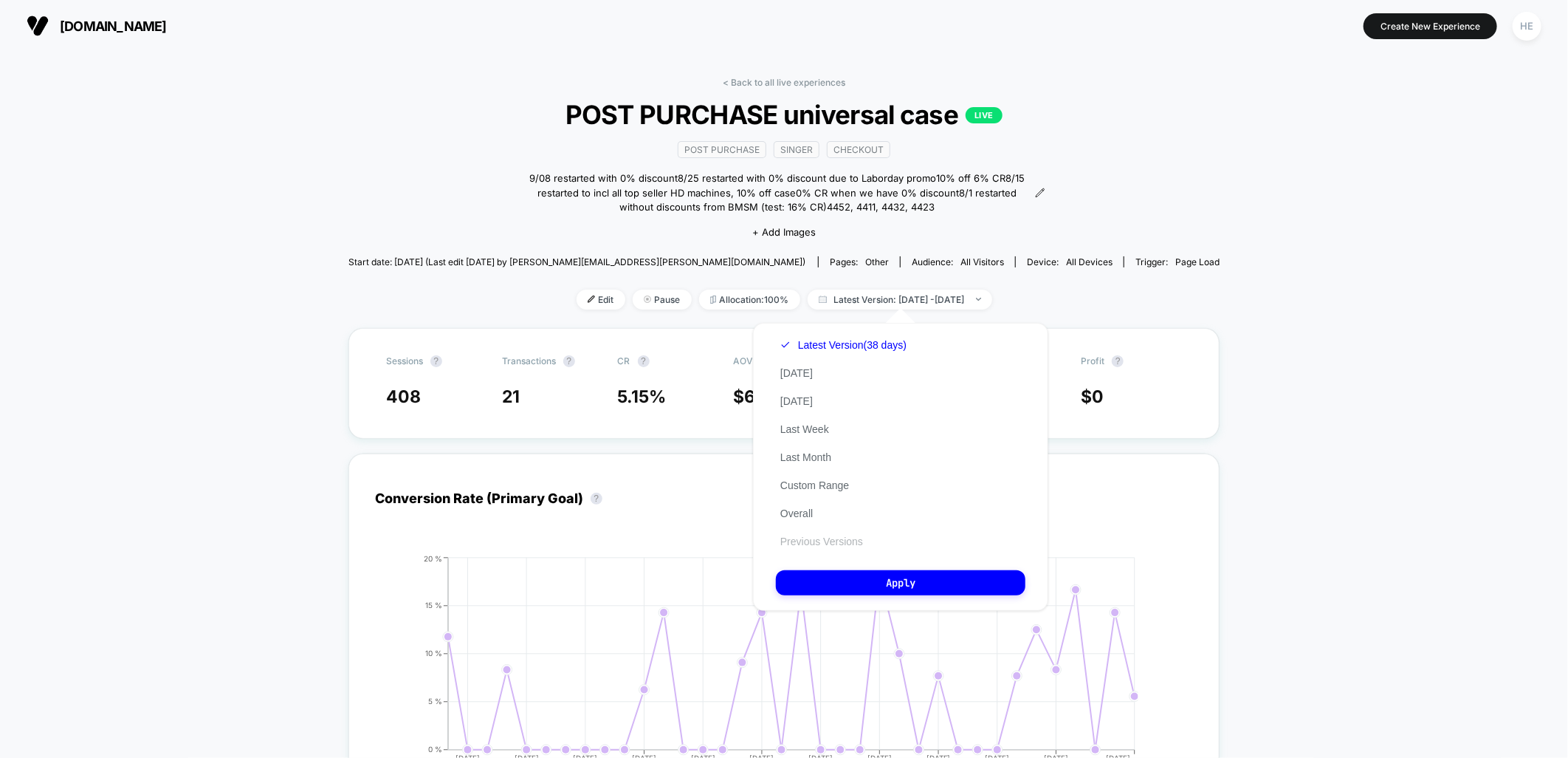
click at [835, 538] on button "Previous Versions" at bounding box center [822, 541] width 92 height 13
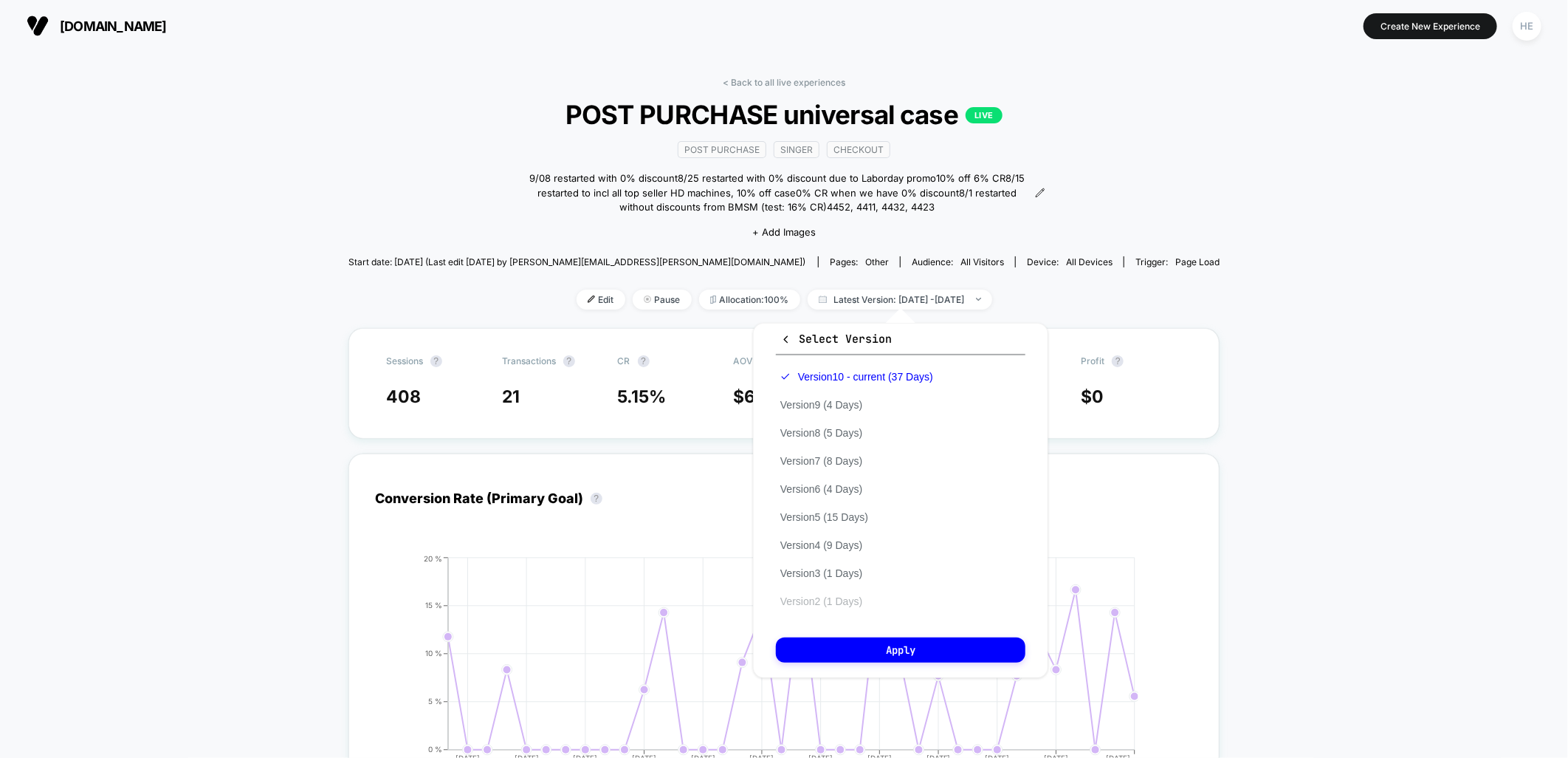
click at [831, 600] on button "Version 2 (1 Days)" at bounding box center [821, 601] width 91 height 13
click at [895, 652] on button "Apply" at bounding box center [900, 650] width 250 height 25
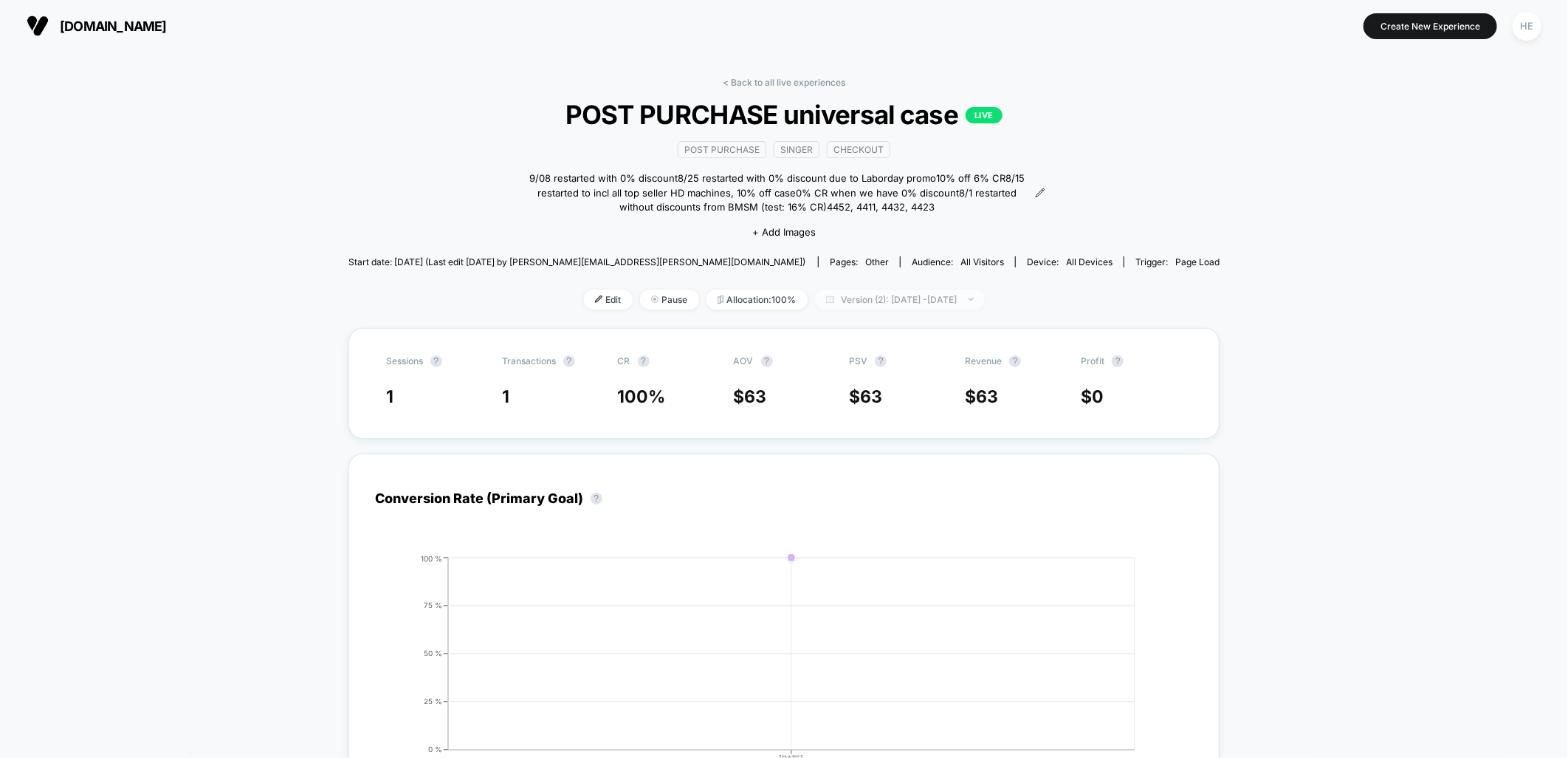
click at [903, 300] on span "Version (2): [DATE] - [DATE]" at bounding box center [900, 300] width 170 height 20
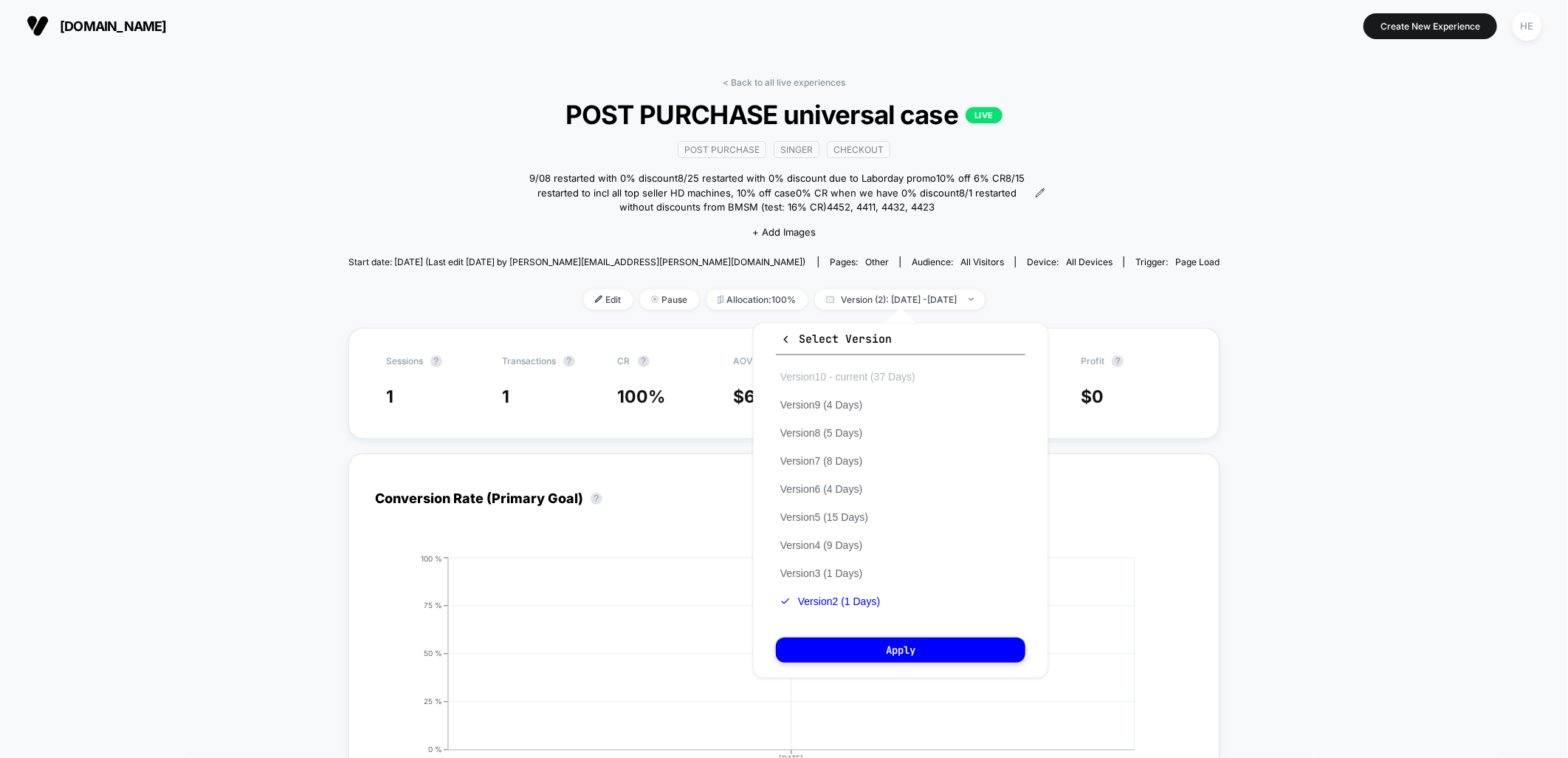
click at [858, 380] on button "Version 10 - current (37 Days)" at bounding box center [848, 377] width 144 height 13
click at [895, 643] on button "Apply" at bounding box center [900, 650] width 250 height 25
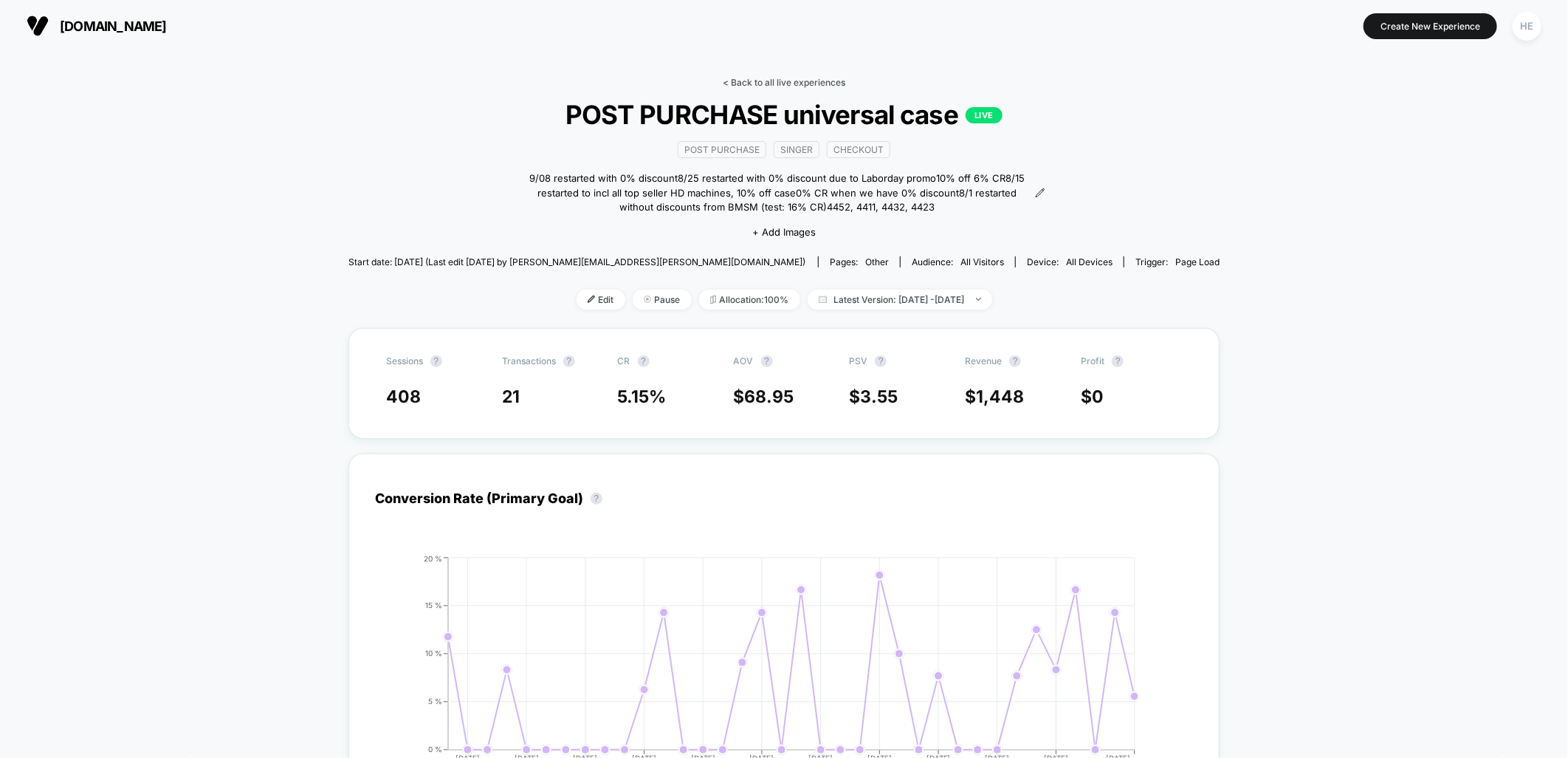
click at [769, 83] on link "< Back to all live experiences" at bounding box center [784, 83] width 123 height 11
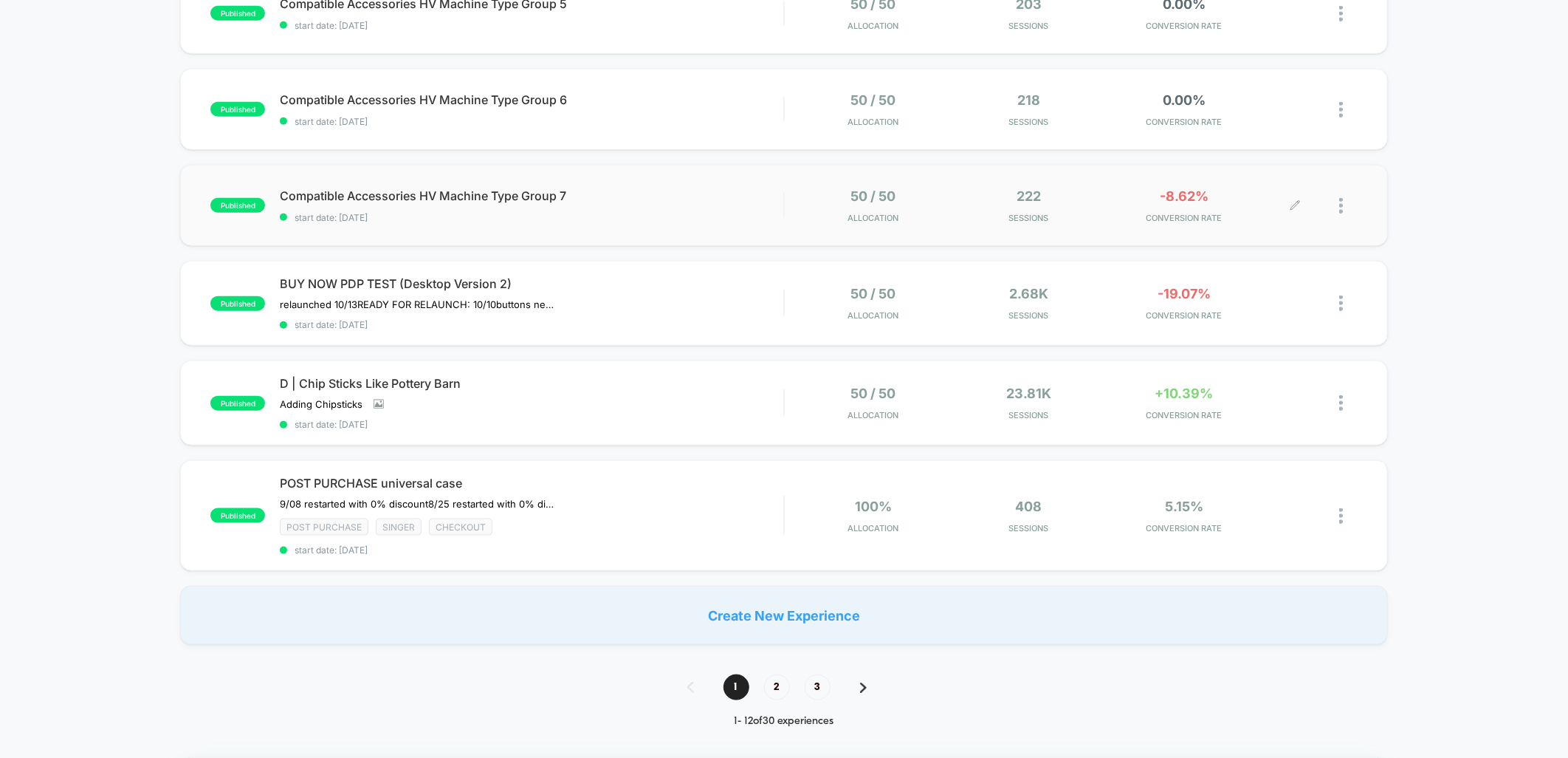
scroll to position [820, 0]
click at [781, 676] on span "2" at bounding box center [777, 685] width 26 height 26
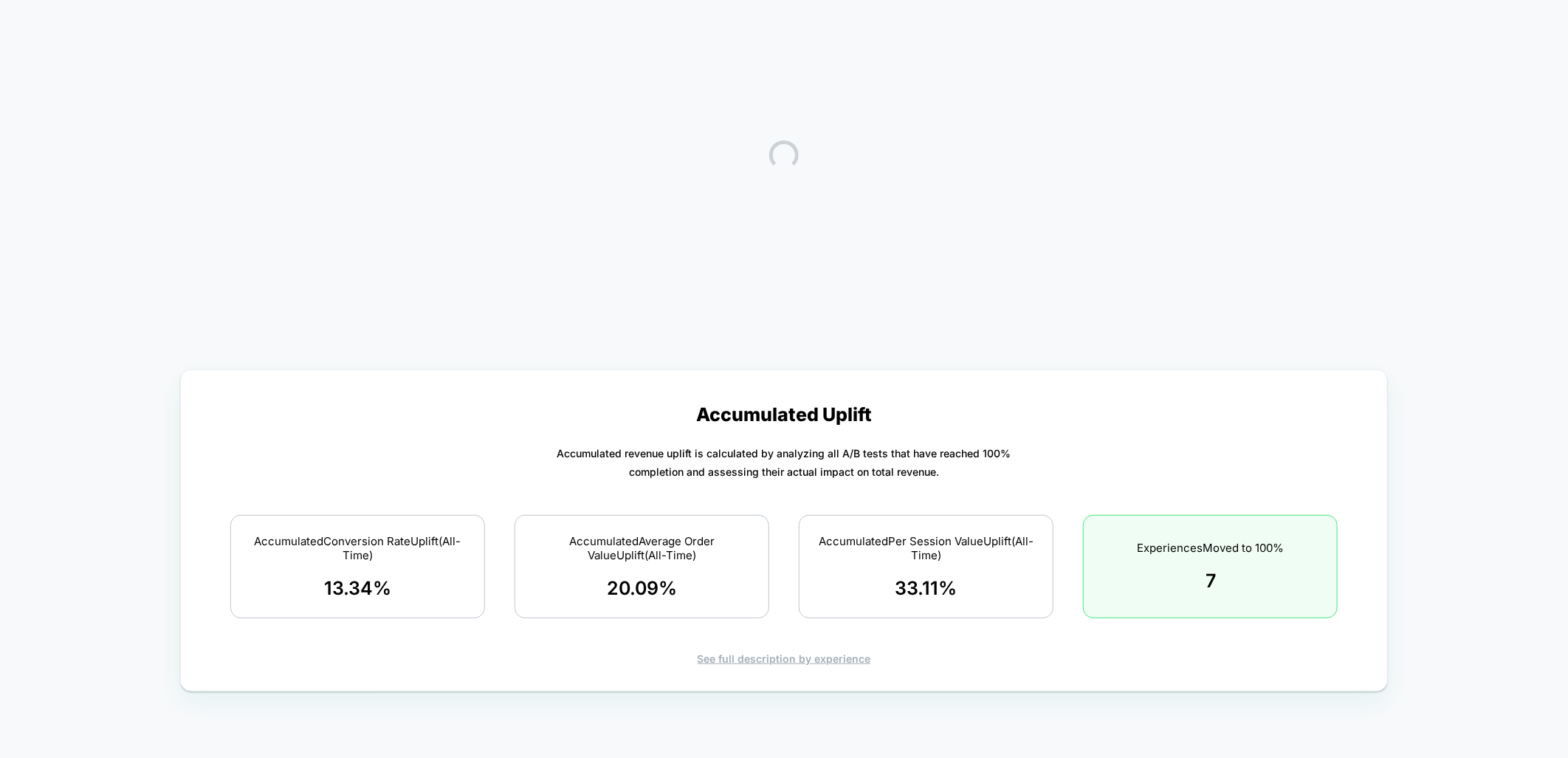
scroll to position [0, 0]
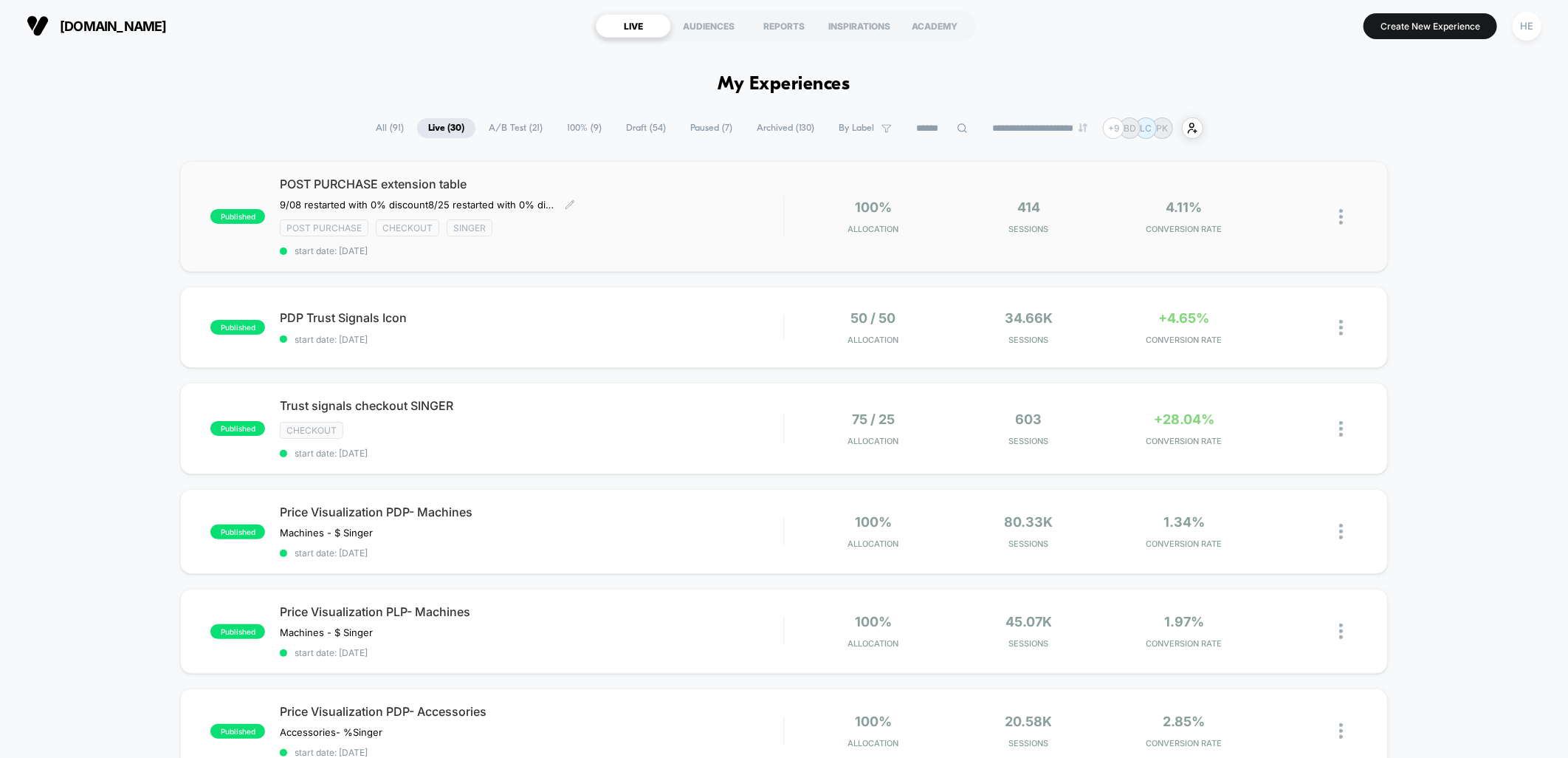
click at [609, 201] on div "9/08 restarted with 0% discount ﻿8/25 restarted with 0% discount due to Laborda…" at bounding box center [456, 205] width 352 height 11
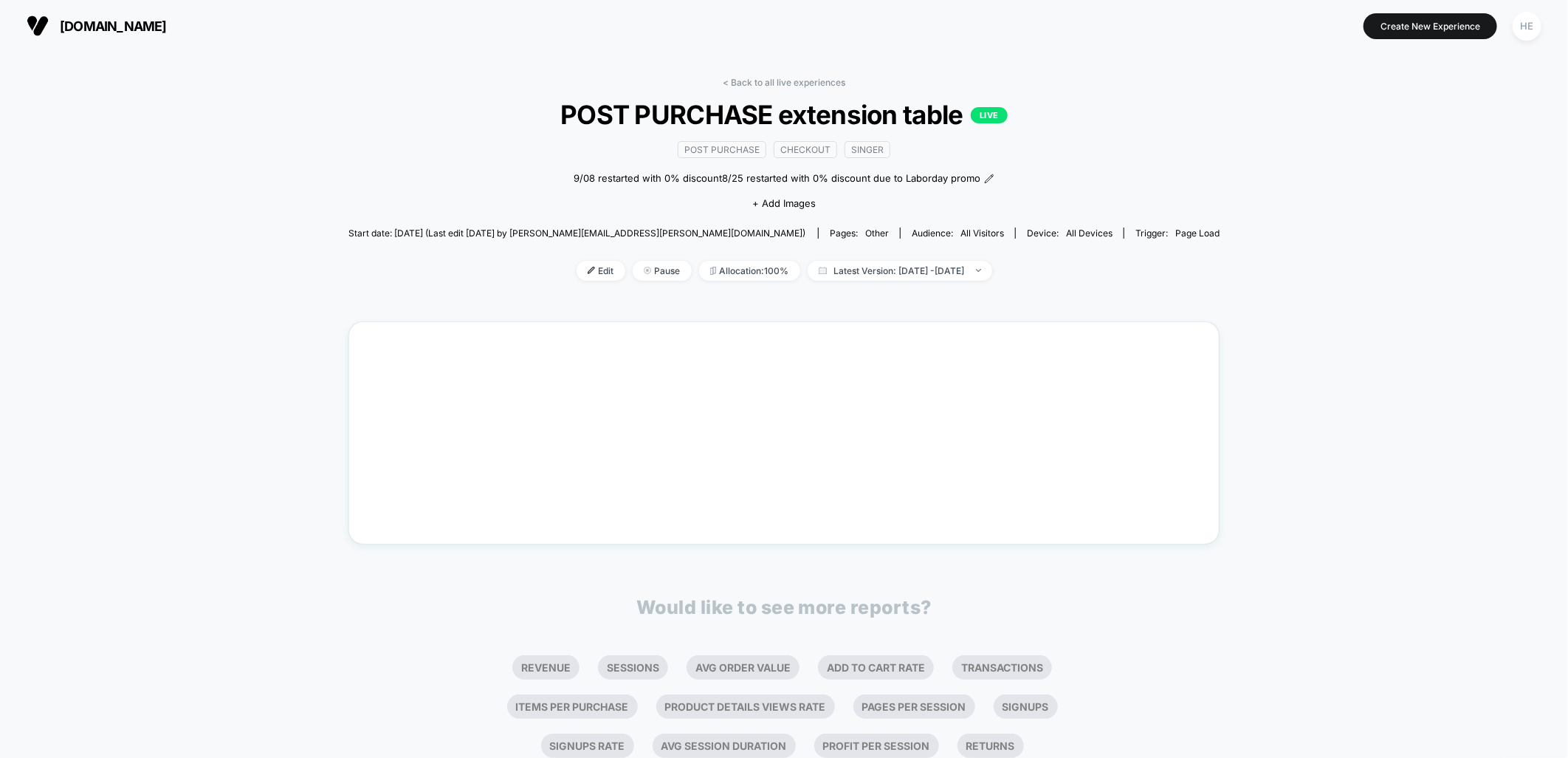
click at [138, 156] on div "< Back to all live experiences POST PURCHASE extension table LIVE Post Purchase…" at bounding box center [784, 450] width 1568 height 797
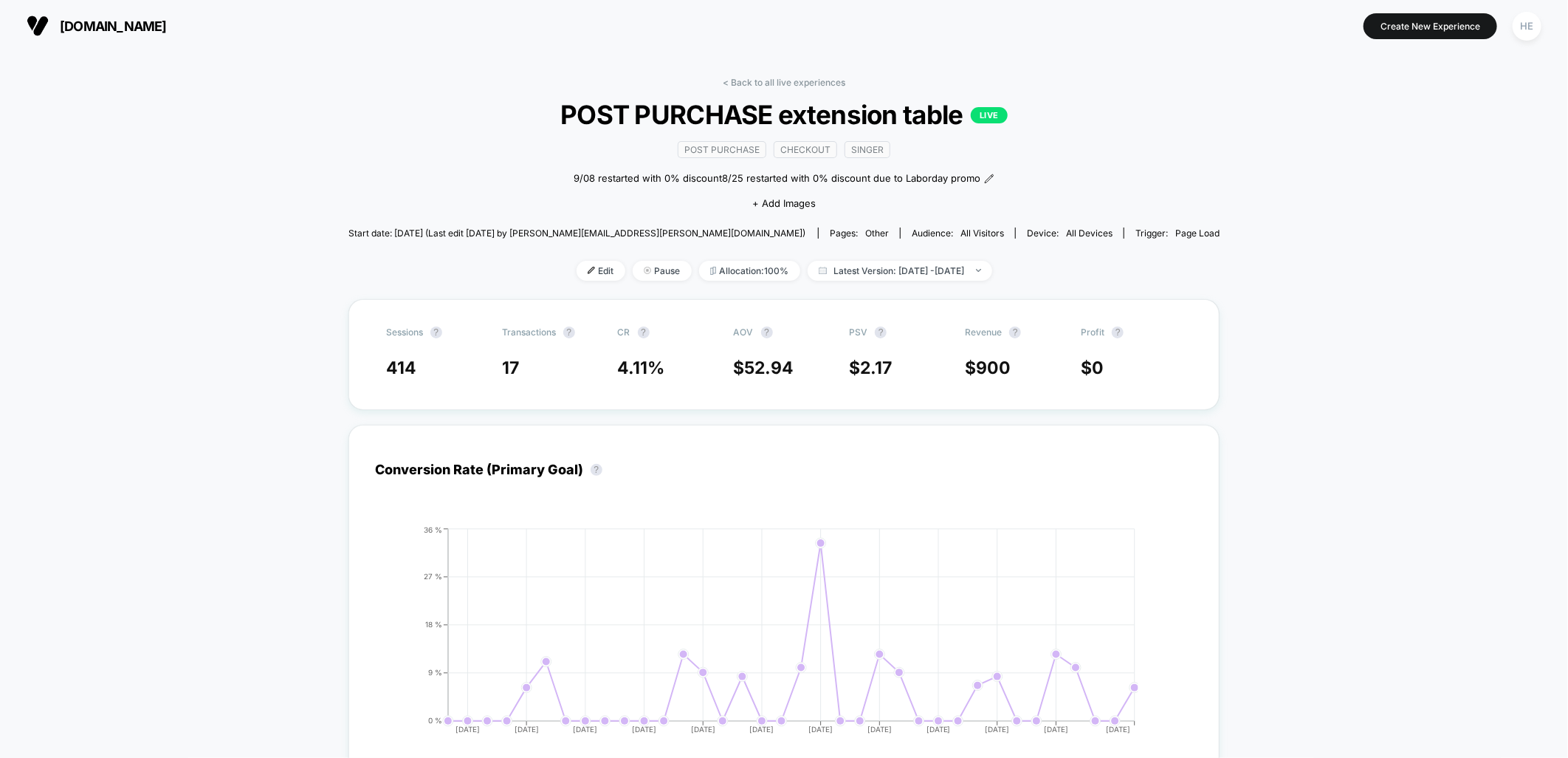
drag, startPoint x: 751, startPoint y: 83, endPoint x: 906, endPoint y: 98, distance: 155.7
click at [751, 83] on link "< Back to all live experiences" at bounding box center [784, 83] width 123 height 11
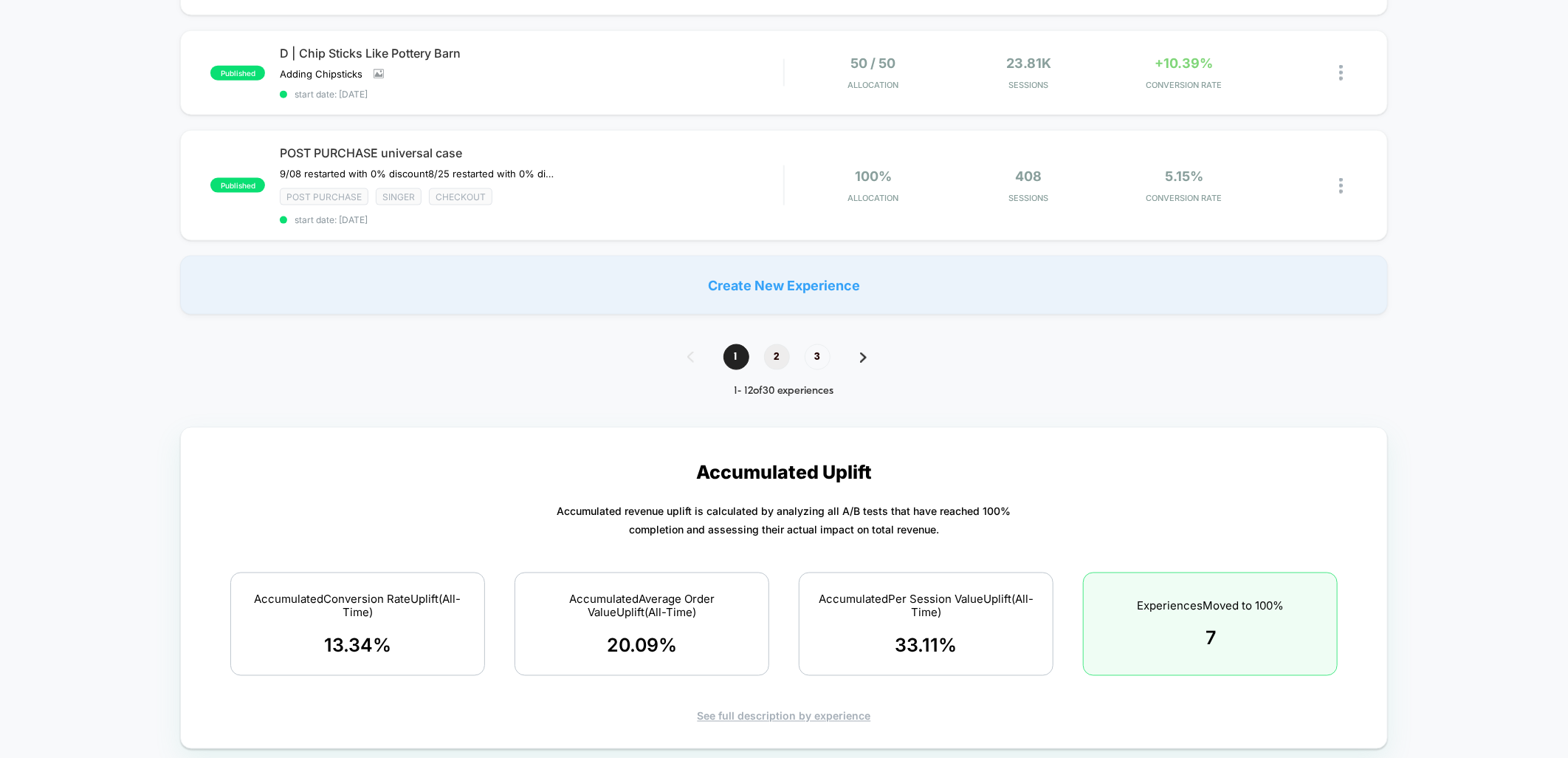
click at [774, 347] on span "2" at bounding box center [777, 357] width 26 height 26
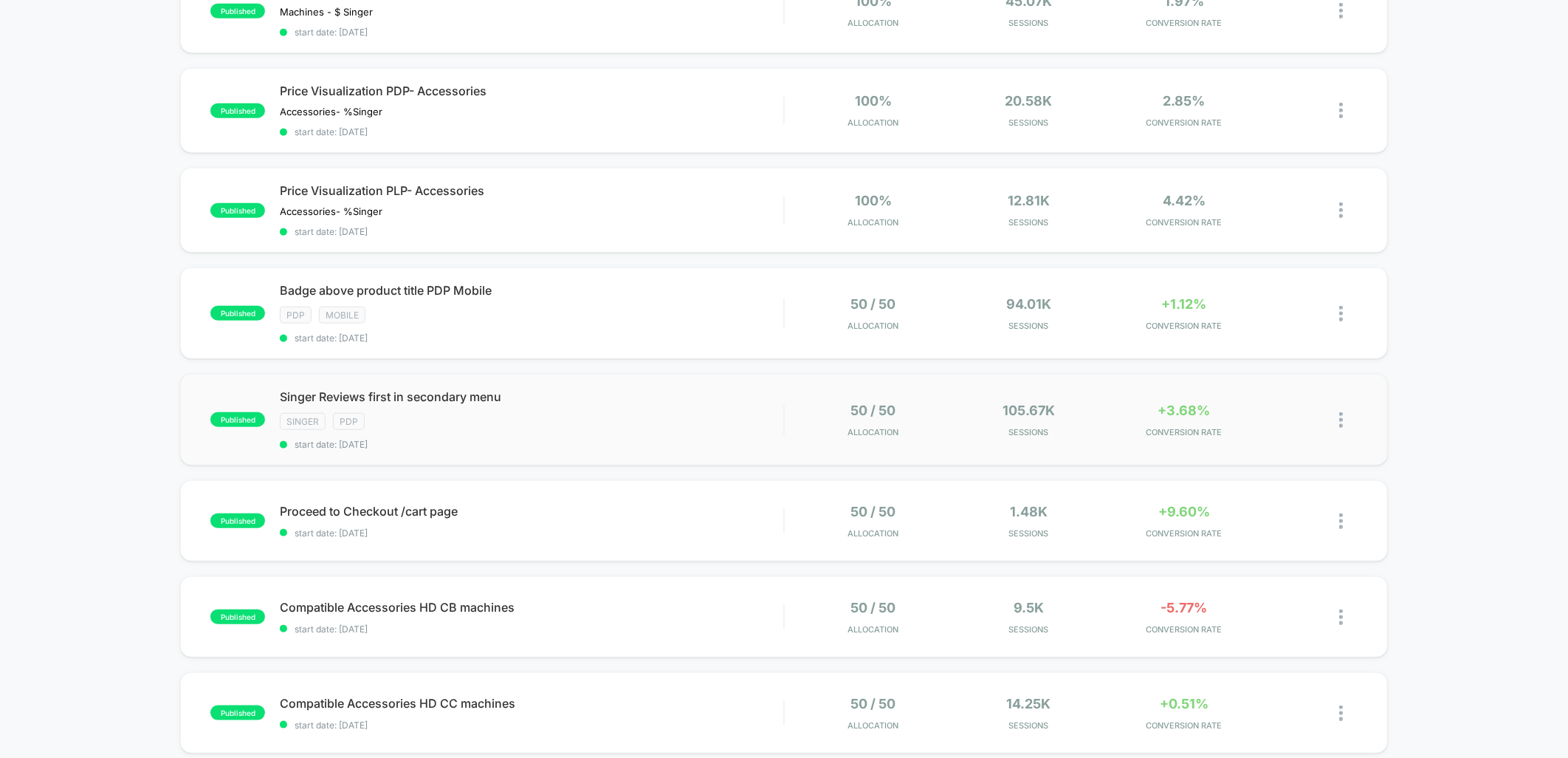
scroll to position [903, 0]
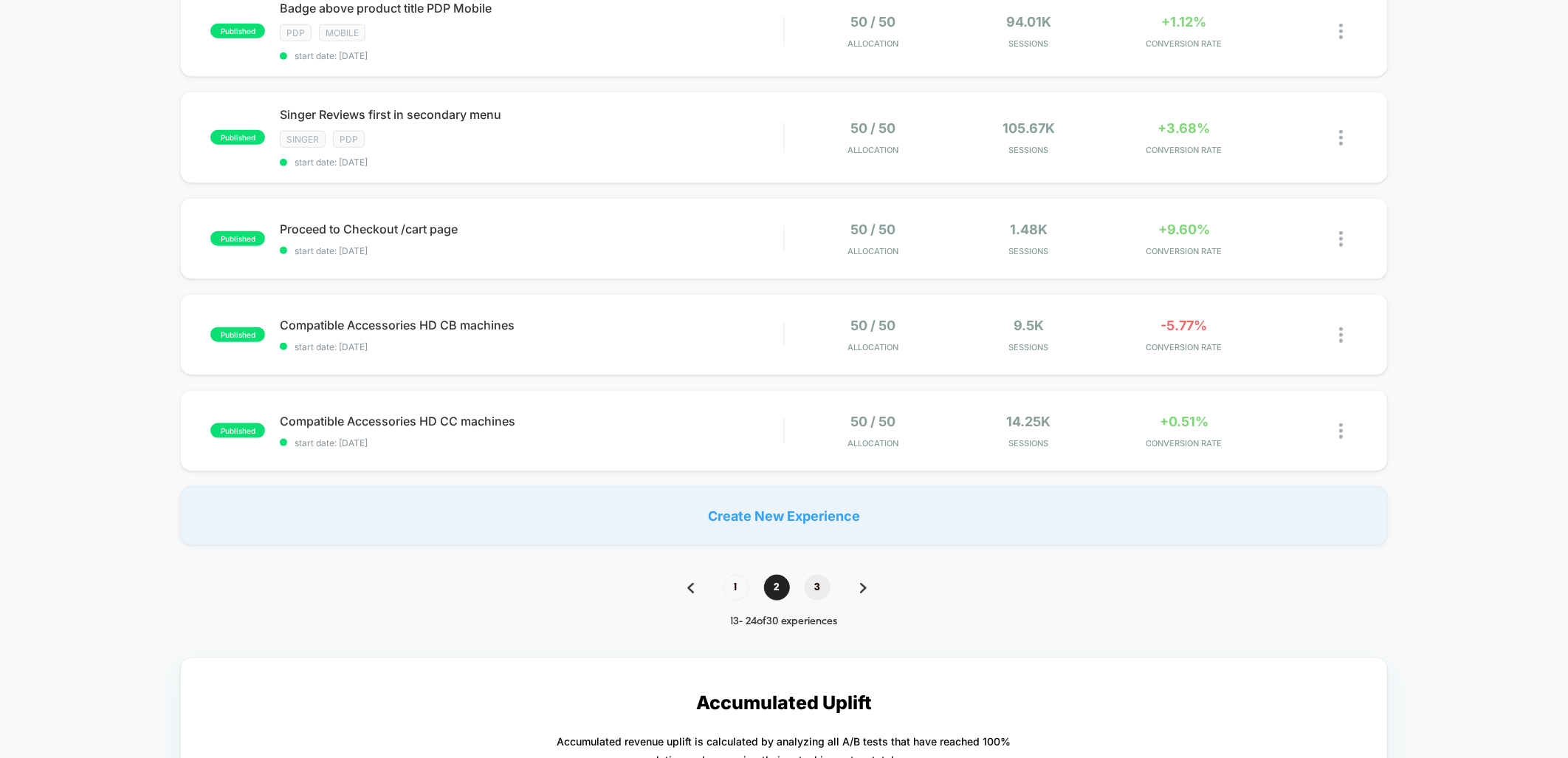
click at [813, 575] on span "3" at bounding box center [818, 588] width 26 height 26
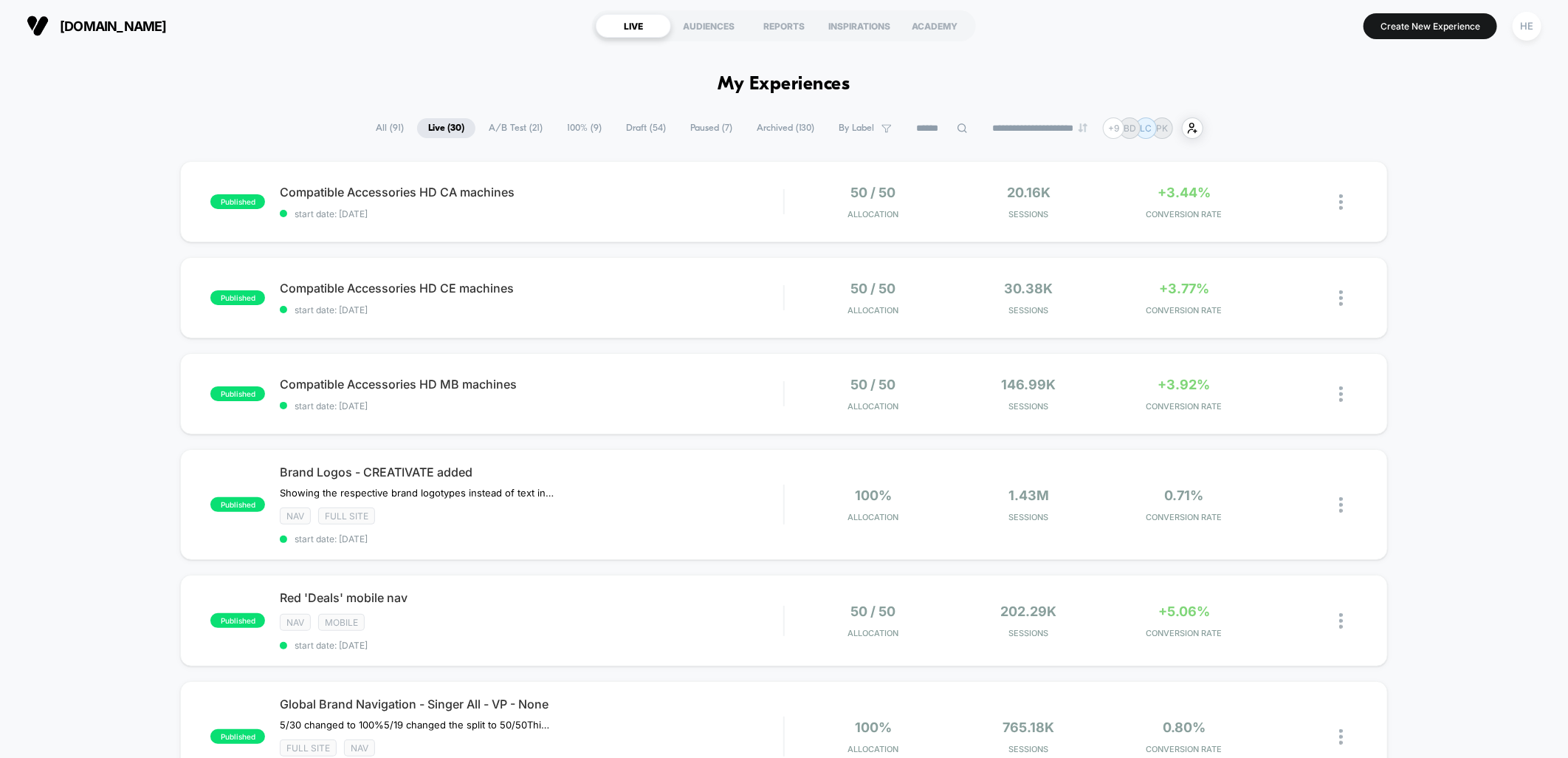
scroll to position [164, 0]
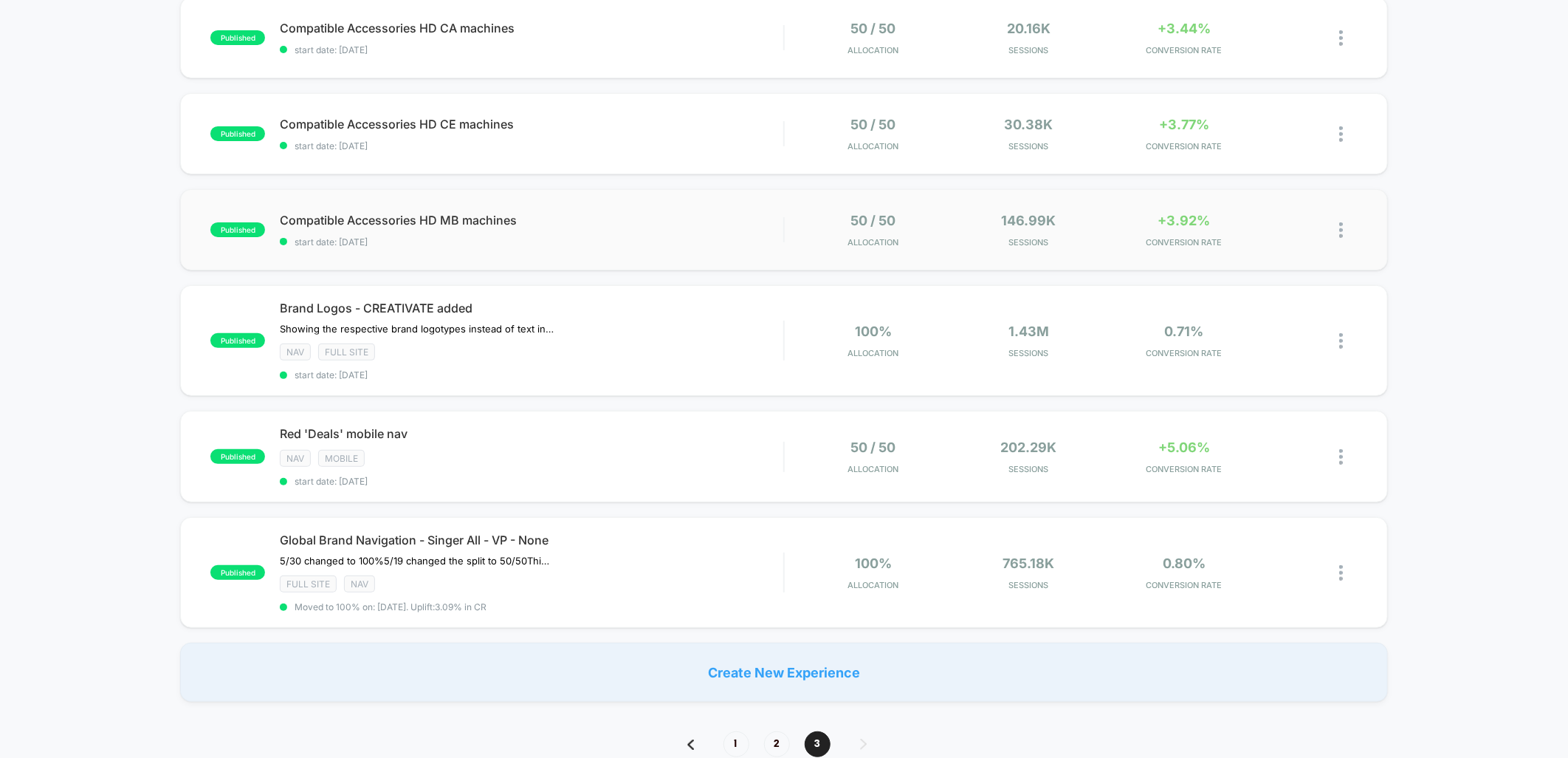
drag, startPoint x: 598, startPoint y: 223, endPoint x: 563, endPoint y: 198, distance: 43.0
click at [563, 198] on div "published Compatible Accessories HD MB machines start date: [DATE] 50 / 50 Allo…" at bounding box center [783, 229] width 1207 height 81
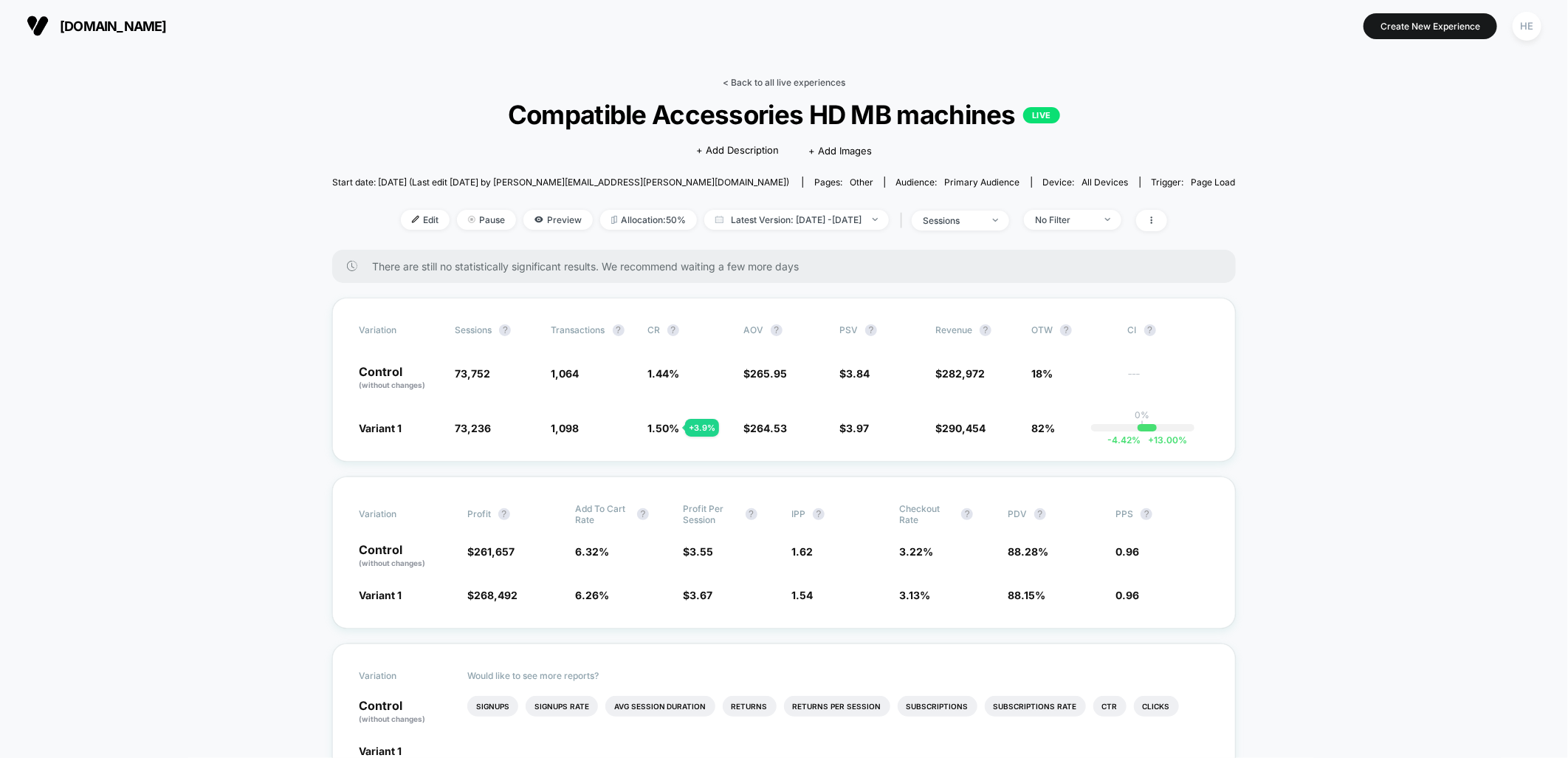
click at [807, 84] on link "< Back to all live experiences" at bounding box center [784, 83] width 123 height 11
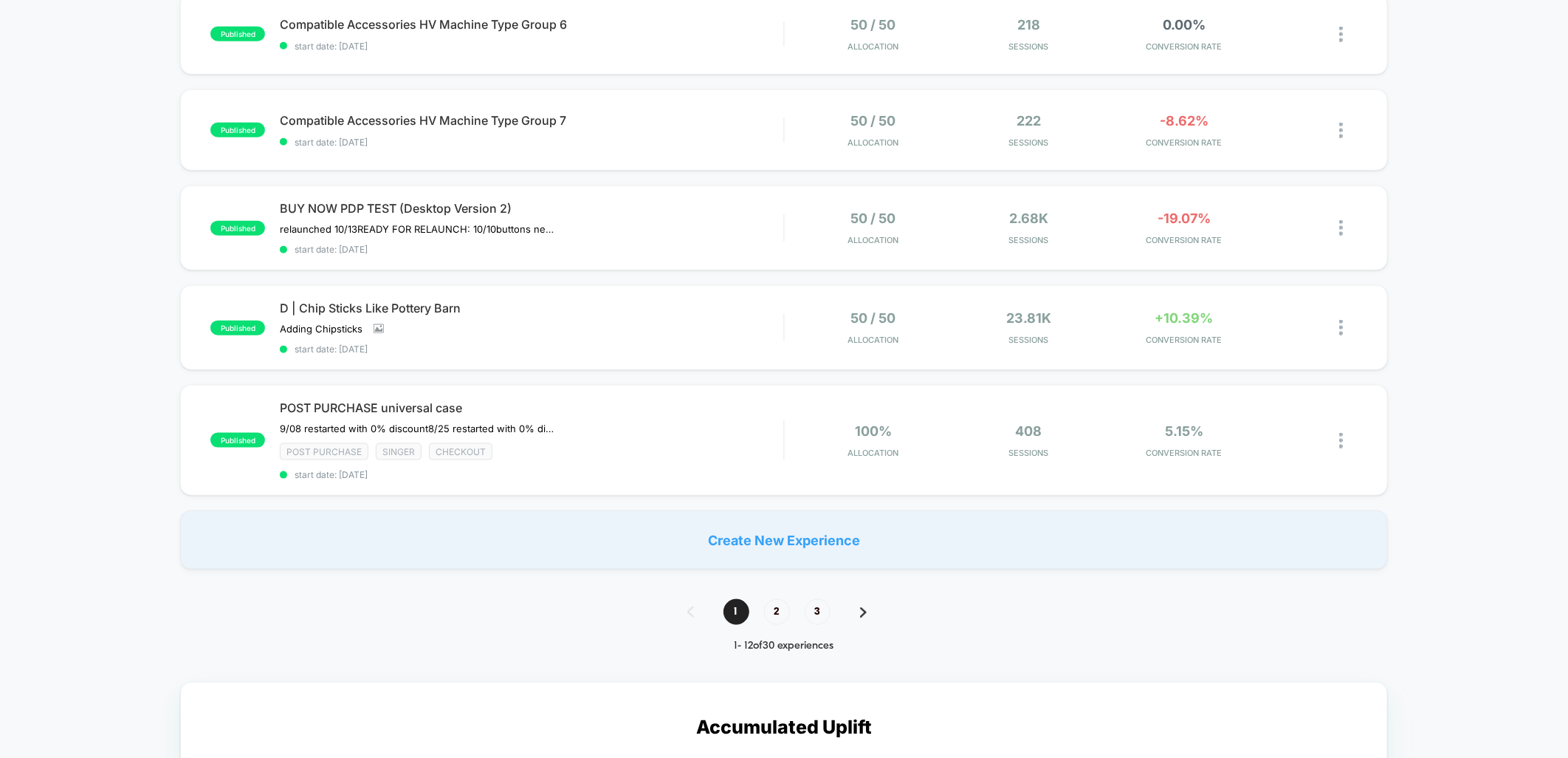
scroll to position [1067, 0]
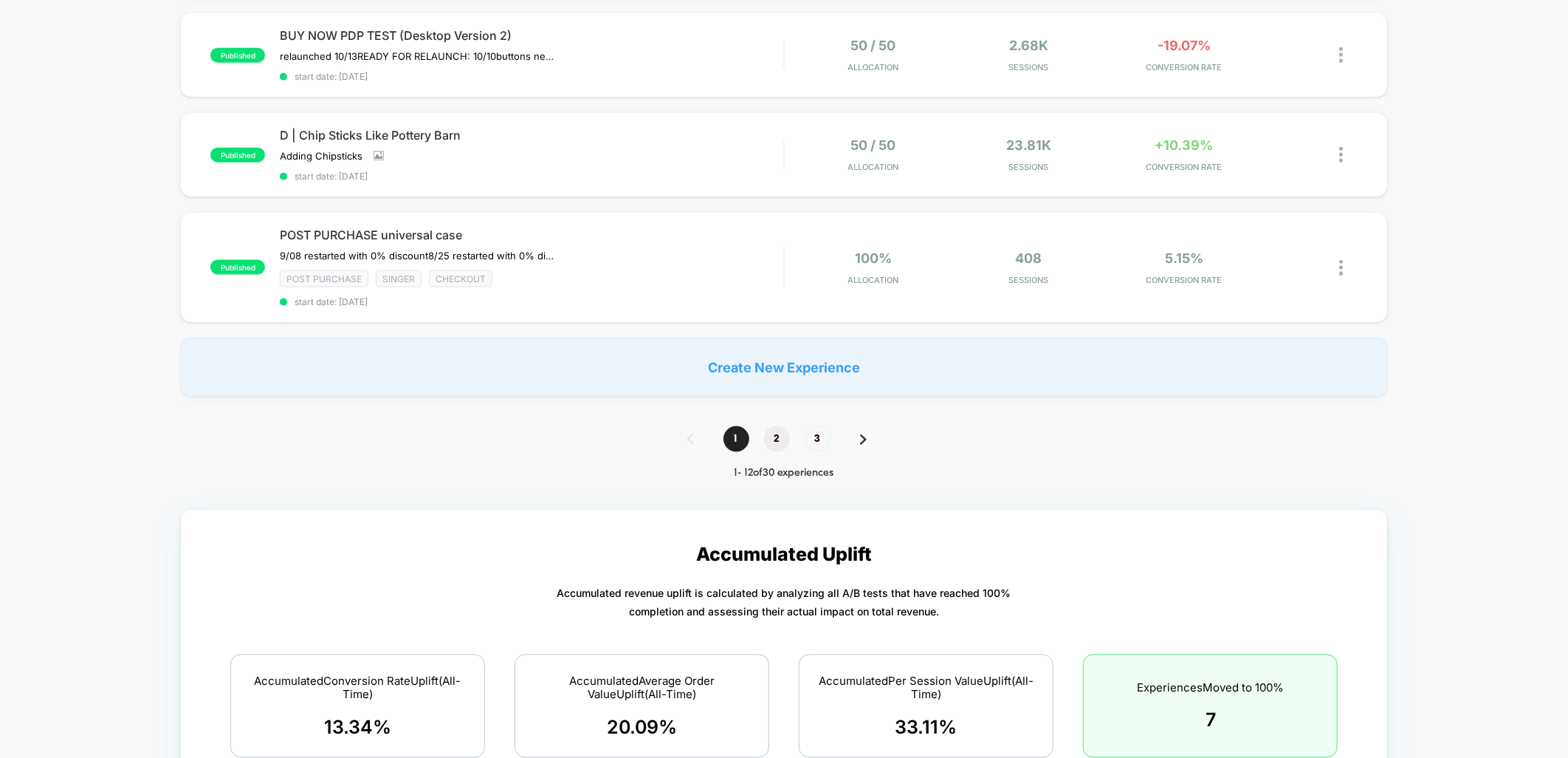
click at [773, 430] on span "2" at bounding box center [777, 440] width 26 height 26
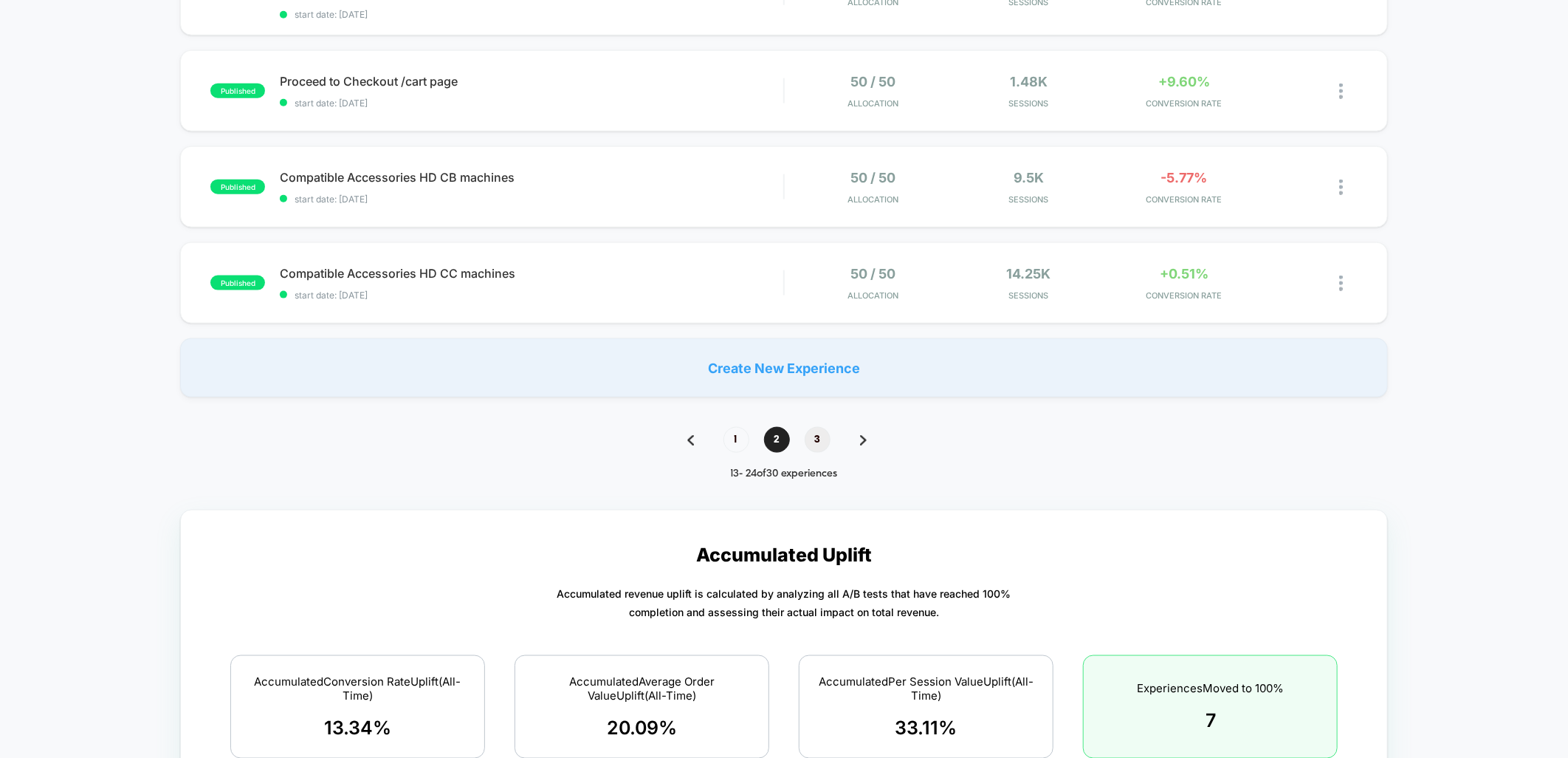
click at [822, 431] on span "3" at bounding box center [818, 440] width 26 height 26
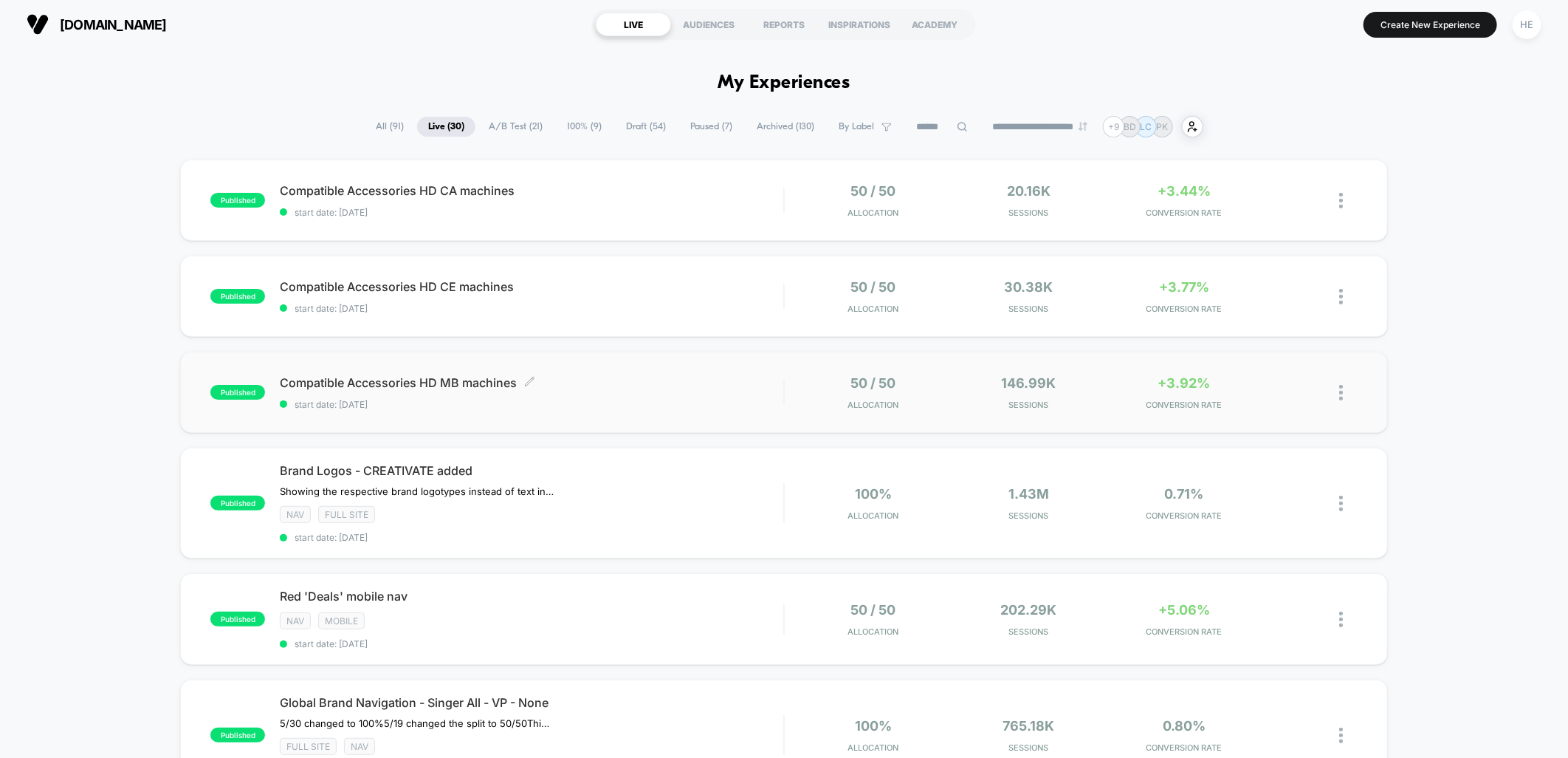
scroll to position [0, 0]
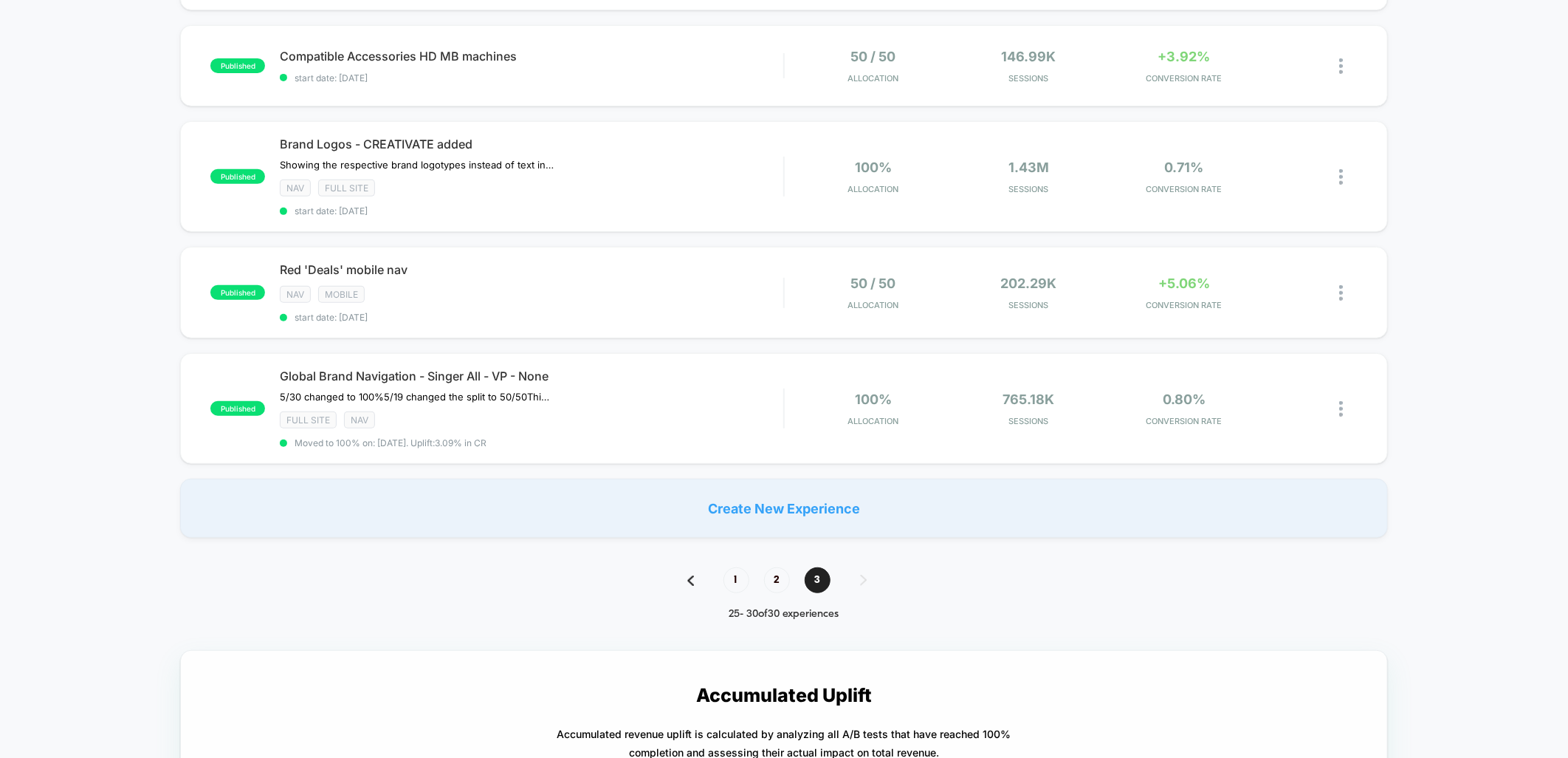
click at [765, 571] on span "2" at bounding box center [777, 580] width 26 height 26
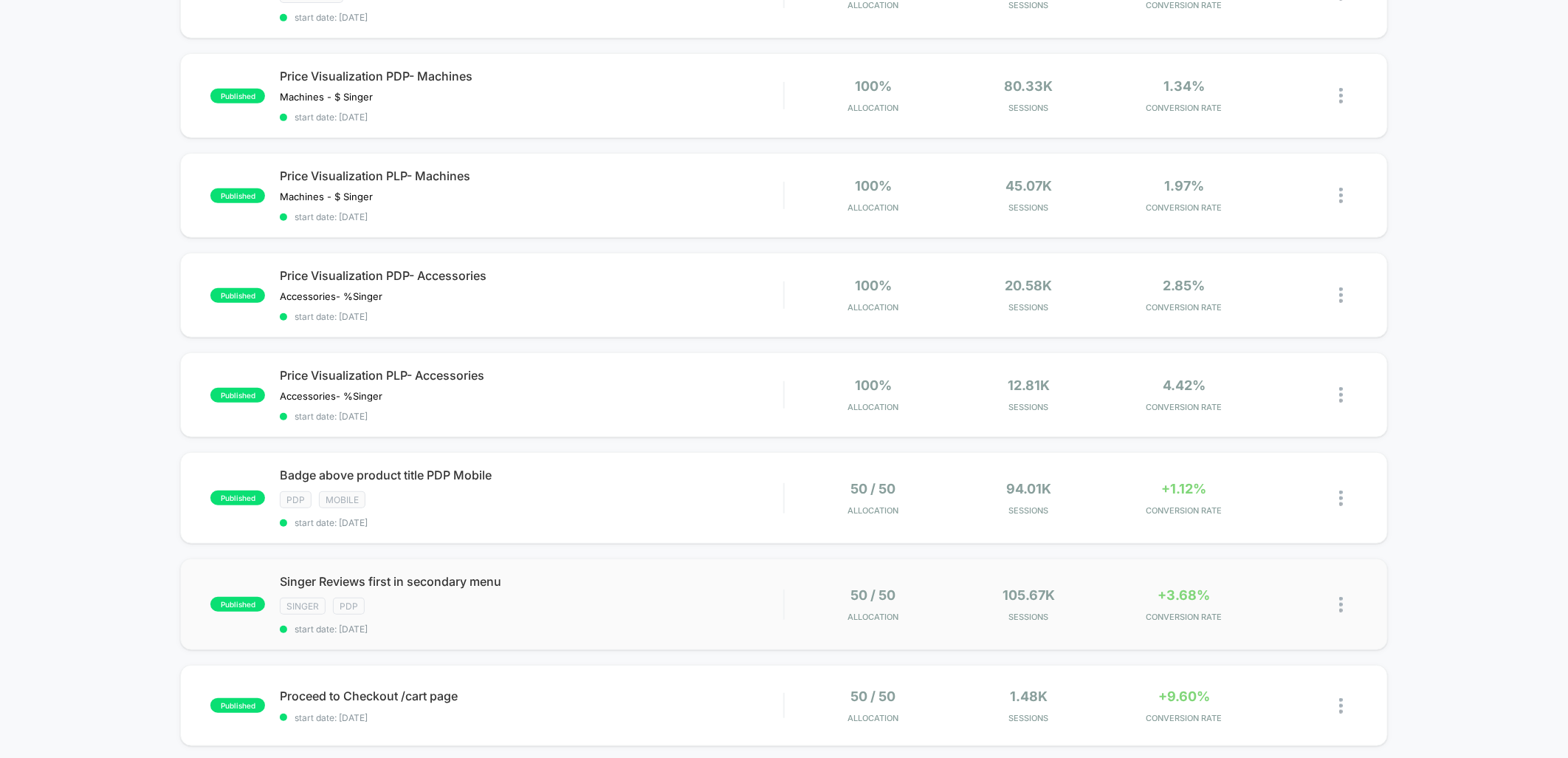
scroll to position [820, 0]
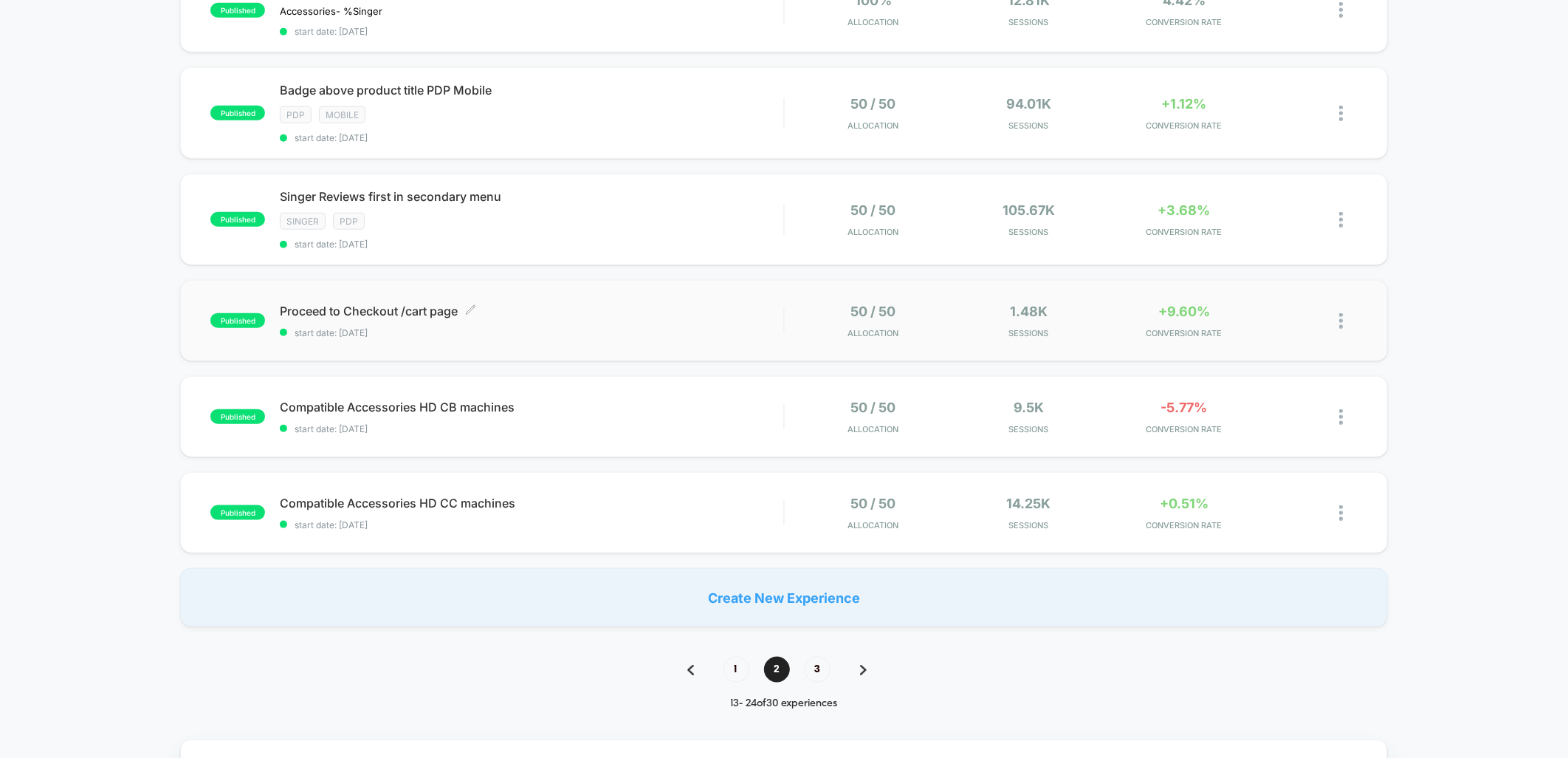
click at [624, 314] on div "Proceed to Checkout /cart page Click to edit experience details Click to edit e…" at bounding box center [531, 321] width 503 height 34
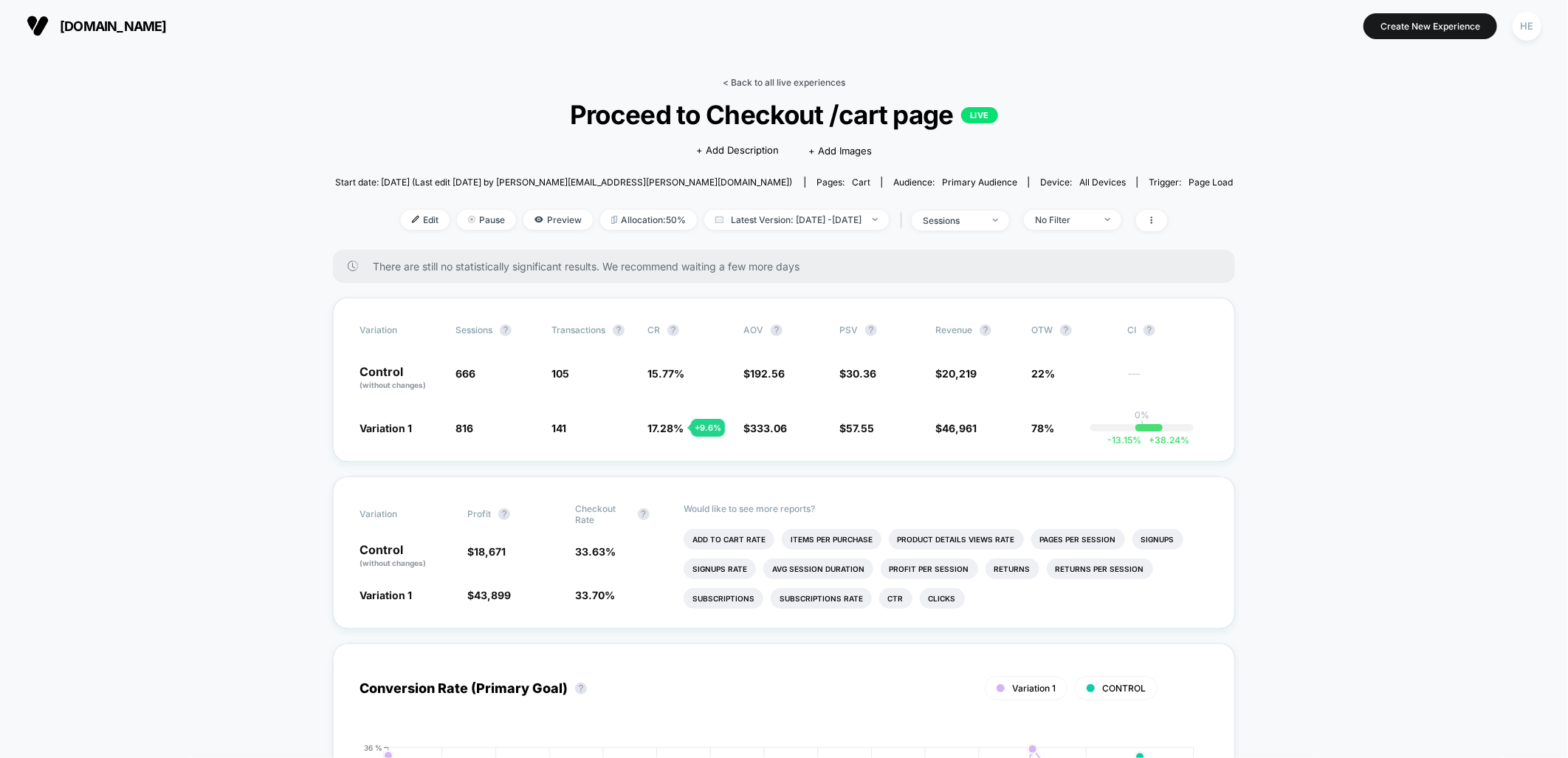
click at [815, 82] on link "< Back to all live experiences" at bounding box center [784, 83] width 123 height 11
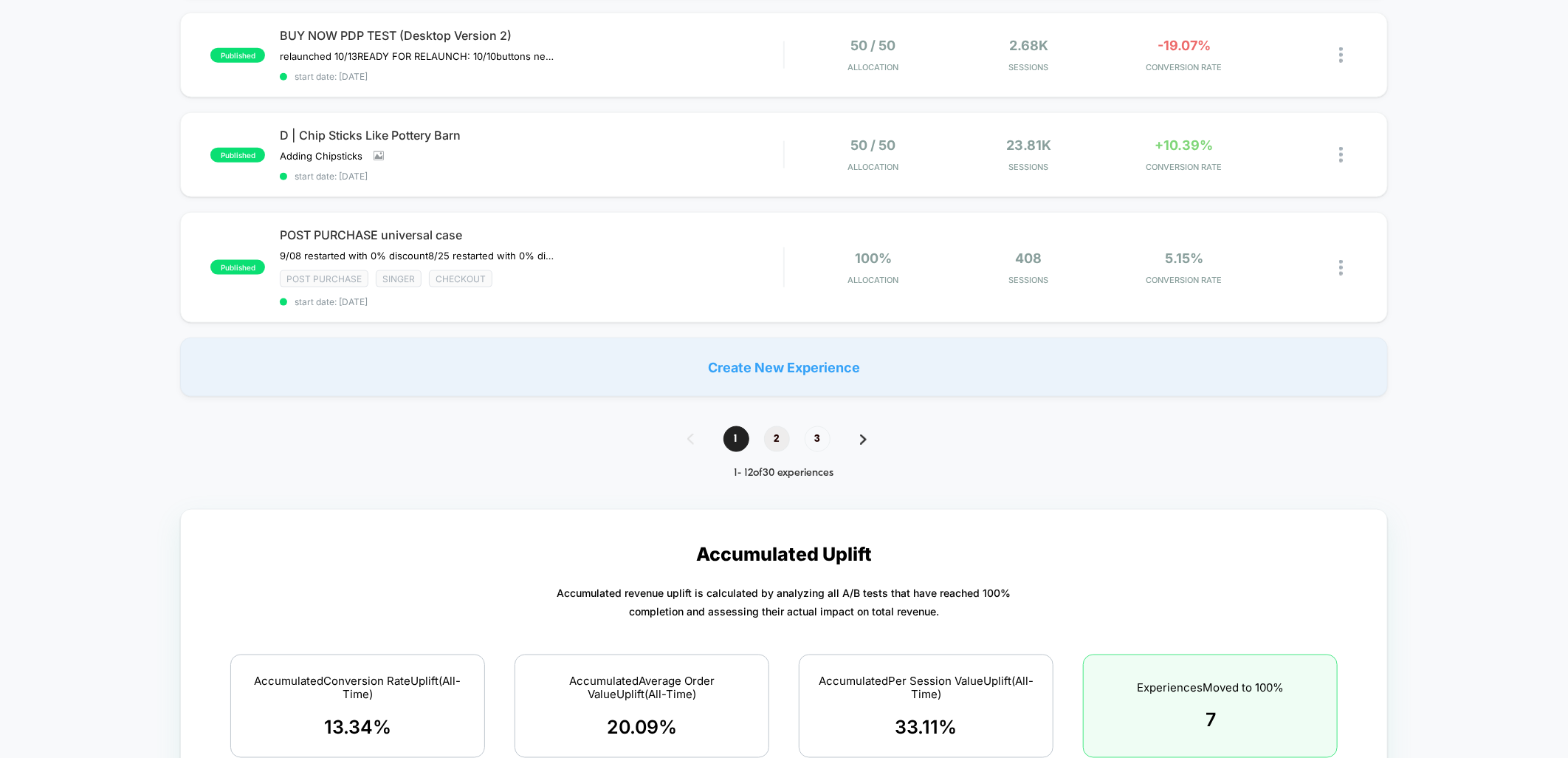
click at [768, 431] on span "2" at bounding box center [777, 440] width 26 height 26
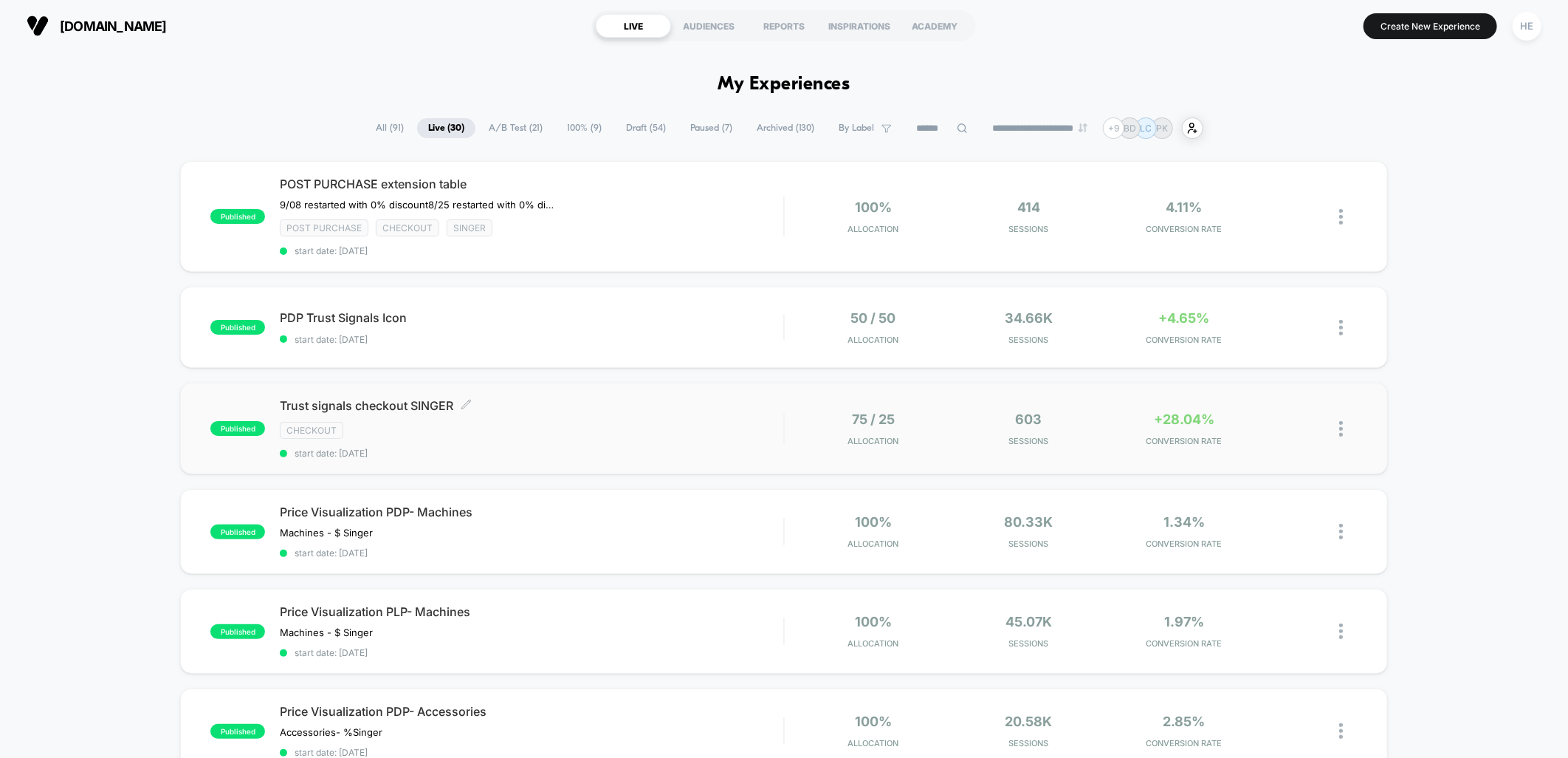
click at [611, 418] on div "Trust signals checkout SINGER Click to edit experience details Click to edit ex…" at bounding box center [531, 428] width 503 height 61
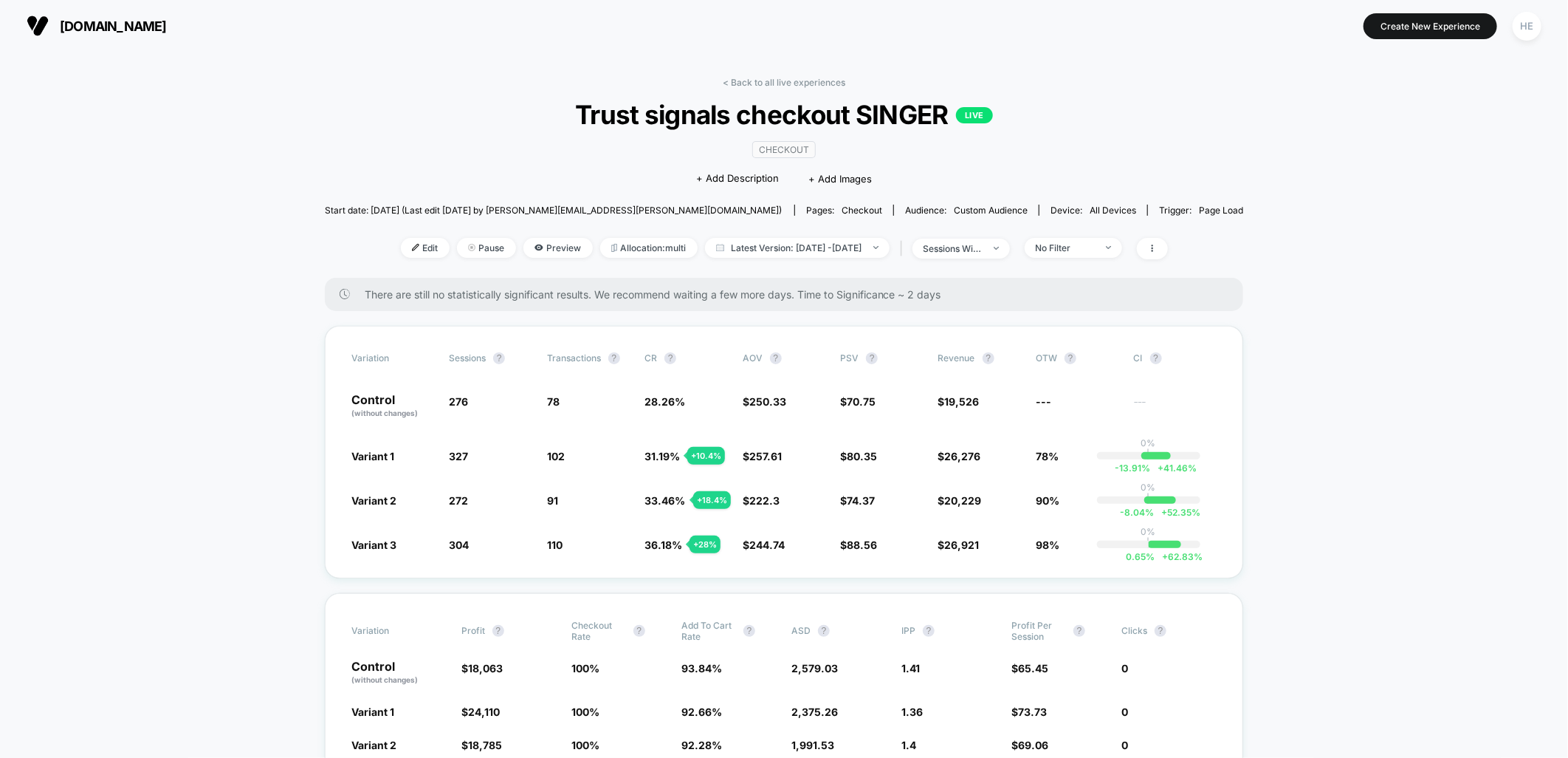
click at [787, 91] on div "< Back to all live experiences Trust signals checkout SINGER LIVE checkout Clic…" at bounding box center [784, 177] width 919 height 201
click at [782, 79] on link "< Back to all live experiences" at bounding box center [784, 83] width 123 height 11
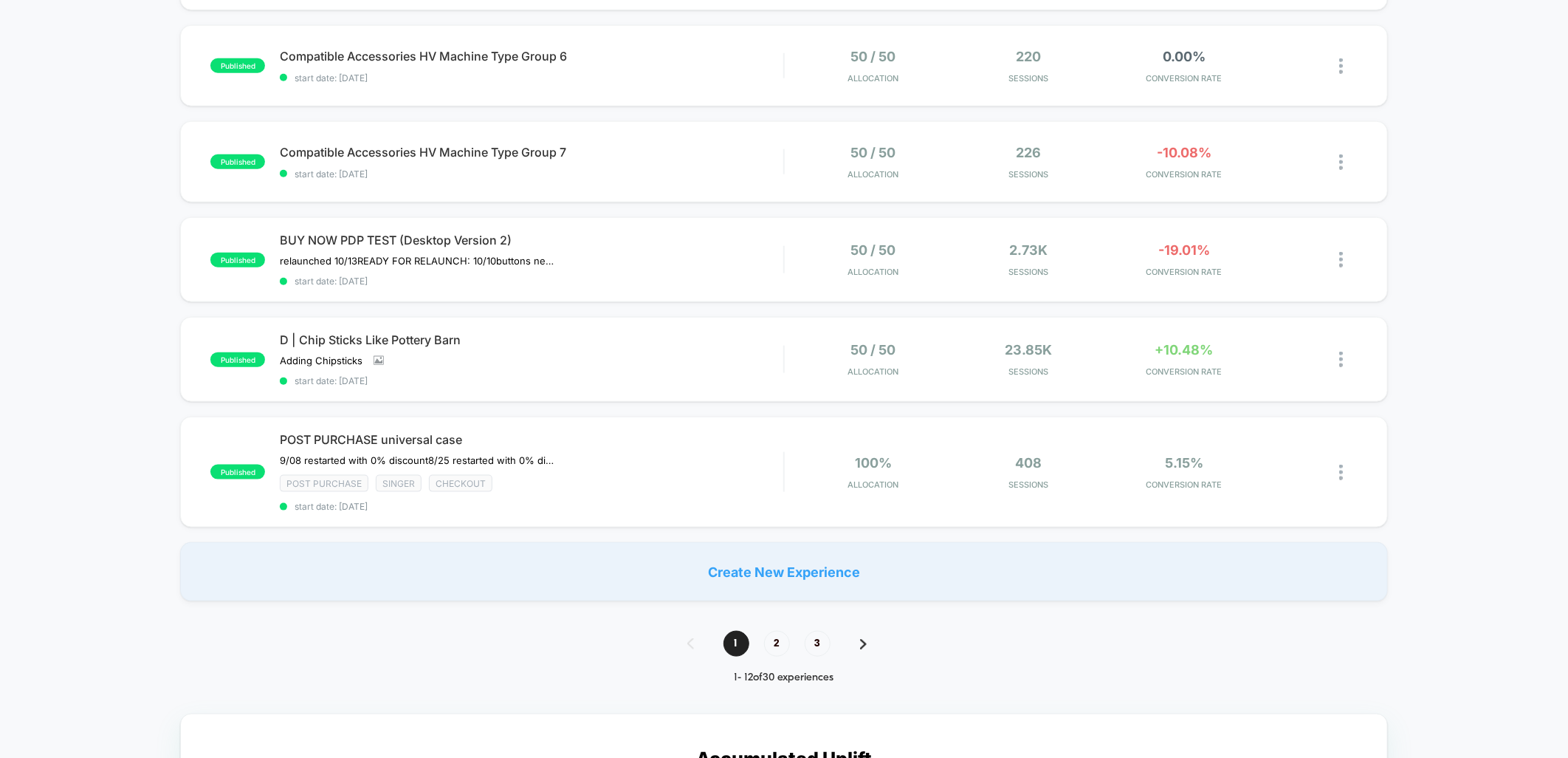
scroll to position [985, 0]
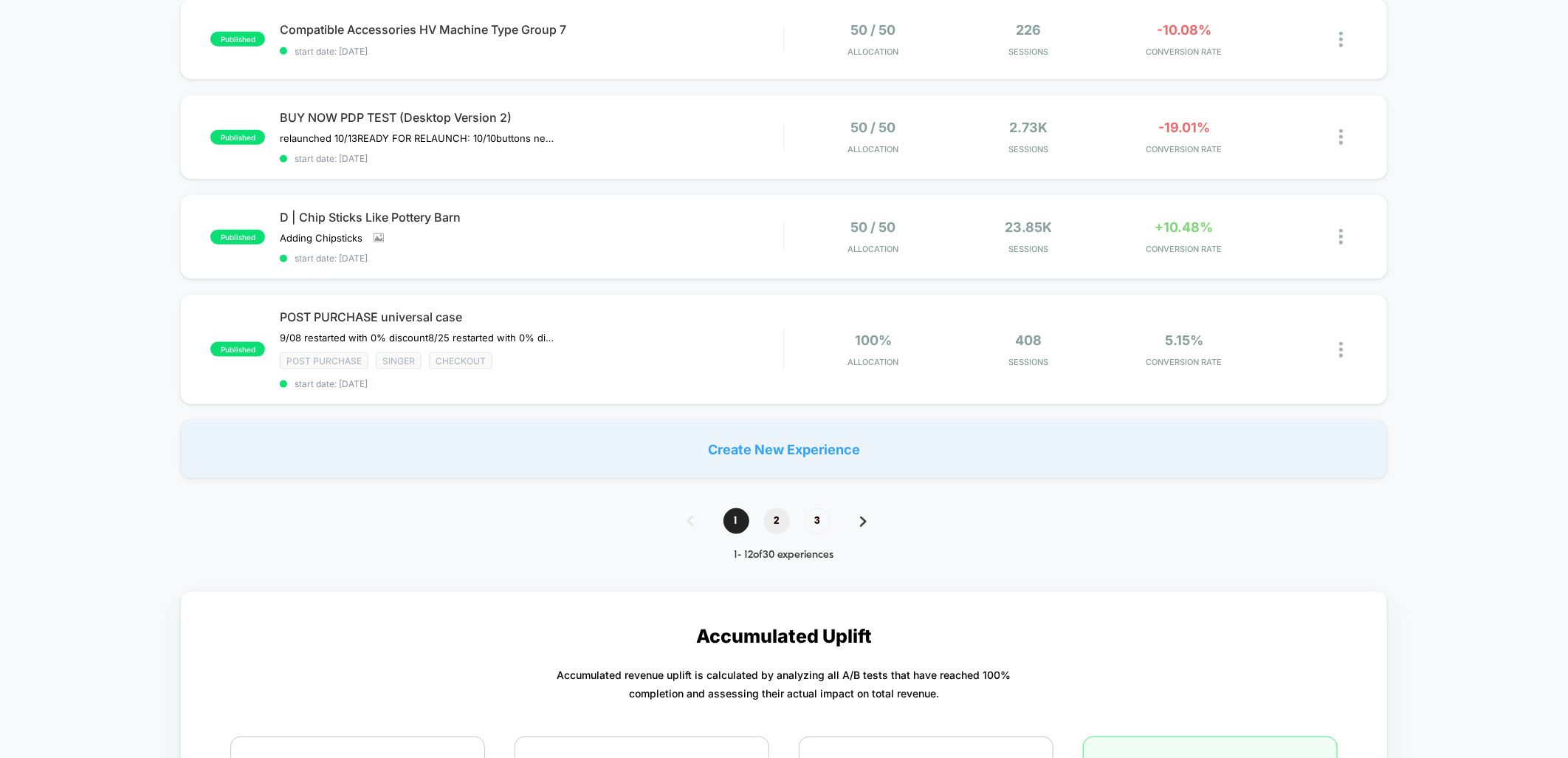
click at [778, 508] on span "2" at bounding box center [777, 521] width 26 height 26
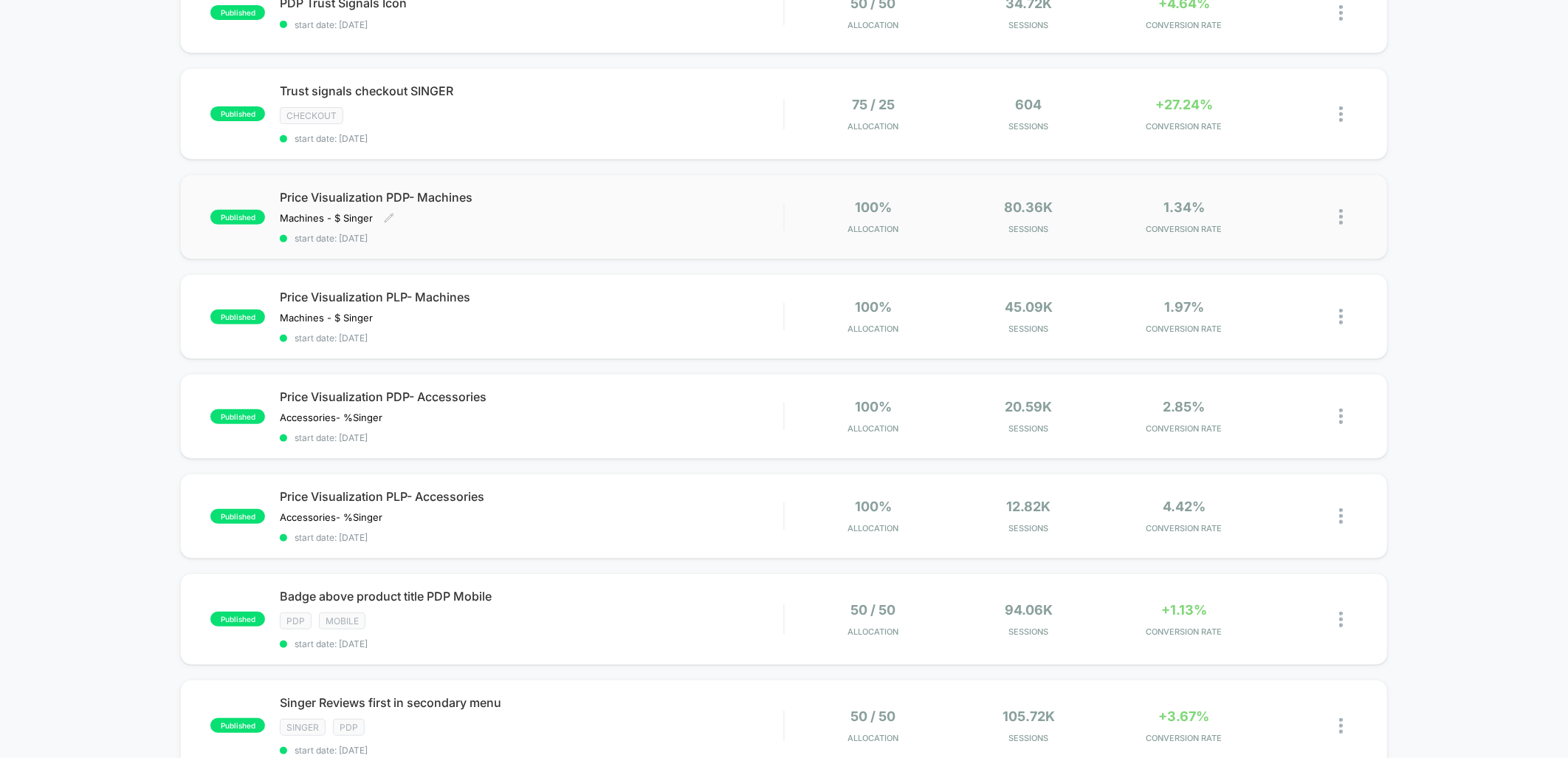
scroll to position [410, 0]
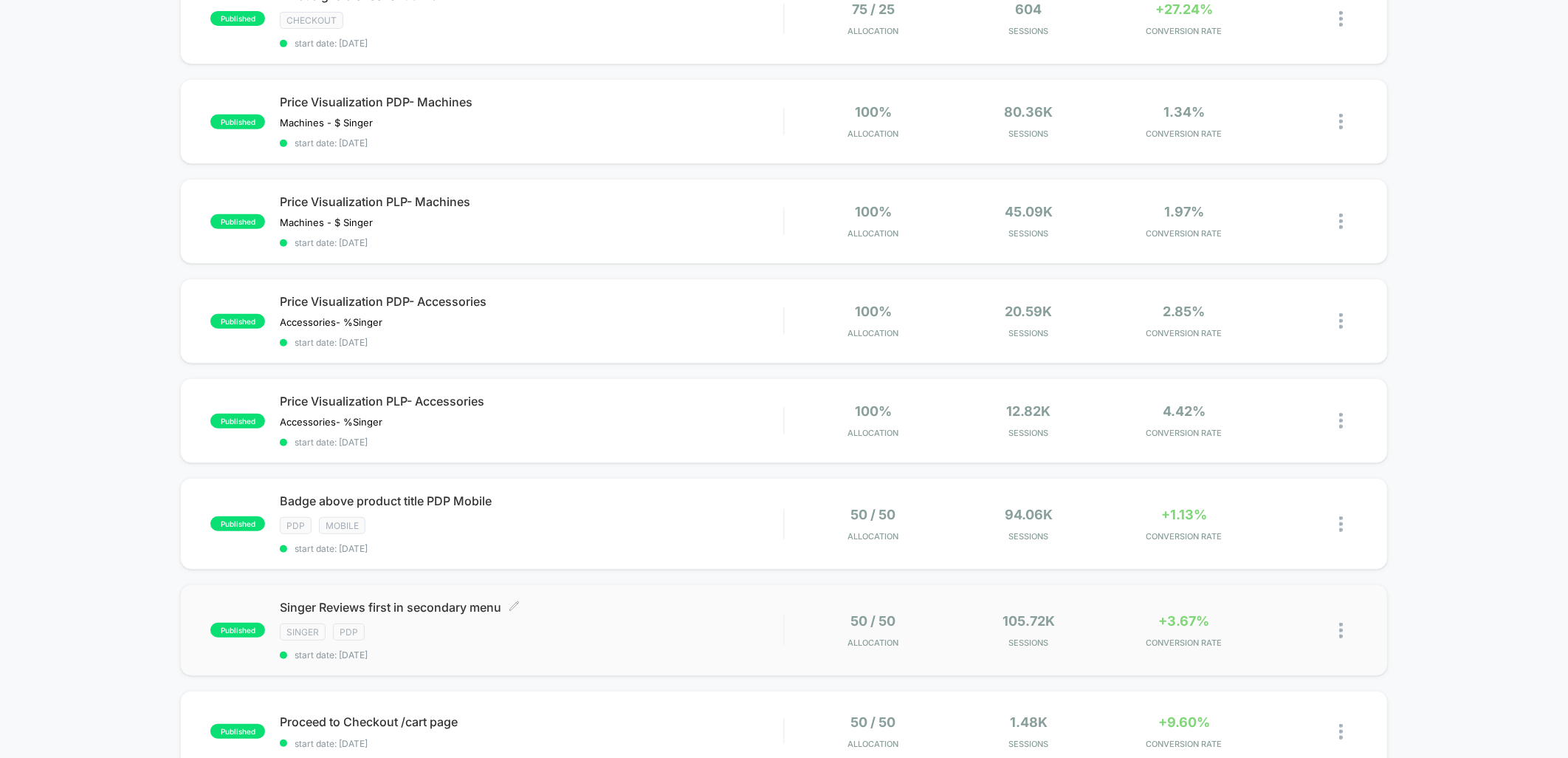
click at [628, 600] on span "Singer Reviews first in secondary menu Click to edit experience details" at bounding box center [531, 607] width 503 height 15
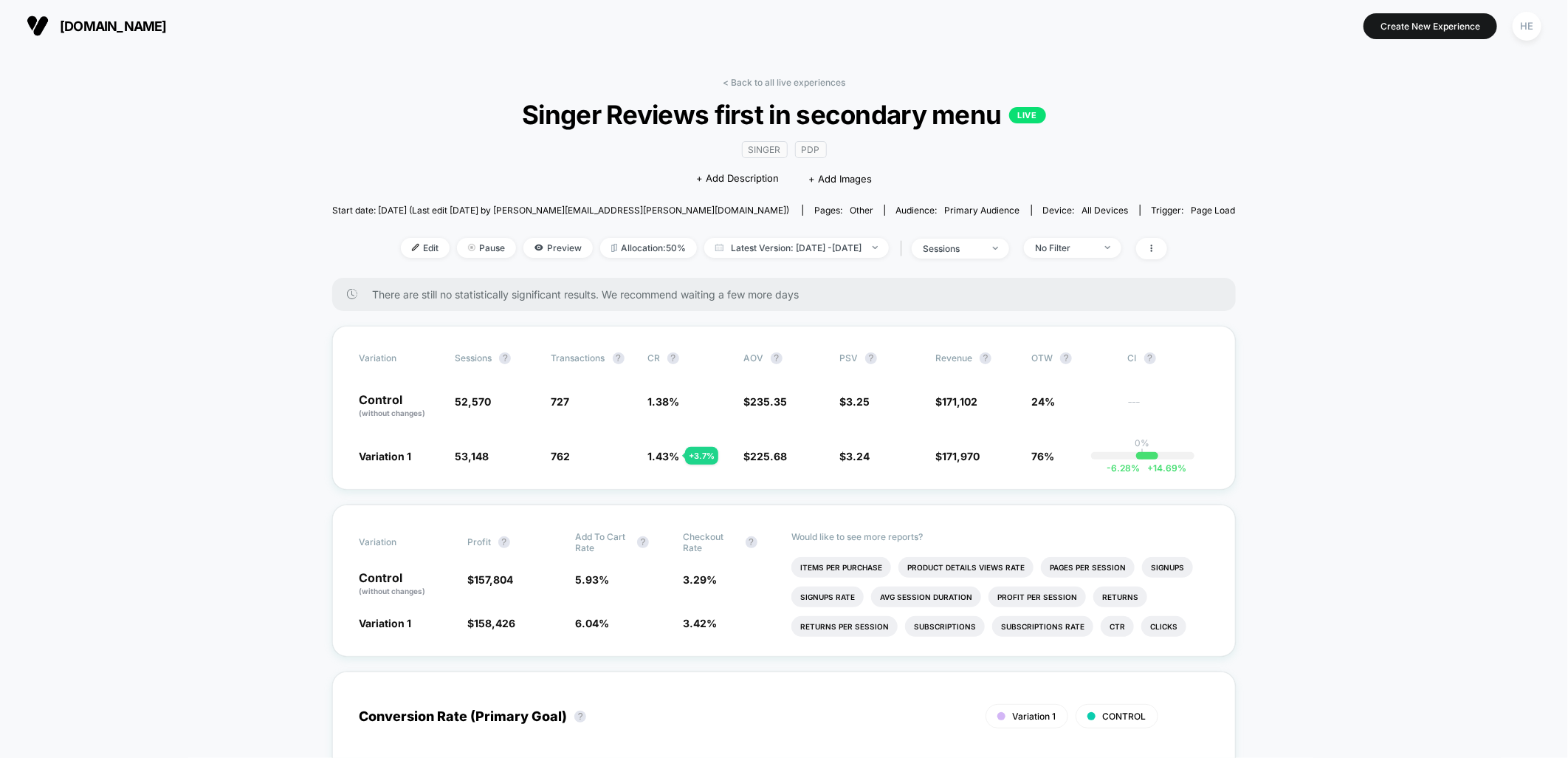
click at [762, 79] on link "< Back to all live experiences" at bounding box center [784, 83] width 123 height 11
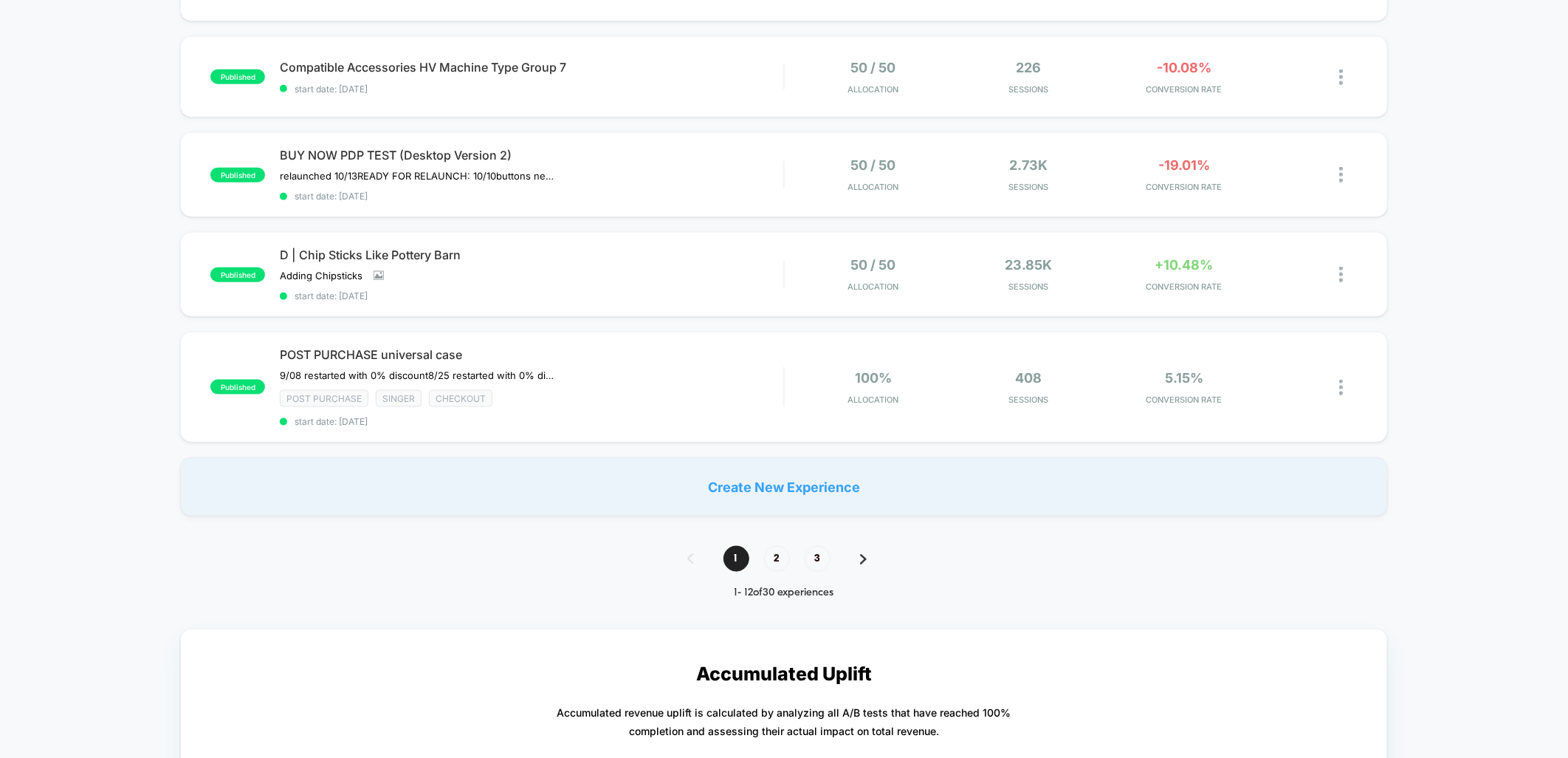
scroll to position [985, 0]
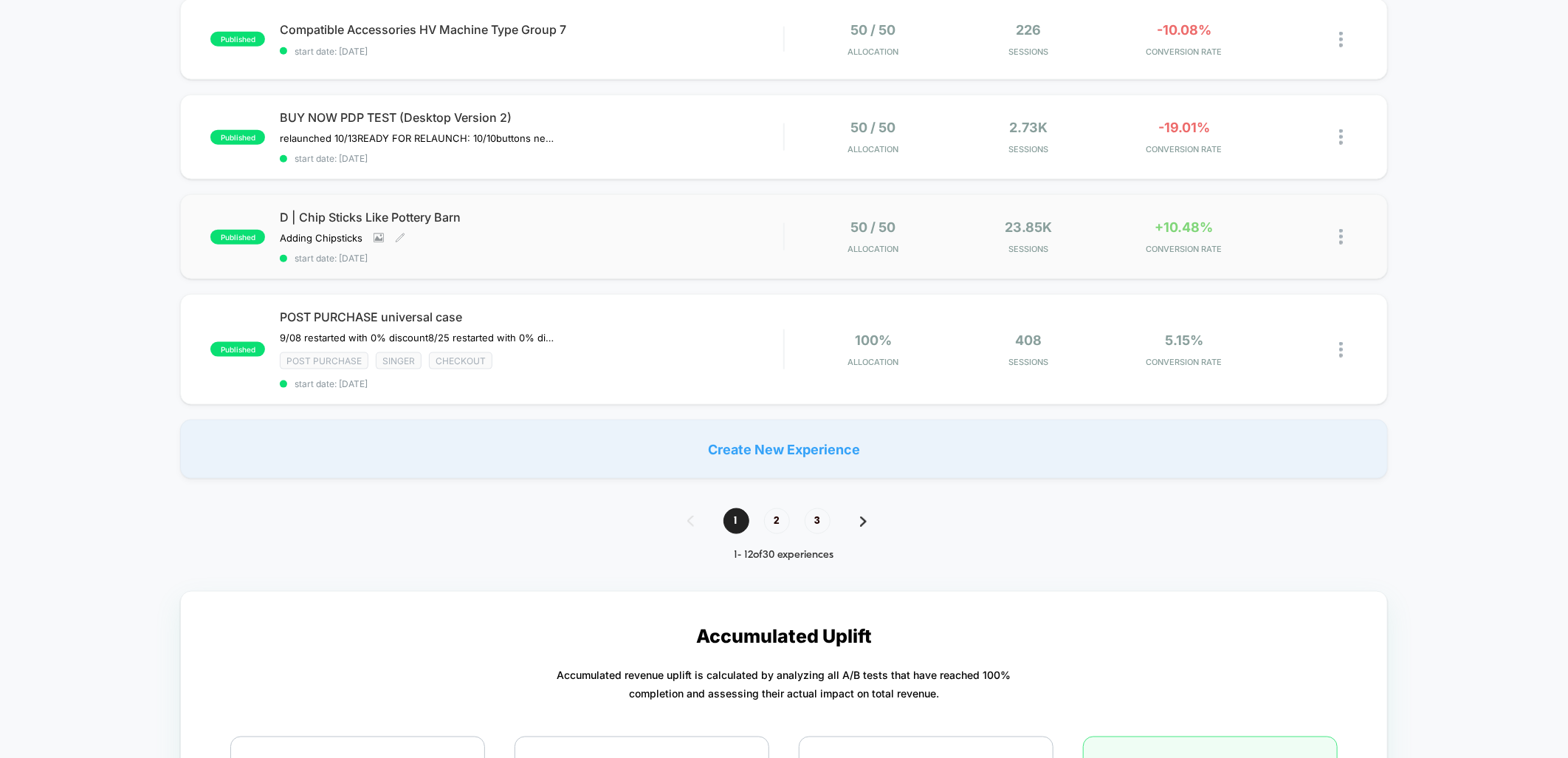
click at [690, 231] on div "D | Chip Sticks Like Pottery Barn Adding Chipsticks Click to view images Click …" at bounding box center [531, 237] width 503 height 54
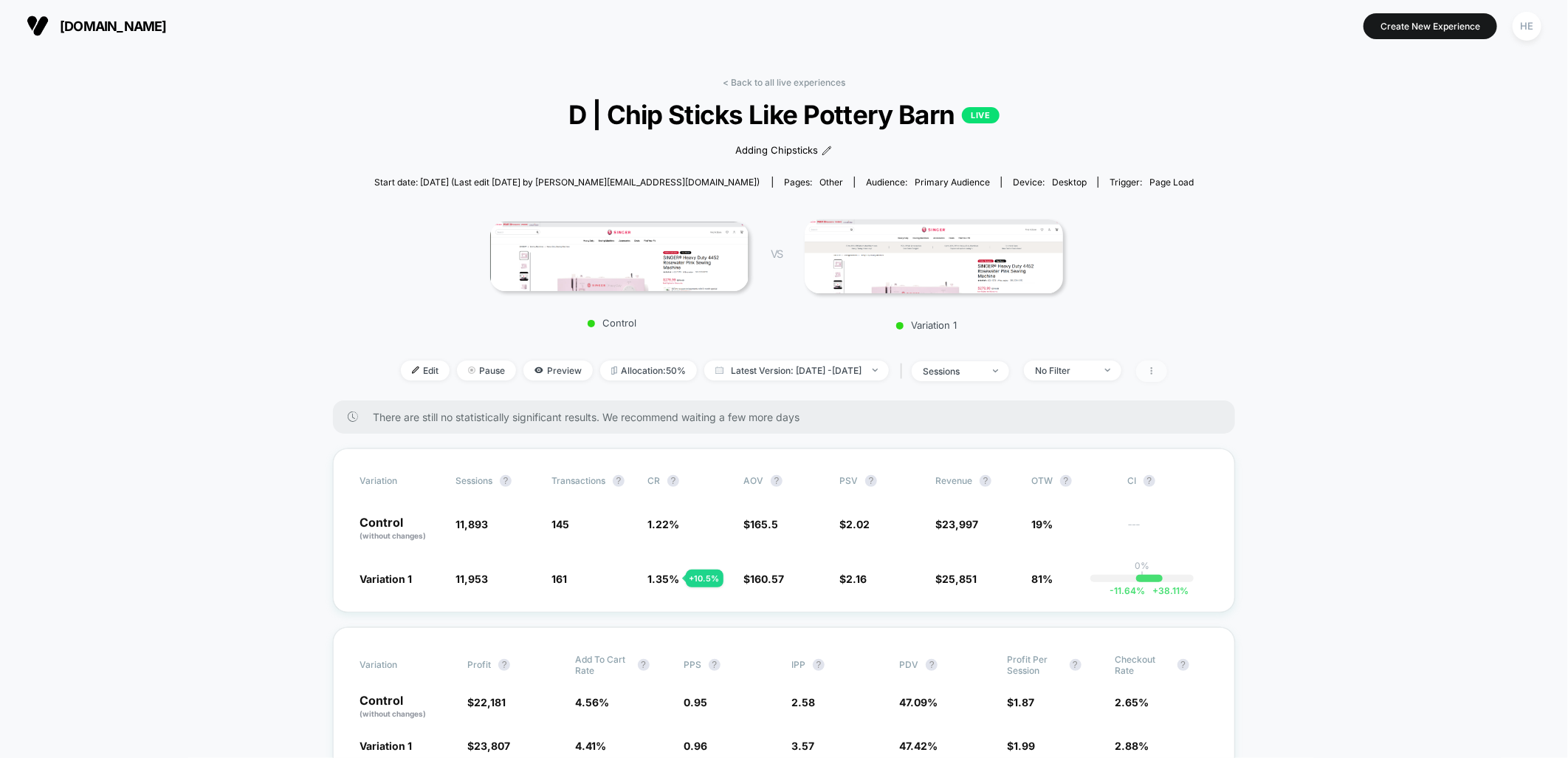
click at [1152, 373] on icon at bounding box center [1152, 371] width 2 height 7
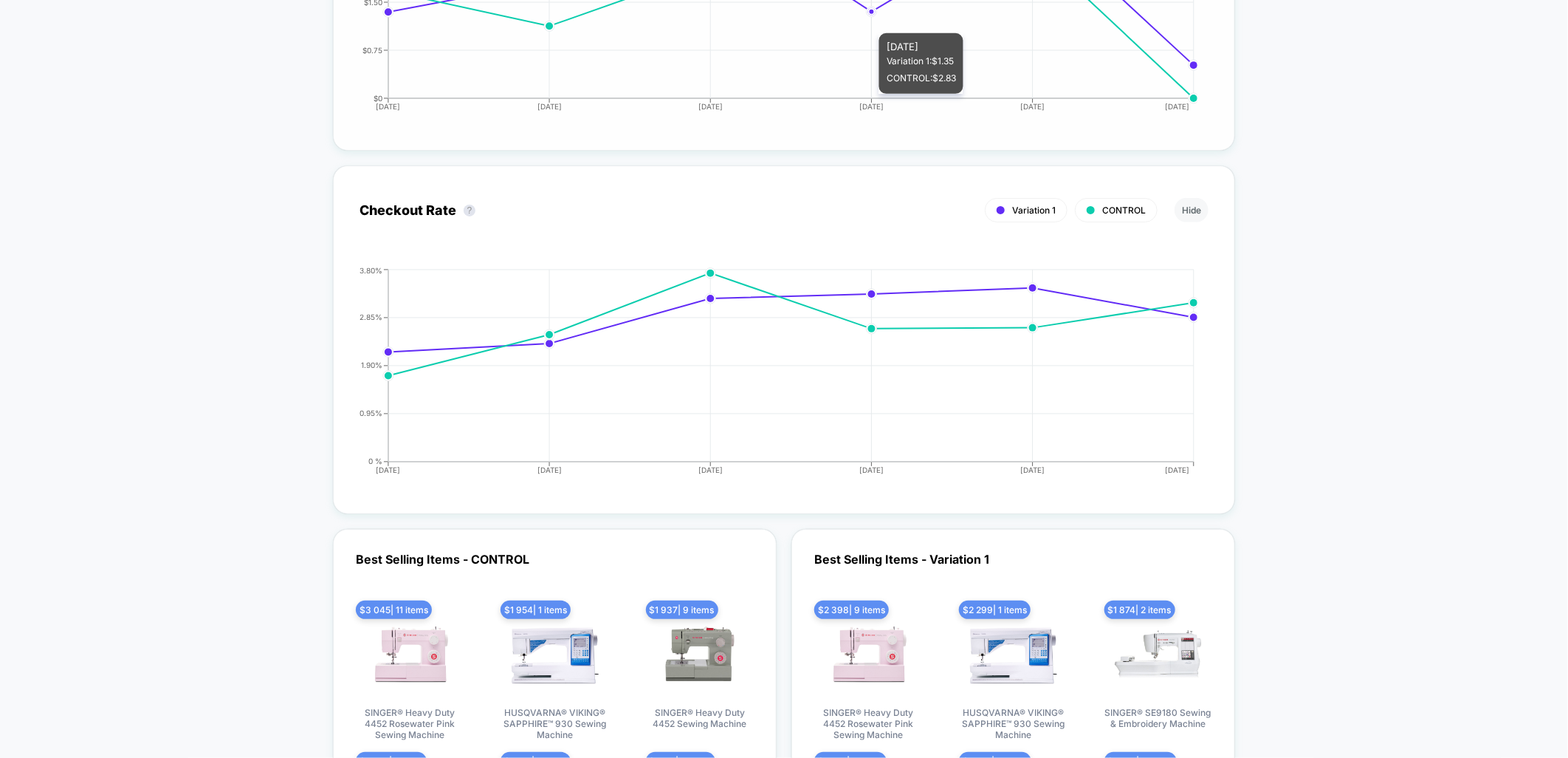
scroll to position [4103, 0]
